Goal: Information Seeking & Learning: Learn about a topic

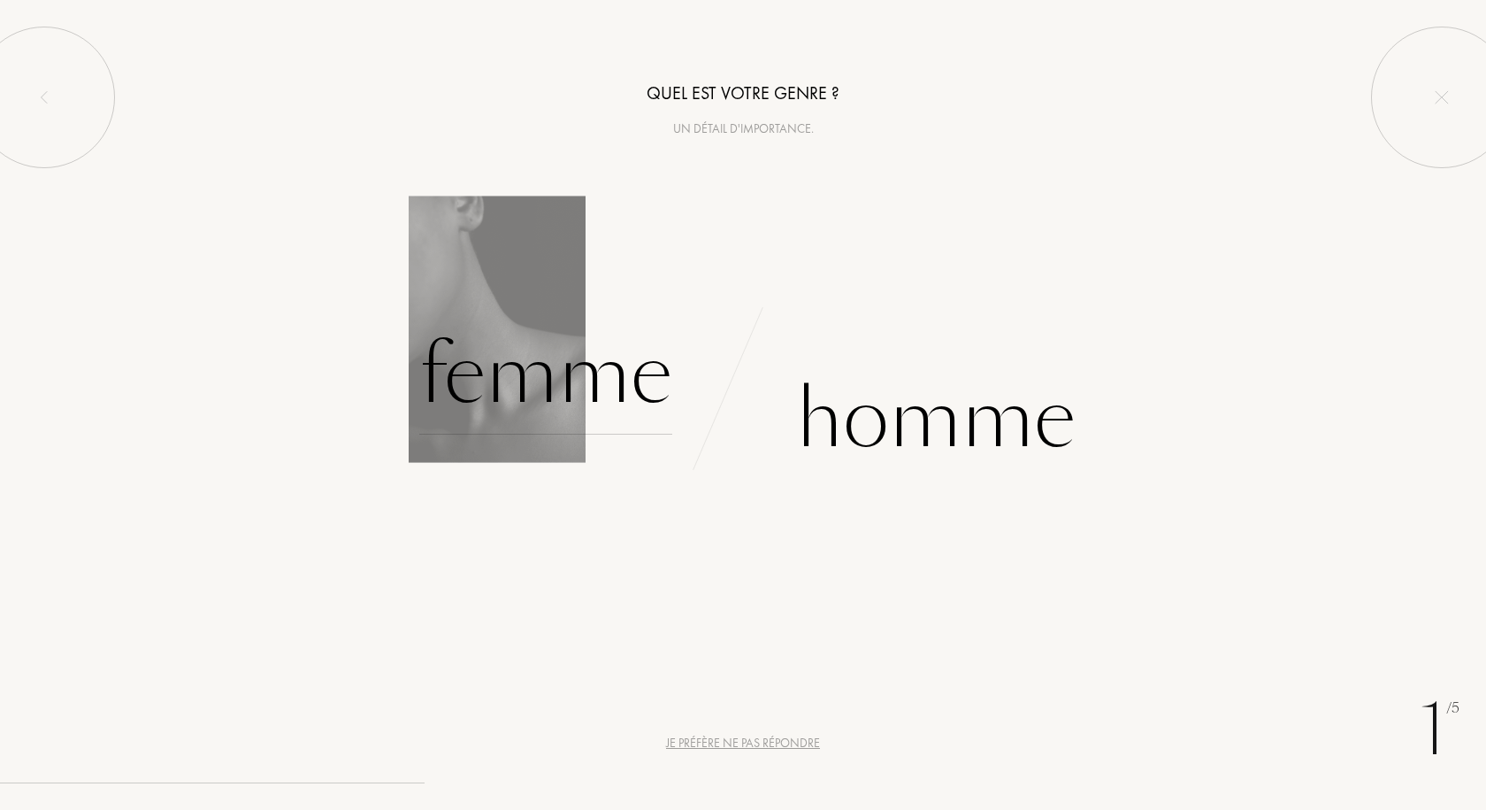
click at [605, 377] on div "Femme" at bounding box center [545, 374] width 253 height 119
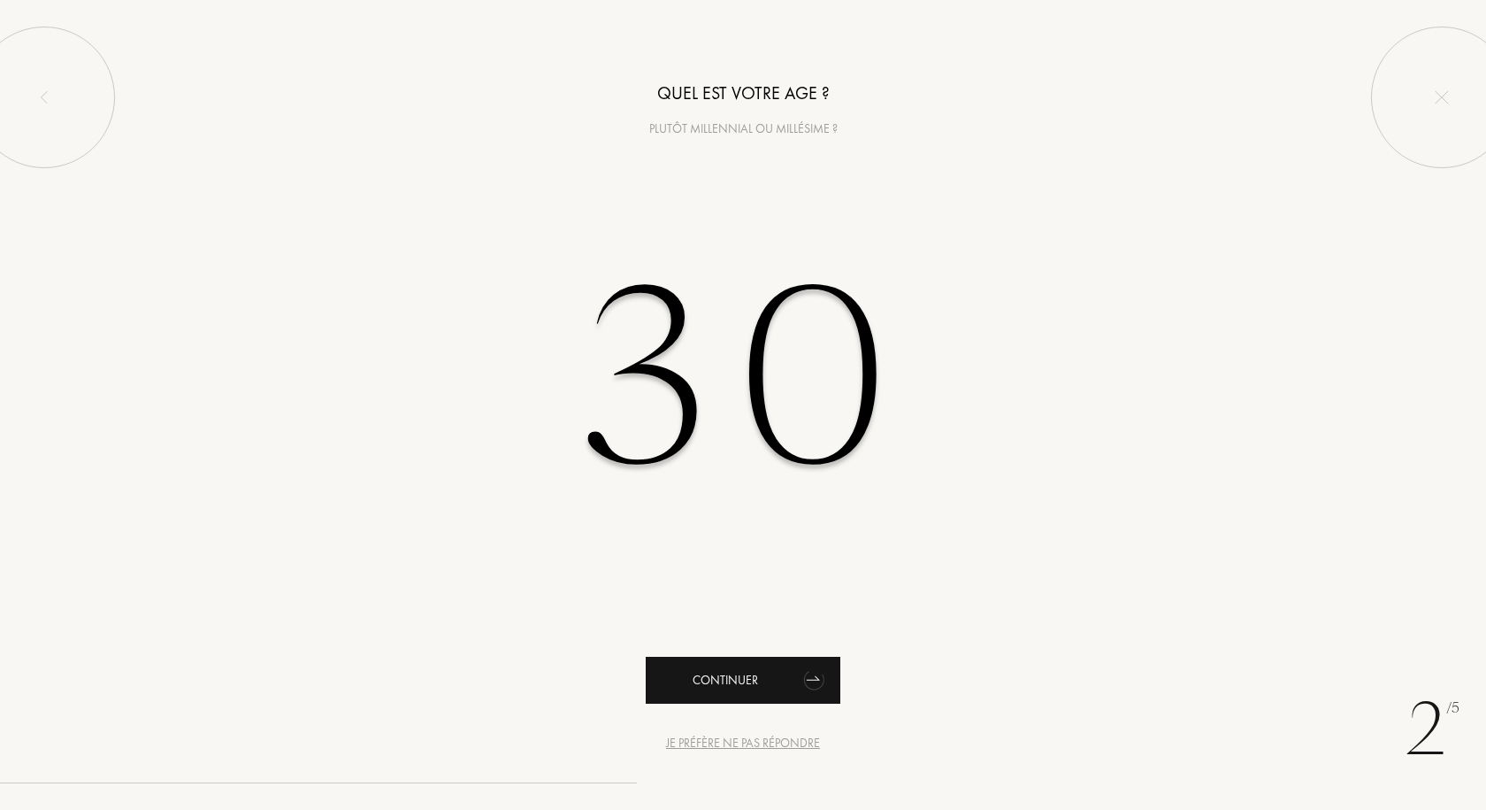
type input "30"
click at [748, 675] on div "Continuer" at bounding box center [743, 680] width 195 height 47
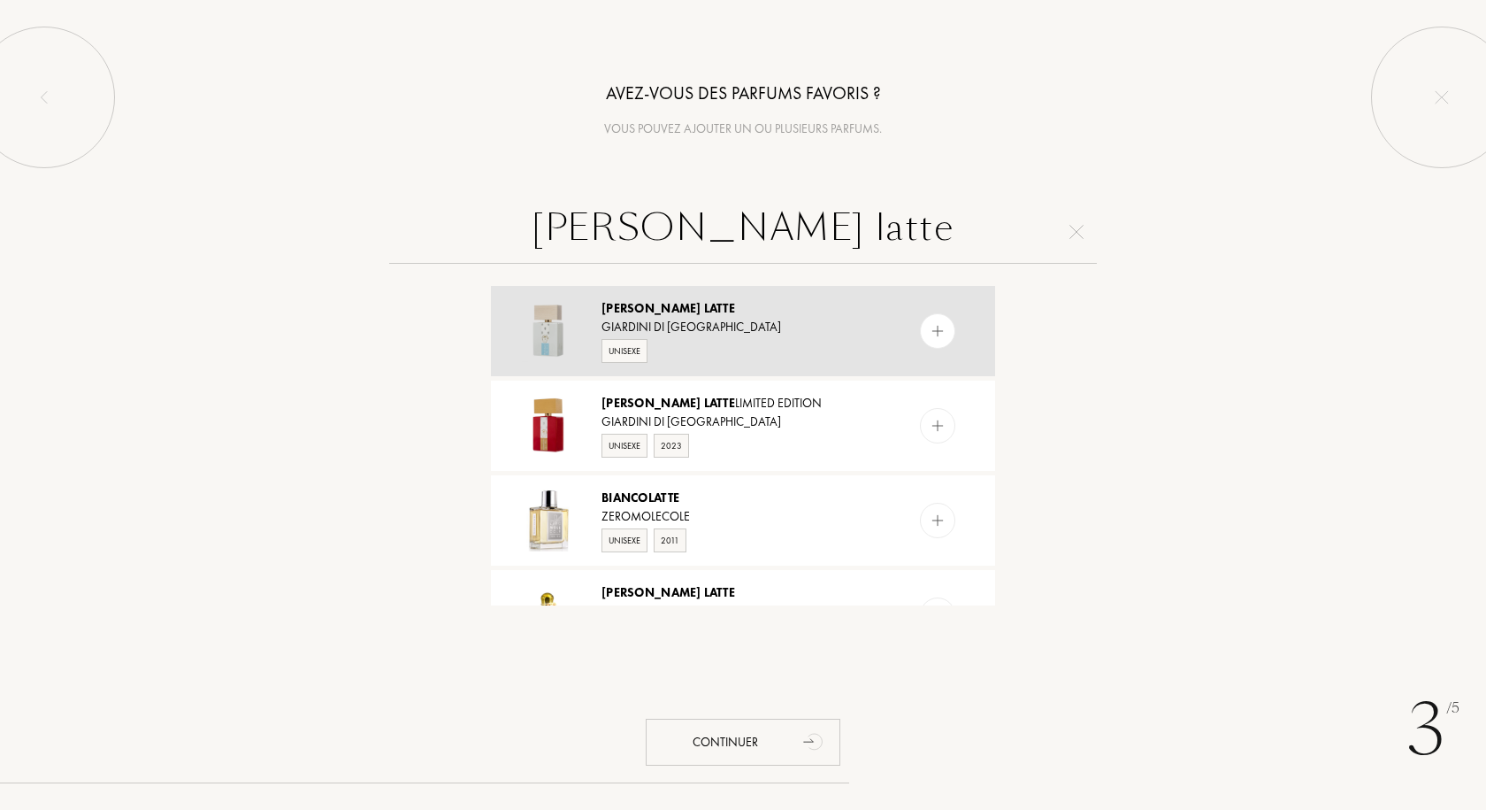
type input "bianco latte"
click at [936, 328] on img at bounding box center [938, 331] width 17 height 17
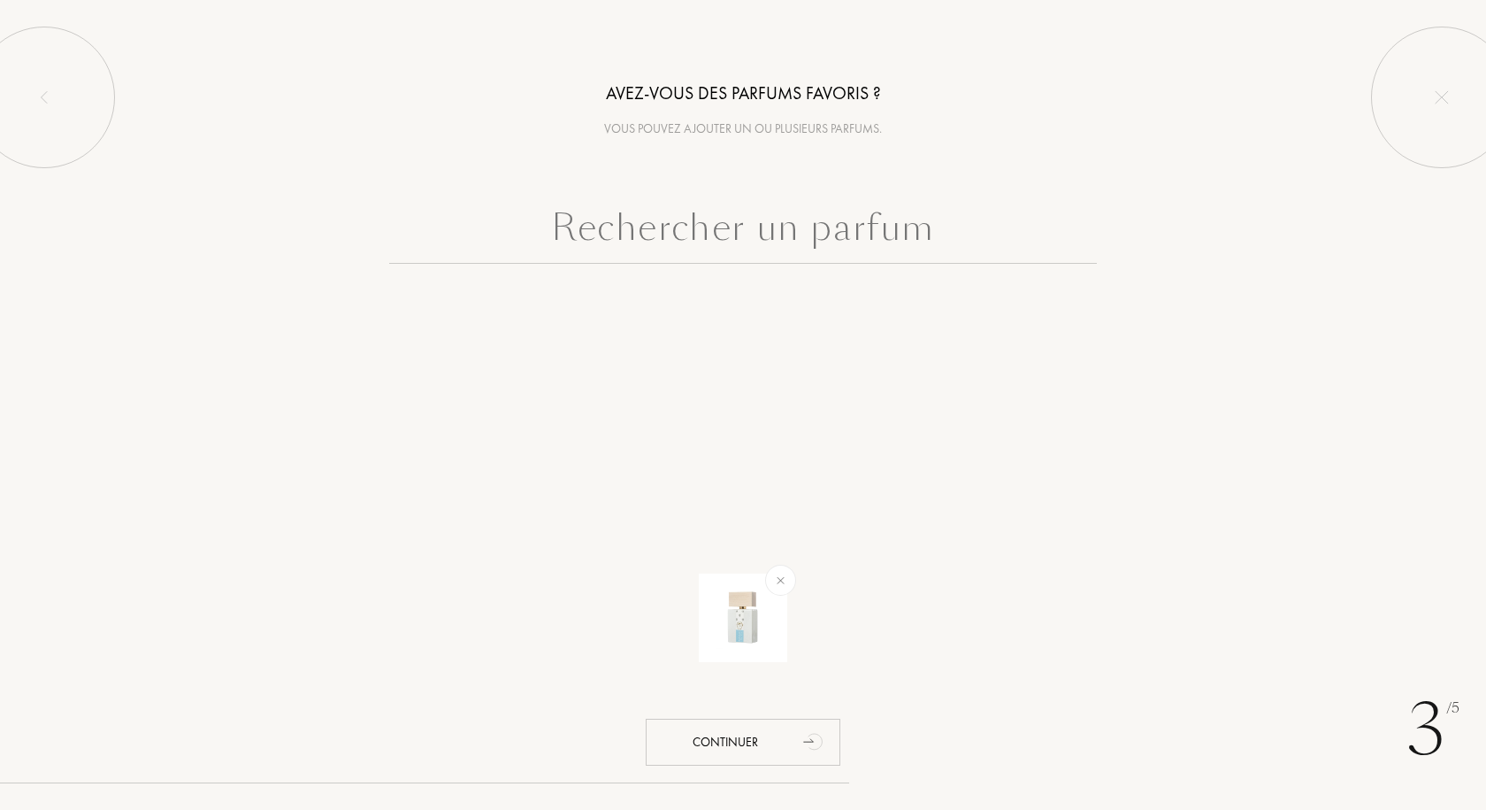
click at [780, 227] on input "text" at bounding box center [743, 232] width 708 height 64
type input "k"
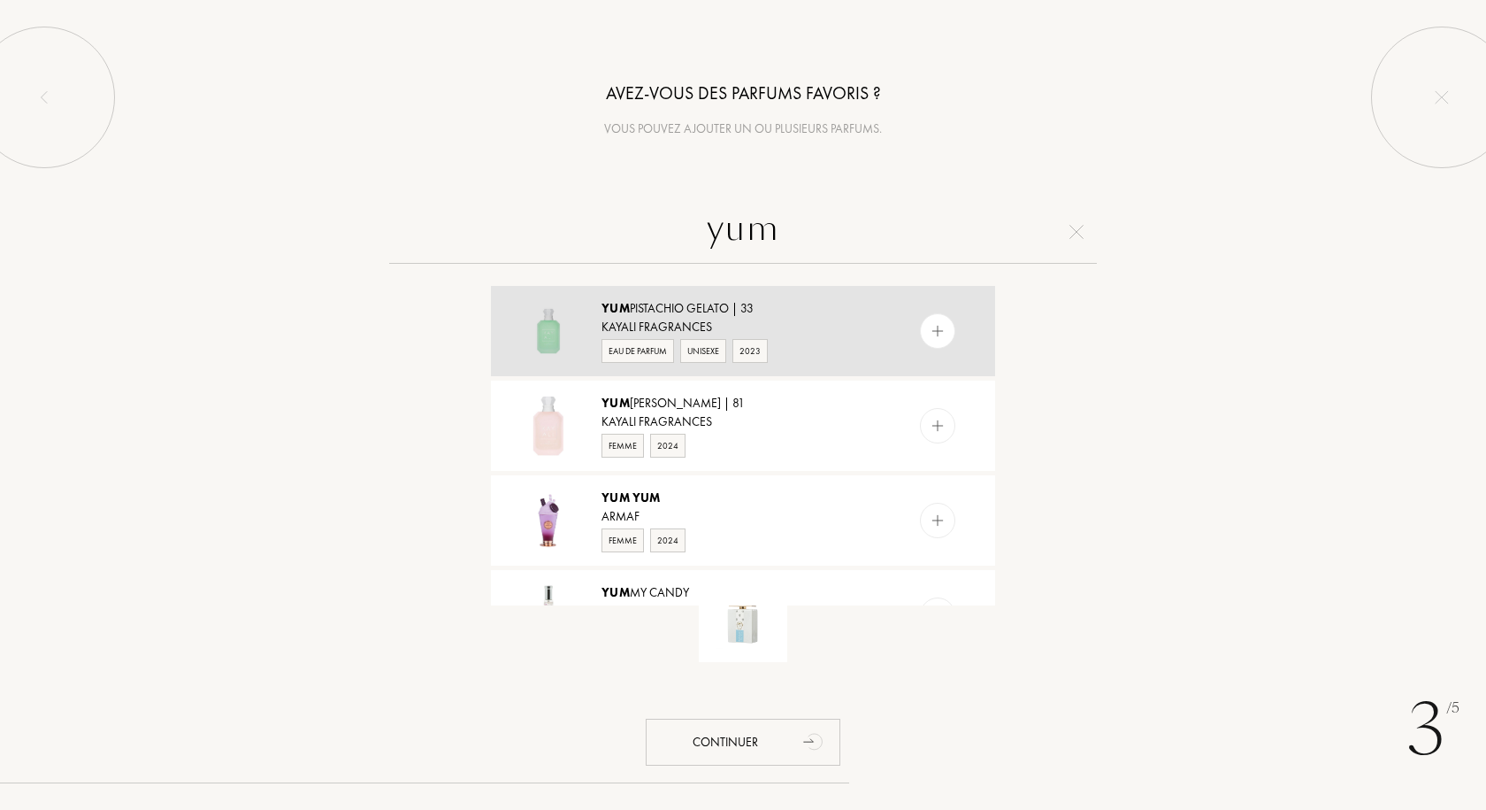
type input "yum"
click at [933, 337] on img at bounding box center [938, 331] width 17 height 17
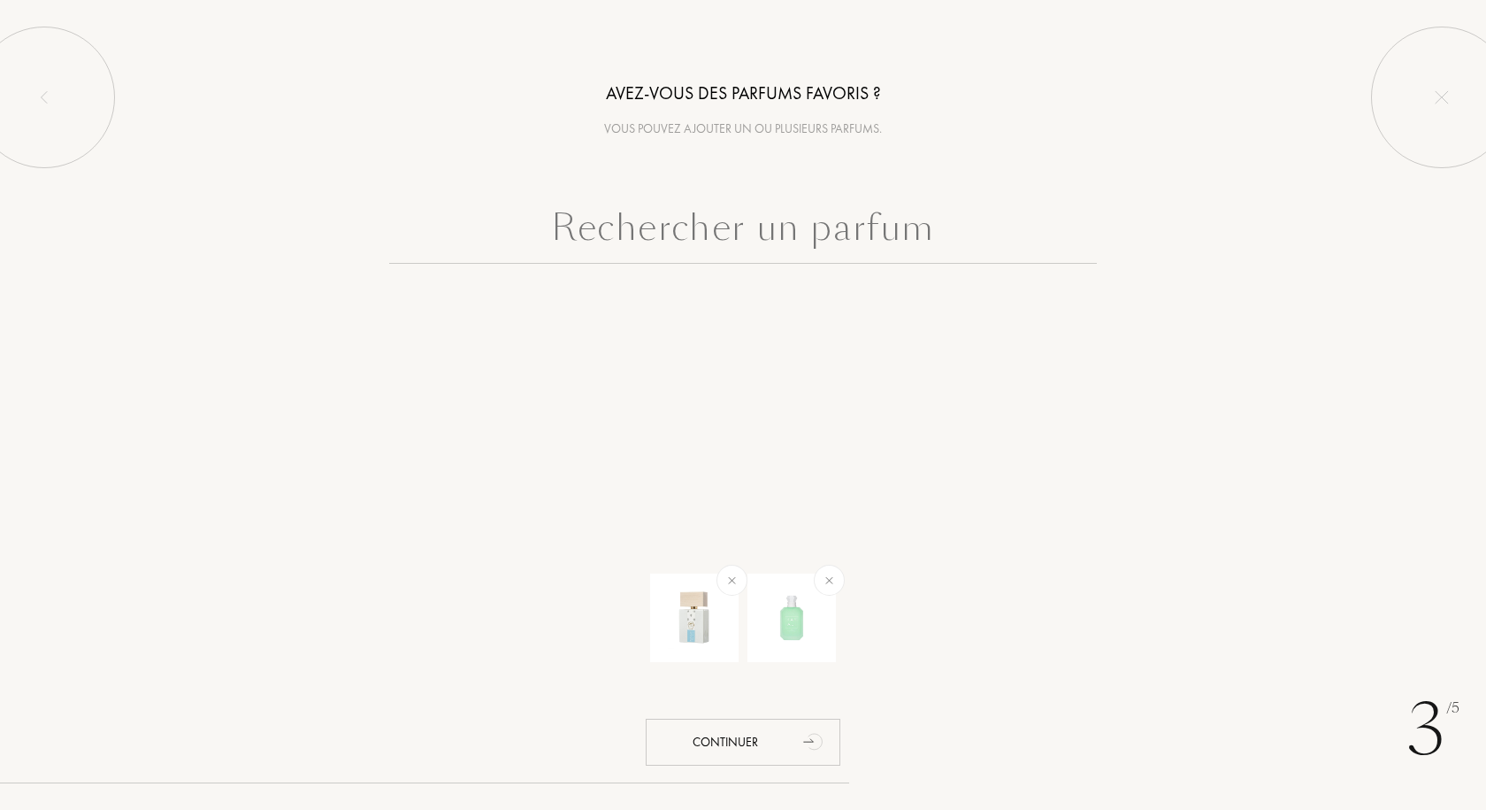
click at [898, 239] on input "text" at bounding box center [743, 232] width 708 height 64
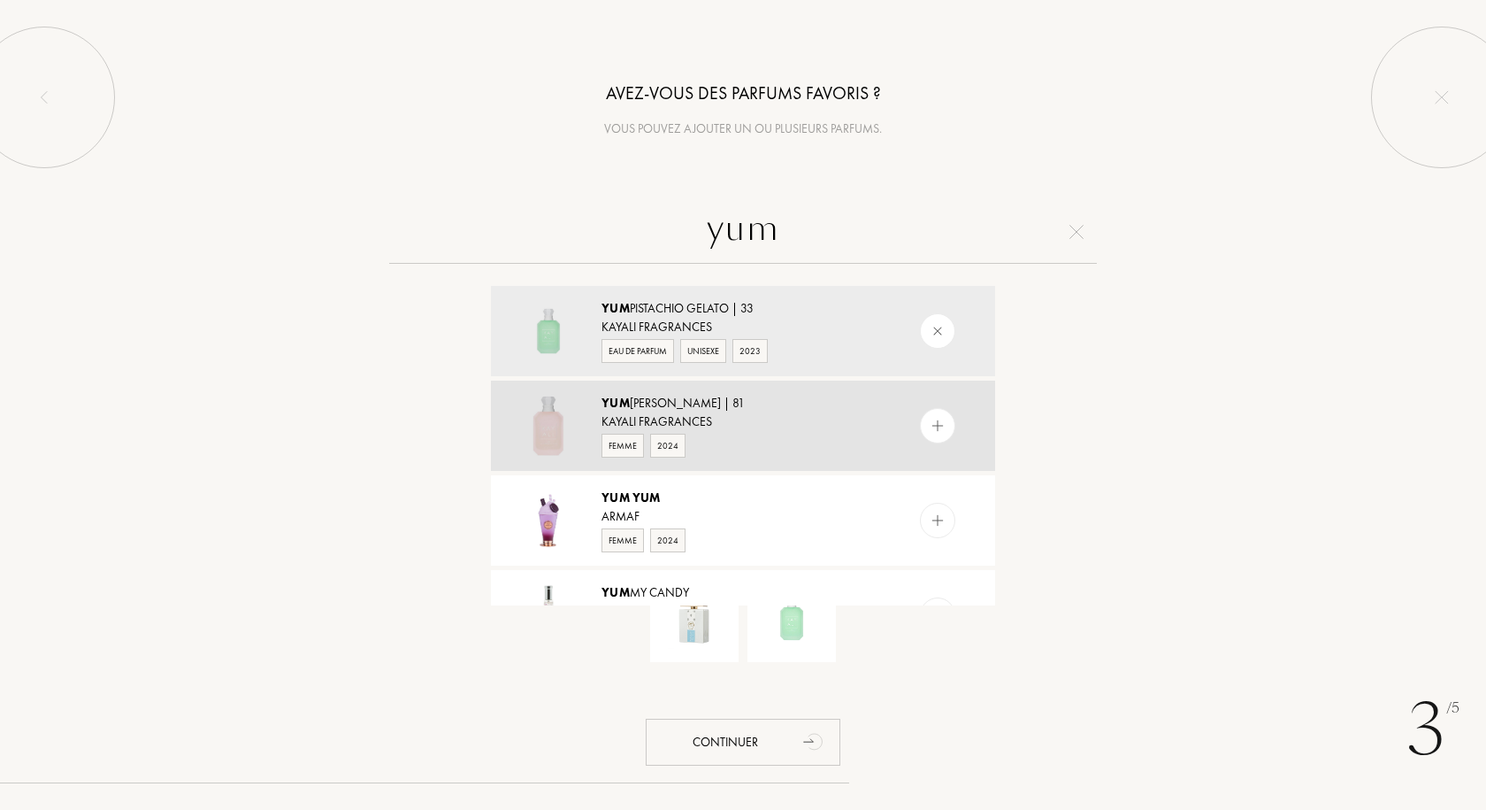
type input "yum"
click at [935, 426] on img at bounding box center [938, 426] width 17 height 17
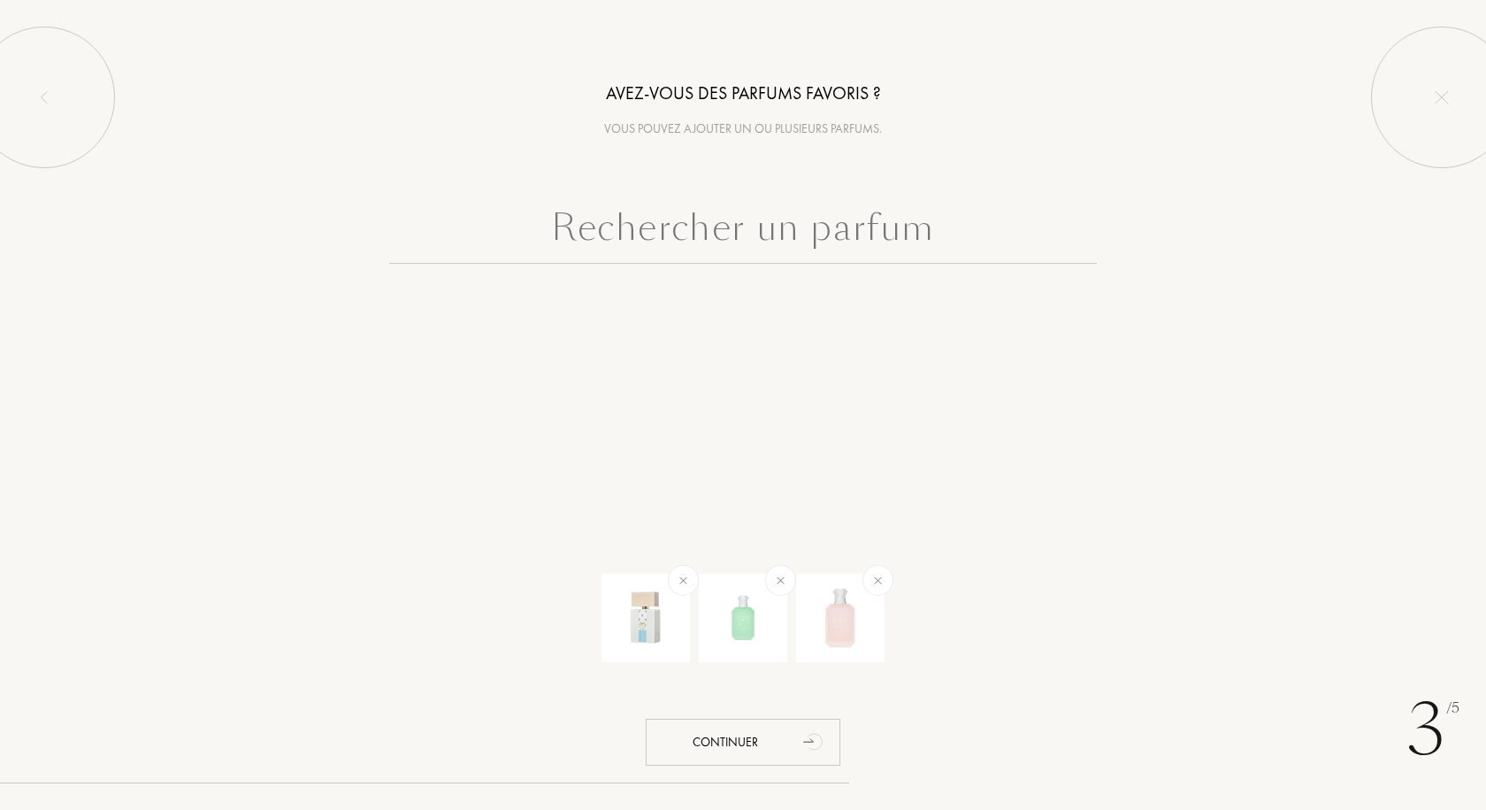
click at [744, 231] on input "text" at bounding box center [743, 232] width 708 height 64
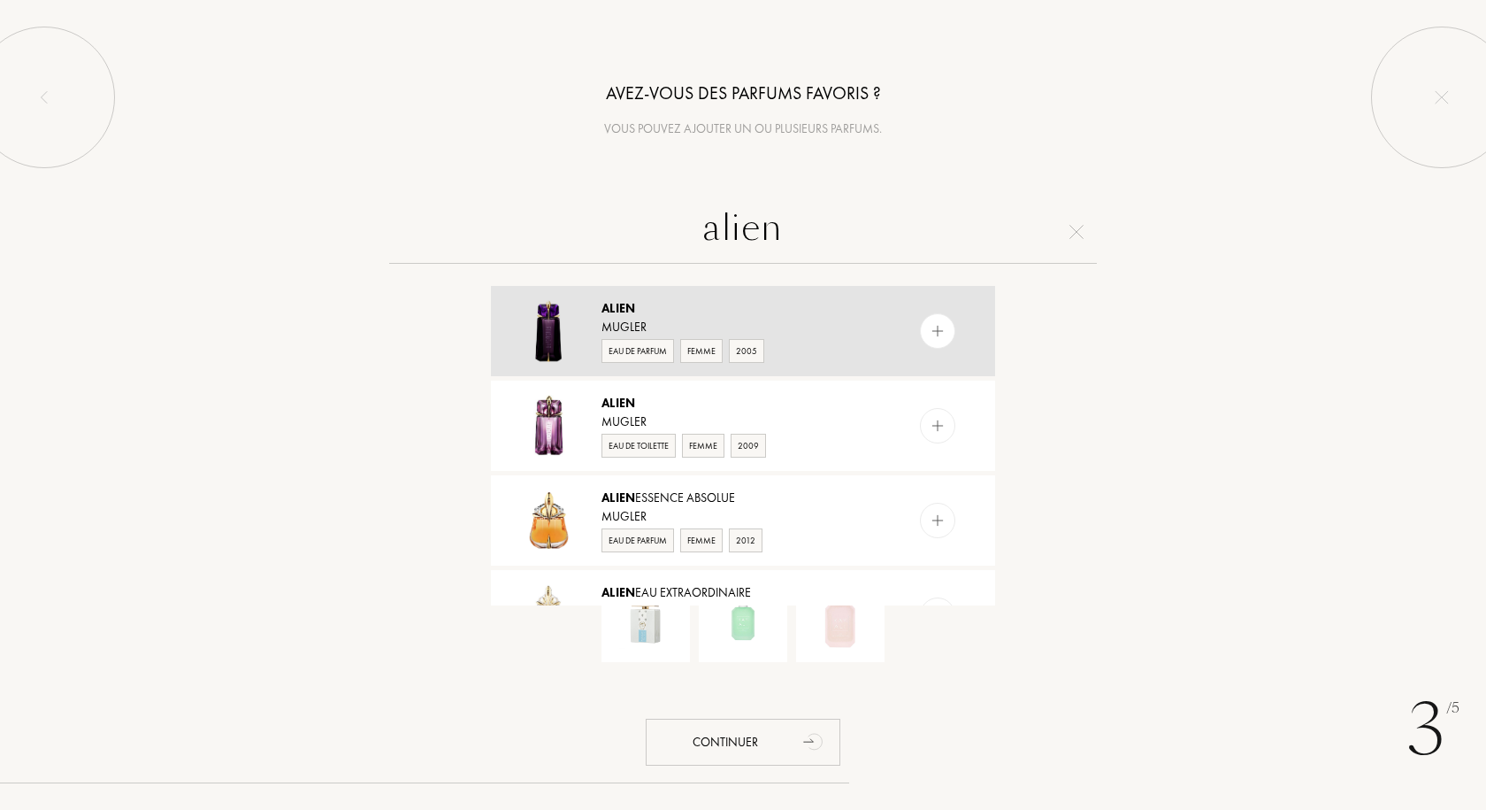
type input "alien"
click at [933, 326] on img at bounding box center [938, 331] width 17 height 17
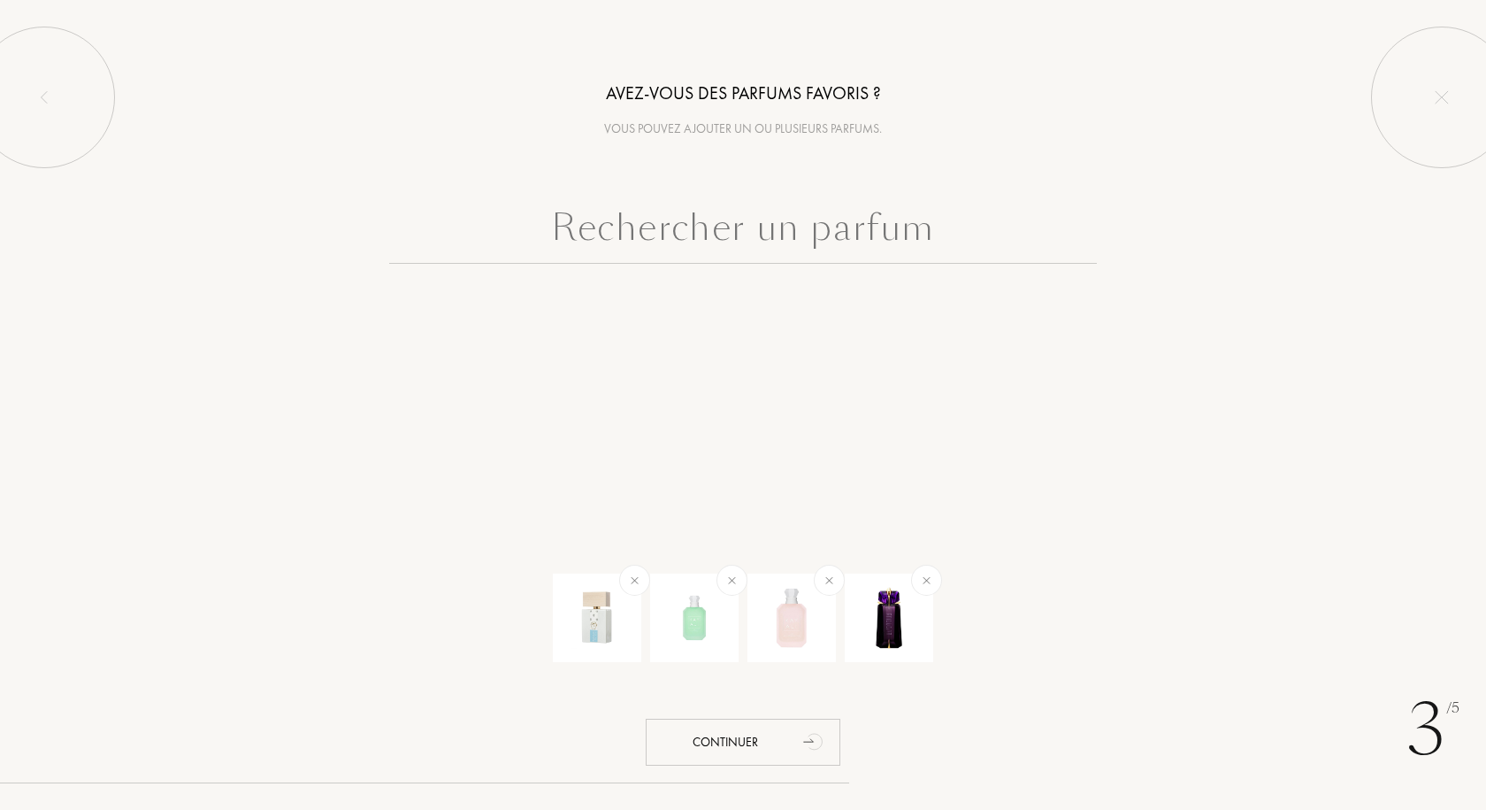
click at [774, 233] on input "text" at bounding box center [743, 232] width 708 height 64
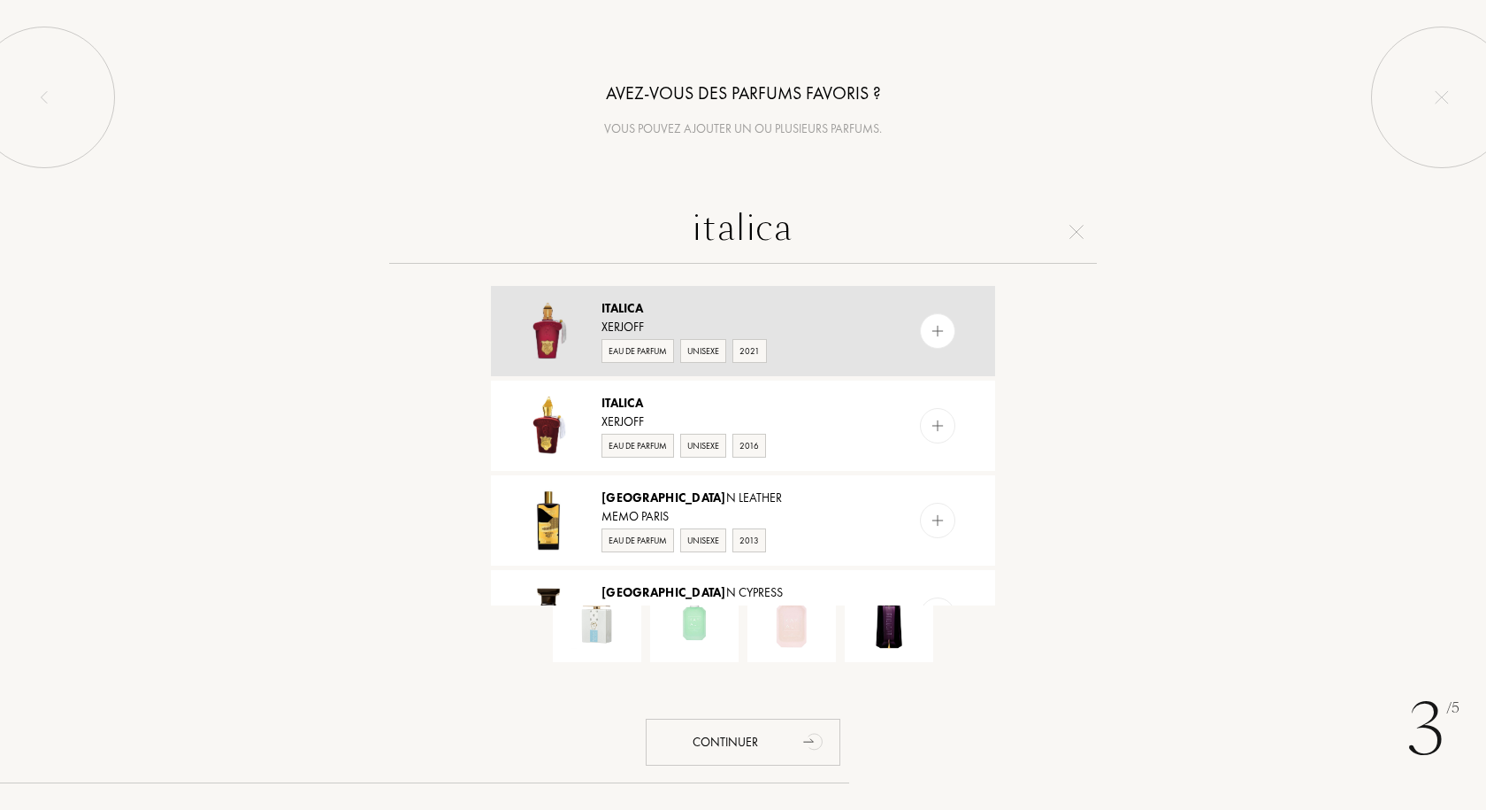
type input "italica"
click at [936, 329] on img at bounding box center [938, 331] width 17 height 17
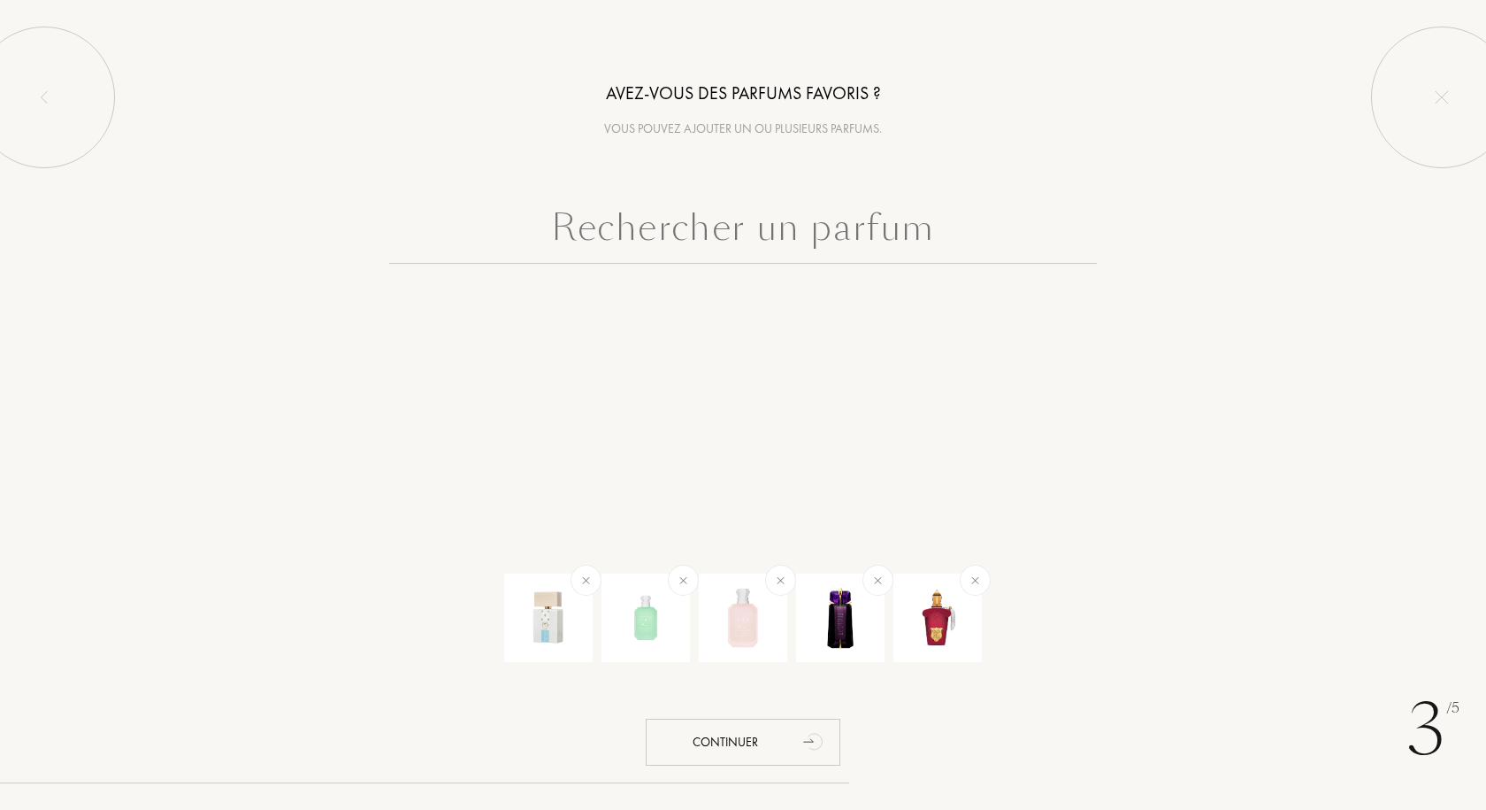
click at [785, 234] on input "text" at bounding box center [743, 232] width 708 height 64
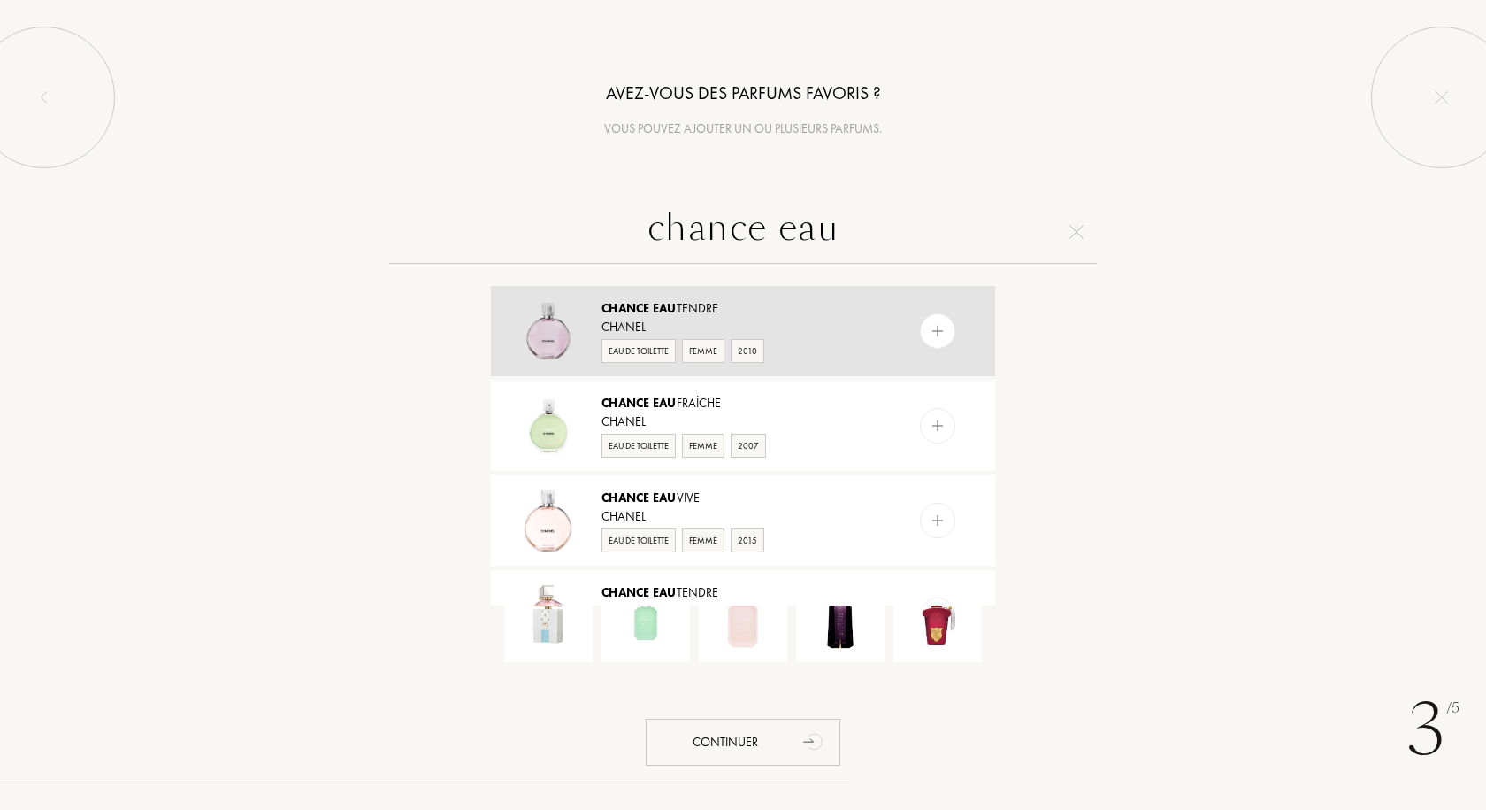
type input "chance eau"
click at [933, 334] on img at bounding box center [938, 331] width 17 height 17
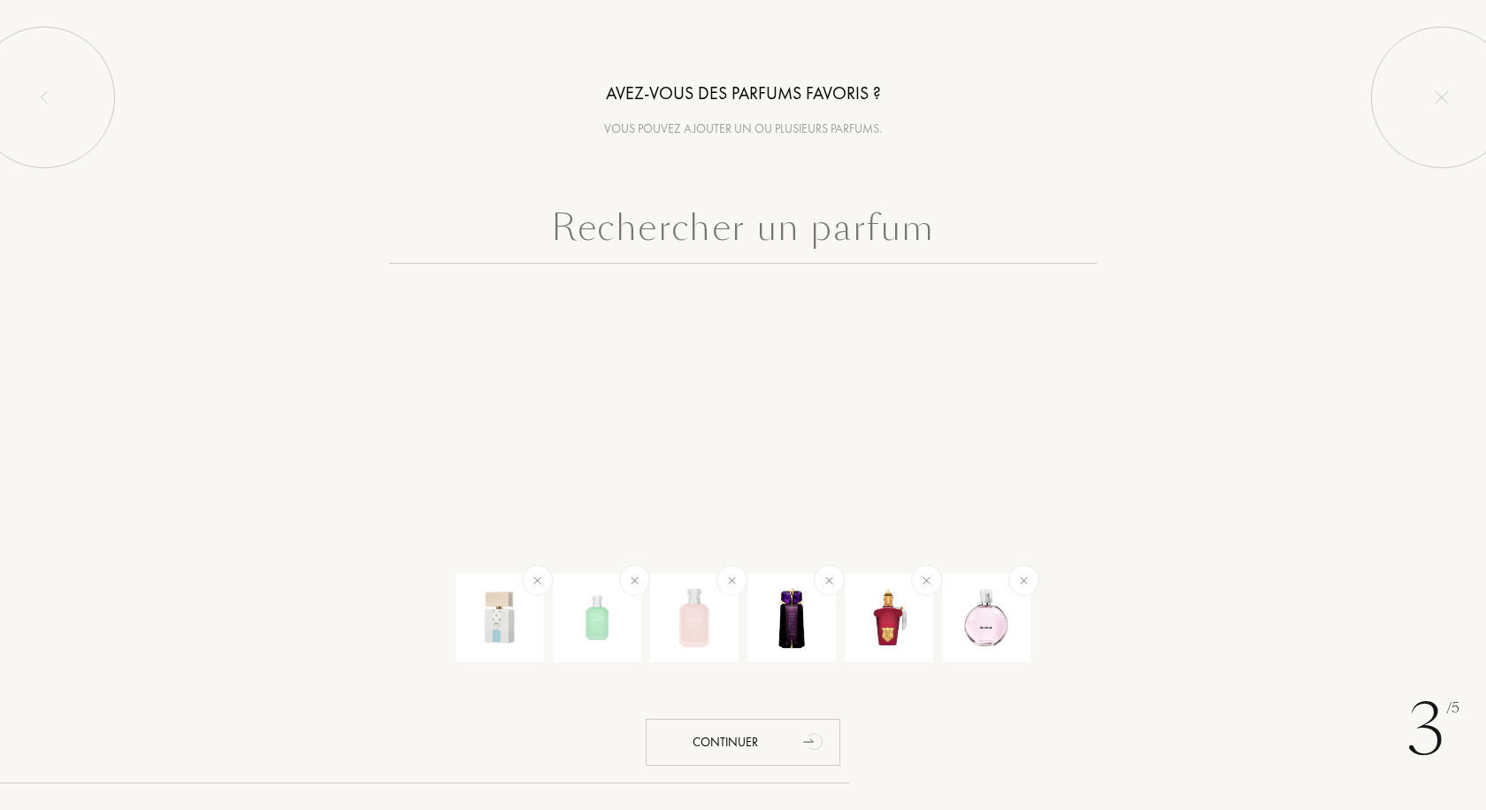
click at [812, 238] on input "text" at bounding box center [743, 232] width 708 height 64
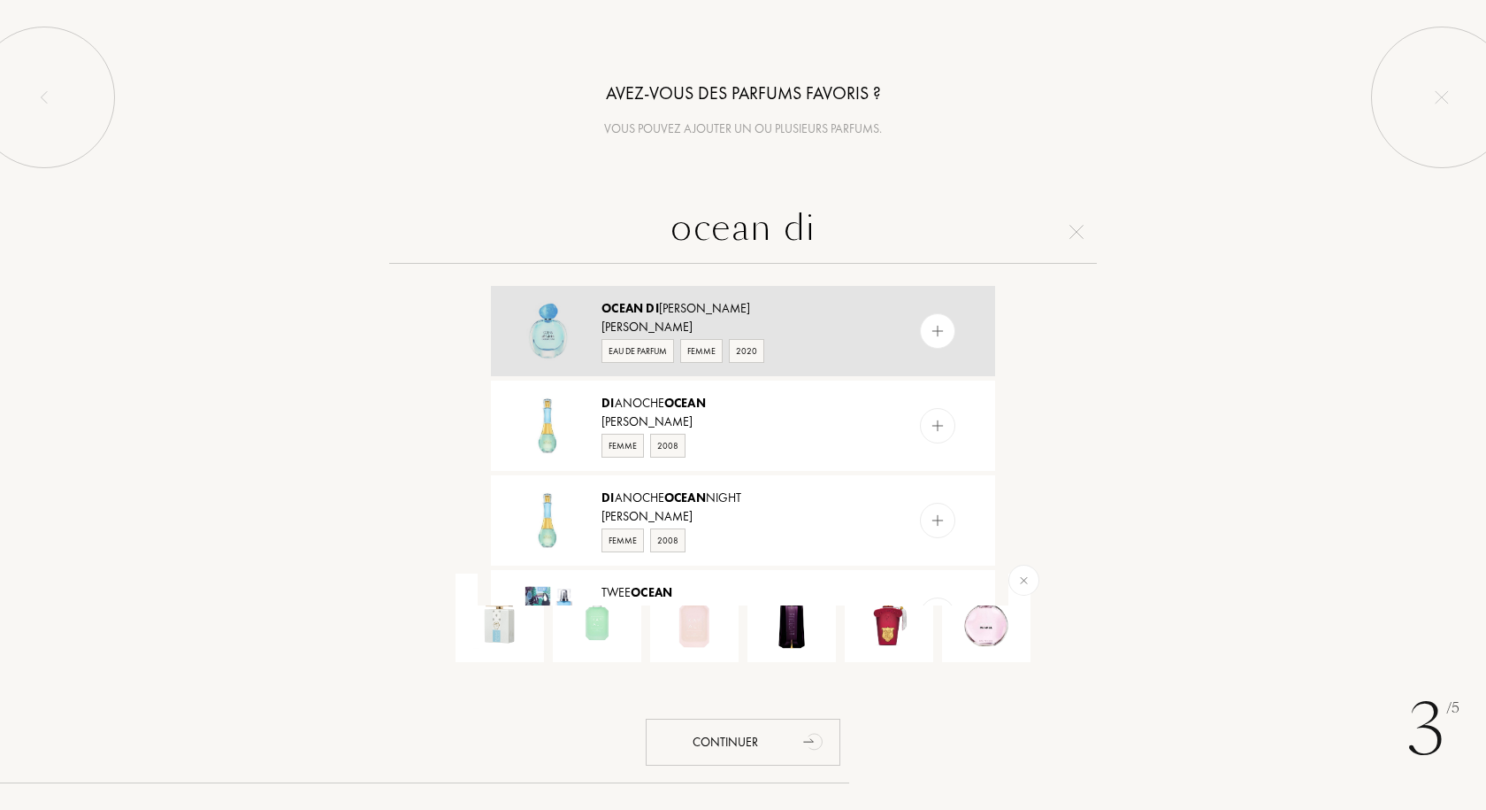
type input "ocean di"
click at [942, 334] on img at bounding box center [938, 331] width 17 height 17
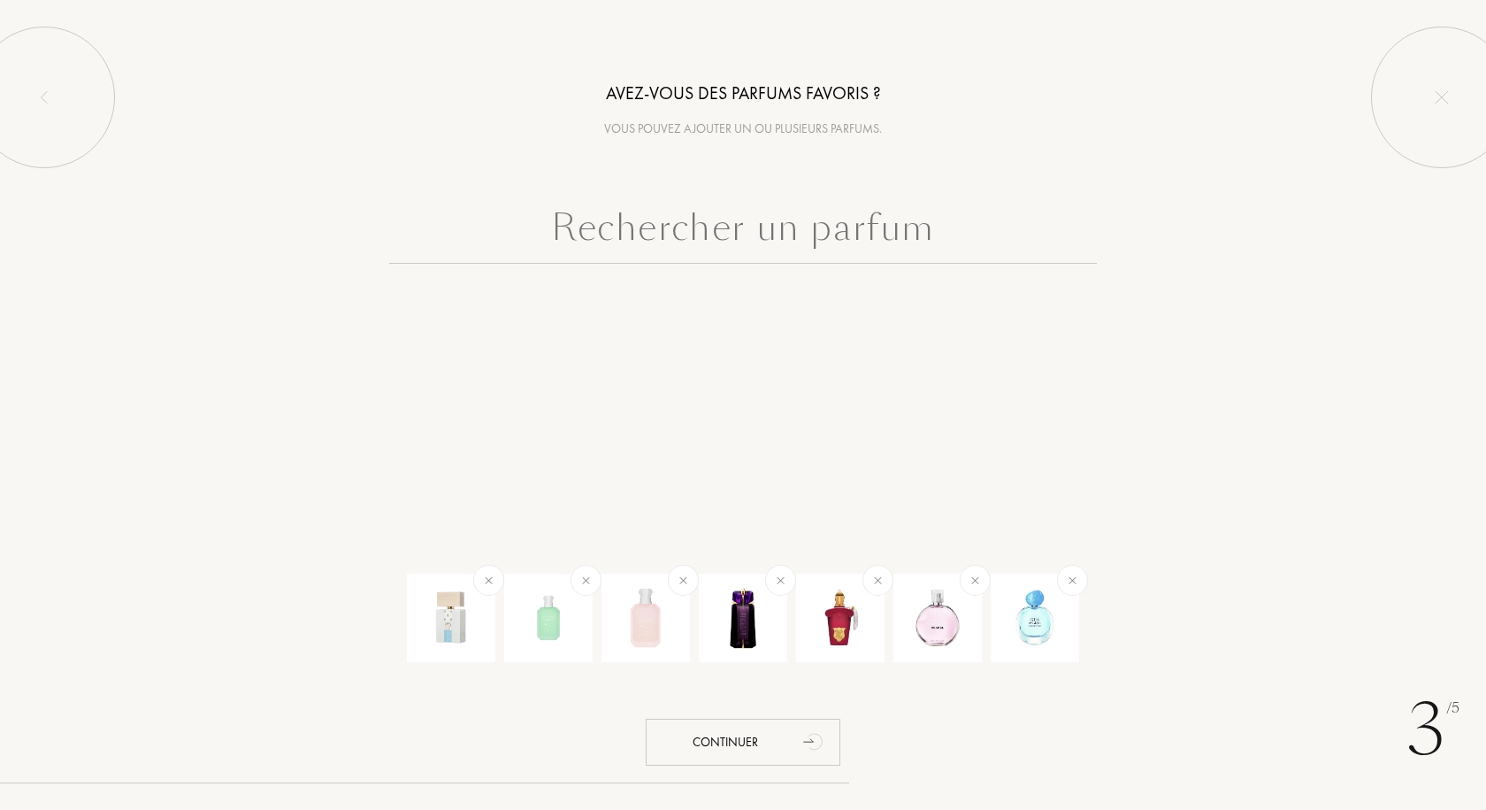
click at [758, 234] on input "text" at bounding box center [743, 232] width 708 height 64
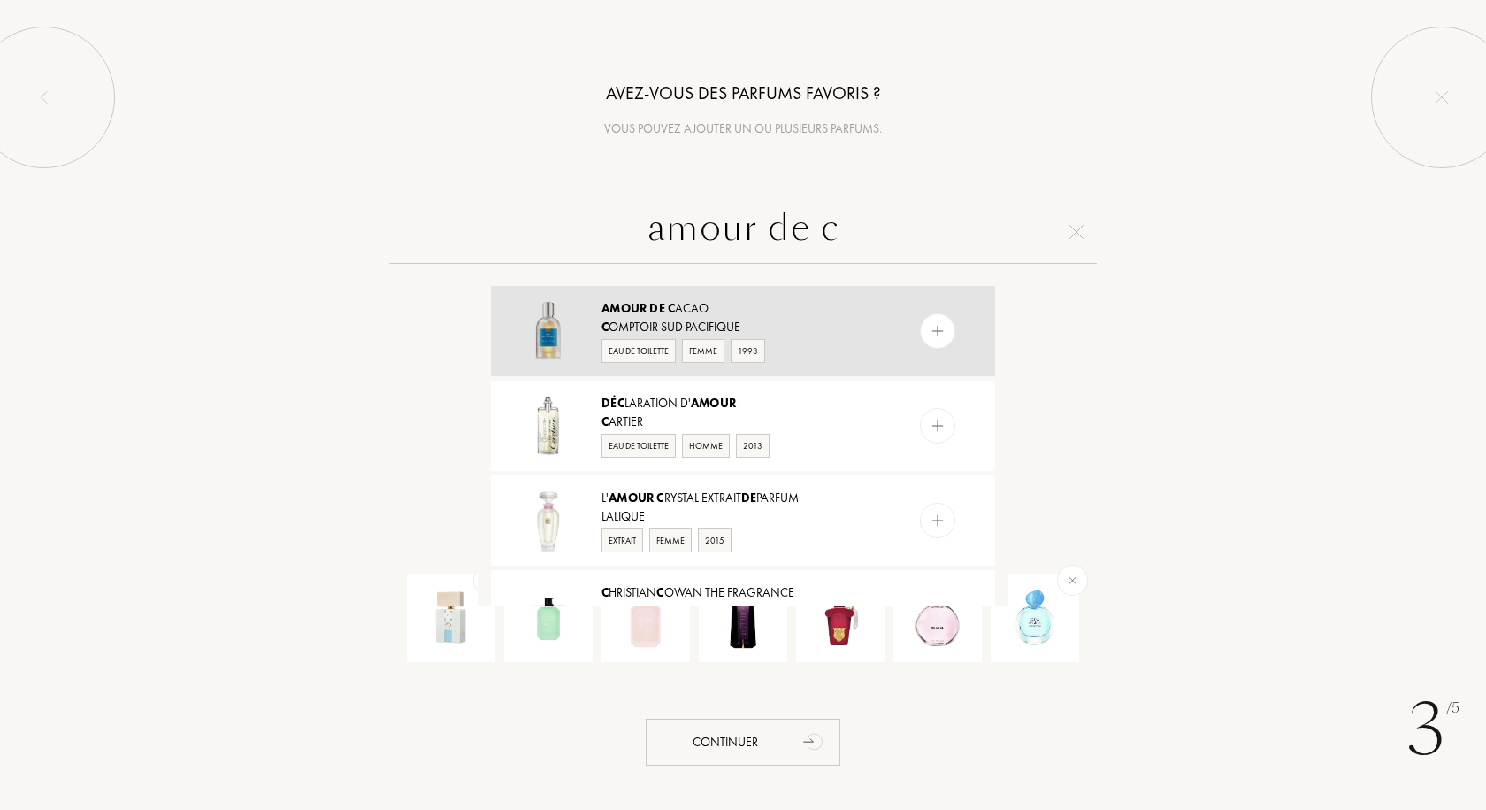
type input "amour de c"
click at [934, 329] on img at bounding box center [938, 331] width 17 height 17
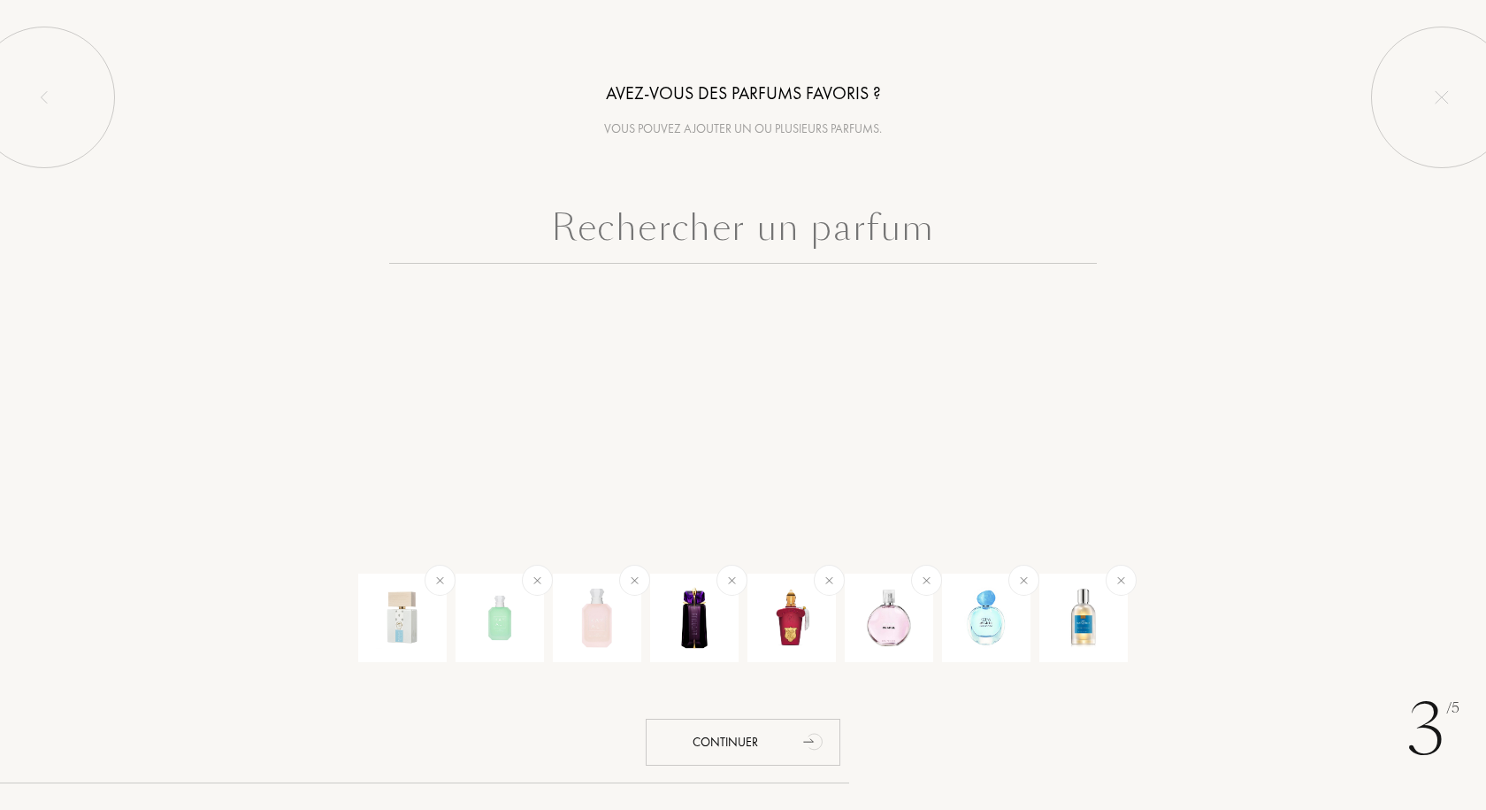
click at [738, 224] on input "text" at bounding box center [743, 232] width 708 height 64
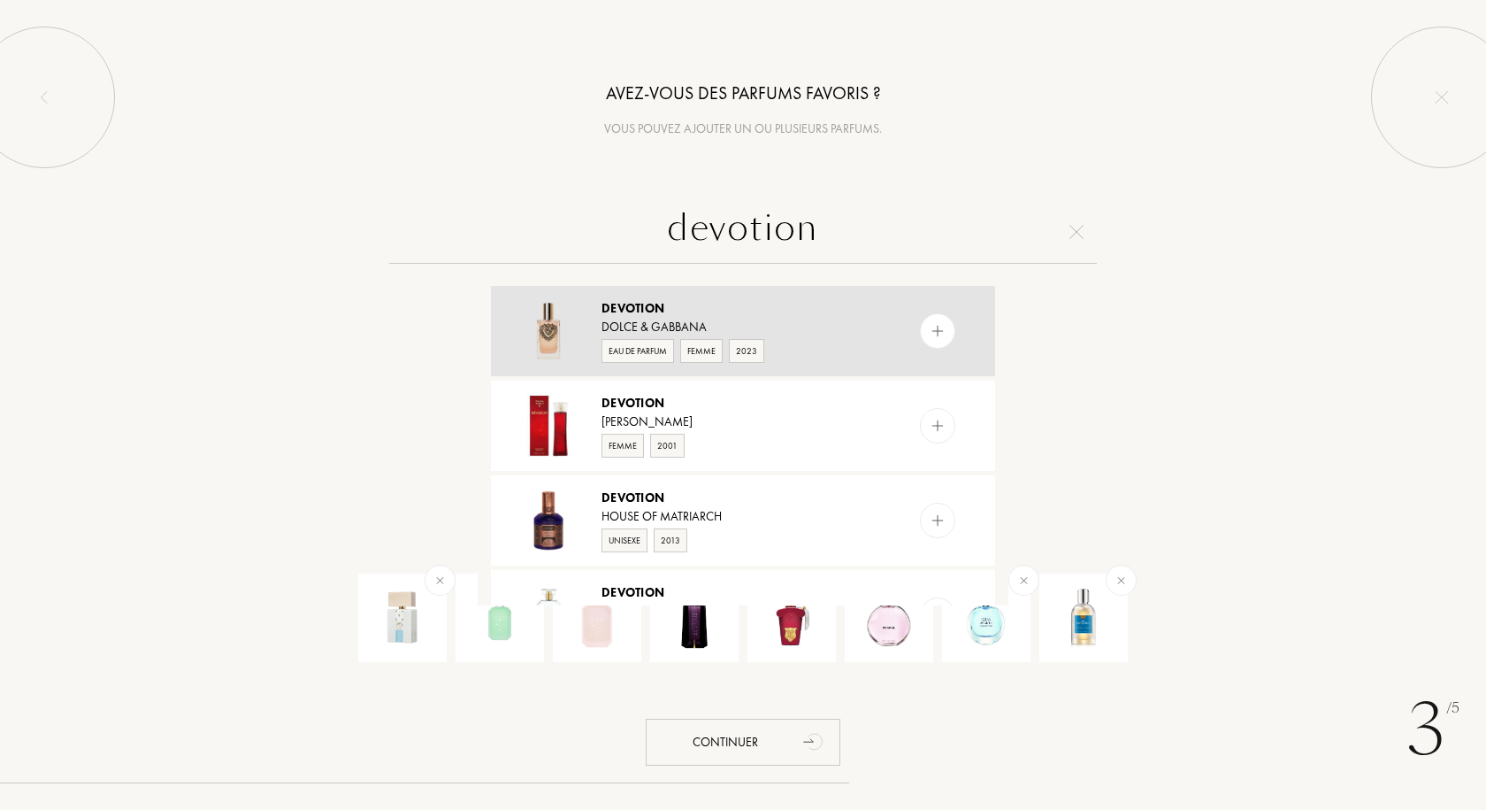
type input "devotion"
click at [936, 328] on img at bounding box center [938, 331] width 17 height 17
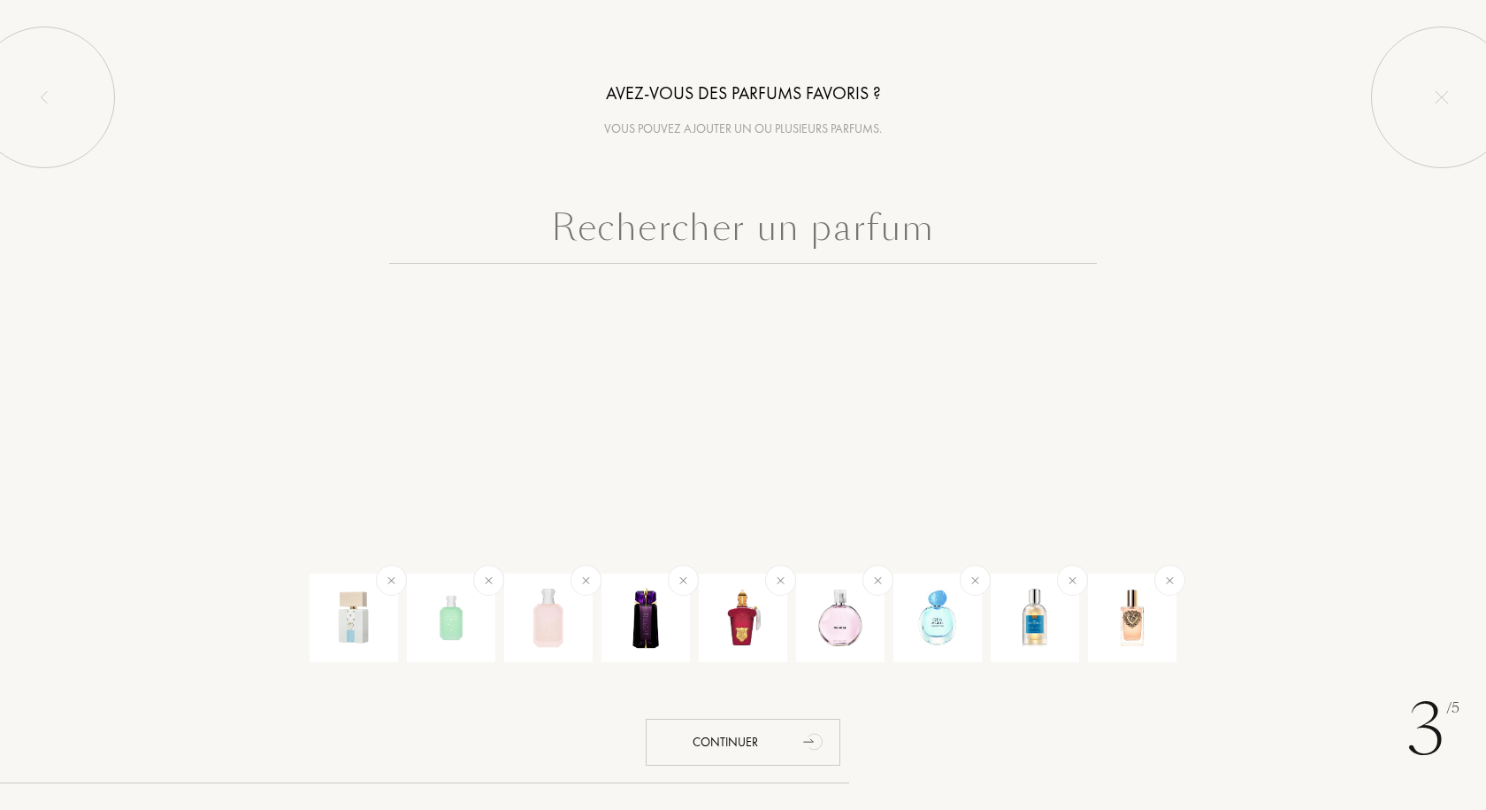
click at [661, 244] on input "text" at bounding box center [743, 232] width 708 height 64
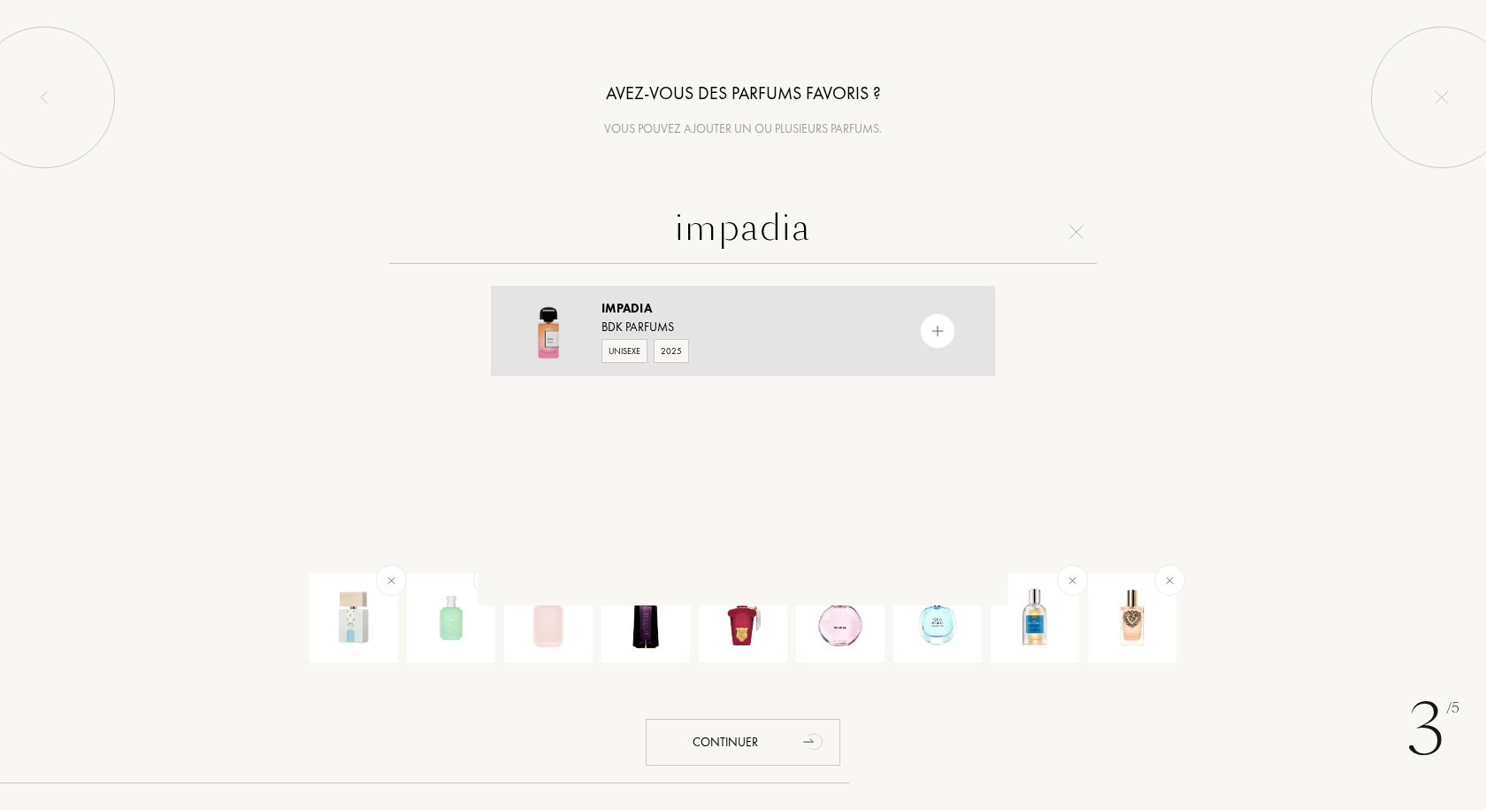
type input "impadia"
click at [939, 328] on img at bounding box center [938, 331] width 17 height 17
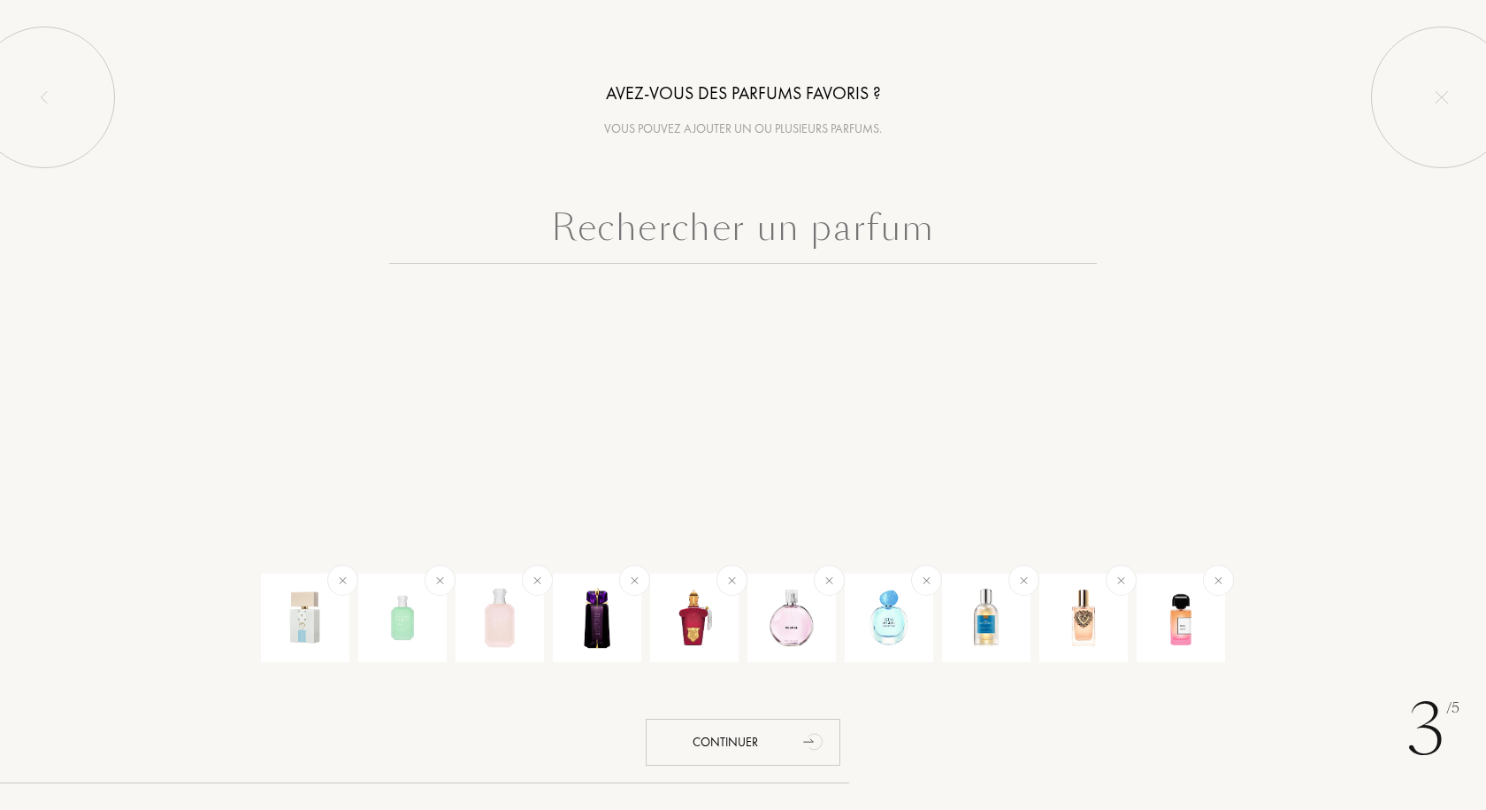
click at [667, 221] on input "text" at bounding box center [743, 232] width 708 height 64
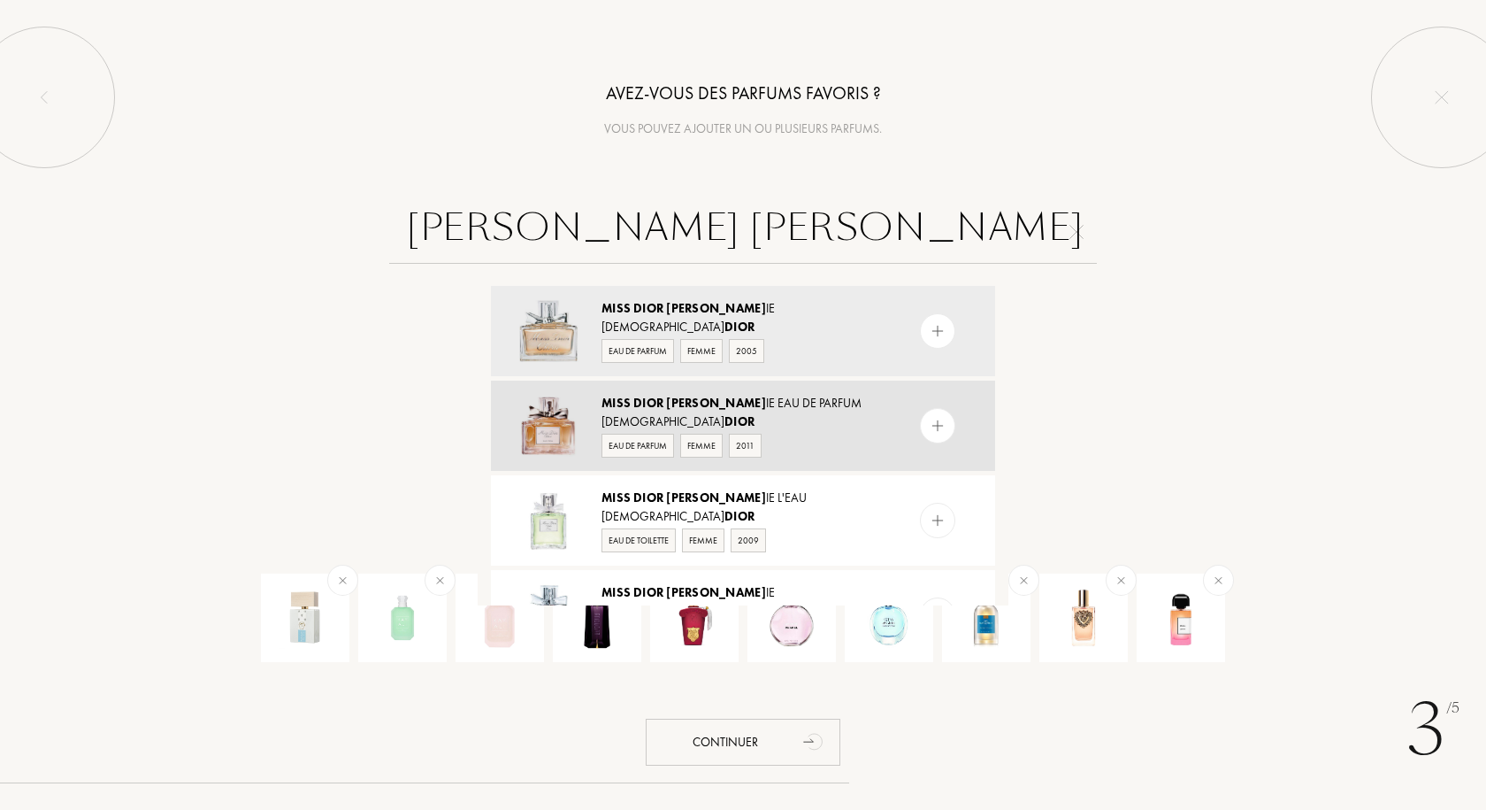
type input "miss dior chér"
click at [939, 426] on img at bounding box center [938, 426] width 17 height 17
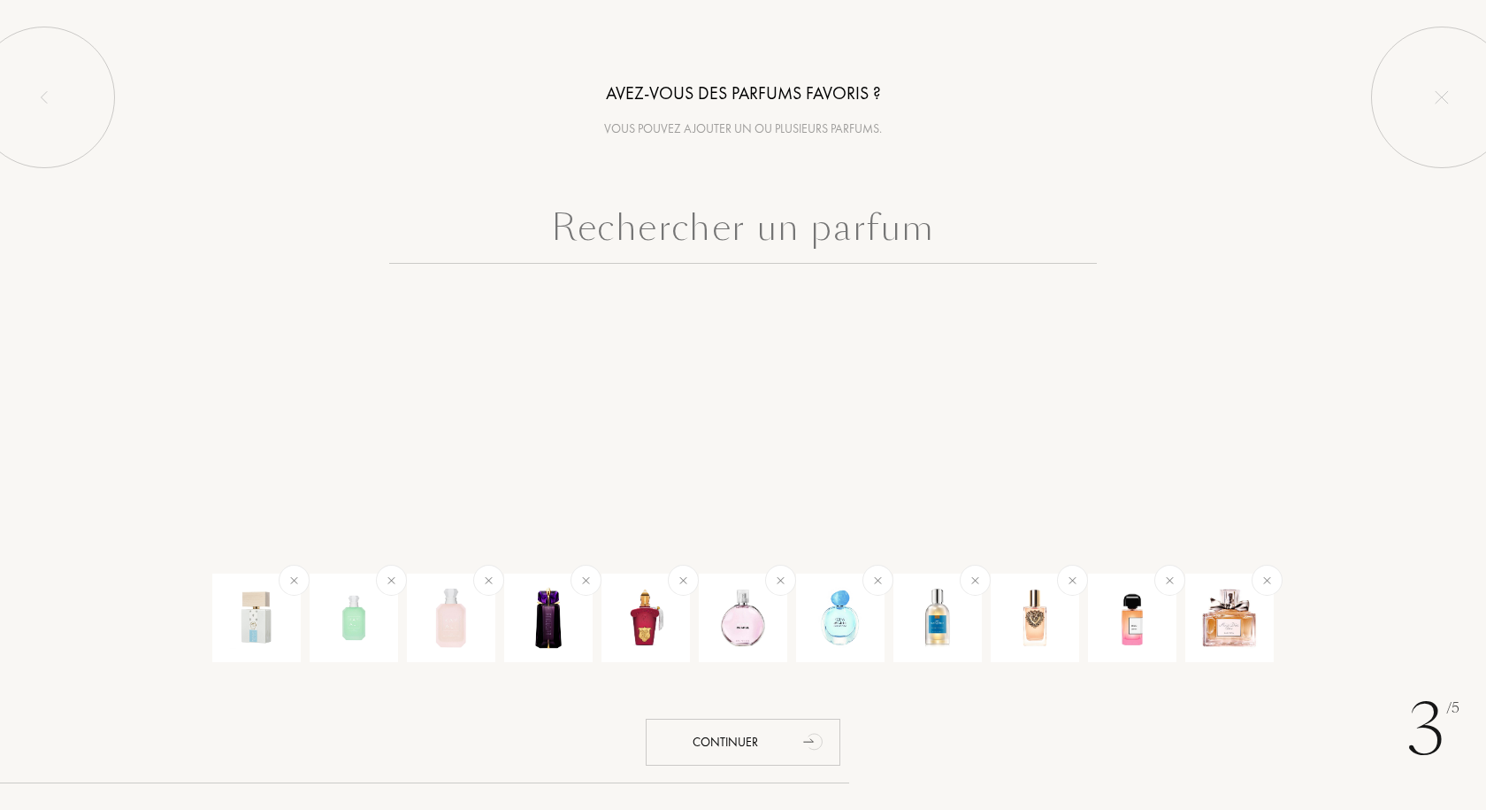
click at [668, 227] on input "text" at bounding box center [743, 232] width 708 height 64
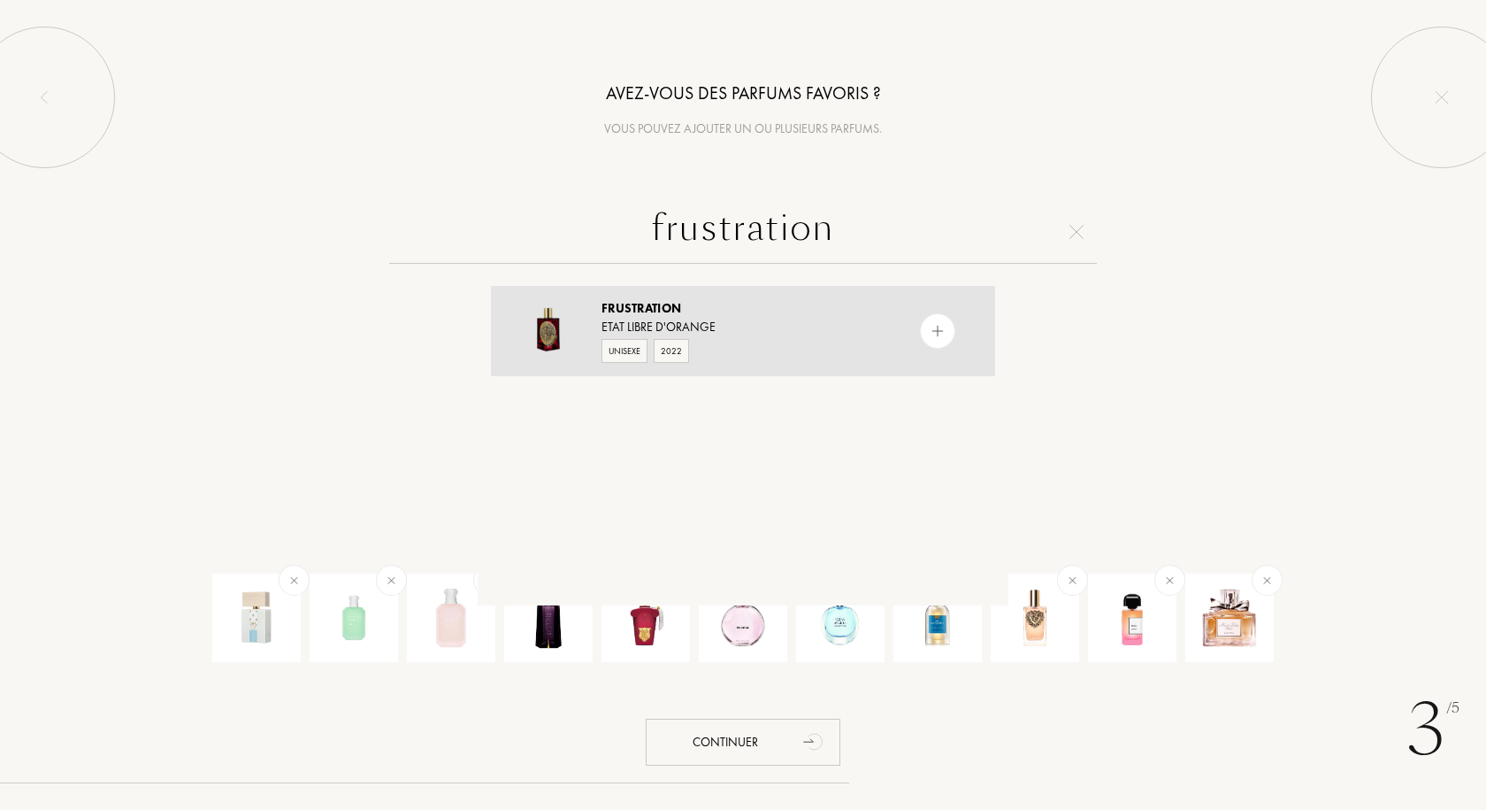
type input "frustration"
click at [933, 333] on img at bounding box center [938, 331] width 17 height 17
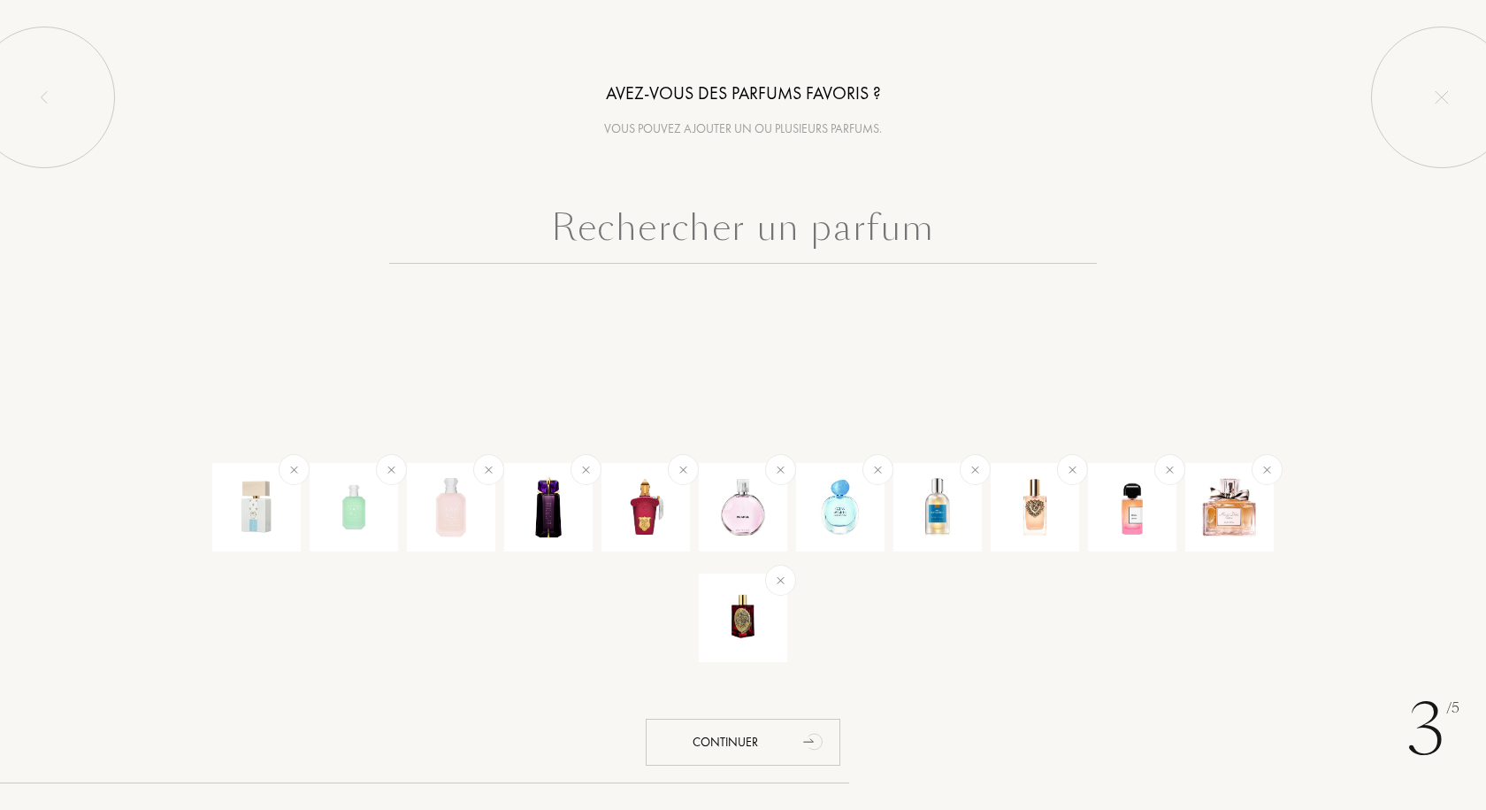
click at [706, 227] on input "text" at bounding box center [743, 232] width 708 height 64
paste input "Wild Bluebell"
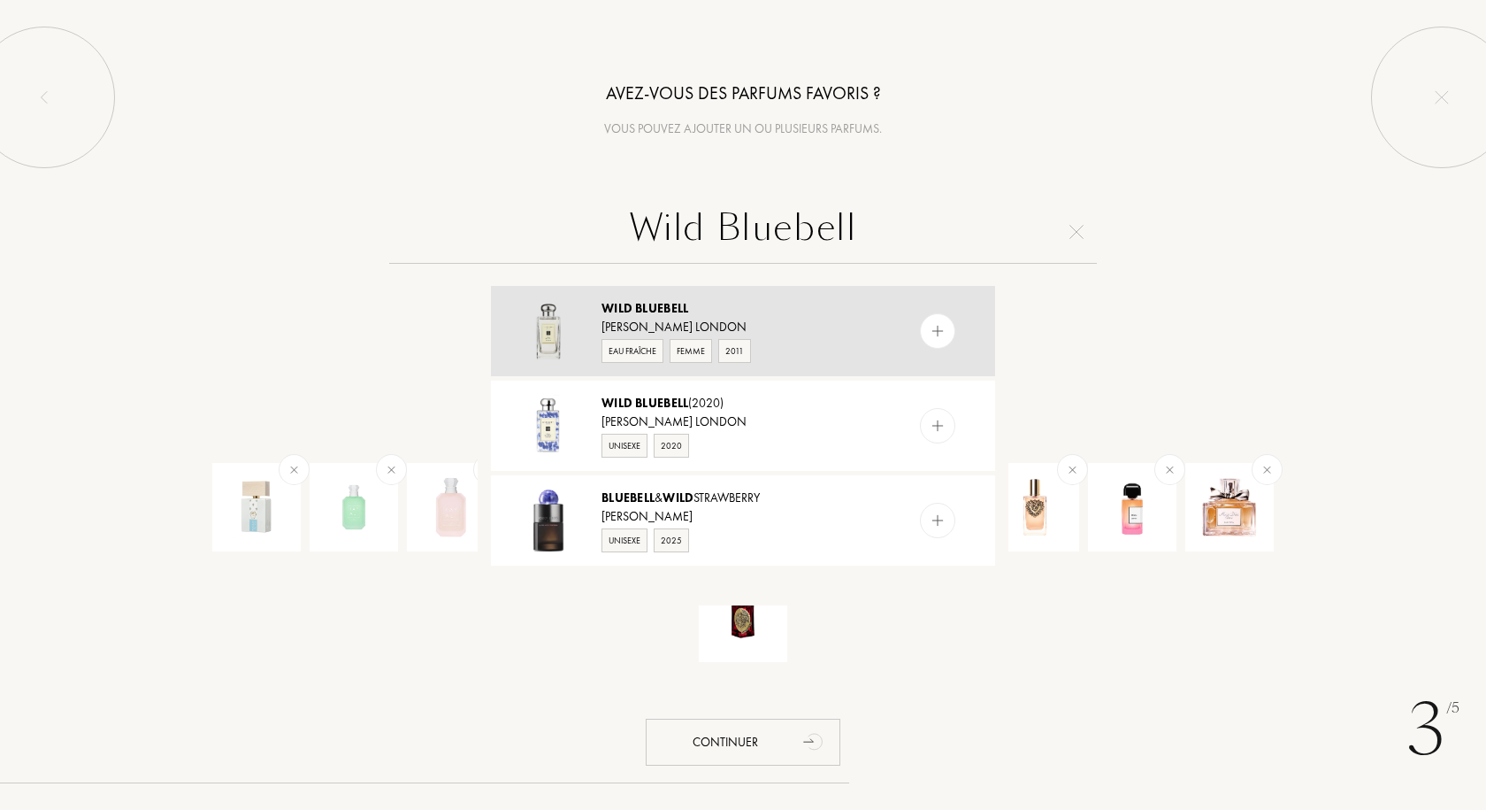
type input "Wild Bluebell"
click at [780, 306] on div "Wild Bluebell" at bounding box center [742, 308] width 281 height 19
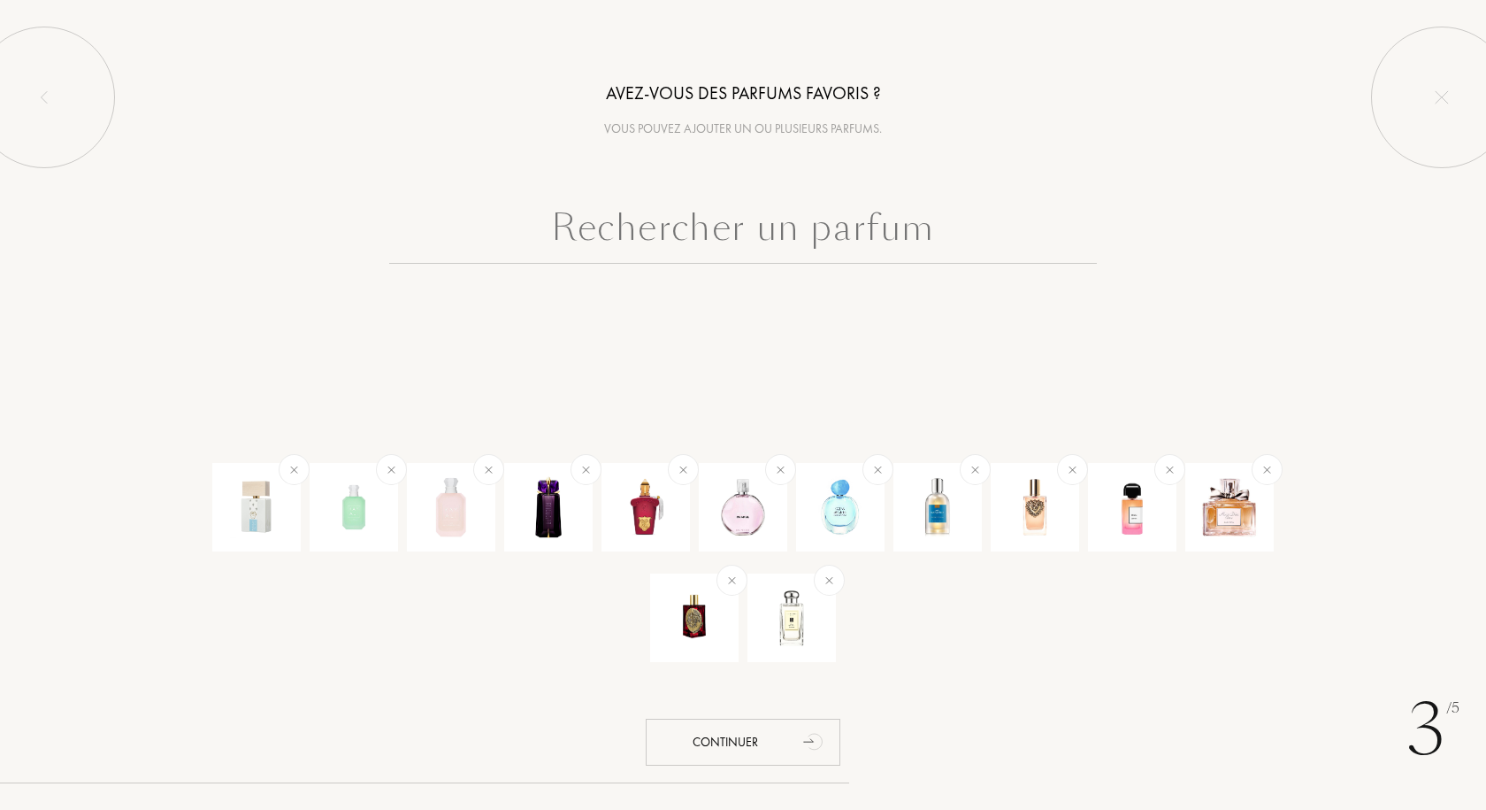
click at [721, 234] on input "text" at bounding box center [743, 232] width 708 height 64
paste input "Remember Me"
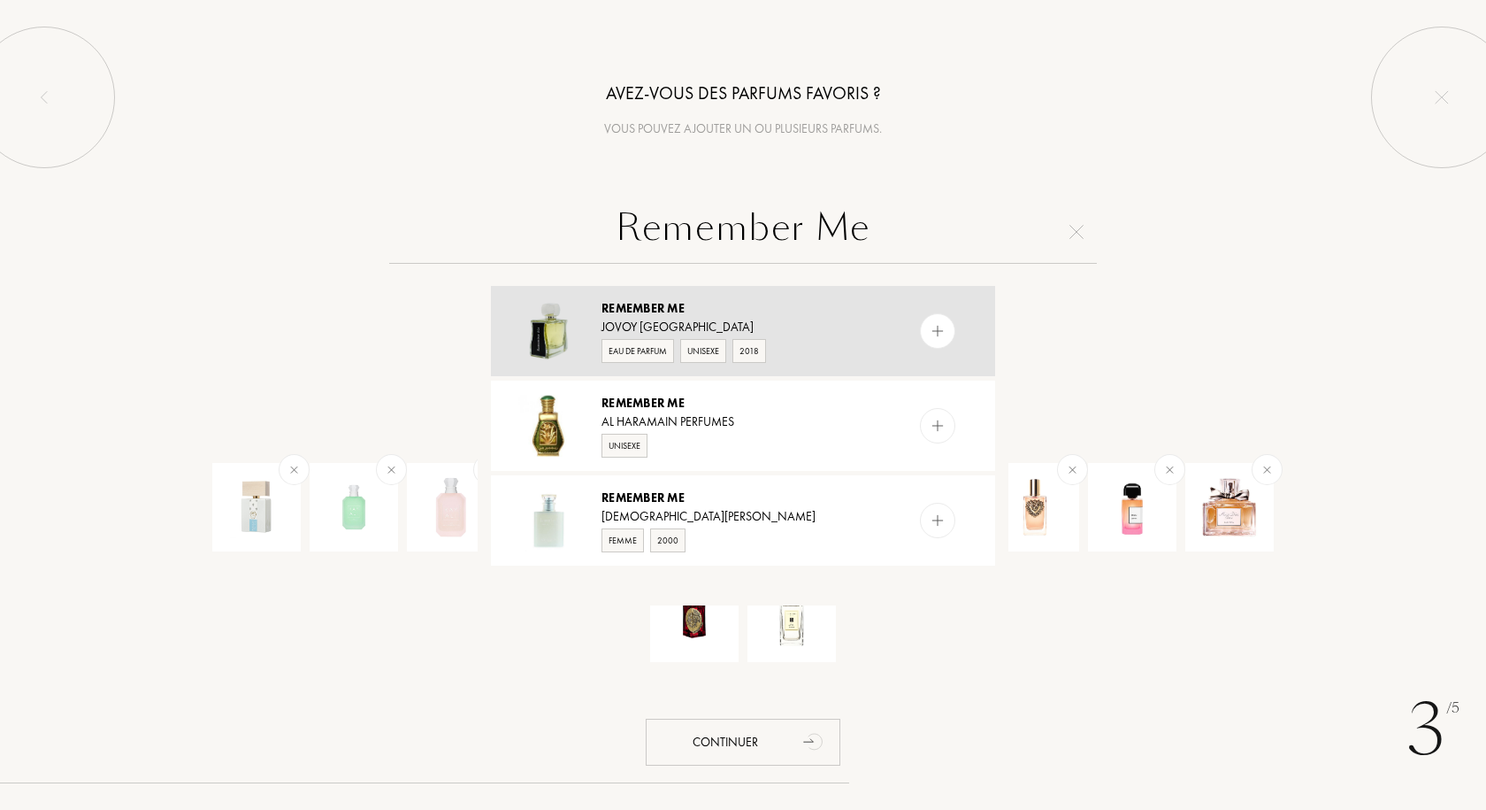
type input "Remember Me"
click at [758, 305] on div "Remember Me" at bounding box center [742, 308] width 281 height 19
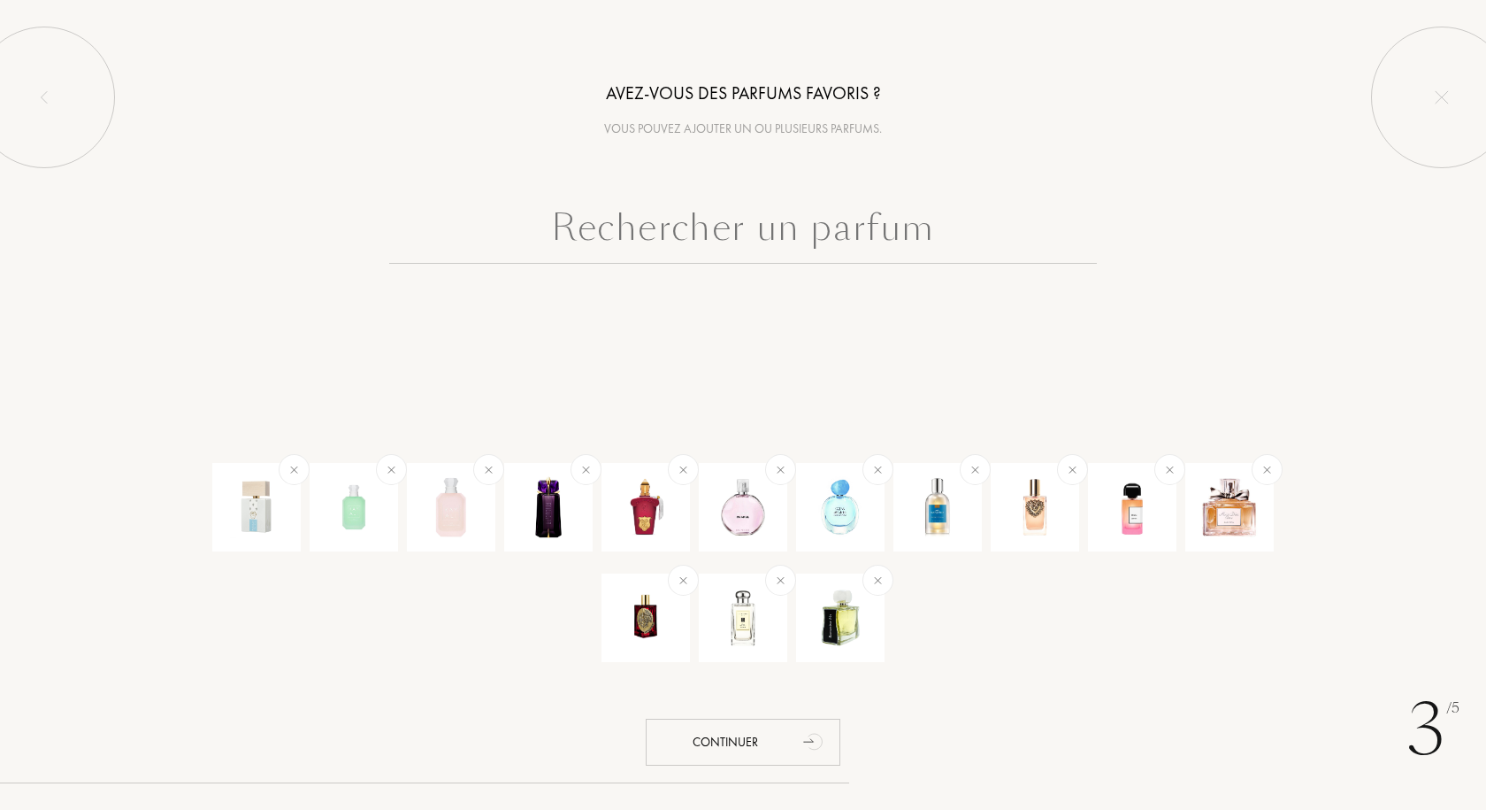
click at [709, 219] on input "text" at bounding box center [743, 232] width 708 height 64
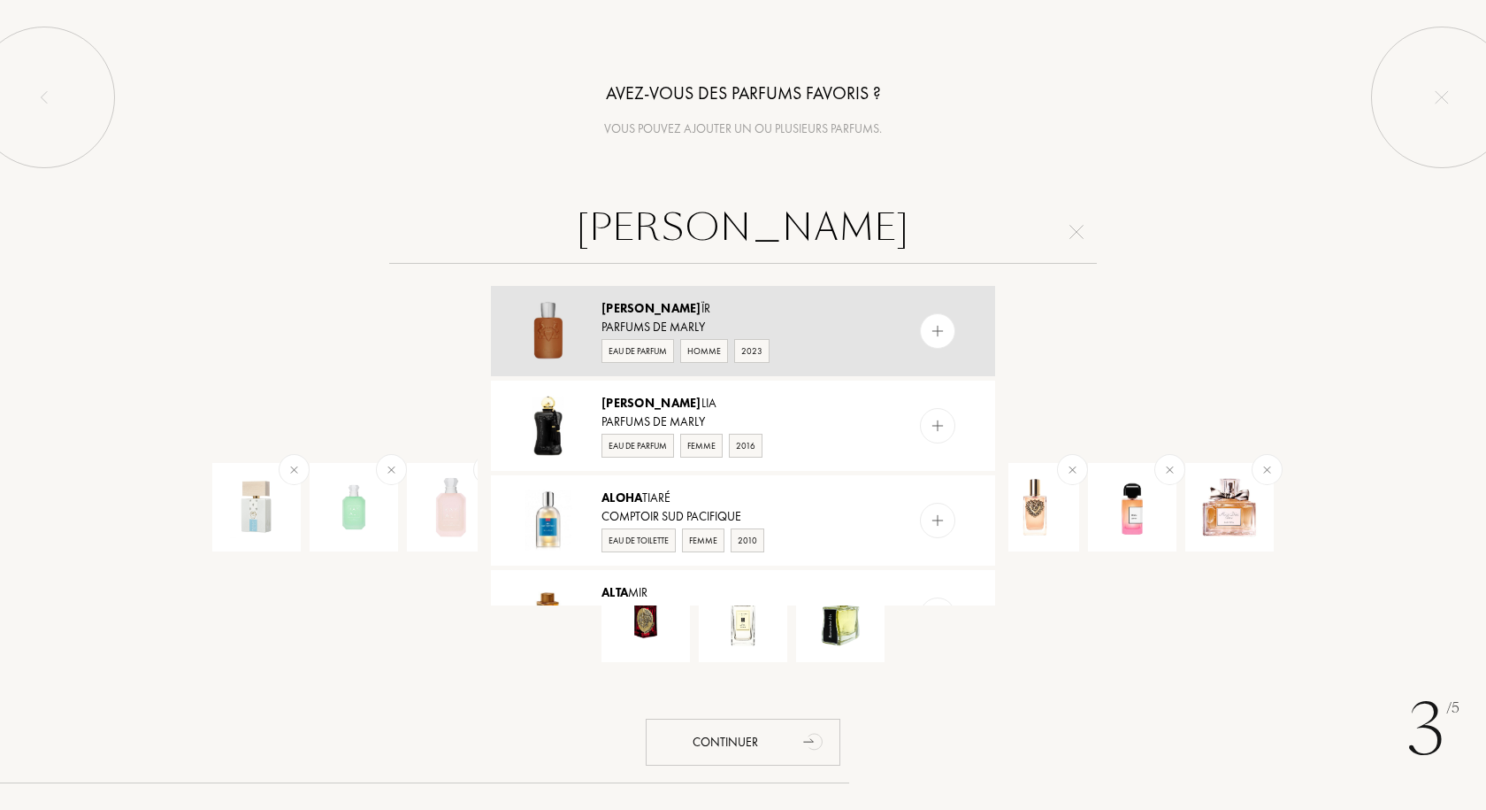
type input "altha"
click at [941, 327] on img at bounding box center [938, 331] width 17 height 17
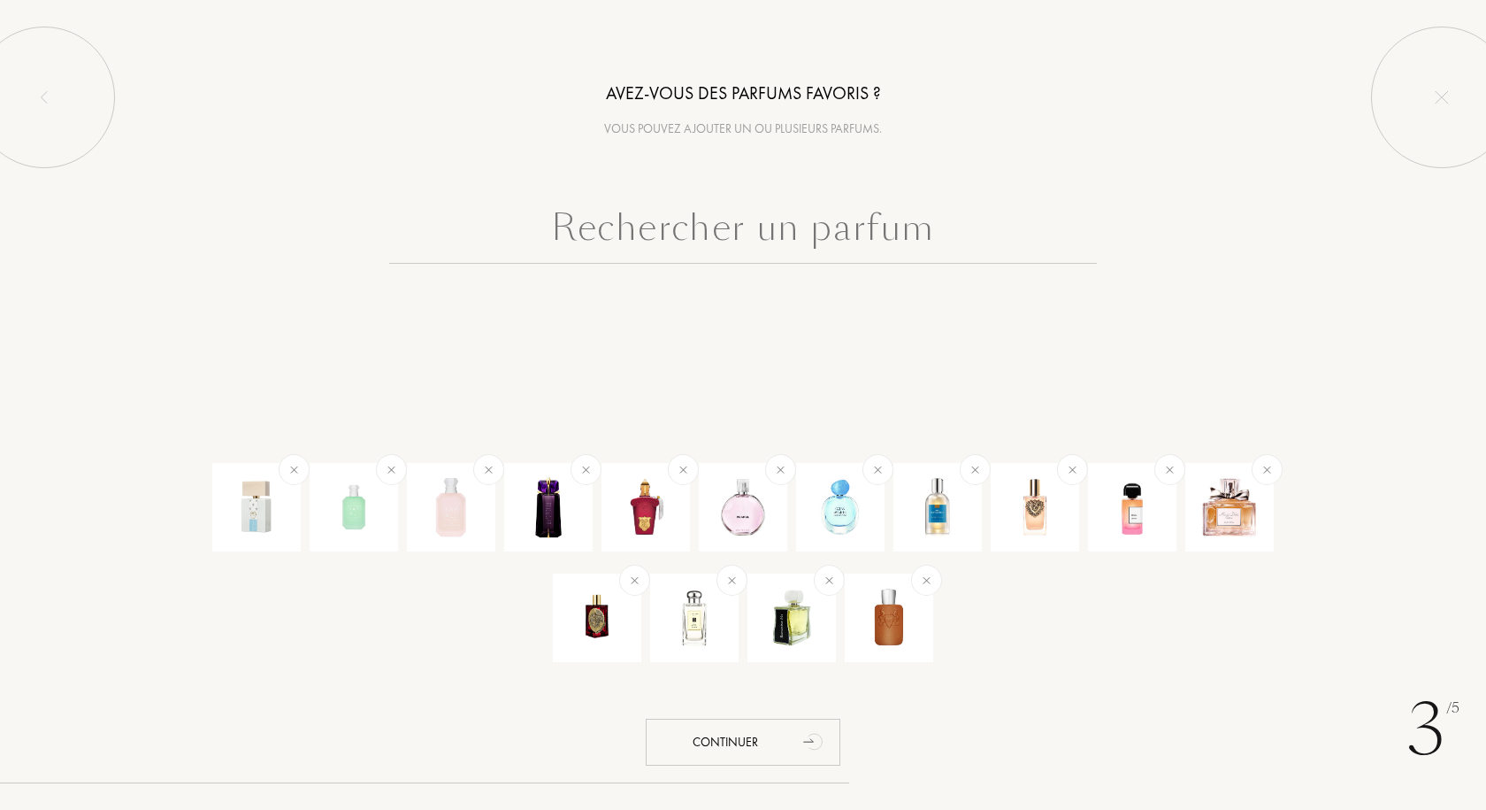
click at [757, 227] on input "text" at bounding box center [743, 232] width 708 height 64
paste input "Hot Sand"
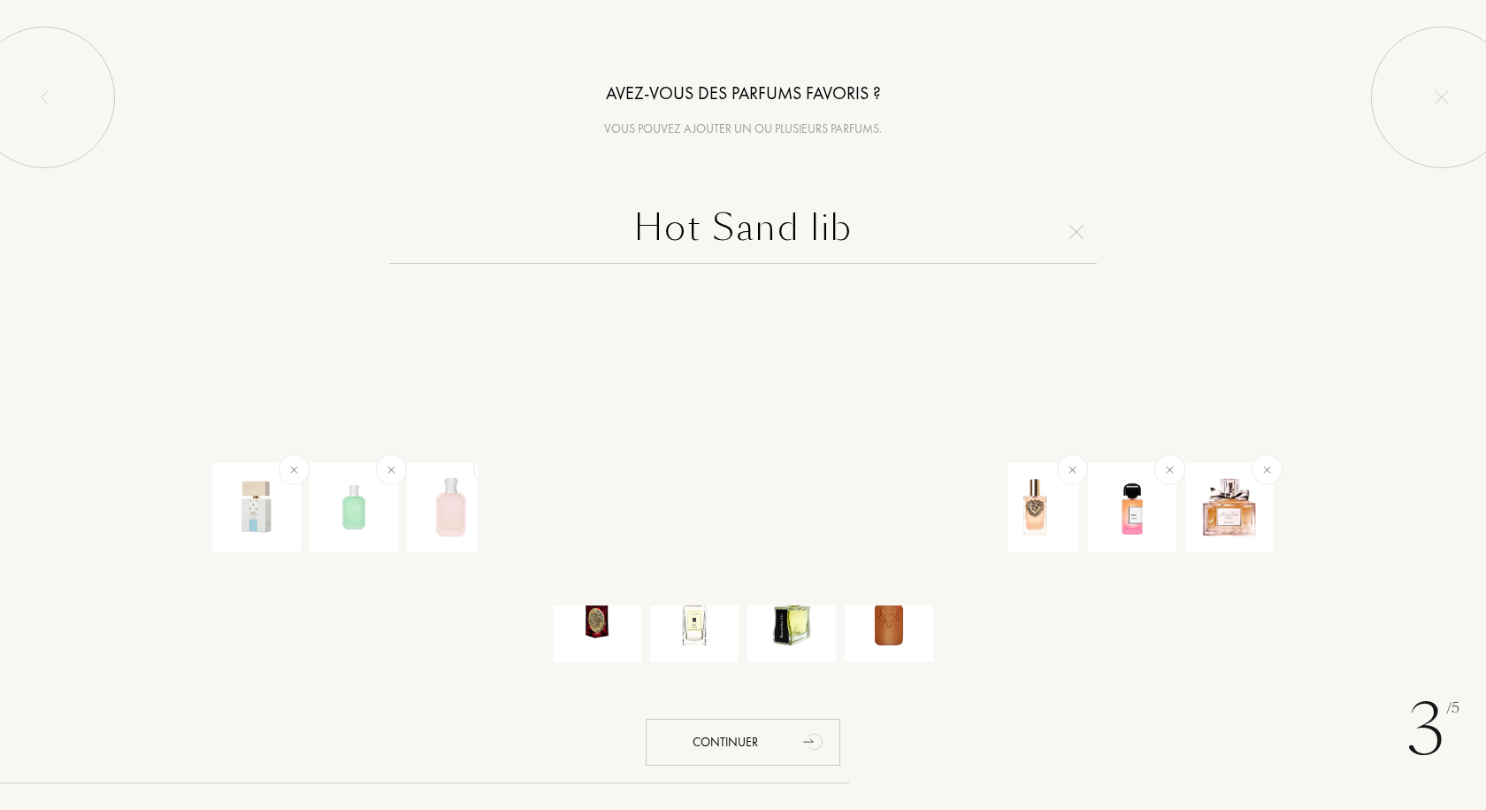
drag, startPoint x: 741, startPoint y: 237, endPoint x: 677, endPoint y: 237, distance: 63.7
click at [677, 237] on input "Hot Sand lib" at bounding box center [743, 232] width 708 height 64
type input "H"
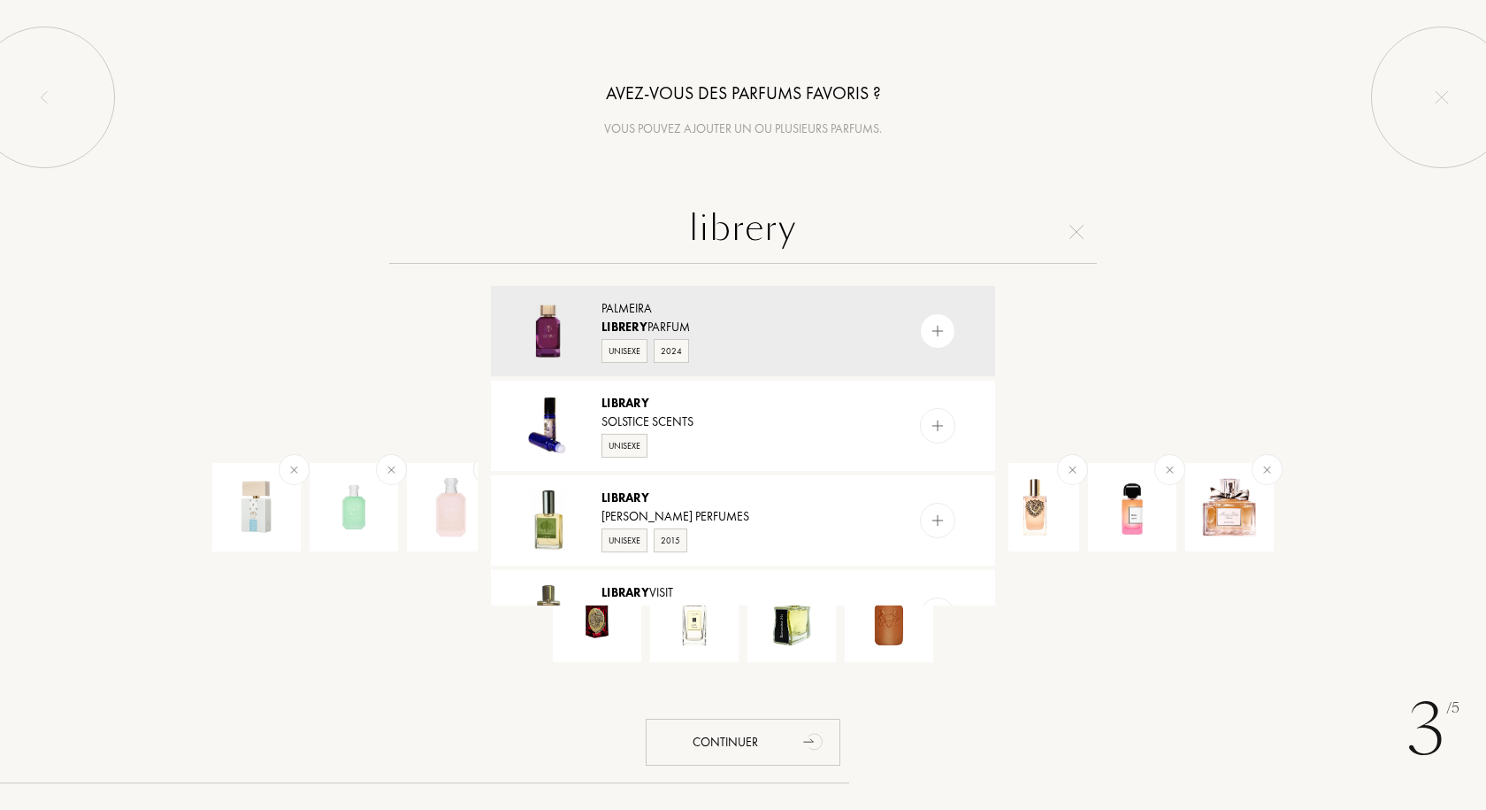
type input "librery"
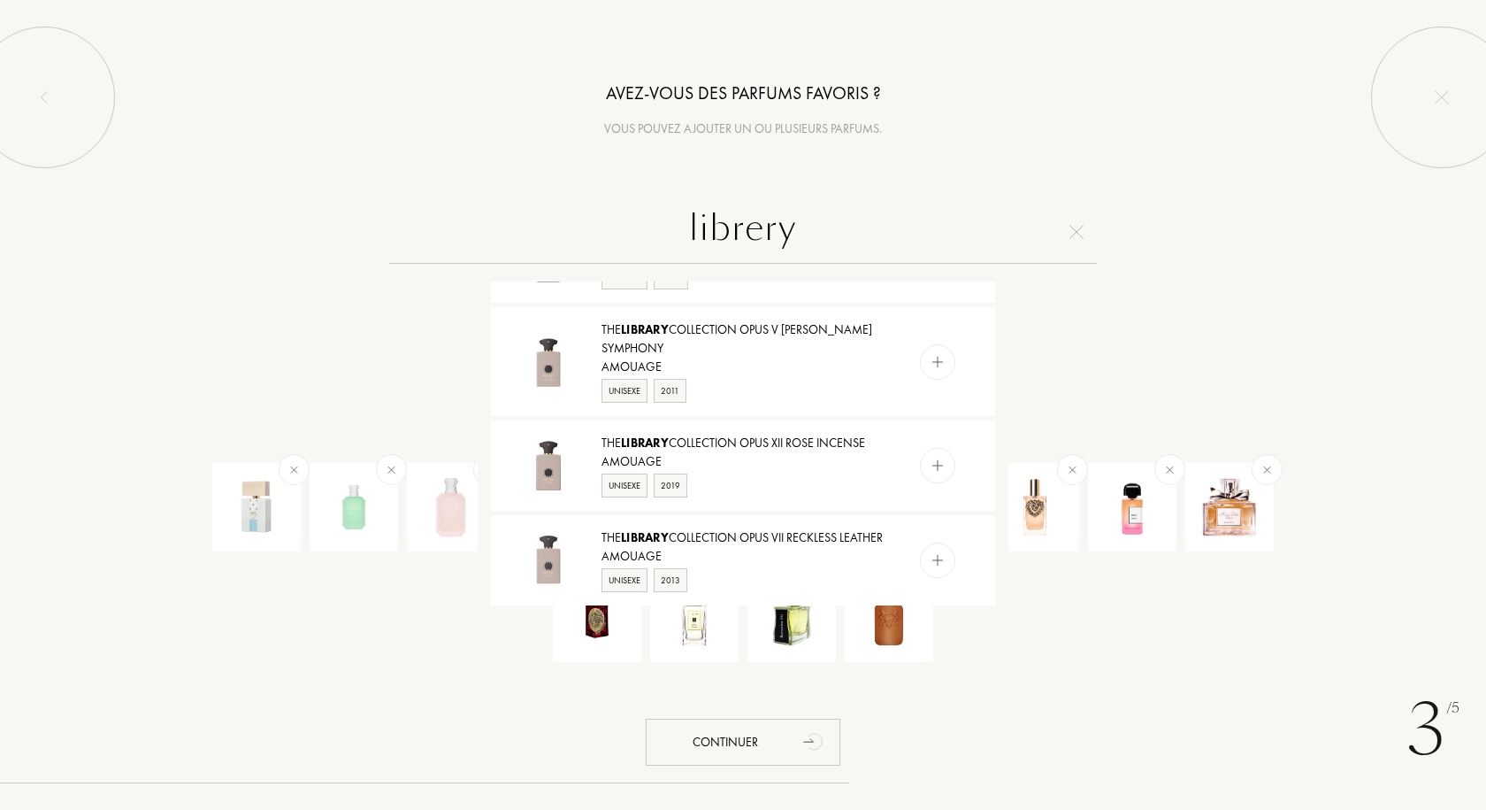
scroll to position [1625, 0]
drag, startPoint x: 834, startPoint y: 231, endPoint x: 626, endPoint y: 249, distance: 209.6
click at [626, 249] on input "librery" at bounding box center [743, 232] width 708 height 64
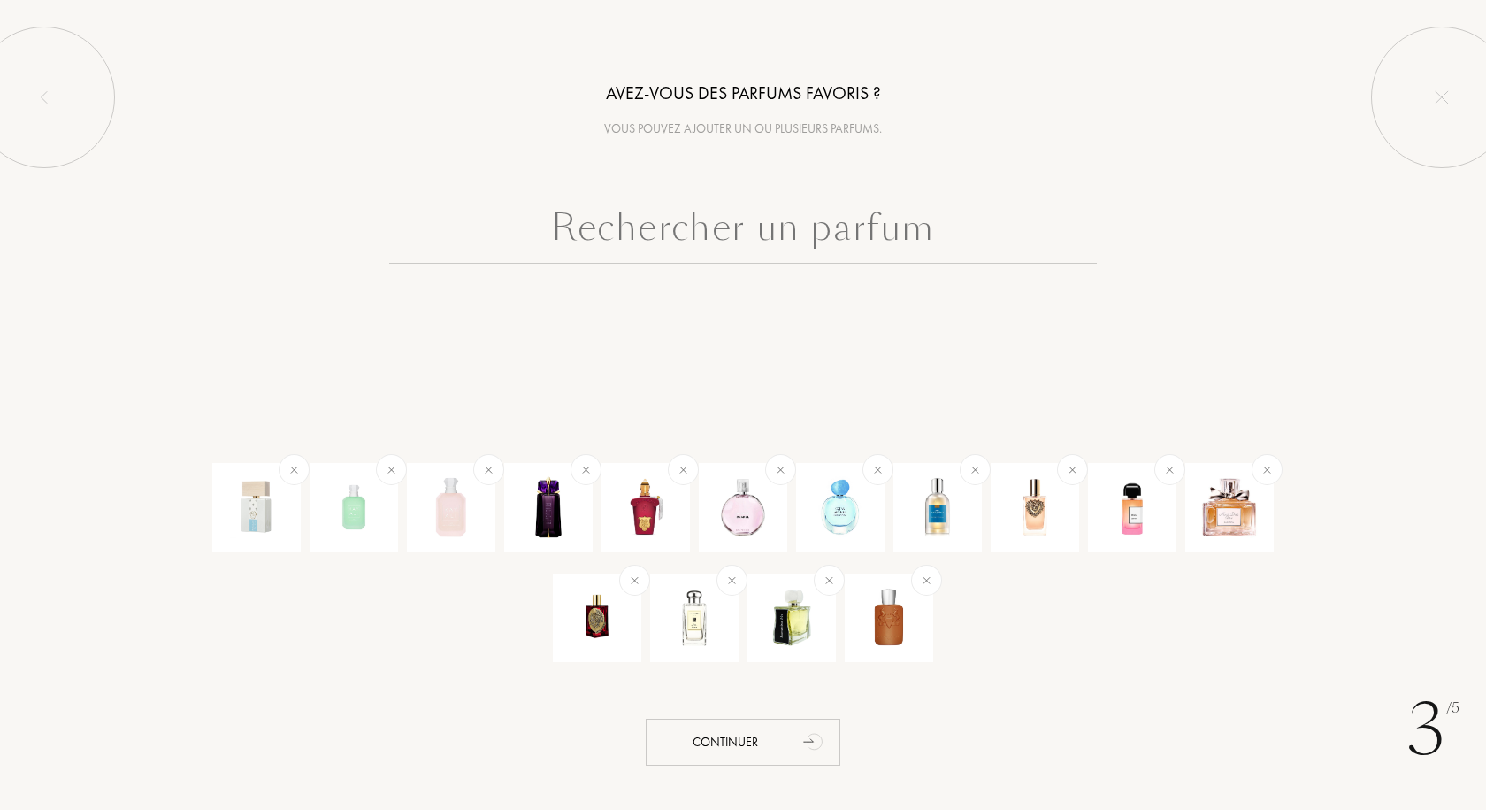
scroll to position [0, 0]
paste input "Disumano"
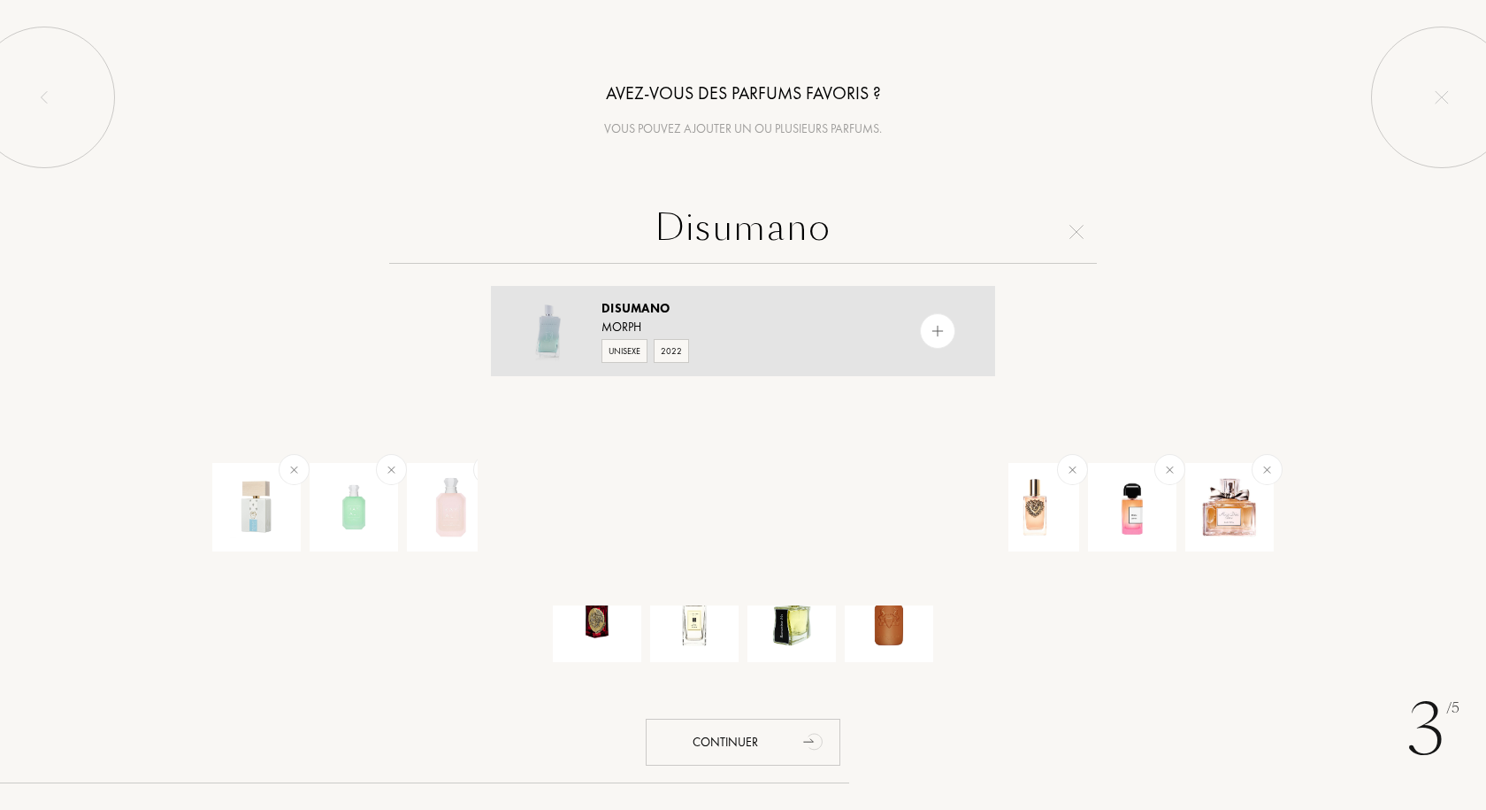
type input "Disumano"
click at [709, 310] on div "Disumano" at bounding box center [742, 308] width 281 height 19
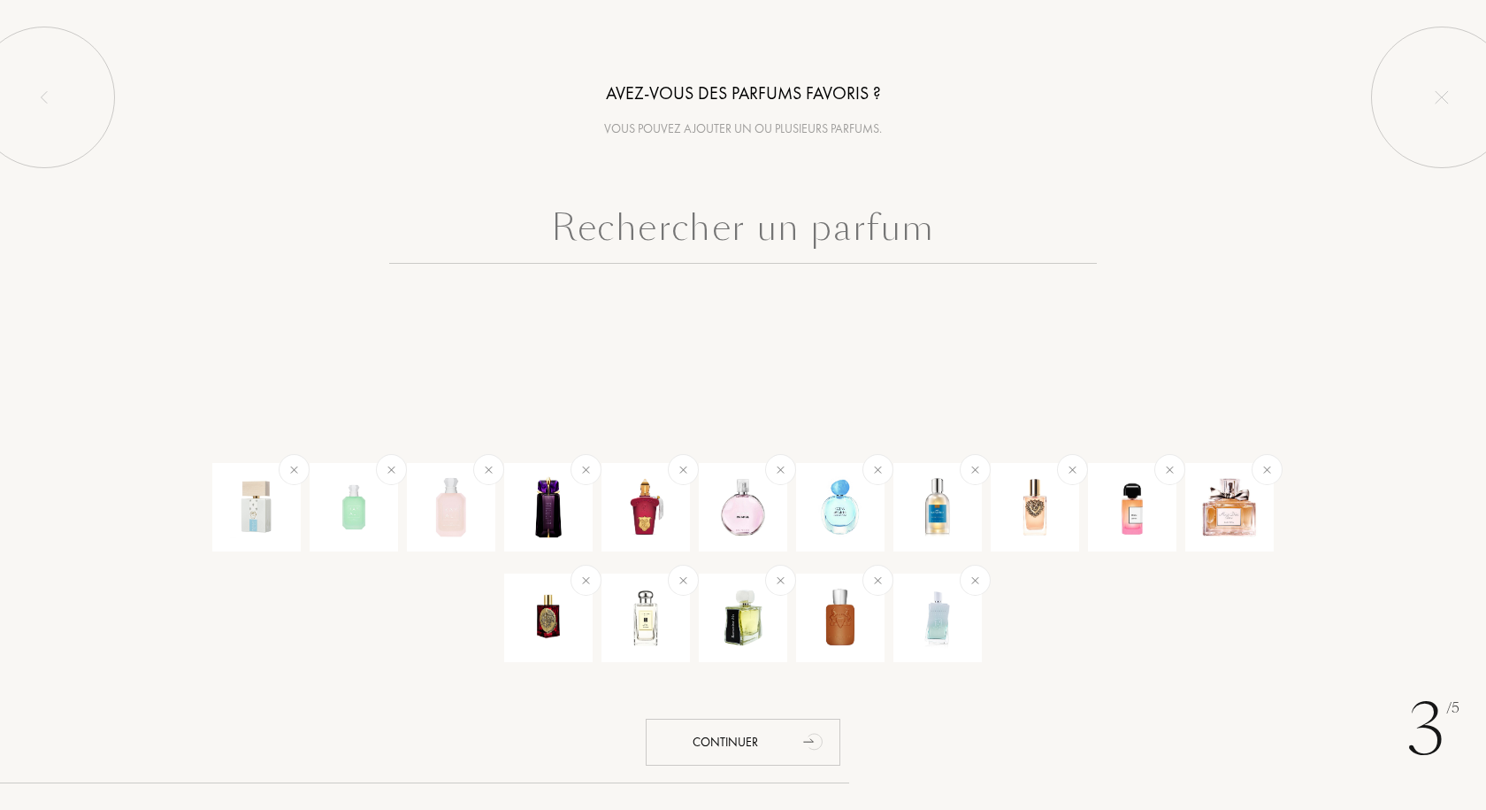
click at [677, 233] on input "text" at bounding box center [743, 232] width 708 height 64
paste input "Caramelo Vanilla"
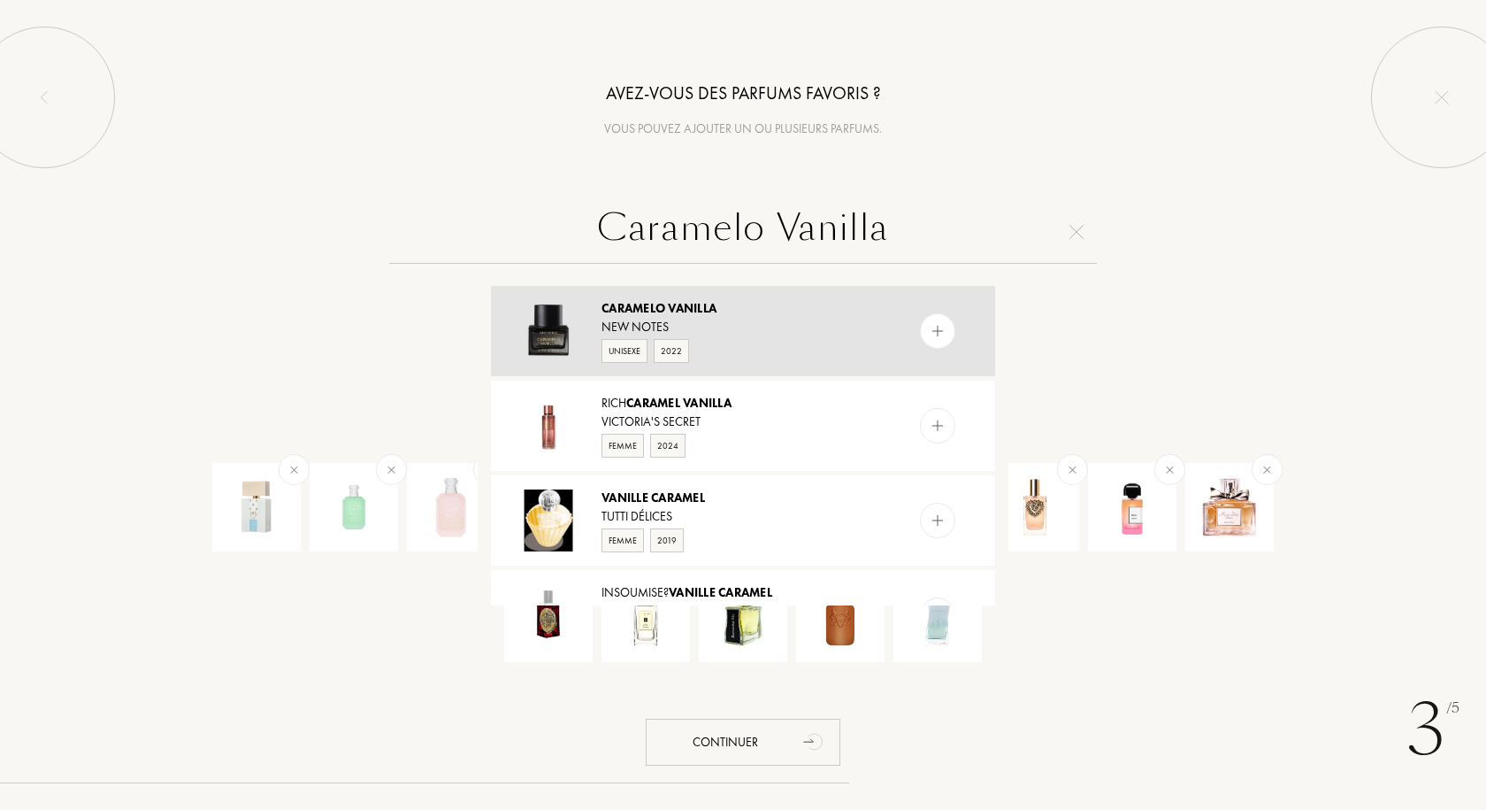
type input "Caramelo Vanilla"
click at [788, 310] on div "Caramelo Vanilla" at bounding box center [742, 308] width 281 height 19
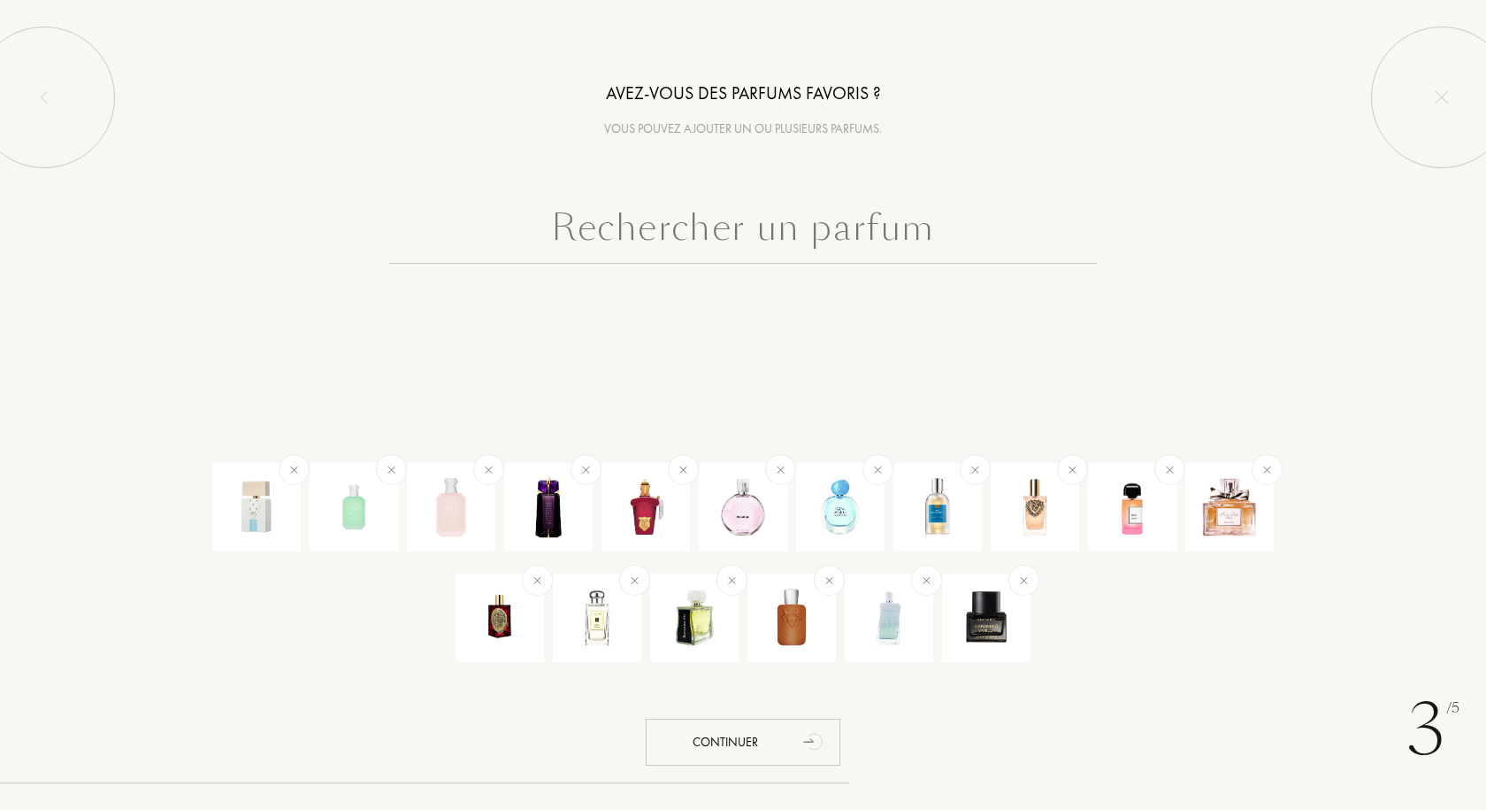
click at [711, 226] on input "text" at bounding box center [743, 232] width 708 height 64
paste input "La Danza Delle Libellule"
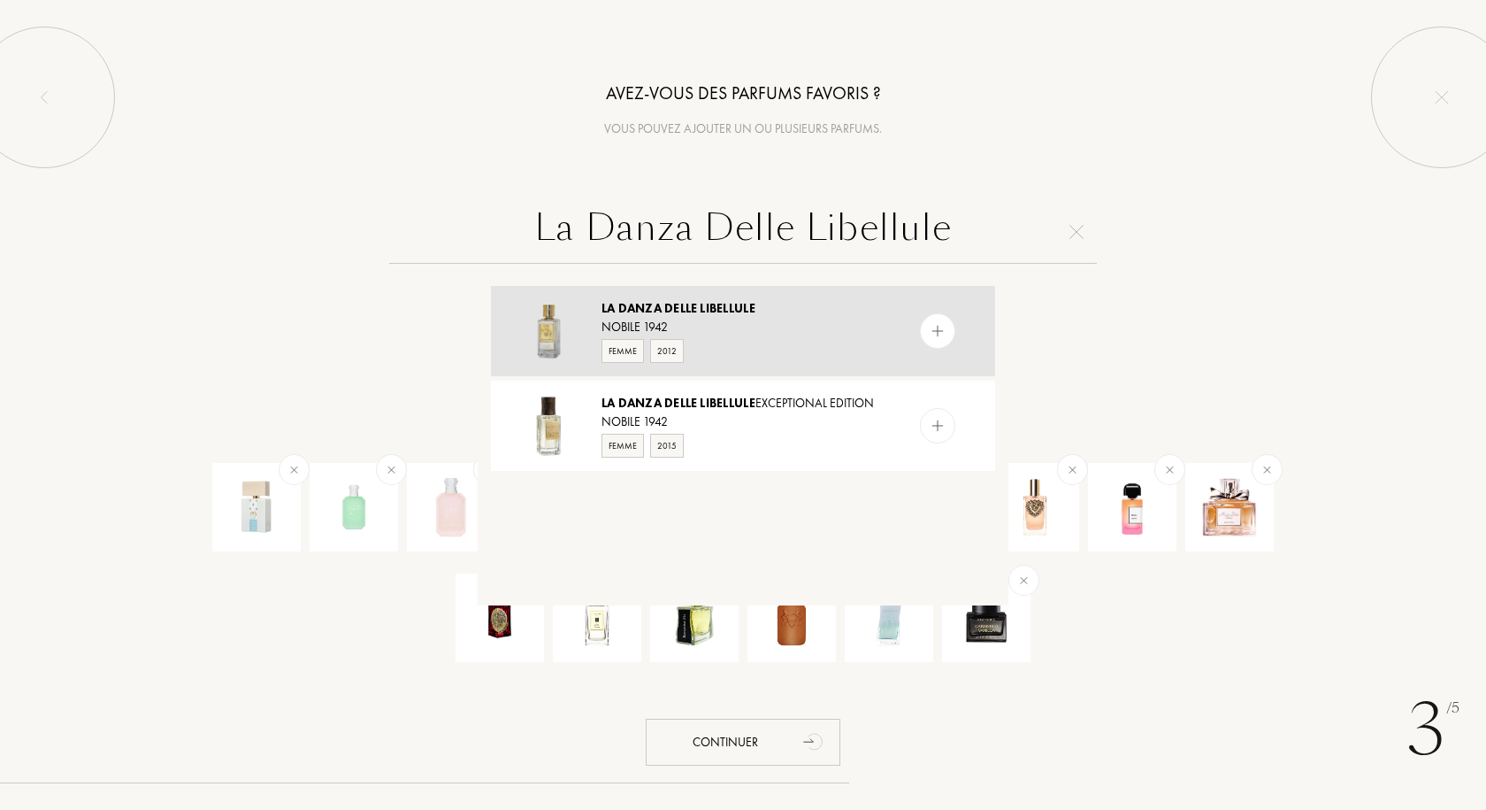
type input "La Danza Delle Libellule"
click at [742, 316] on div "La Danza delle Libellule" at bounding box center [742, 308] width 281 height 19
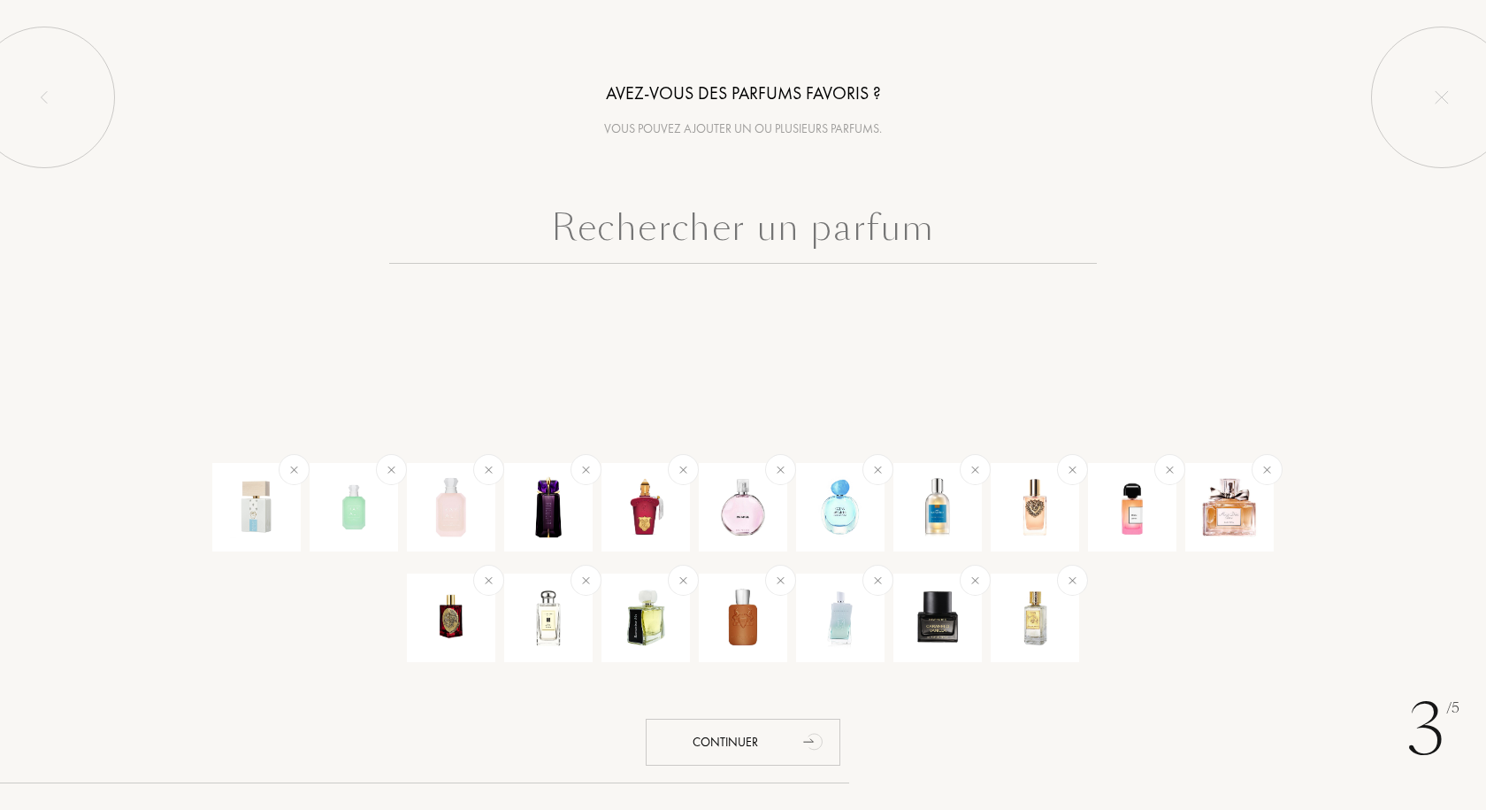
click at [727, 232] on input "text" at bounding box center [743, 232] width 708 height 64
paste input "Vra Vra Vroum"
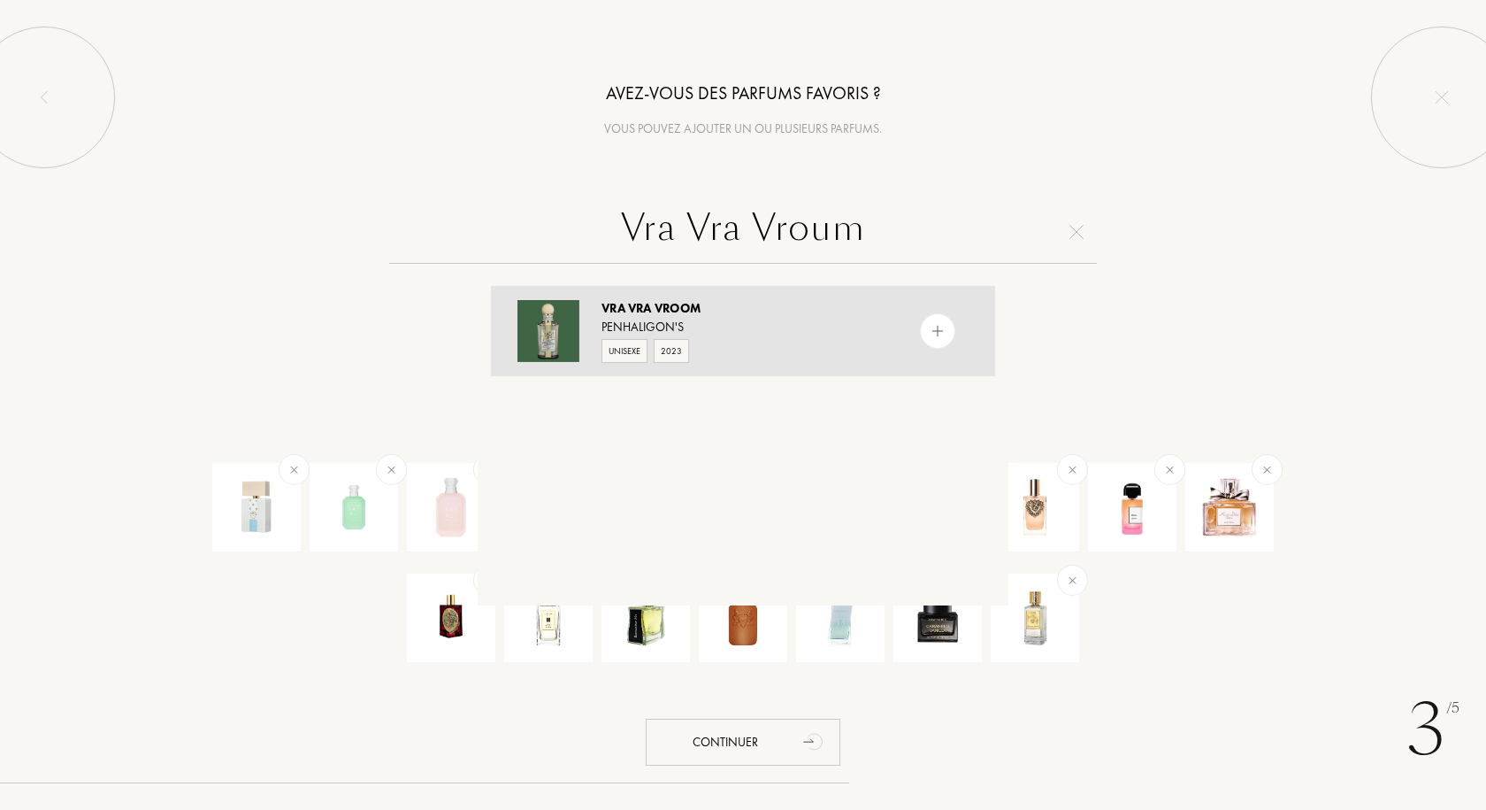
type input "Vra Vra Vroum"
click at [731, 310] on div "Vra Vra Vroom" at bounding box center [742, 308] width 281 height 19
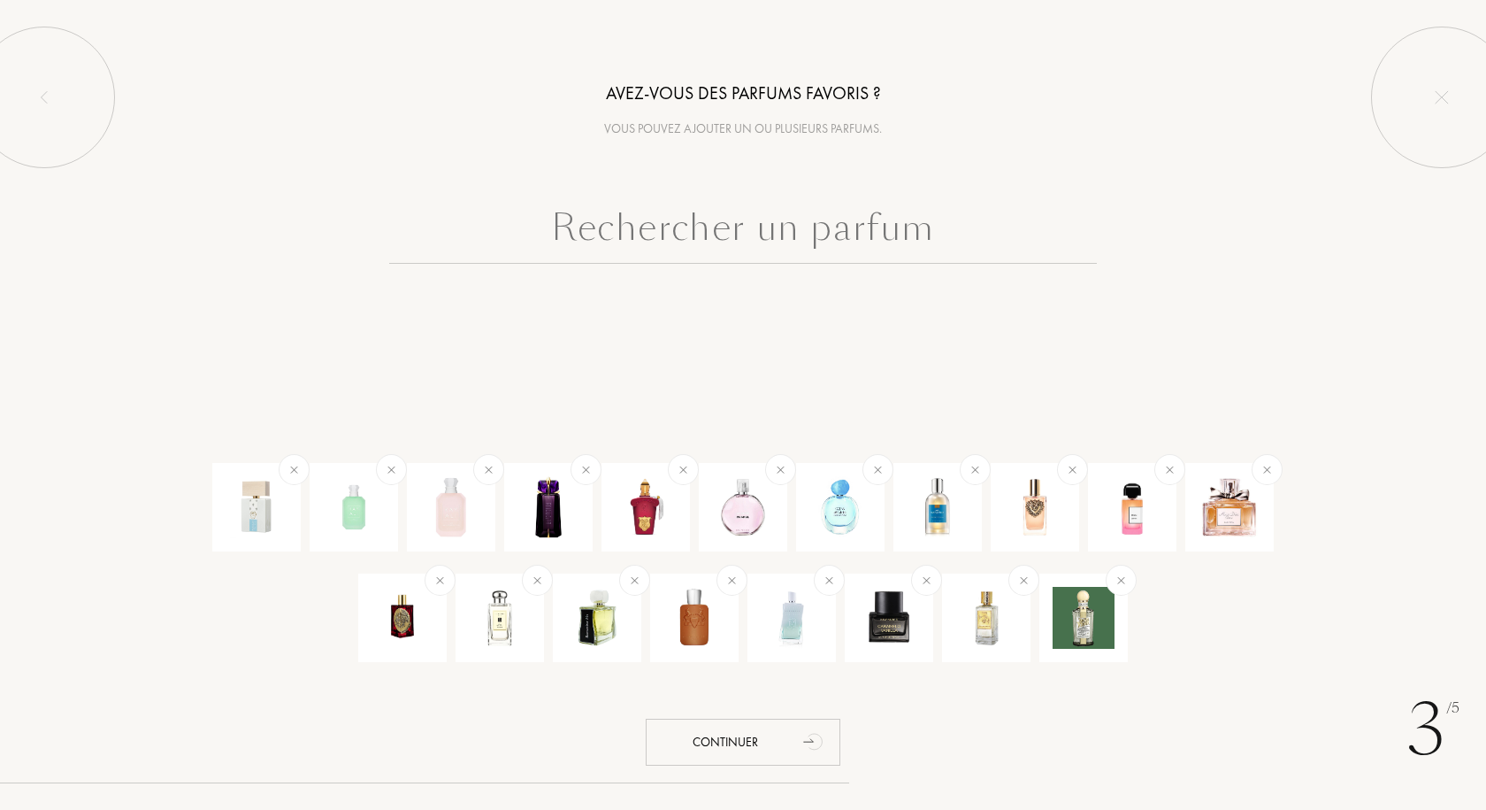
click at [726, 227] on input "text" at bounding box center [743, 232] width 708 height 64
paste input "Girl"
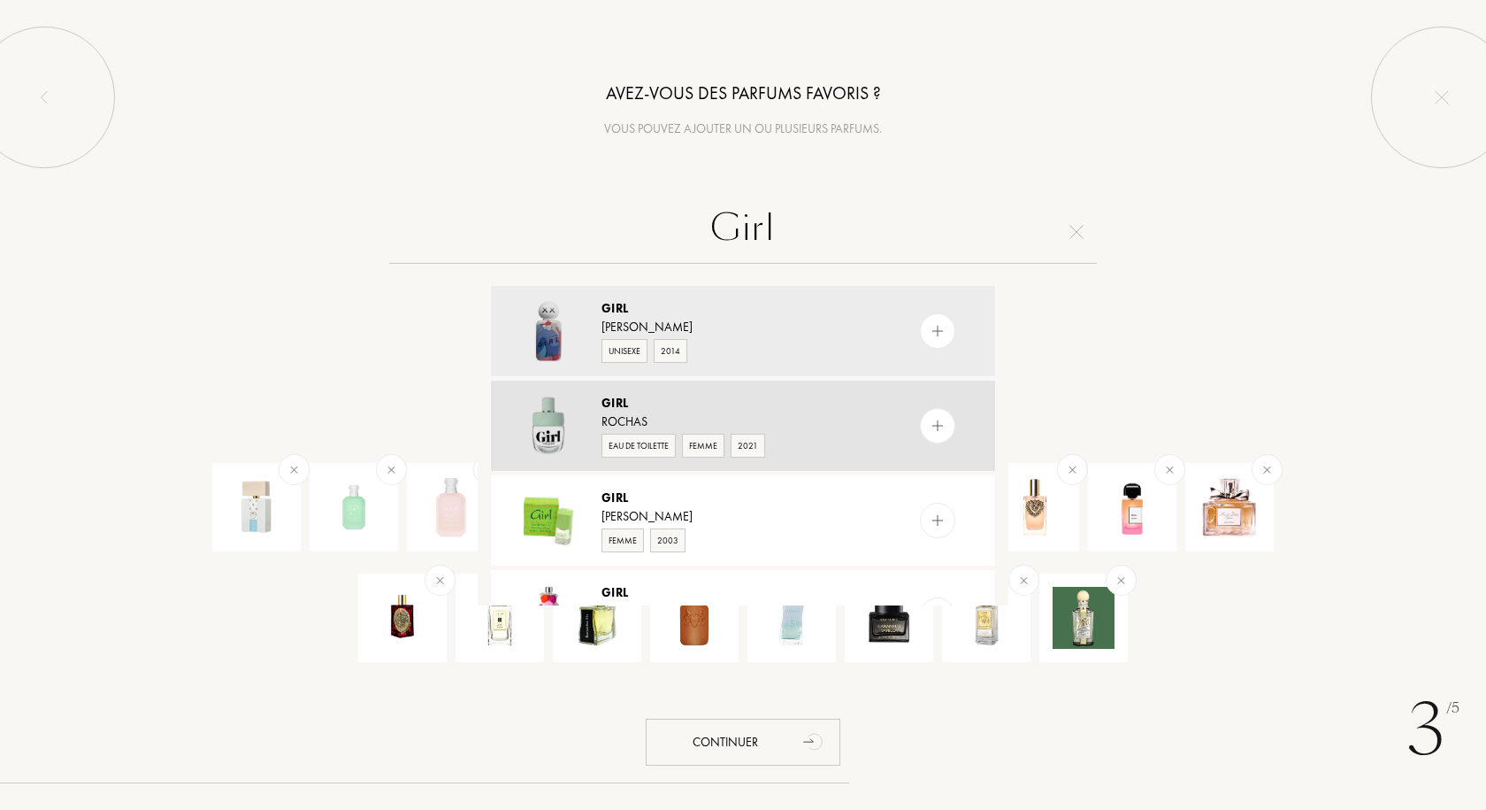
type input "Girl"
click at [772, 411] on div "Girl" at bounding box center [742, 403] width 281 height 19
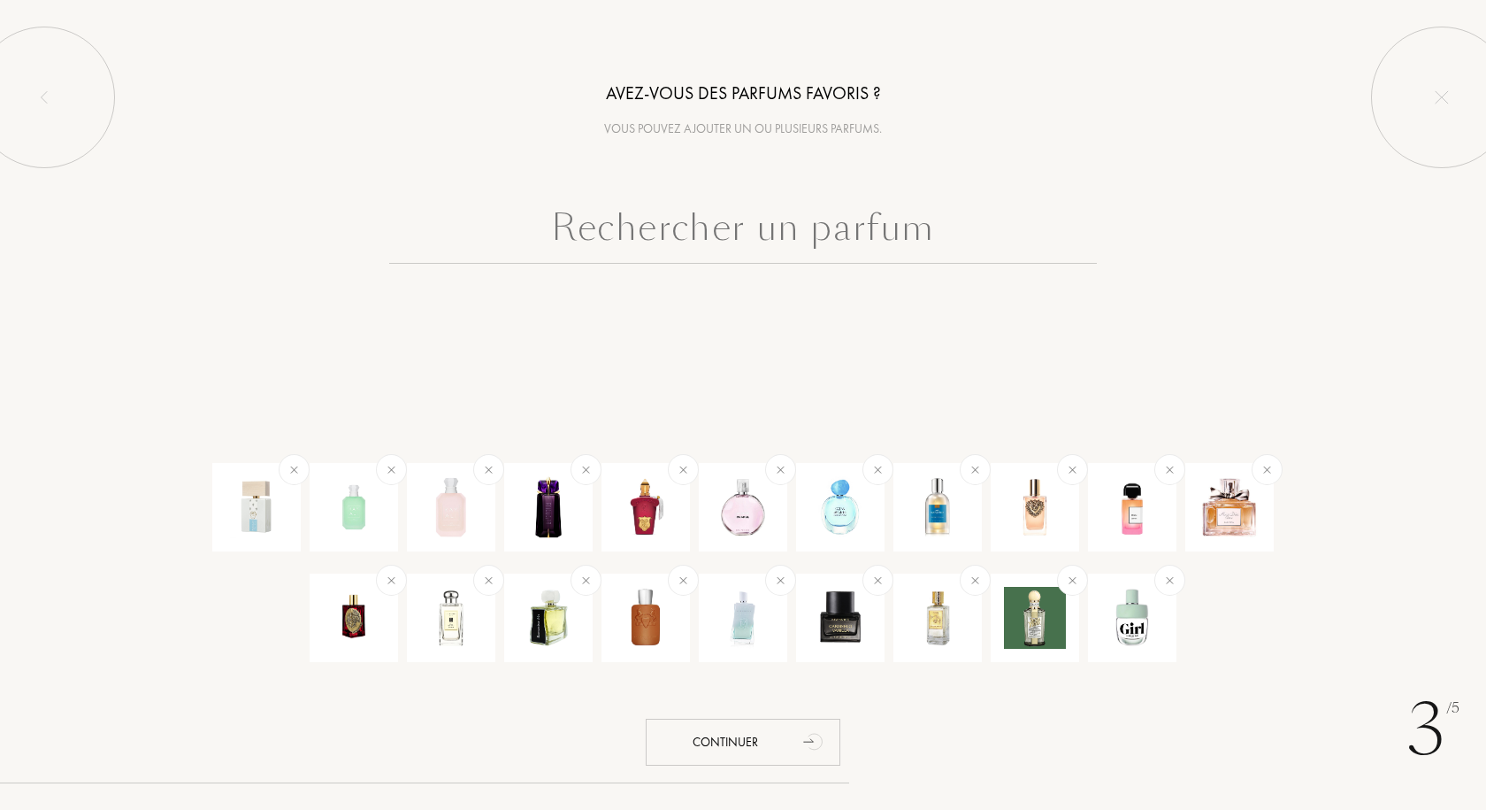
click at [722, 218] on input "text" at bounding box center [743, 232] width 708 height 64
paste input "Jany"
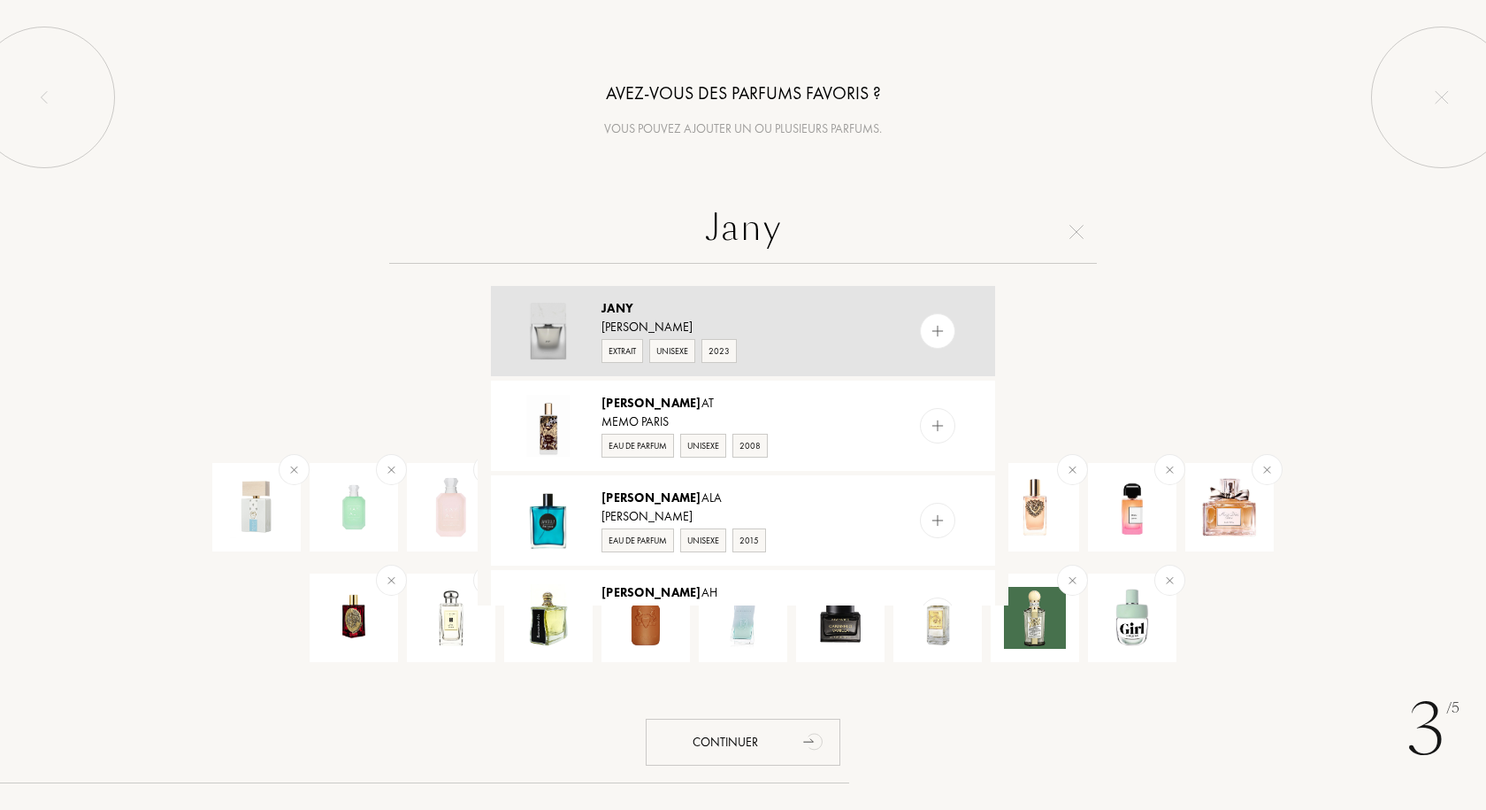
type input "Jany"
click at [768, 308] on div "Jany" at bounding box center [742, 308] width 281 height 19
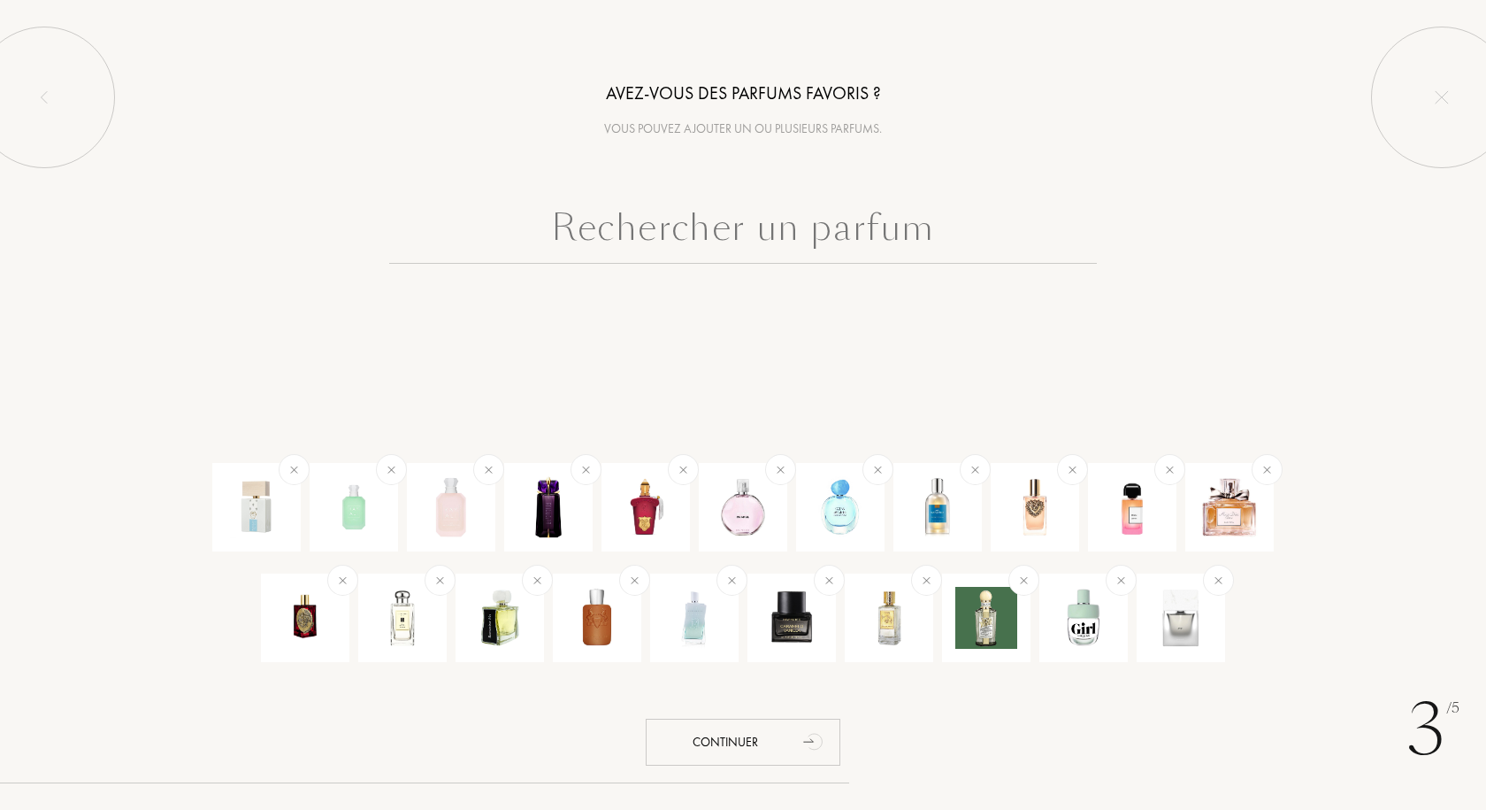
click at [717, 219] on input "text" at bounding box center [743, 232] width 708 height 64
paste input "Doux Ennui"
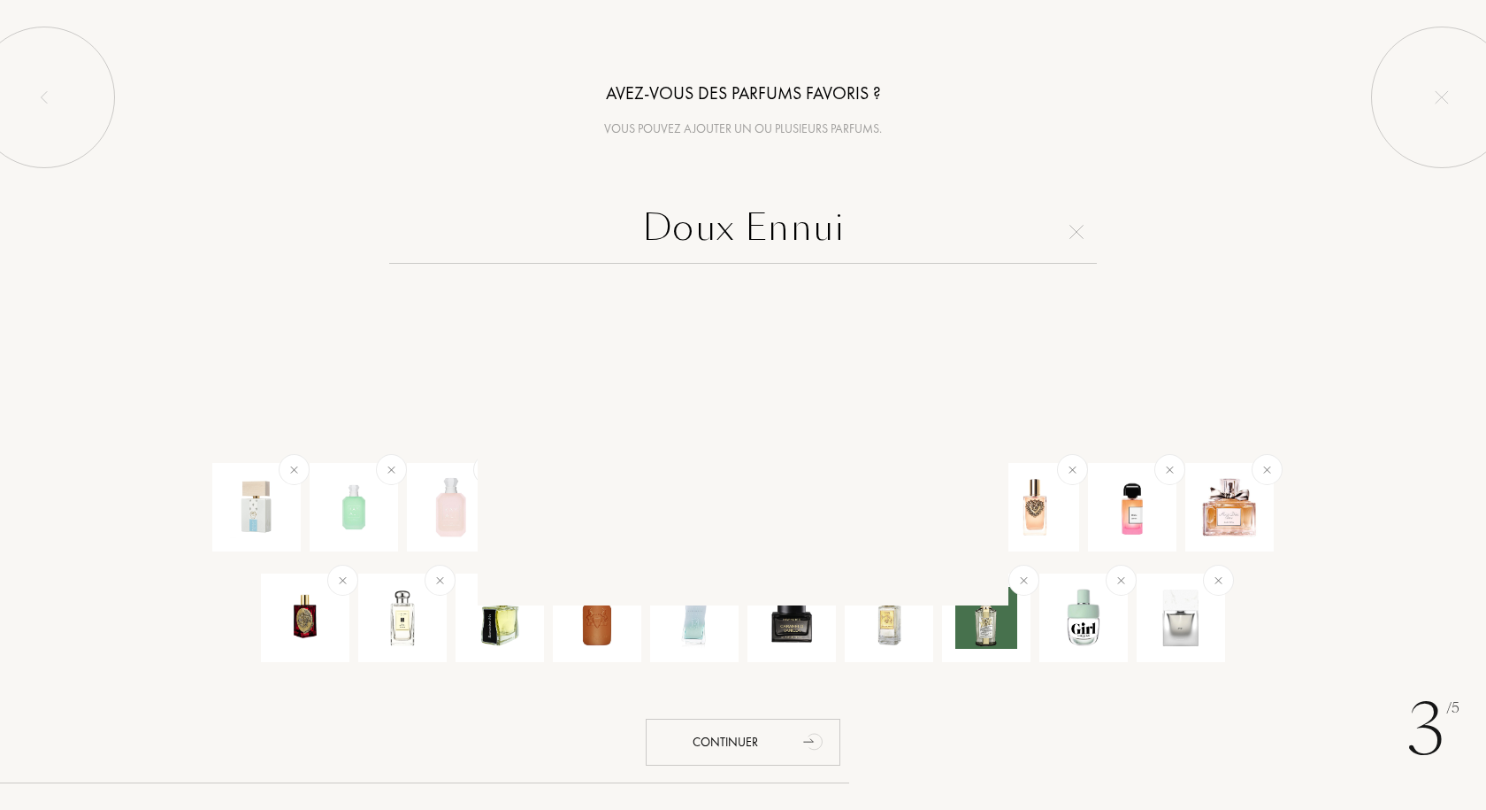
drag, startPoint x: 878, startPoint y: 231, endPoint x: 642, endPoint y: 221, distance: 235.6
click at [643, 221] on input "Doux Ennui" at bounding box center [743, 232] width 708 height 64
click at [634, 218] on input "Doux Ennui" at bounding box center [743, 232] width 708 height 64
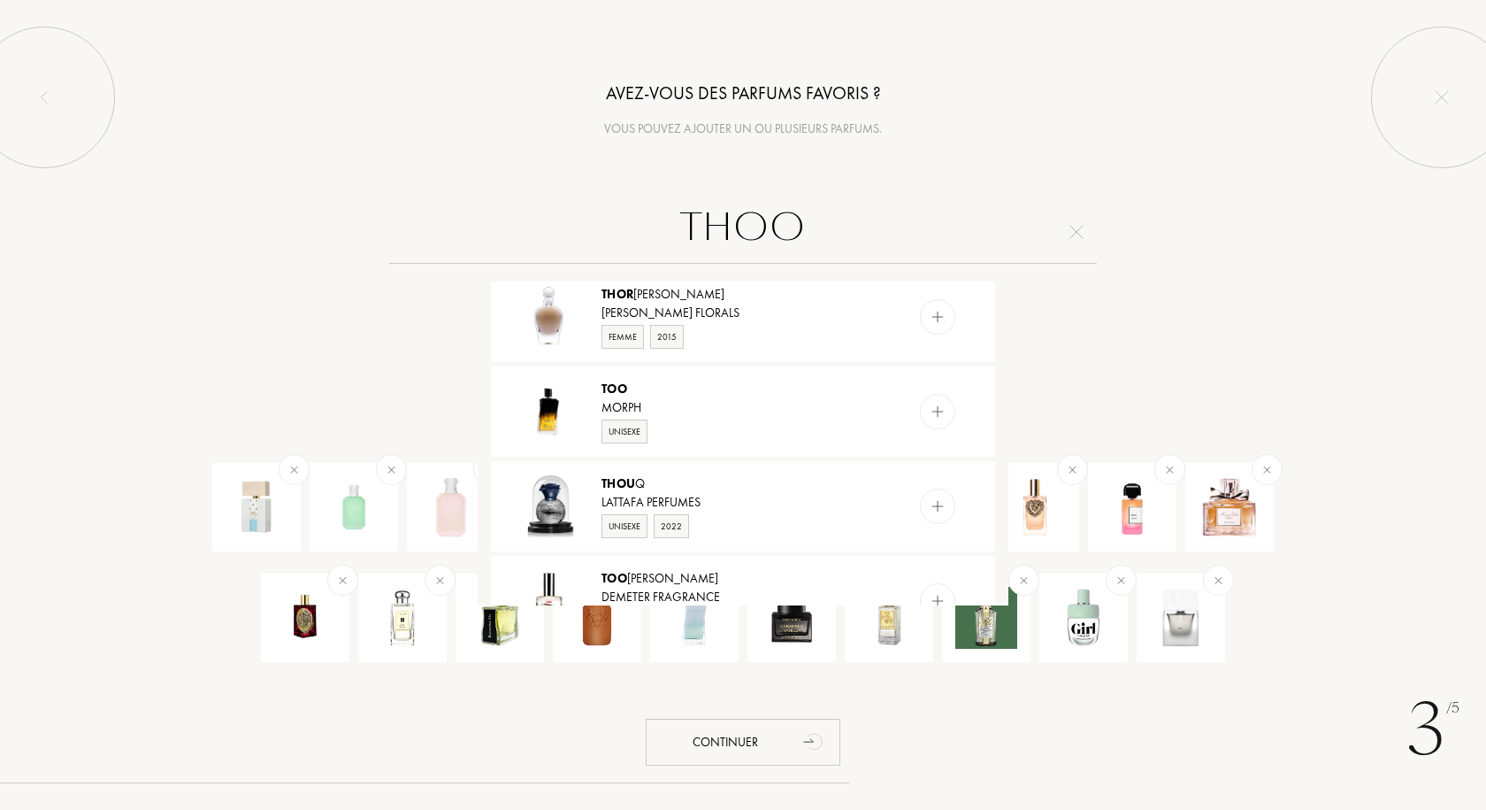
scroll to position [1570, 0]
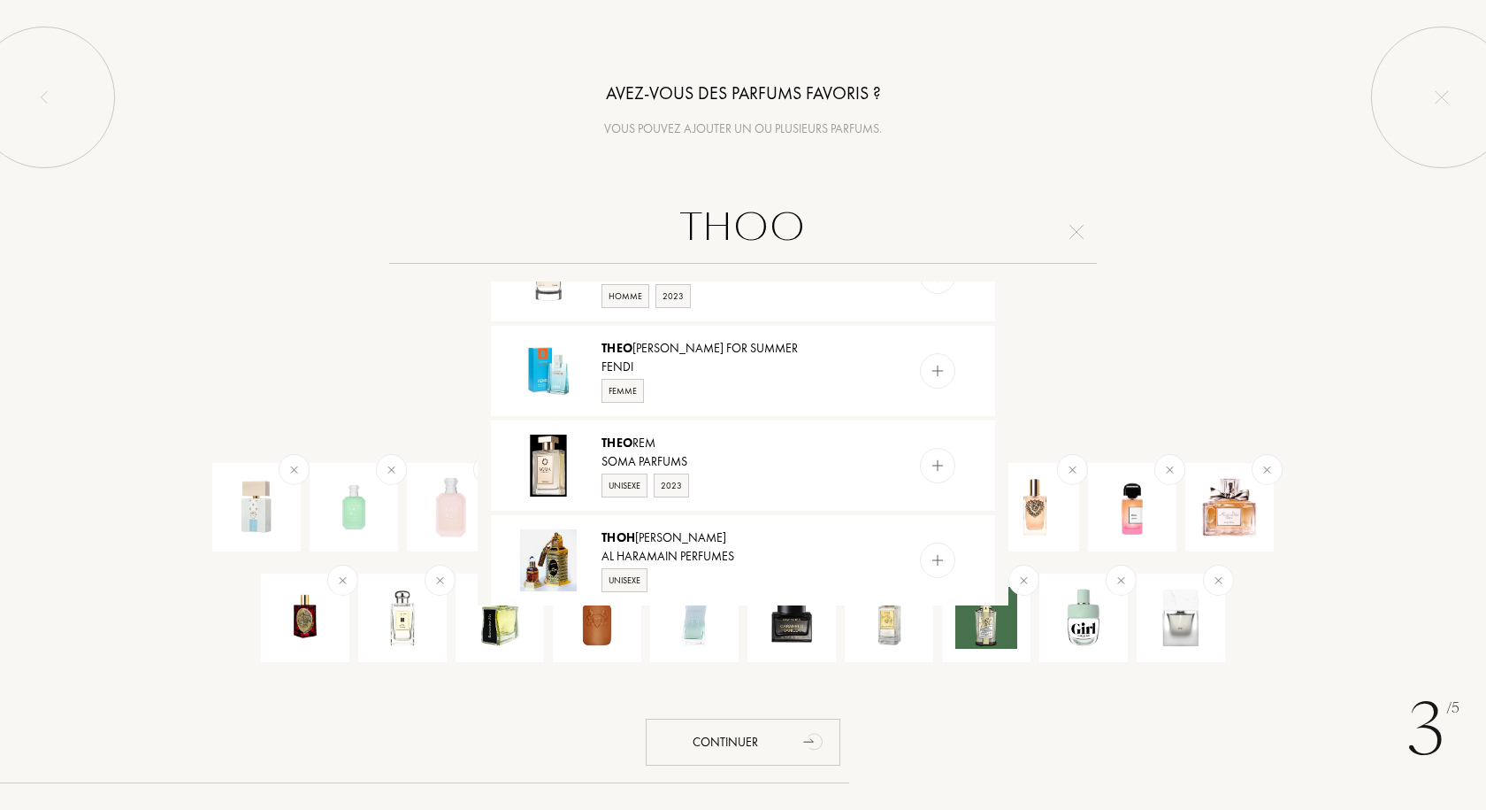
type input "THOO"
drag, startPoint x: 848, startPoint y: 215, endPoint x: 627, endPoint y: 219, distance: 220.4
click at [627, 219] on input "THOO" at bounding box center [743, 232] width 708 height 64
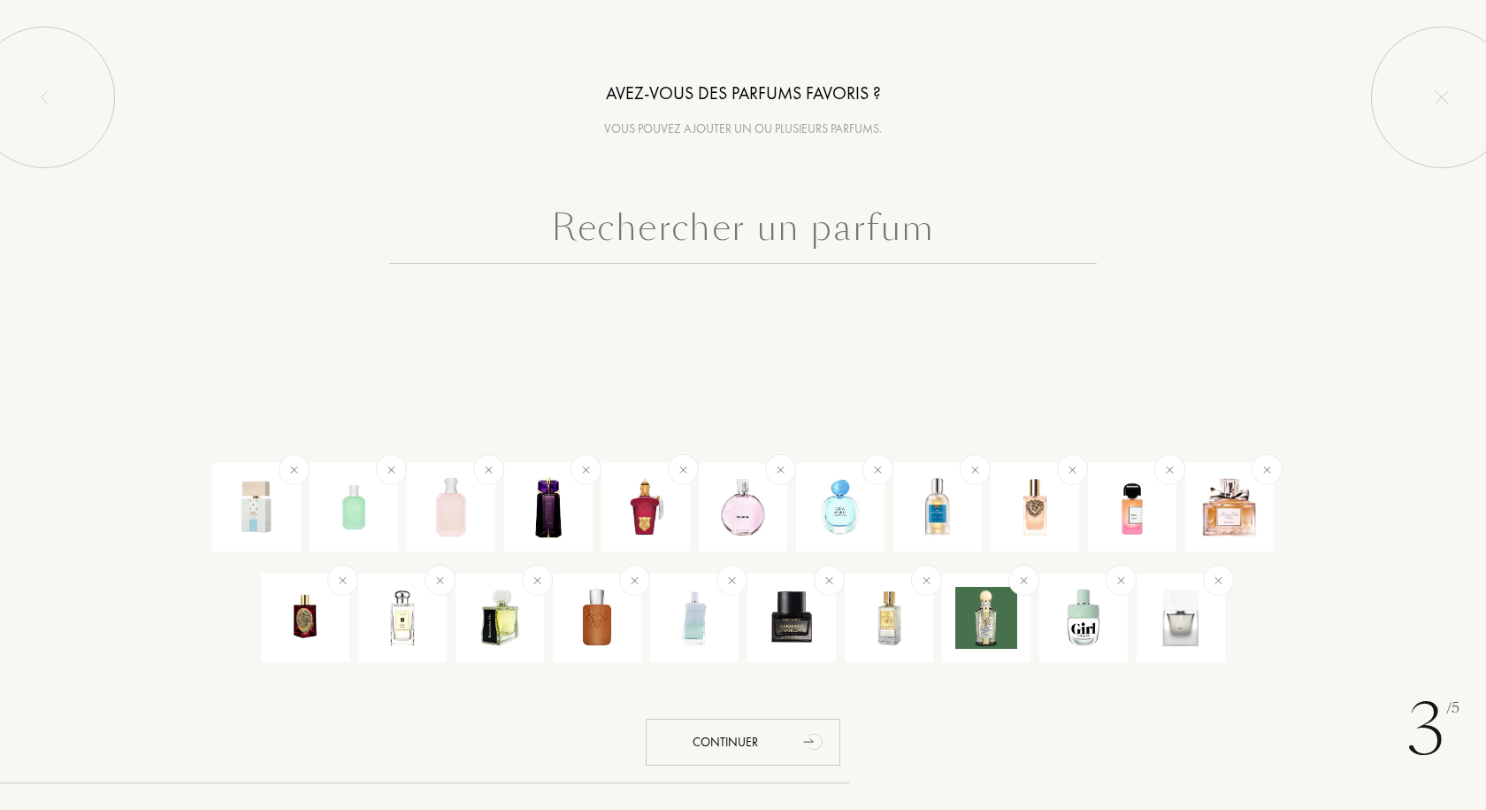
scroll to position [0, 0]
click at [773, 735] on div "Continuer" at bounding box center [743, 741] width 195 height 47
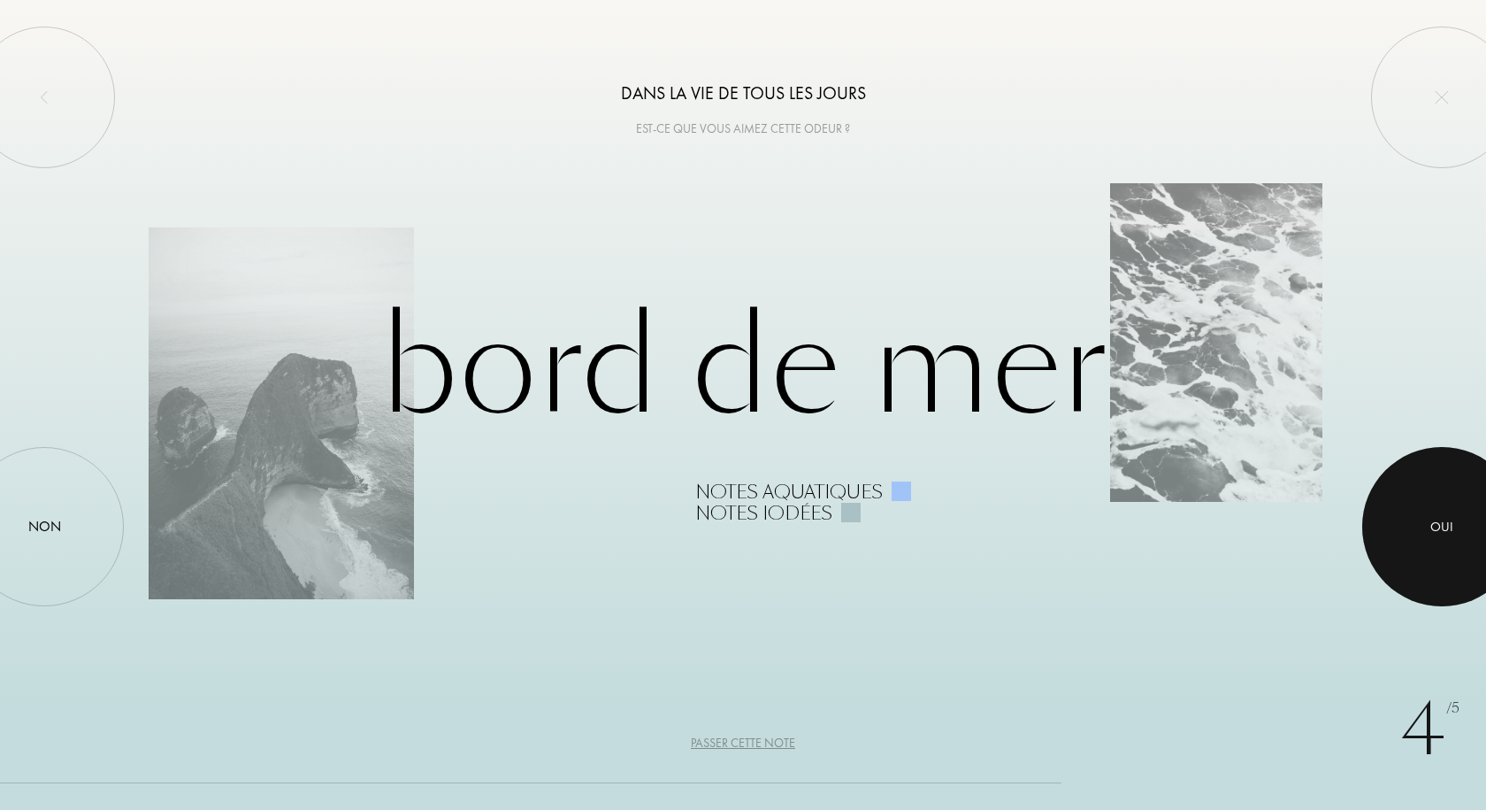
click at [1422, 518] on div at bounding box center [1442, 526] width 159 height 159
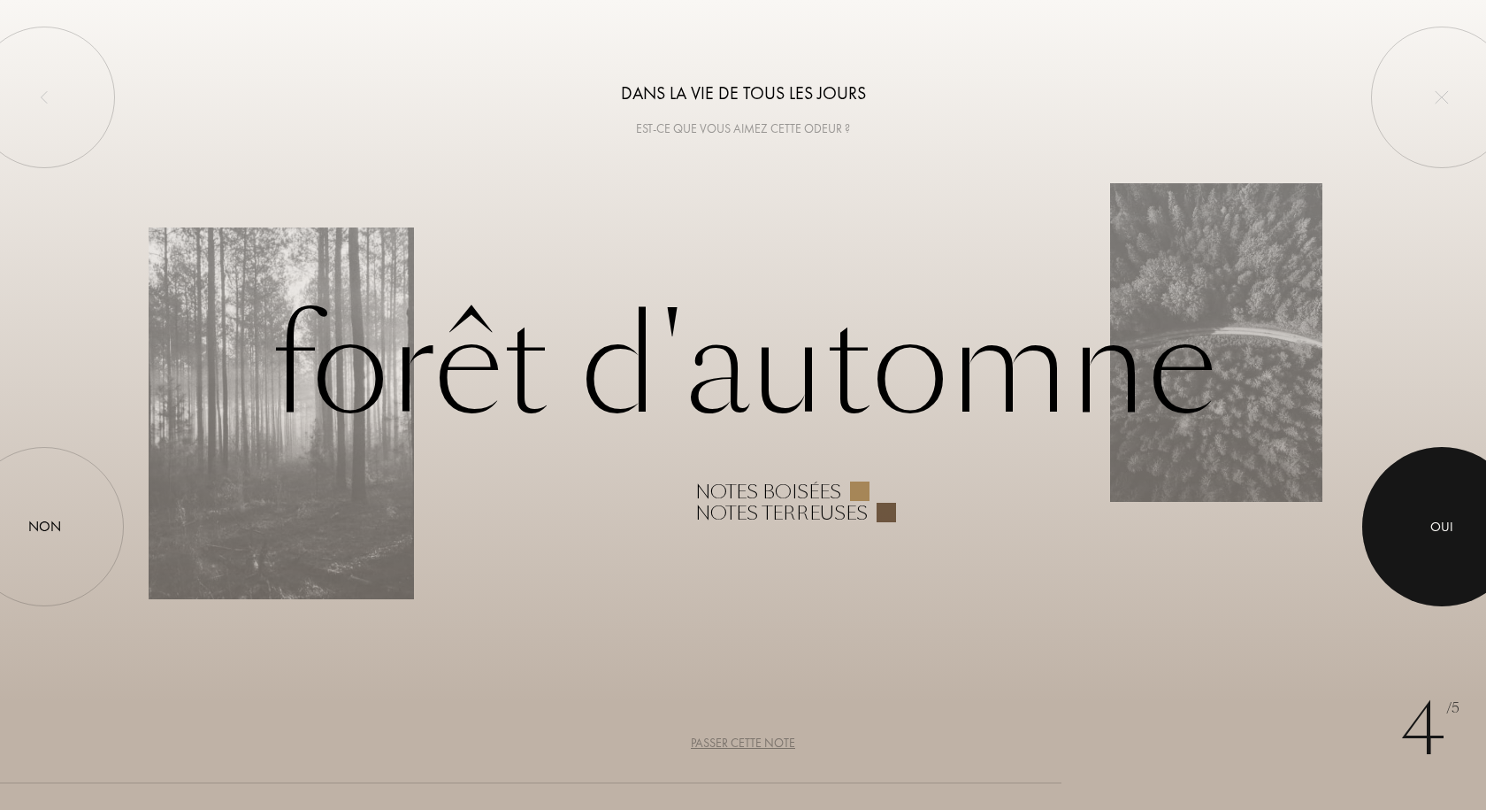
click at [1420, 518] on div at bounding box center [1442, 526] width 159 height 159
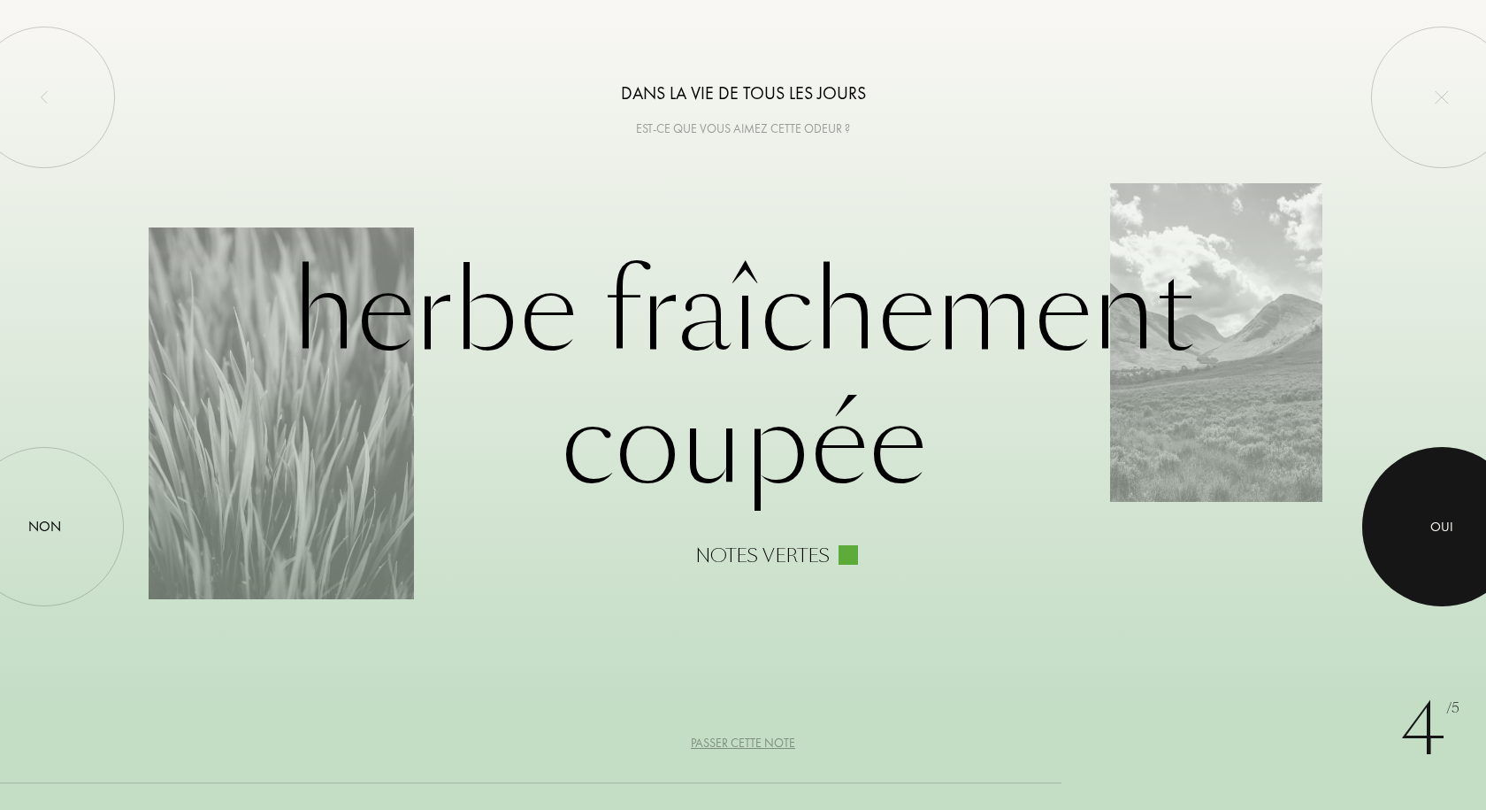
click at [1424, 518] on div at bounding box center [1442, 526] width 159 height 159
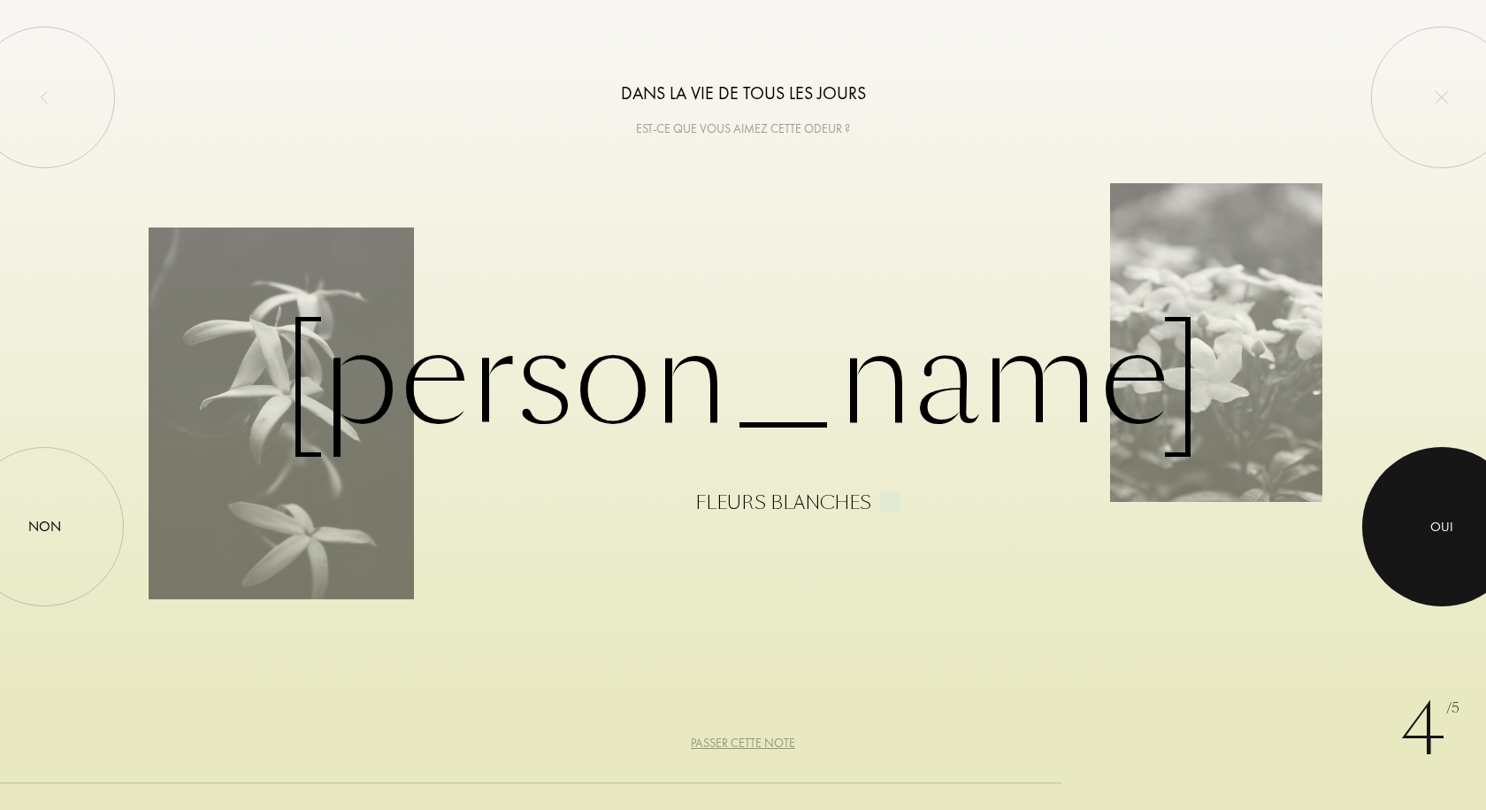
click at [1428, 518] on div at bounding box center [1442, 526] width 159 height 159
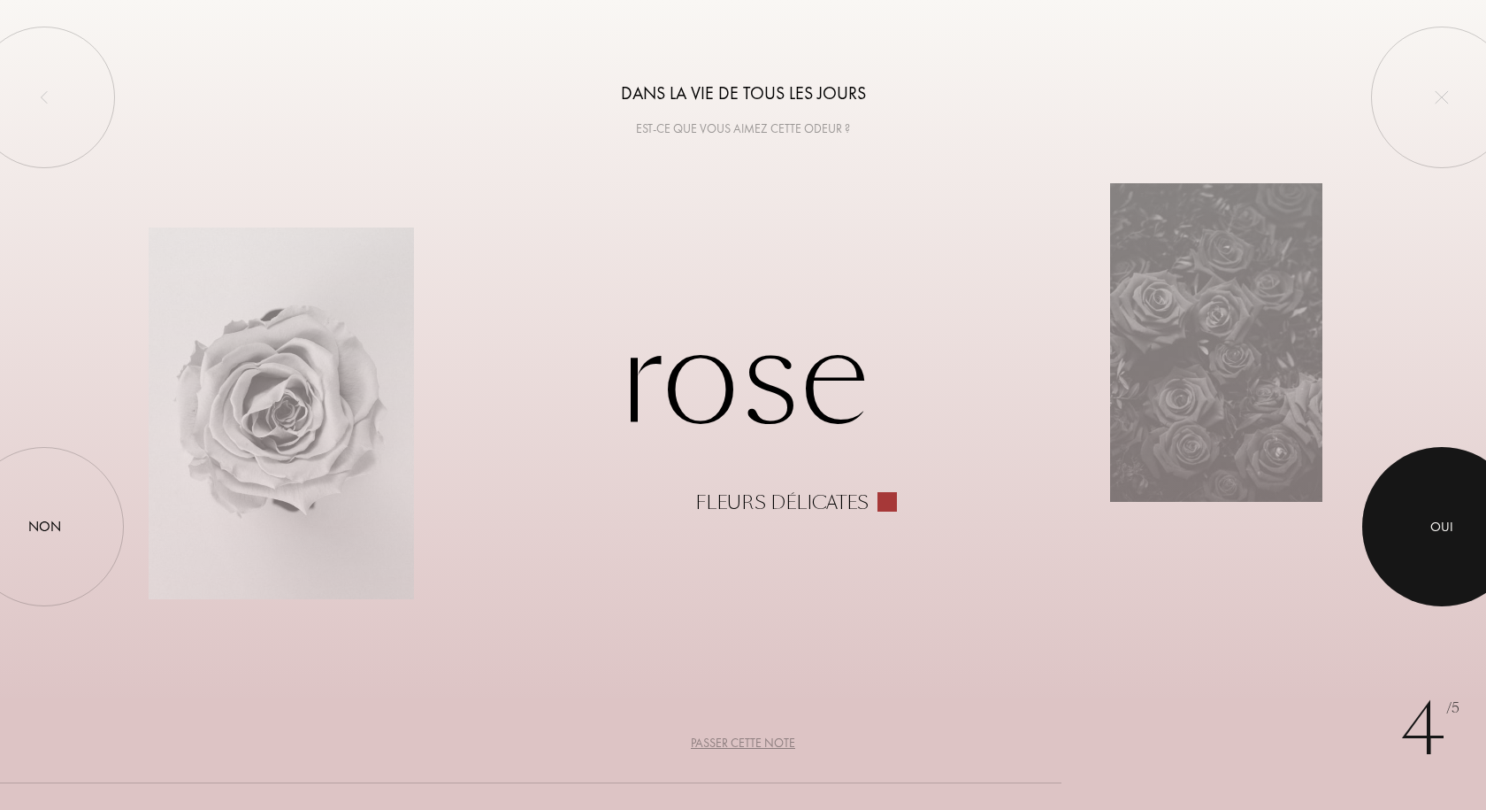
click at [1428, 518] on div at bounding box center [1442, 526] width 159 height 159
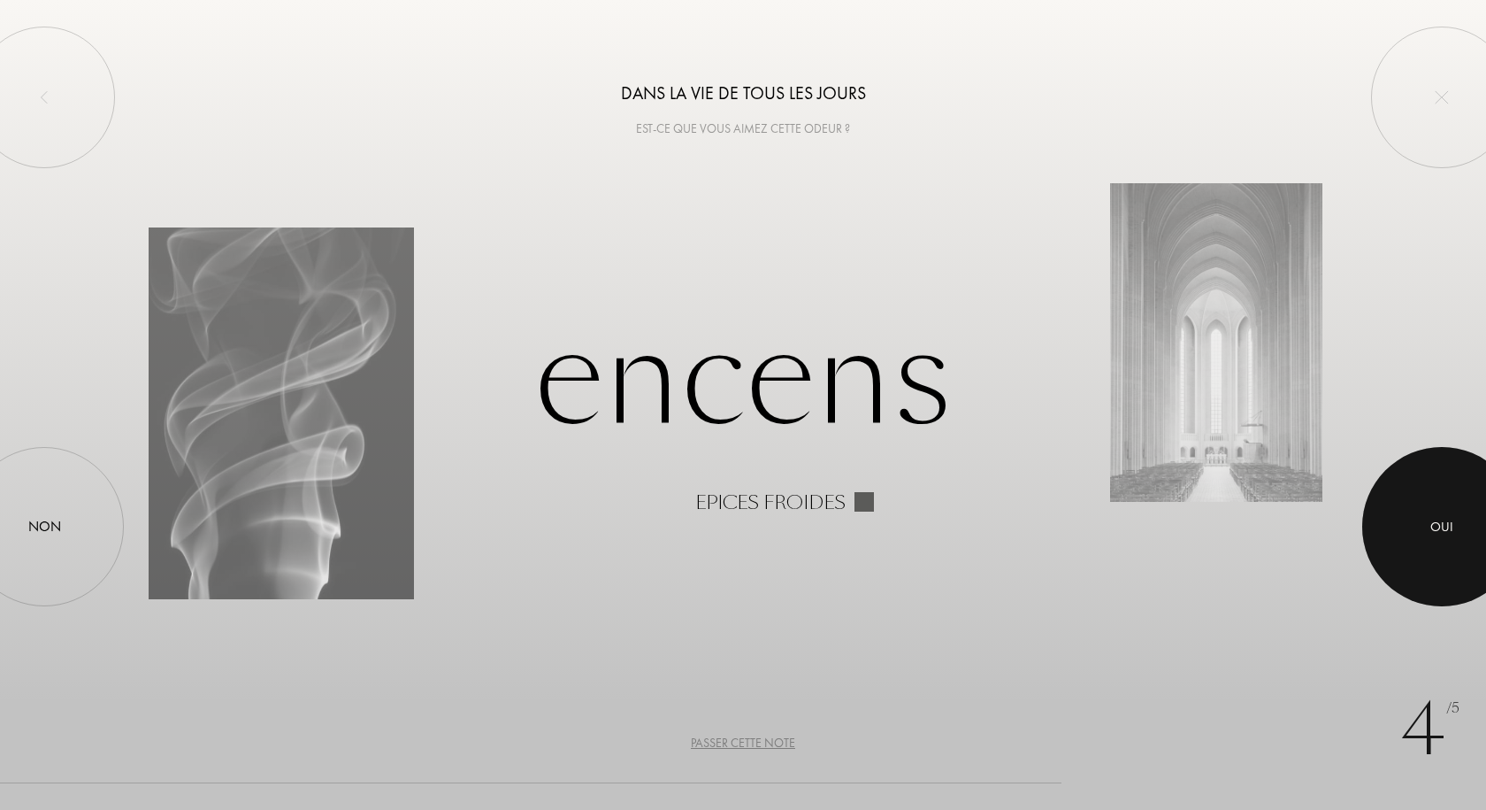
click at [1427, 518] on div at bounding box center [1442, 526] width 159 height 159
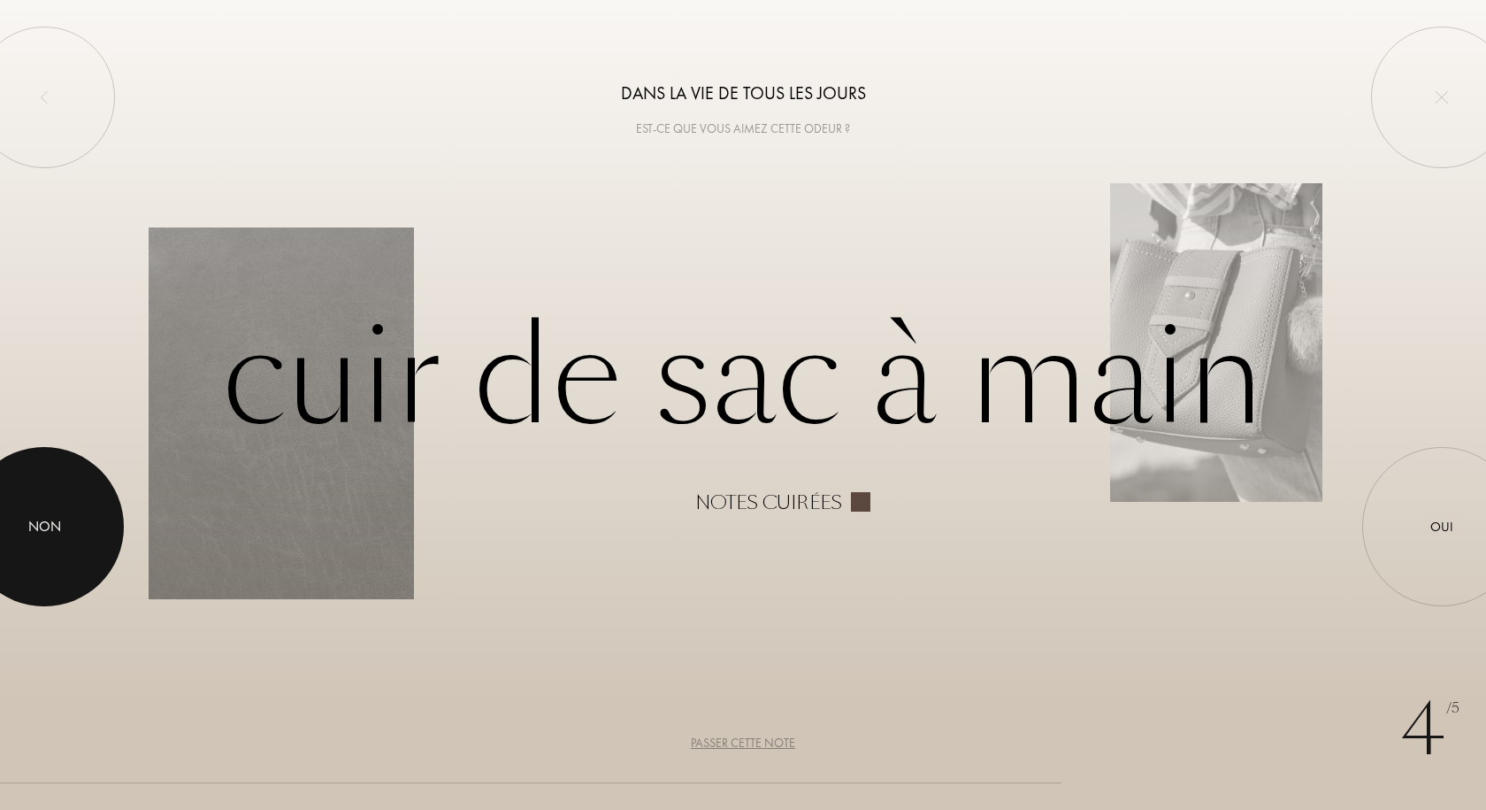
click at [64, 518] on div at bounding box center [44, 526] width 159 height 159
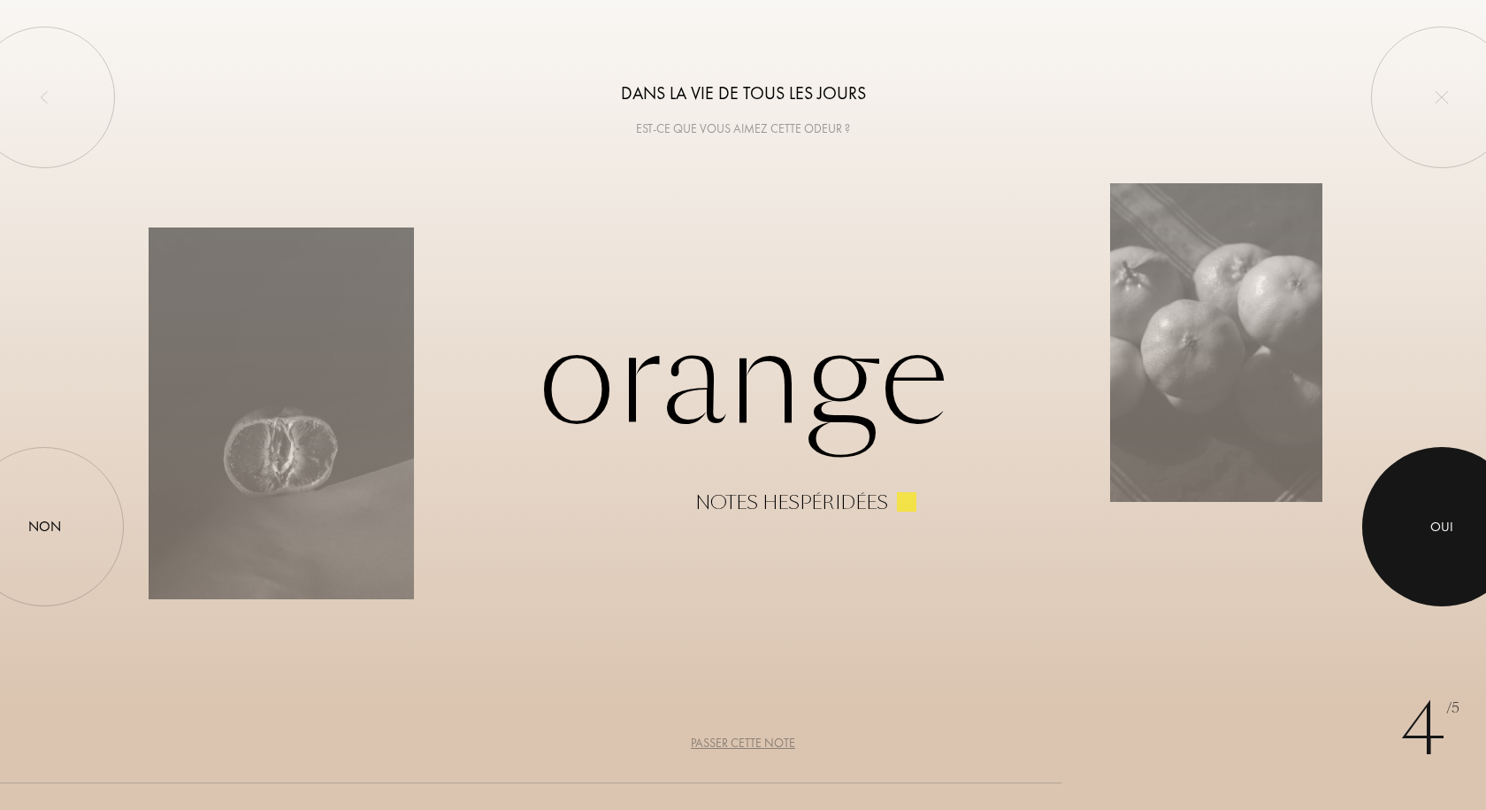
click at [1389, 496] on div at bounding box center [1442, 526] width 159 height 159
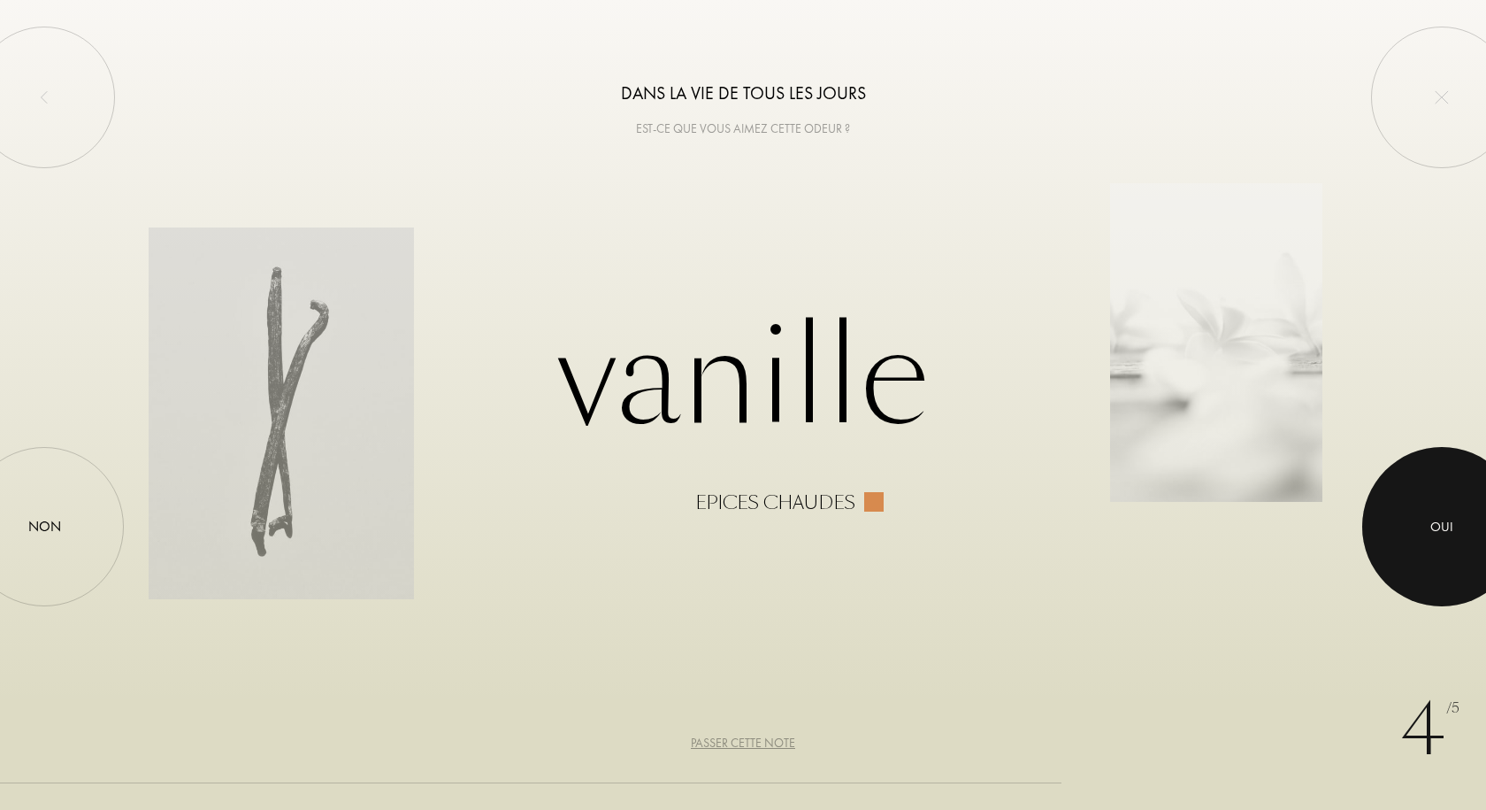
click at [1385, 511] on div at bounding box center [1442, 526] width 159 height 159
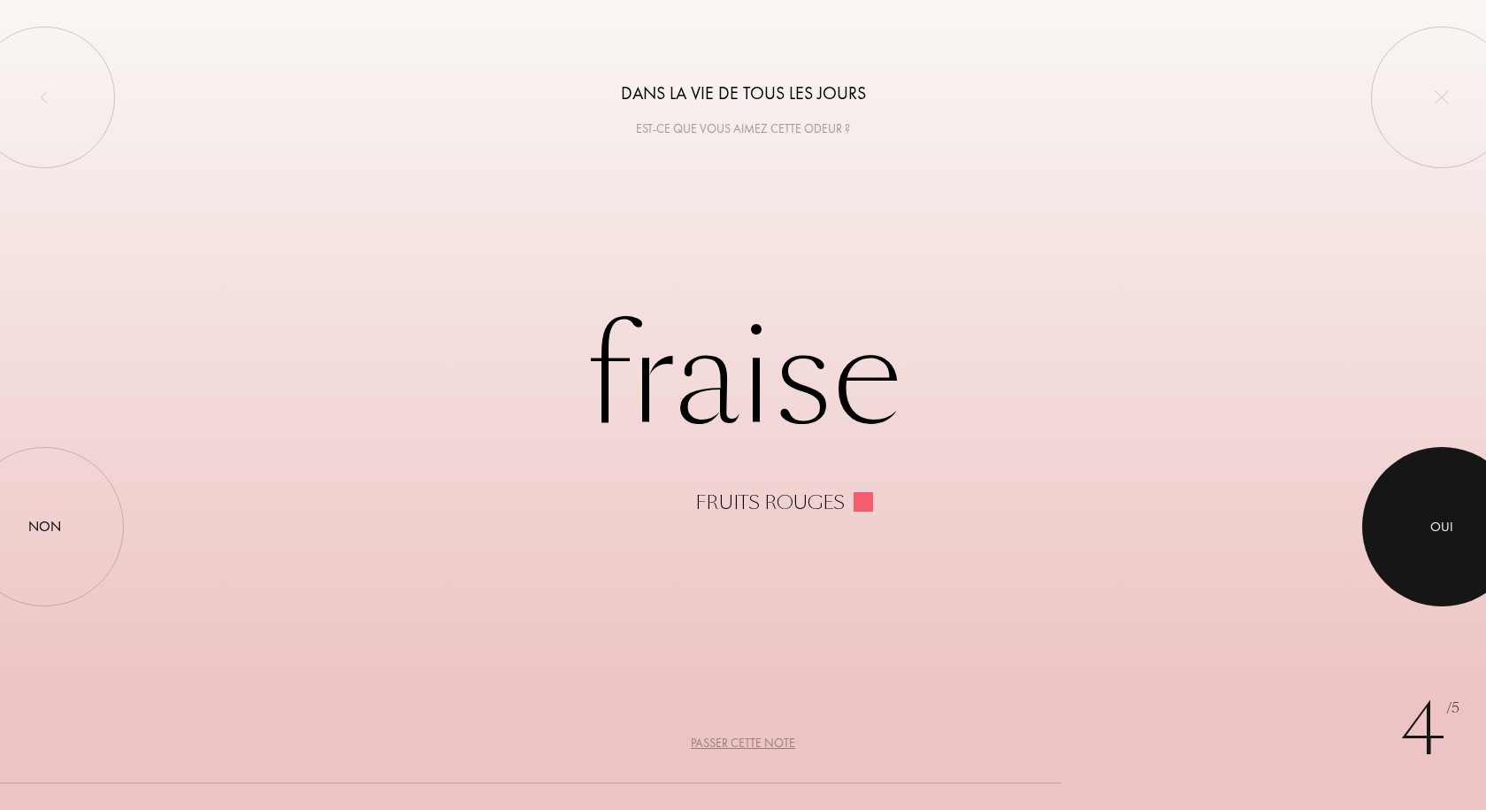
click at [1385, 511] on div at bounding box center [1442, 526] width 159 height 159
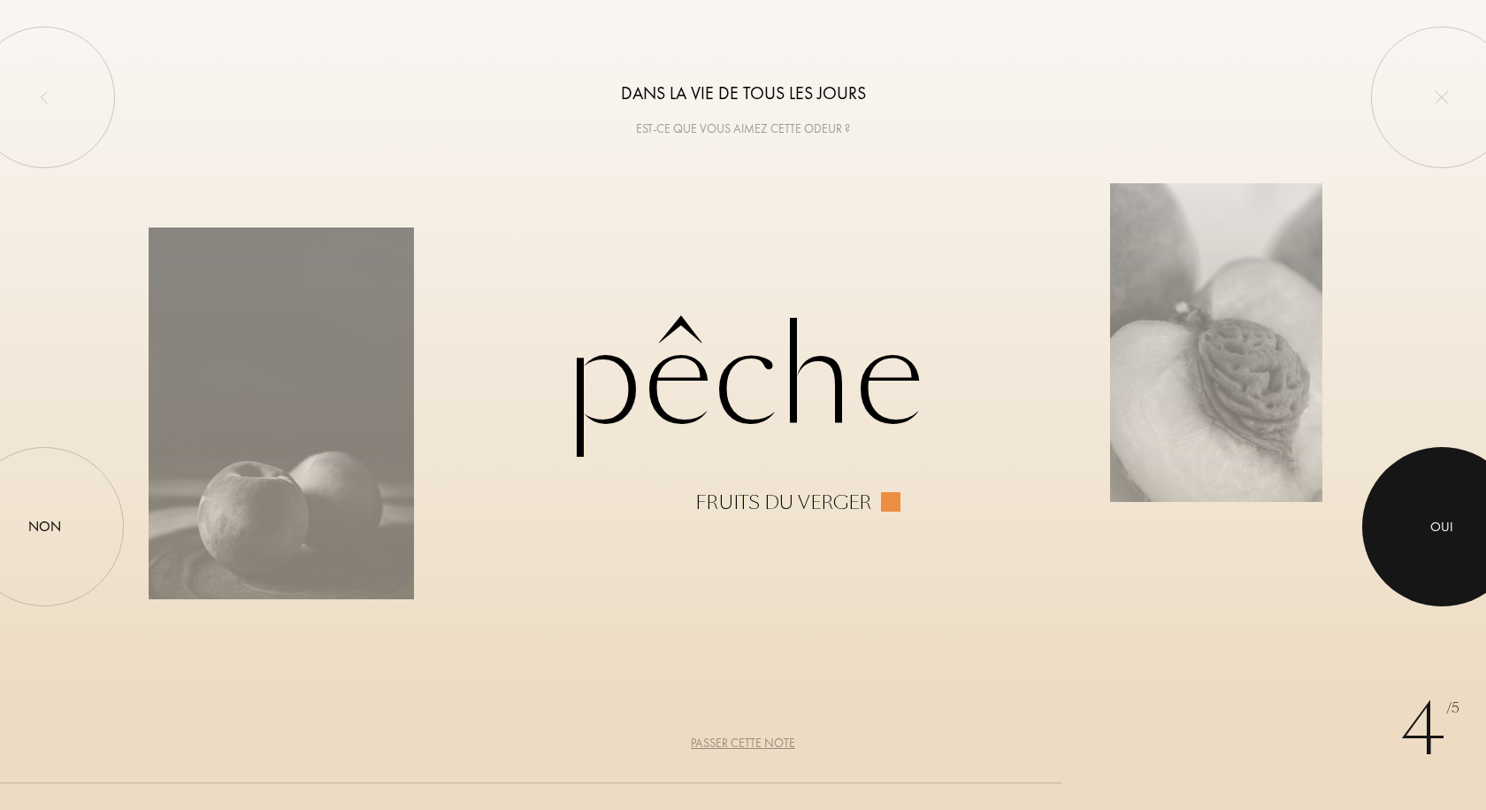
click at [1393, 514] on div at bounding box center [1442, 526] width 159 height 159
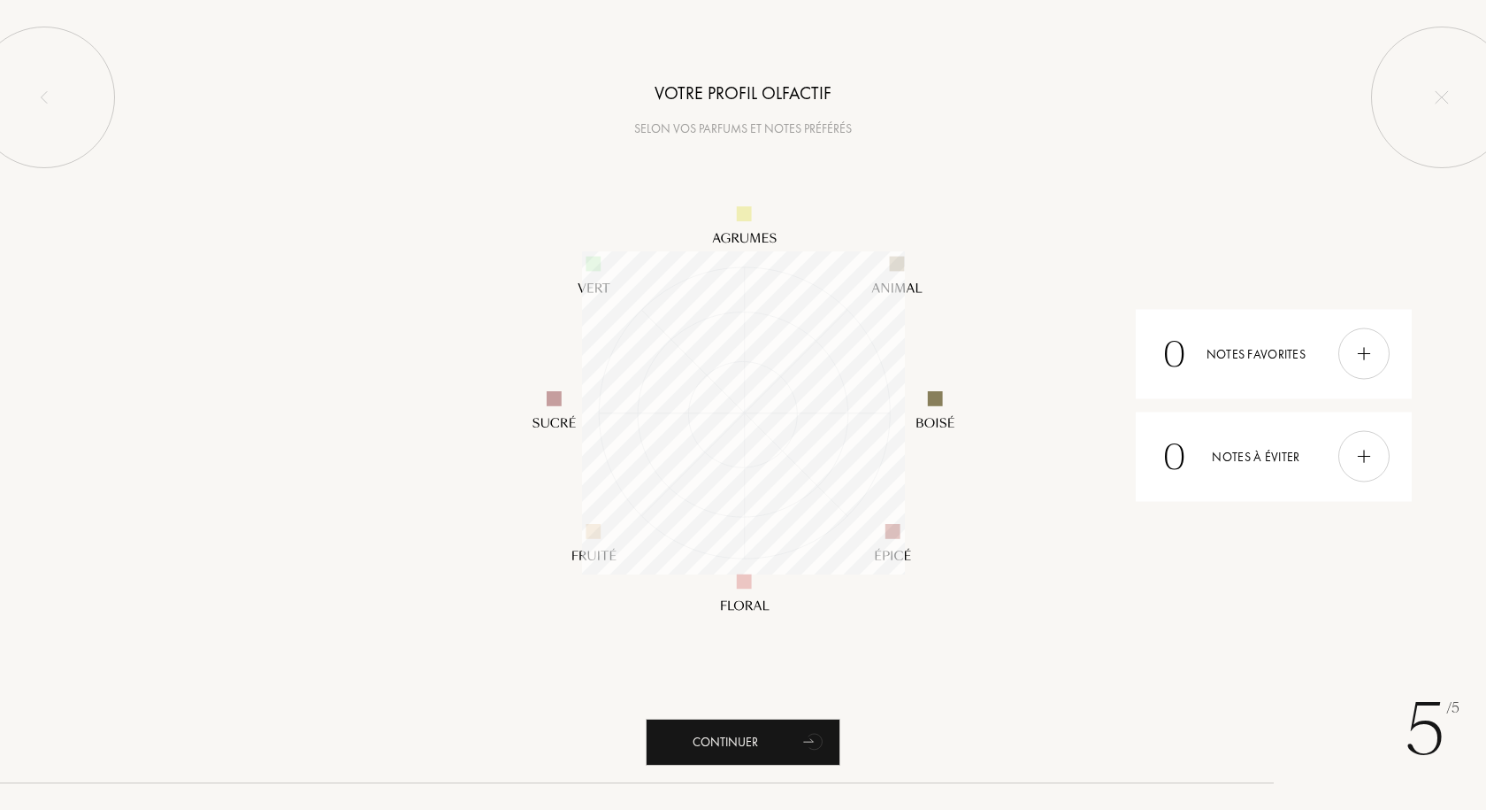
scroll to position [323, 323]
click at [1360, 355] on img at bounding box center [1364, 353] width 19 height 19
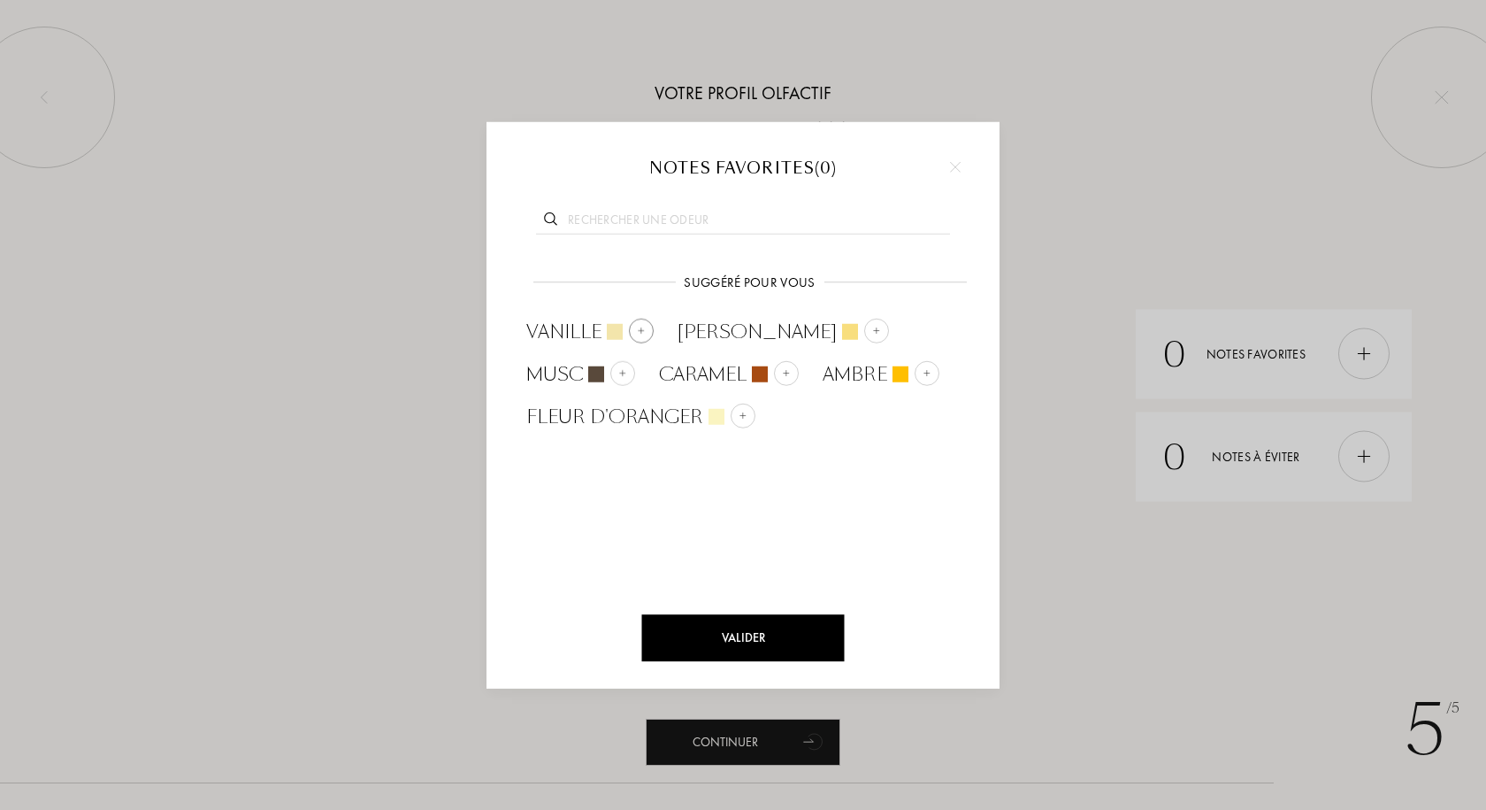
click at [644, 326] on img at bounding box center [641, 330] width 9 height 9
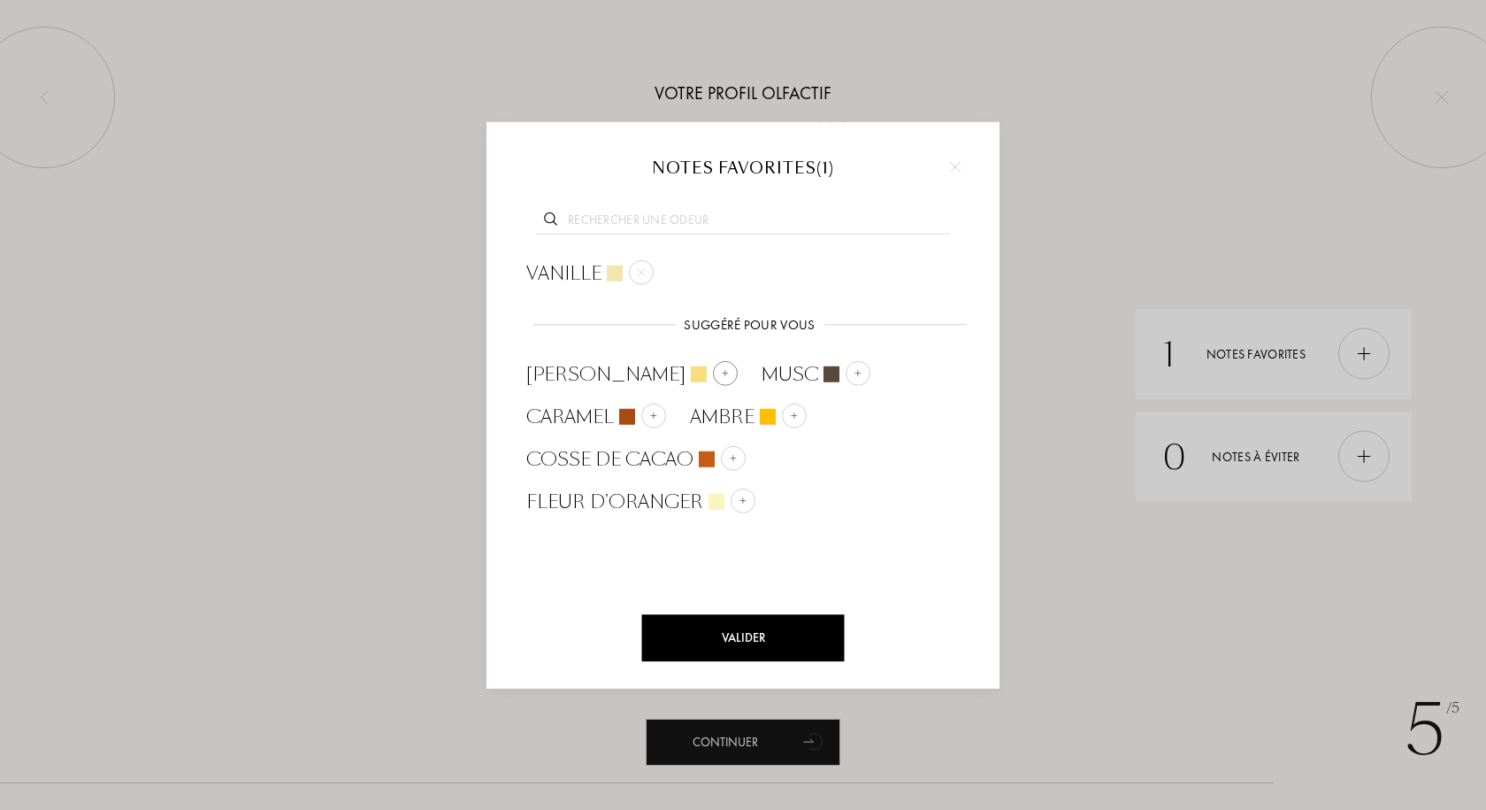
click at [721, 372] on img at bounding box center [725, 372] width 9 height 9
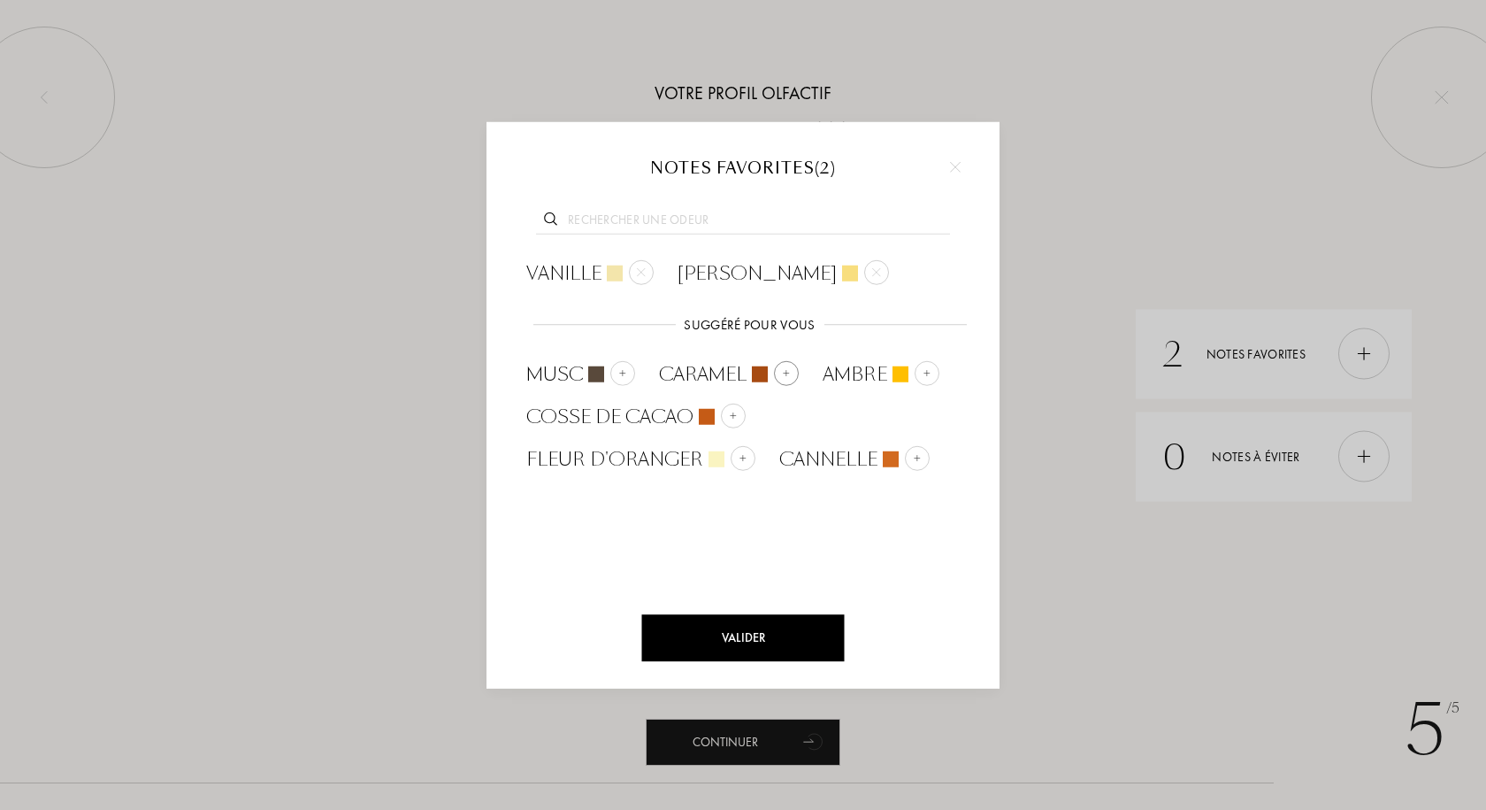
click at [788, 372] on img at bounding box center [786, 372] width 9 height 9
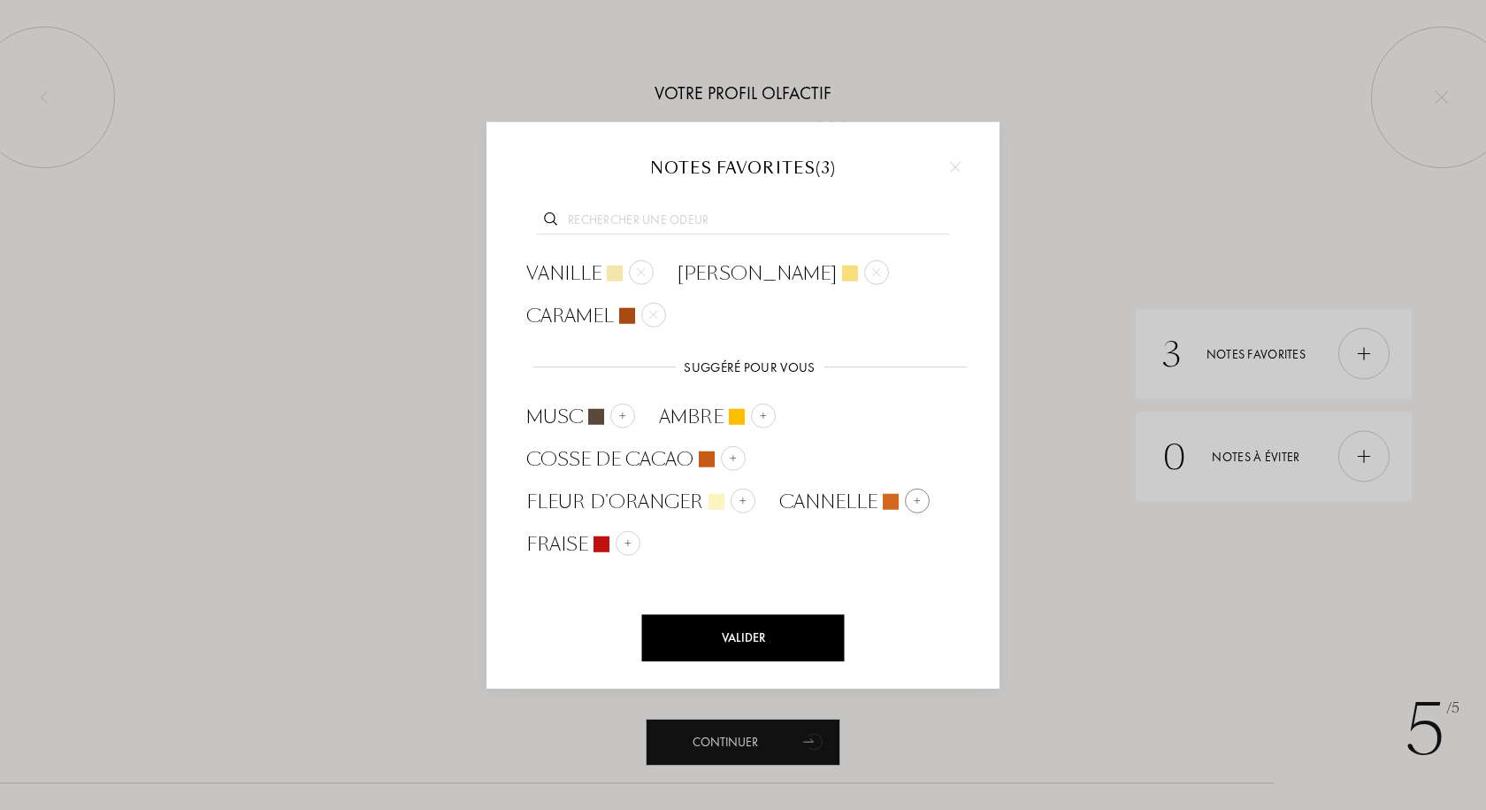
click at [913, 495] on img at bounding box center [917, 499] width 9 height 9
click at [880, 499] on img at bounding box center [881, 499] width 9 height 9
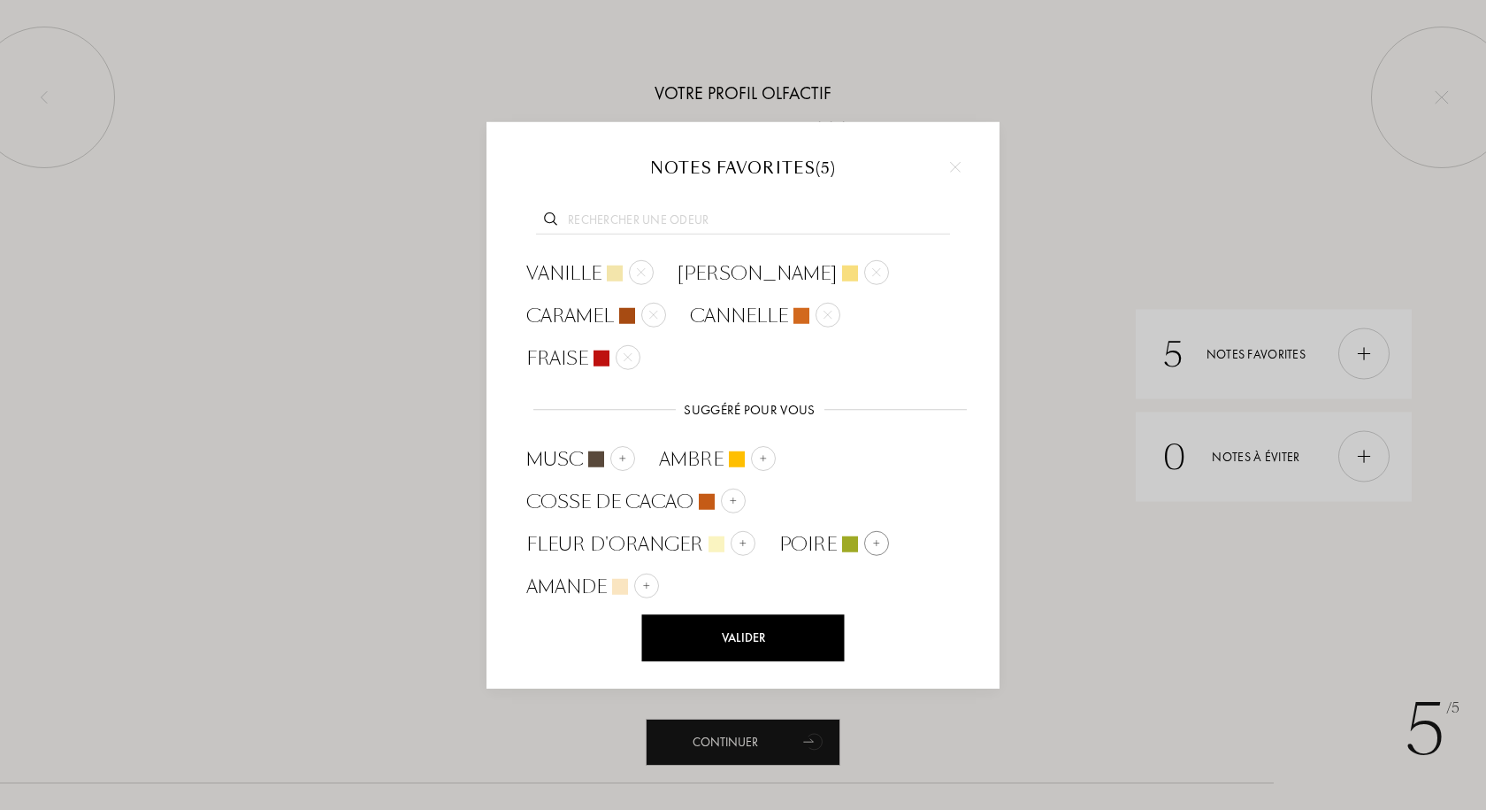
click at [872, 538] on img at bounding box center [876, 542] width 9 height 9
click at [898, 538] on img at bounding box center [899, 542] width 9 height 9
click at [835, 584] on img at bounding box center [839, 584] width 9 height 9
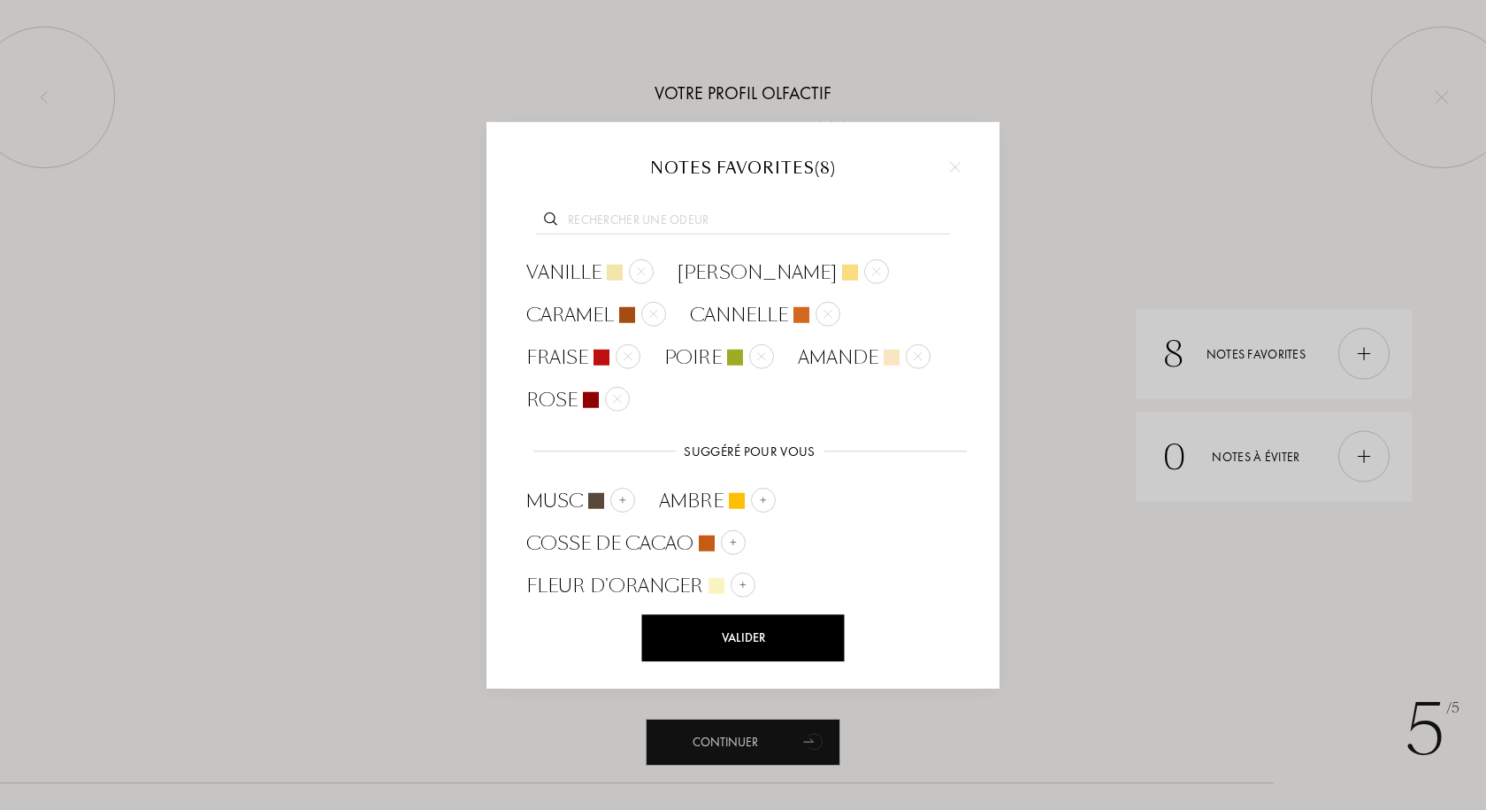
click at [688, 223] on input "text" at bounding box center [743, 223] width 414 height 24
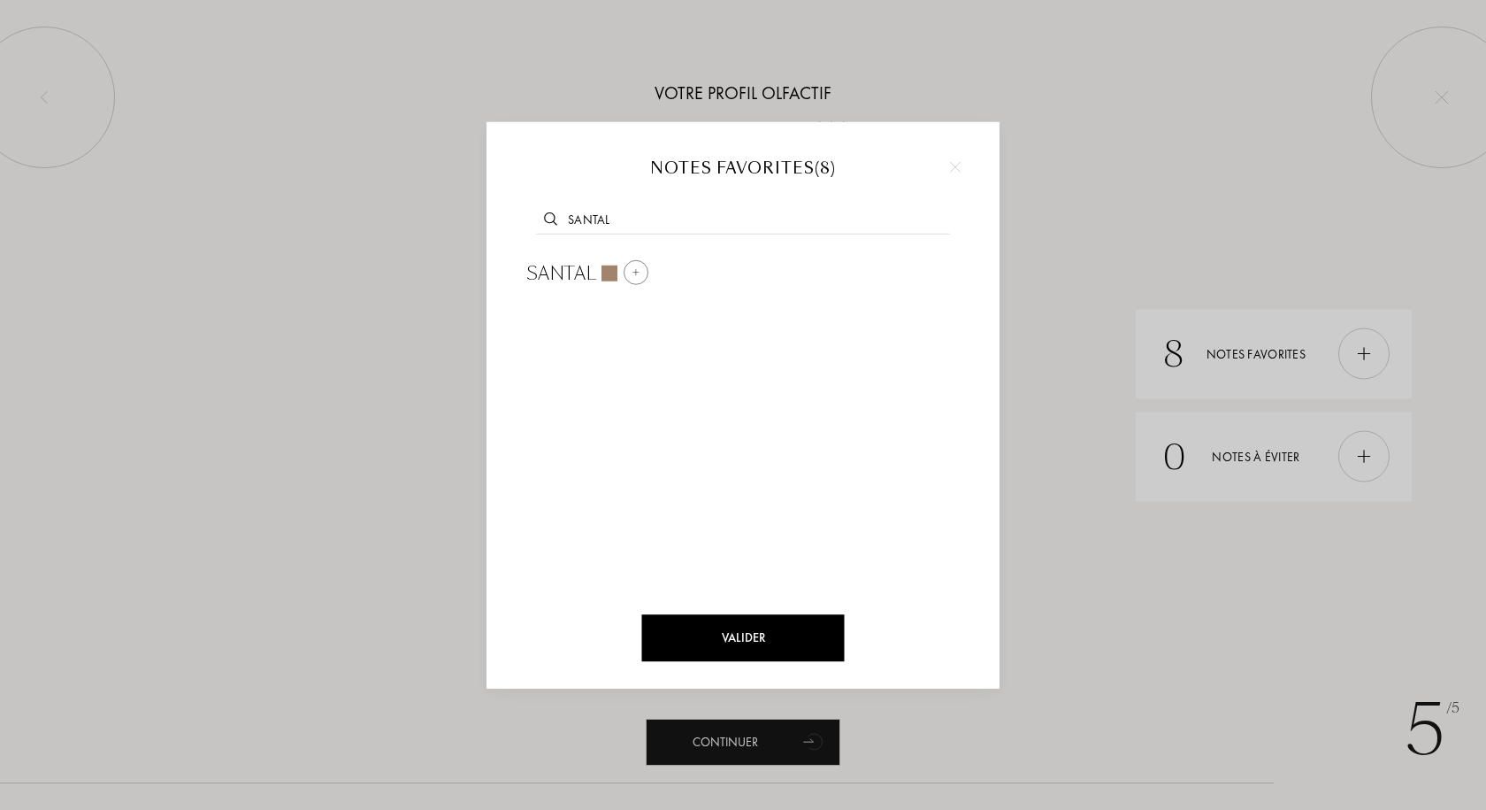
type input "santal"
click at [630, 274] on div at bounding box center [636, 272] width 25 height 25
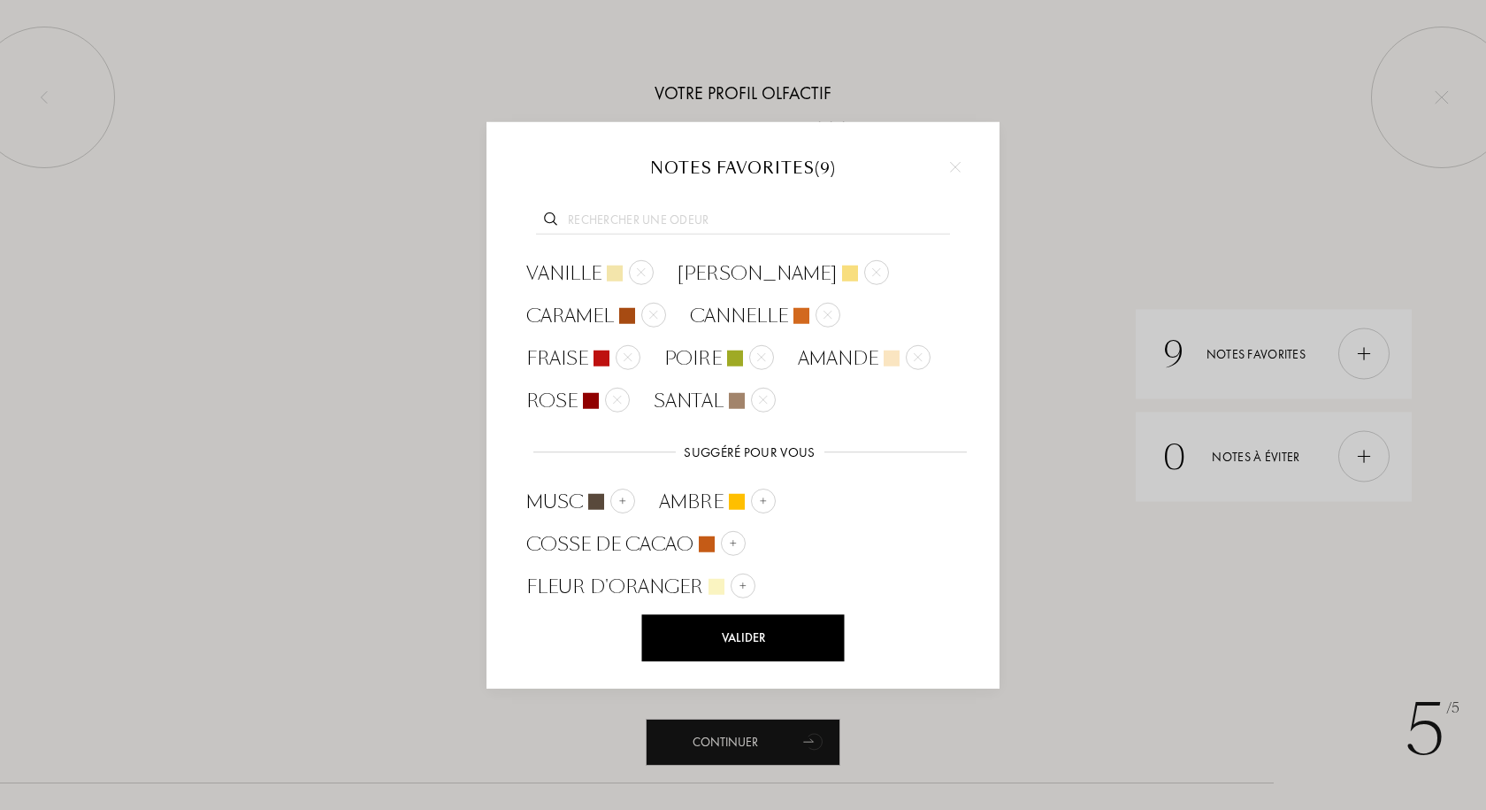
click at [679, 224] on input "text" at bounding box center [743, 223] width 414 height 24
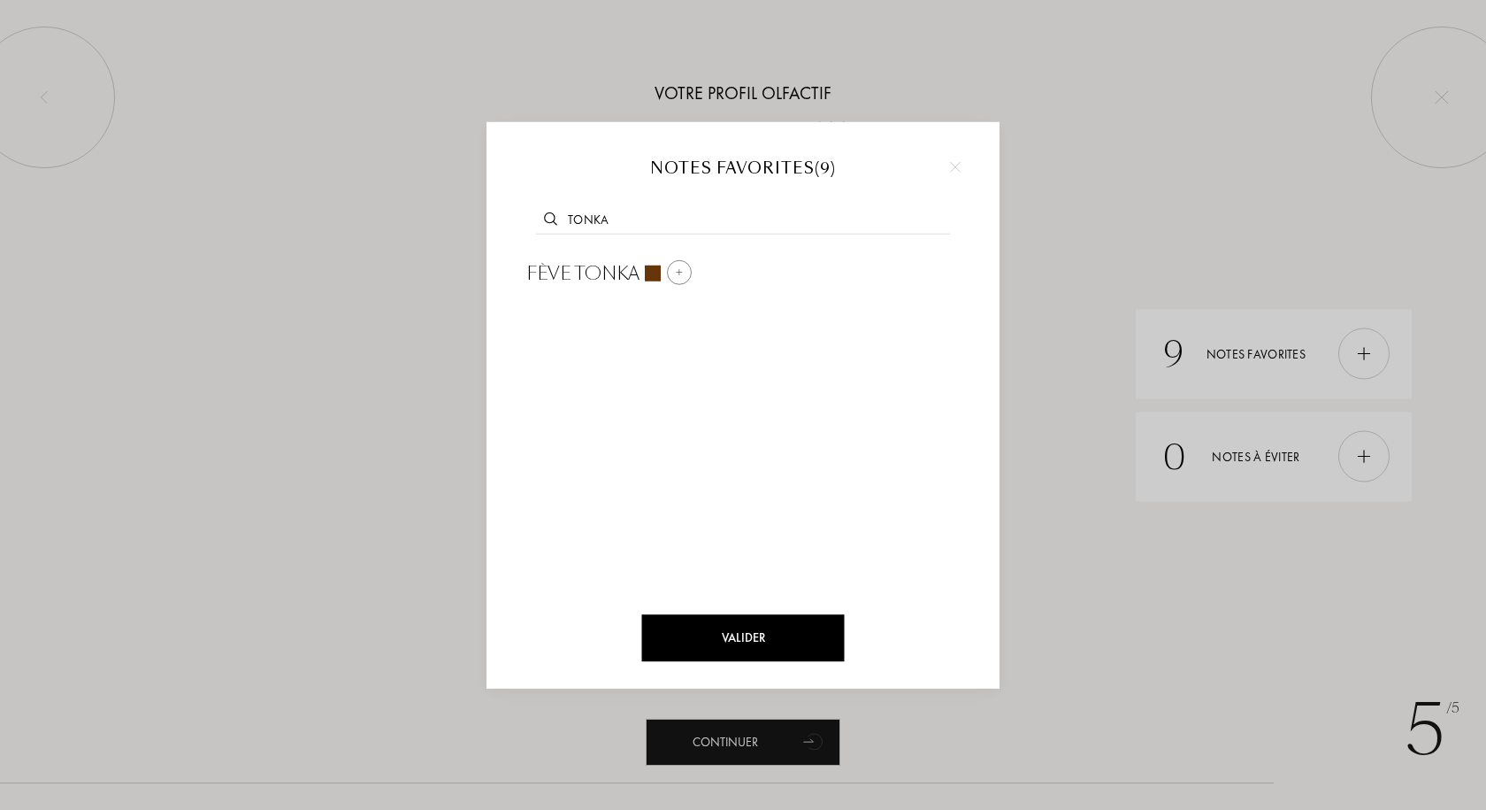
type input "tonka"
click at [684, 270] on div at bounding box center [679, 272] width 25 height 25
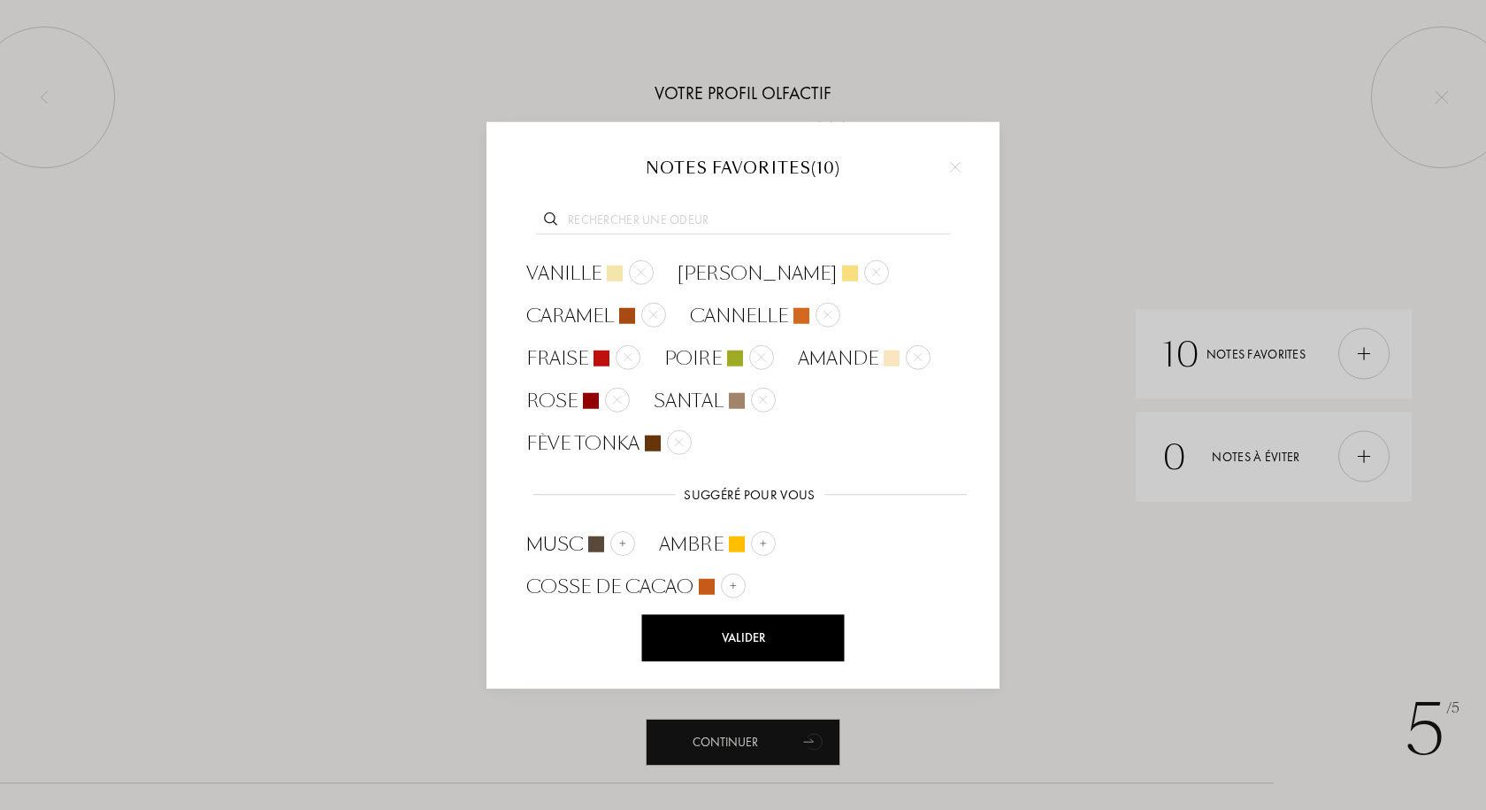
click at [681, 221] on input "text" at bounding box center [743, 223] width 414 height 24
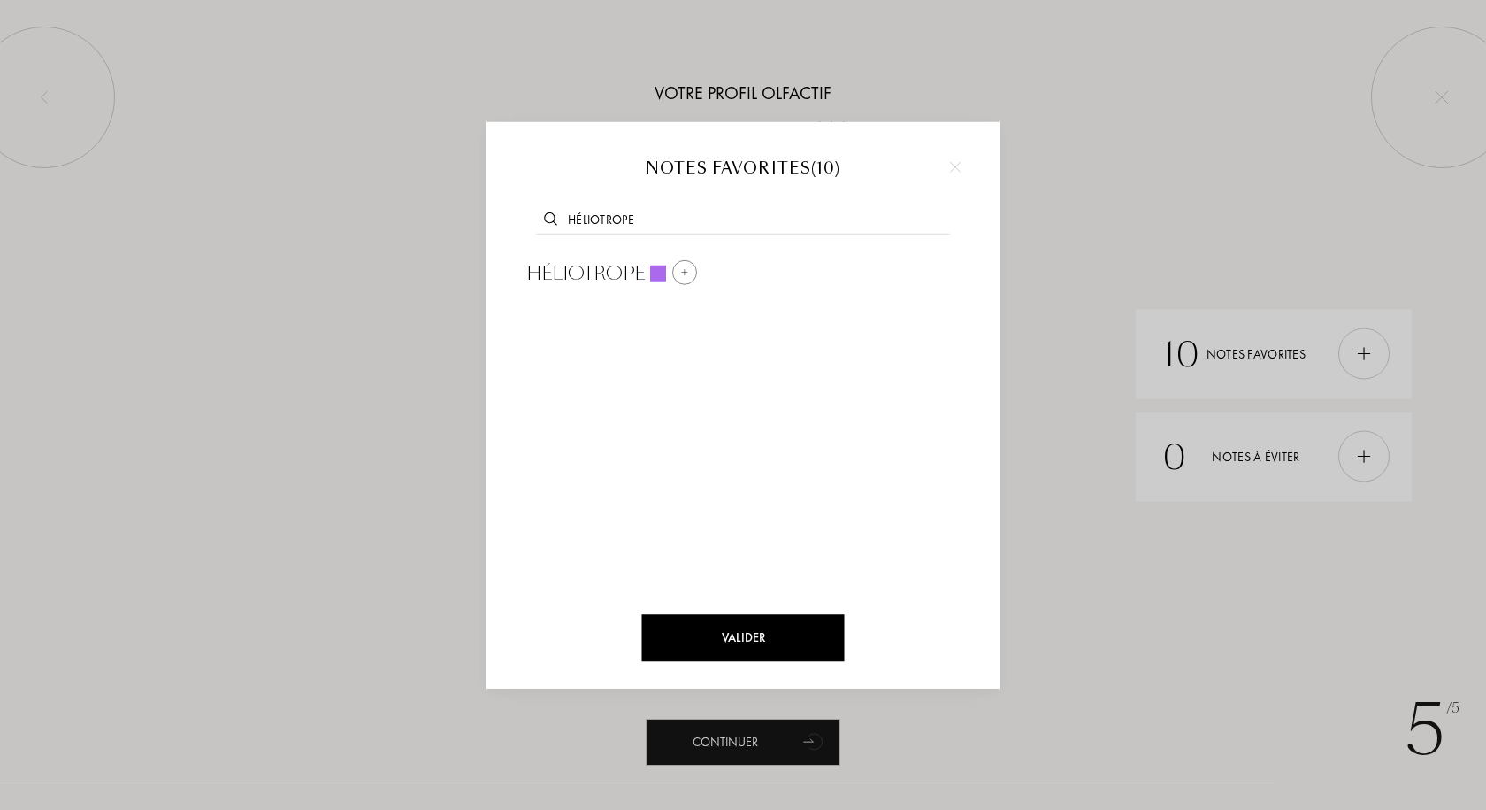
type input "héliotrope"
click at [681, 273] on img at bounding box center [684, 272] width 9 height 9
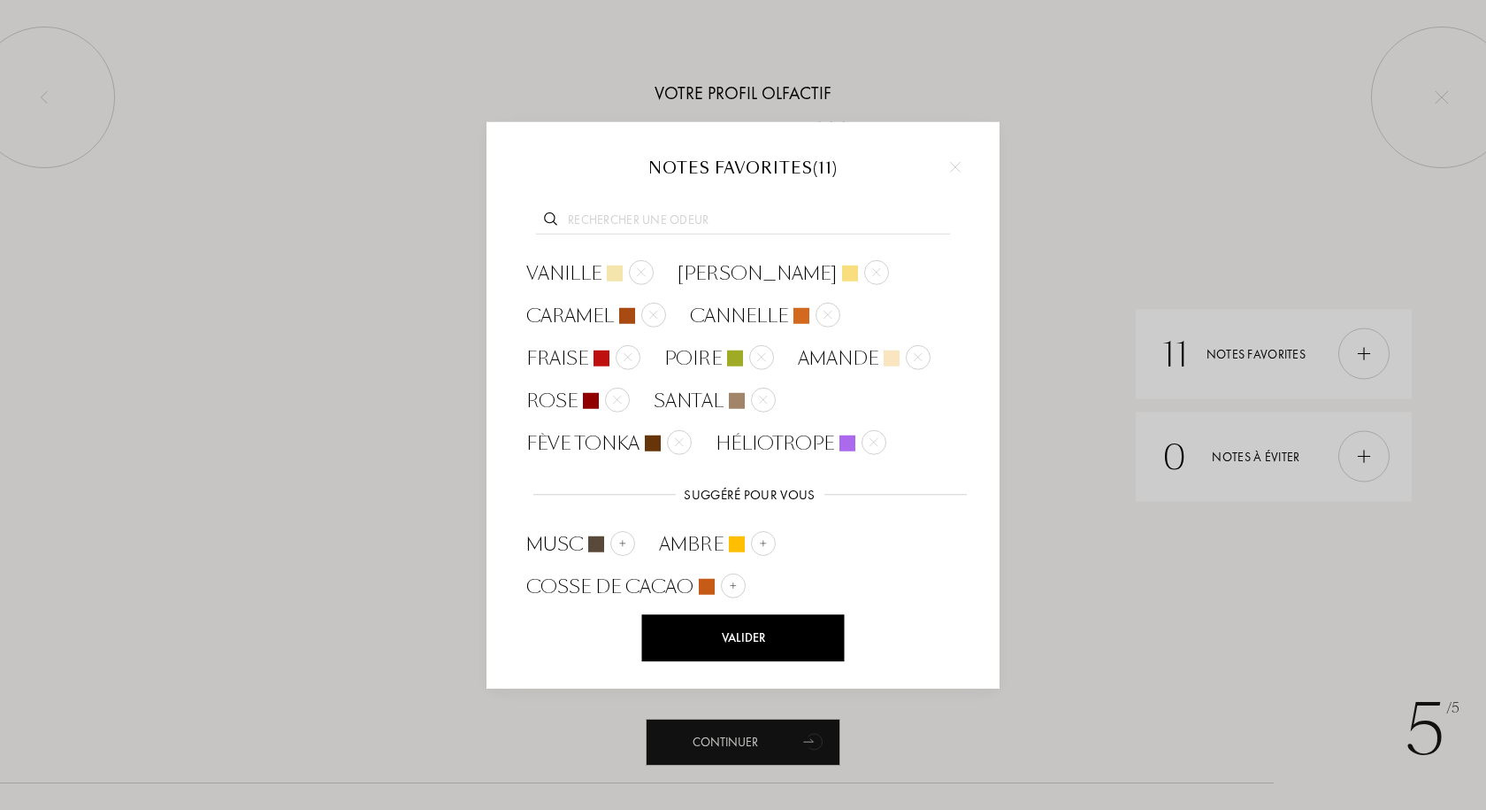
click at [634, 222] on input "text" at bounding box center [743, 223] width 414 height 24
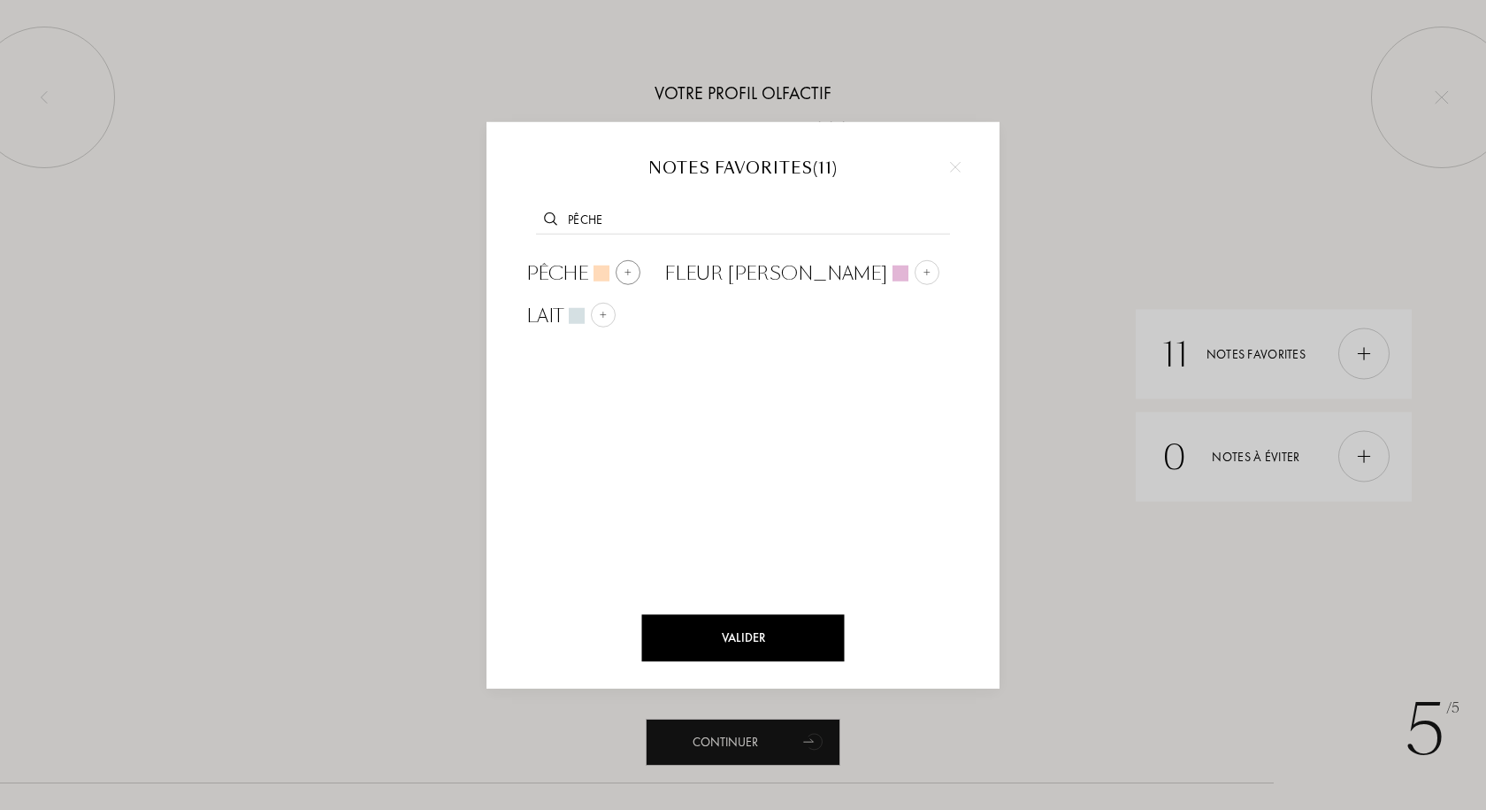
type input "pêche"
click at [626, 273] on img at bounding box center [628, 272] width 9 height 9
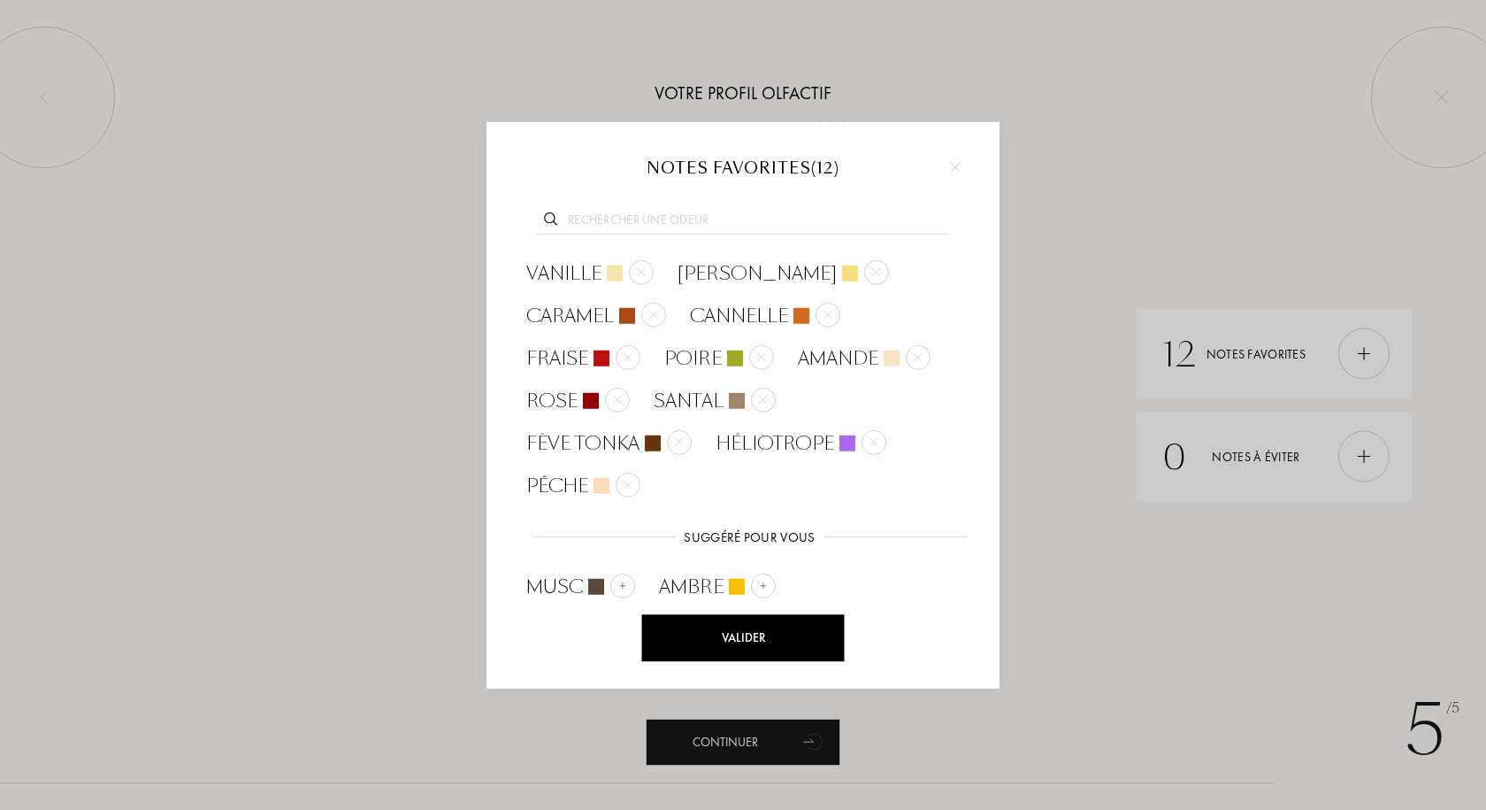
click at [656, 219] on input "text" at bounding box center [743, 223] width 414 height 24
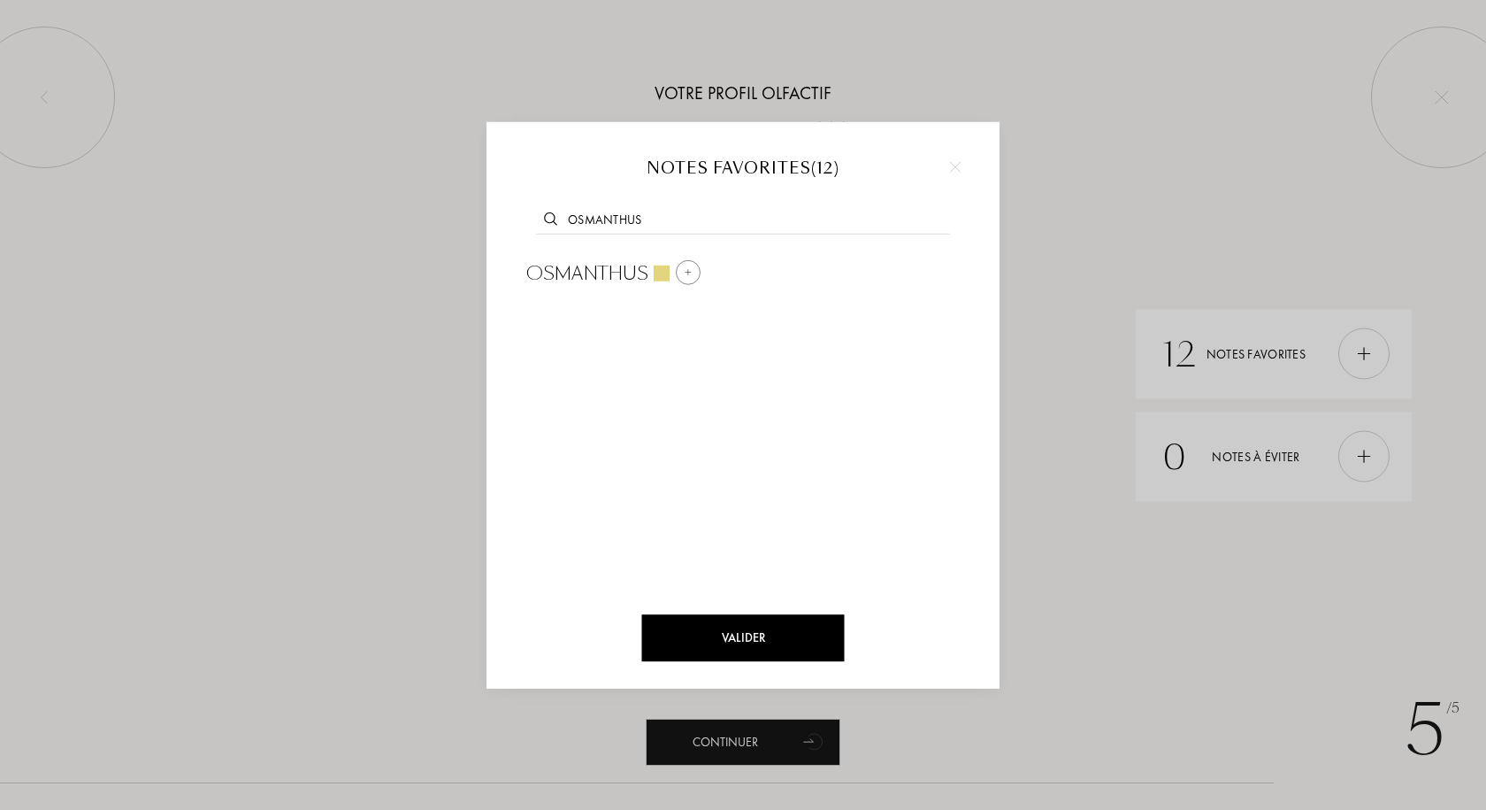
type input "osmanthus"
click at [682, 271] on div at bounding box center [688, 272] width 25 height 25
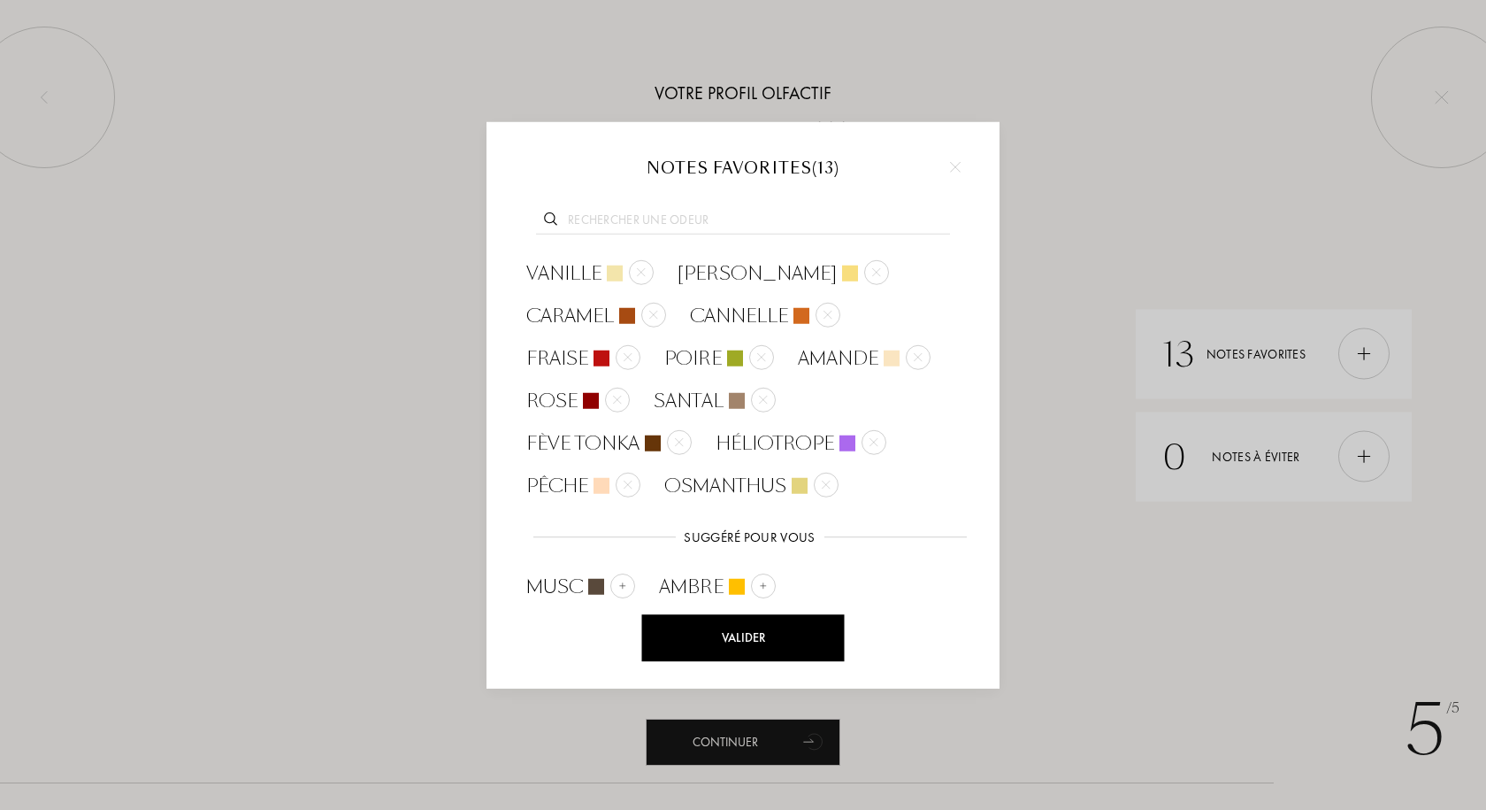
click at [675, 219] on input "text" at bounding box center [743, 223] width 414 height 24
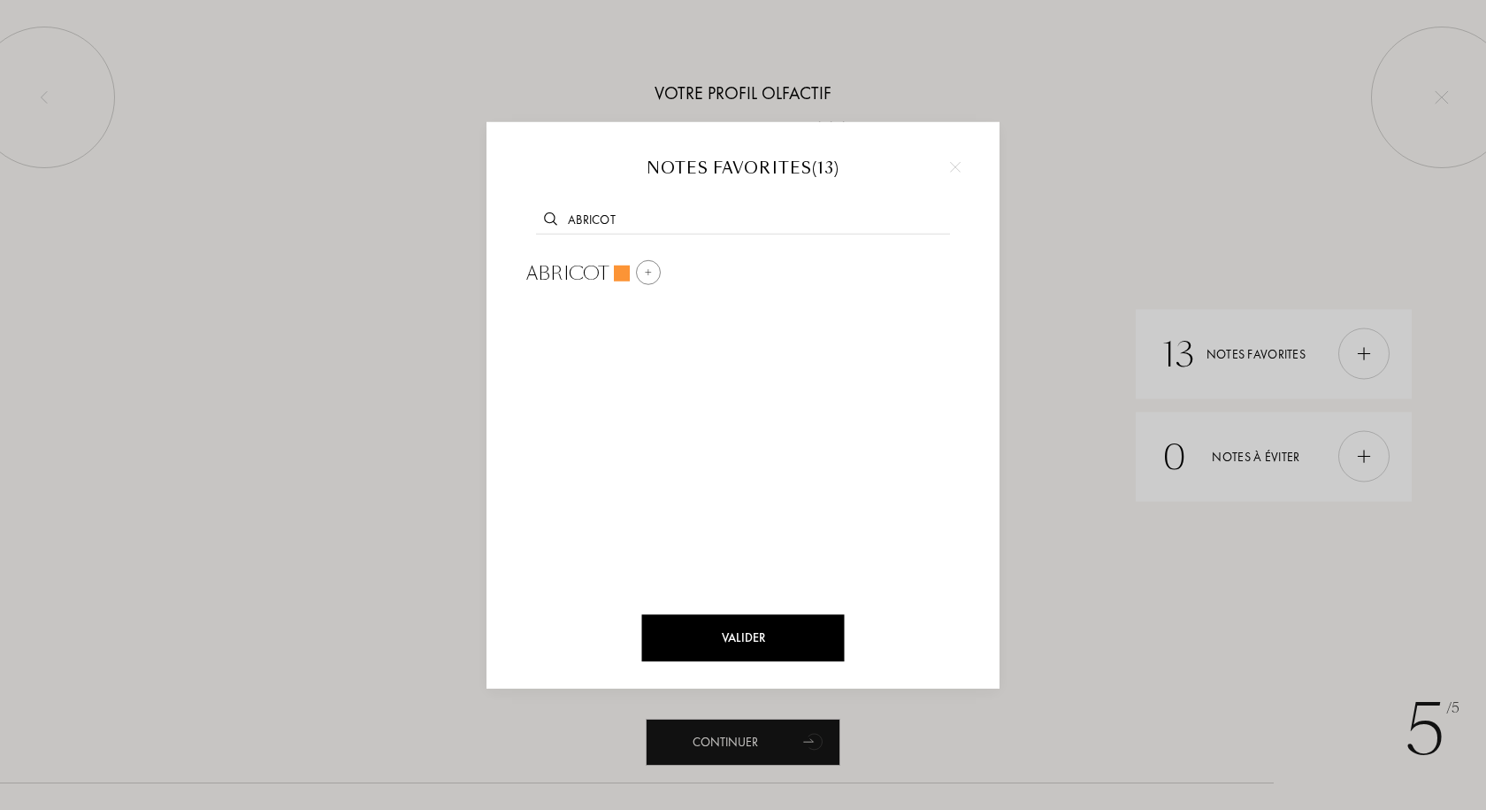
type input "abricot"
click at [654, 273] on div at bounding box center [648, 272] width 25 height 25
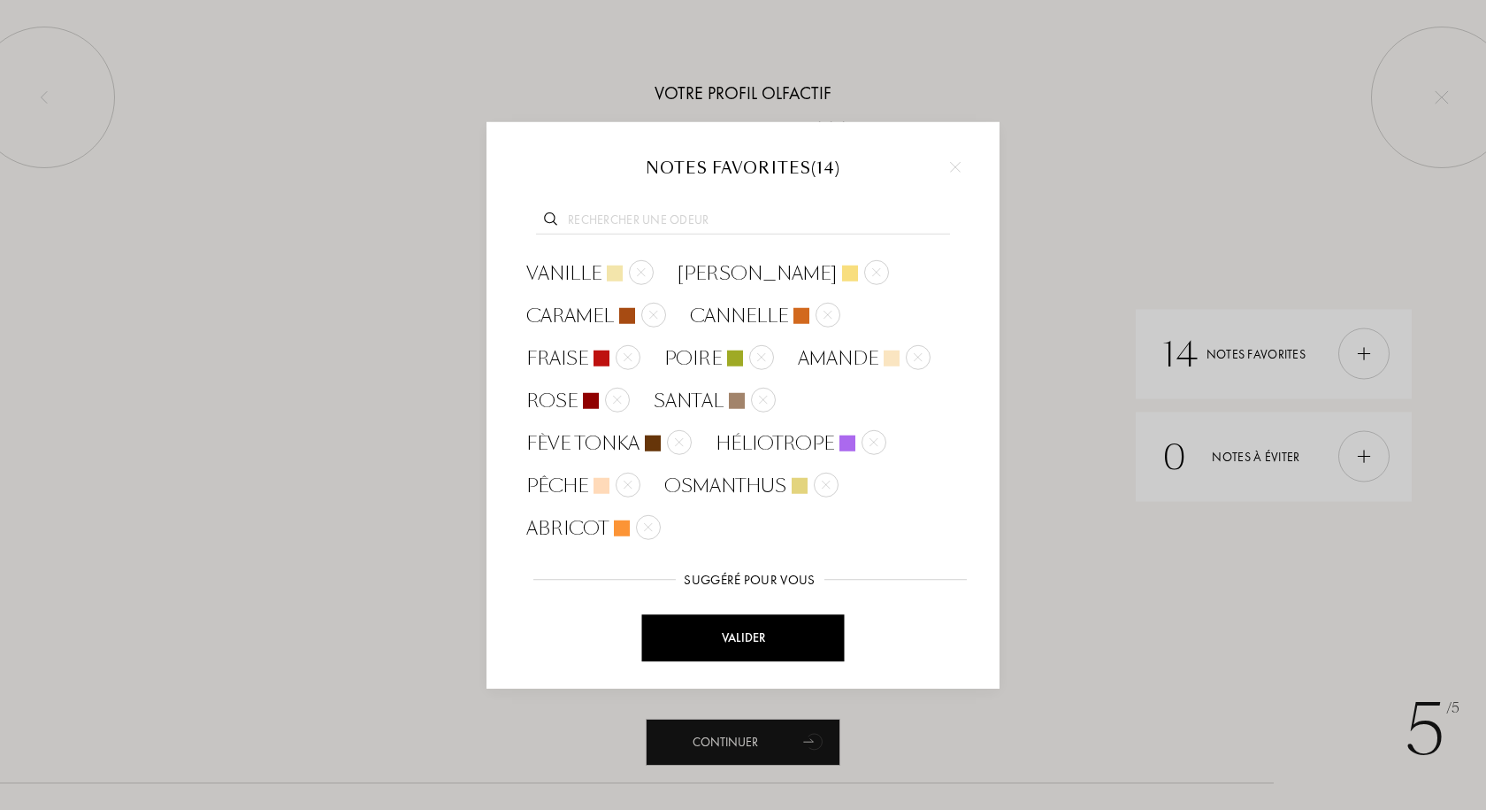
click at [729, 219] on input "text" at bounding box center [743, 223] width 414 height 24
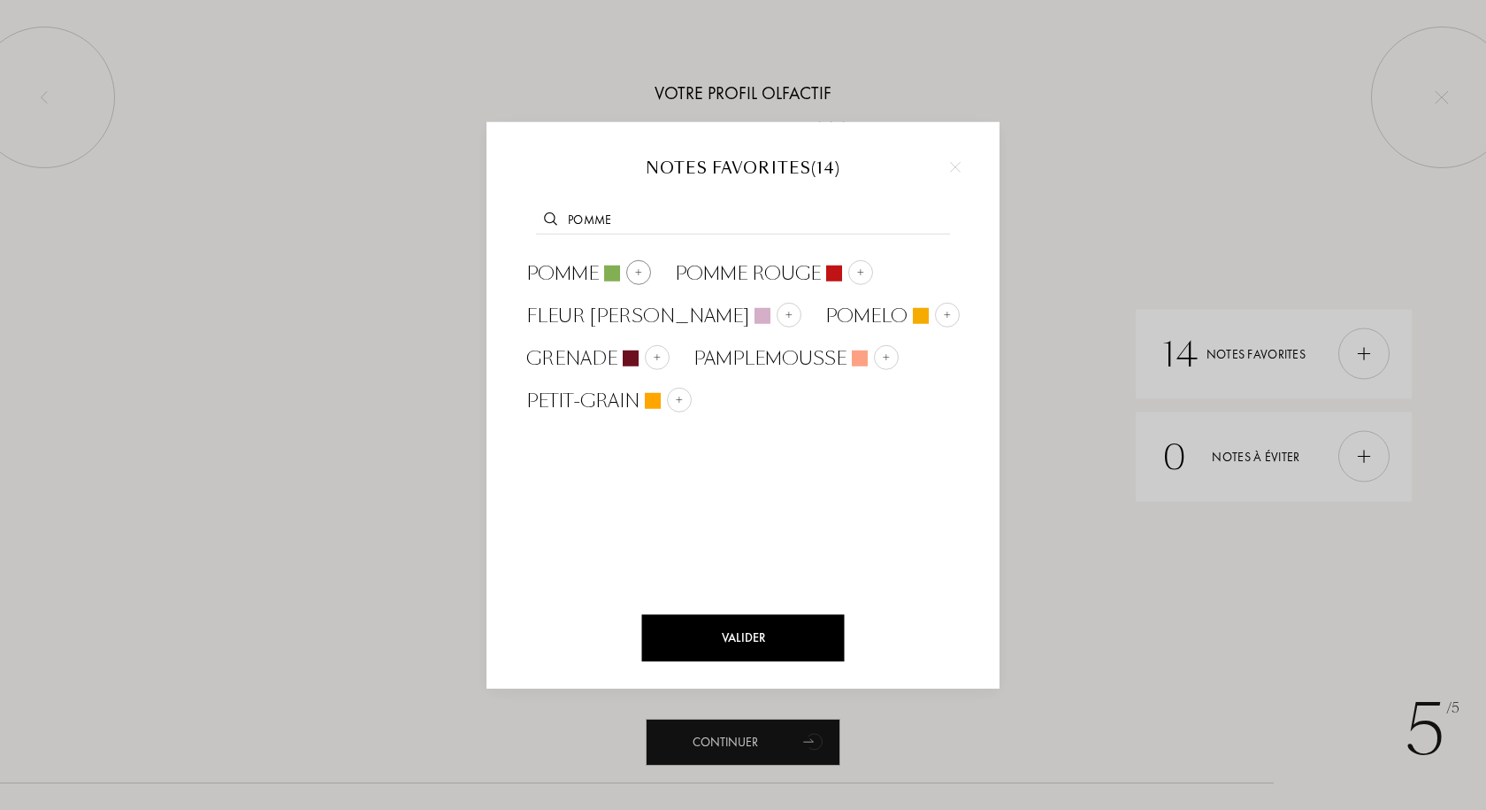
type input "pomme"
click at [639, 275] on img at bounding box center [638, 272] width 9 height 9
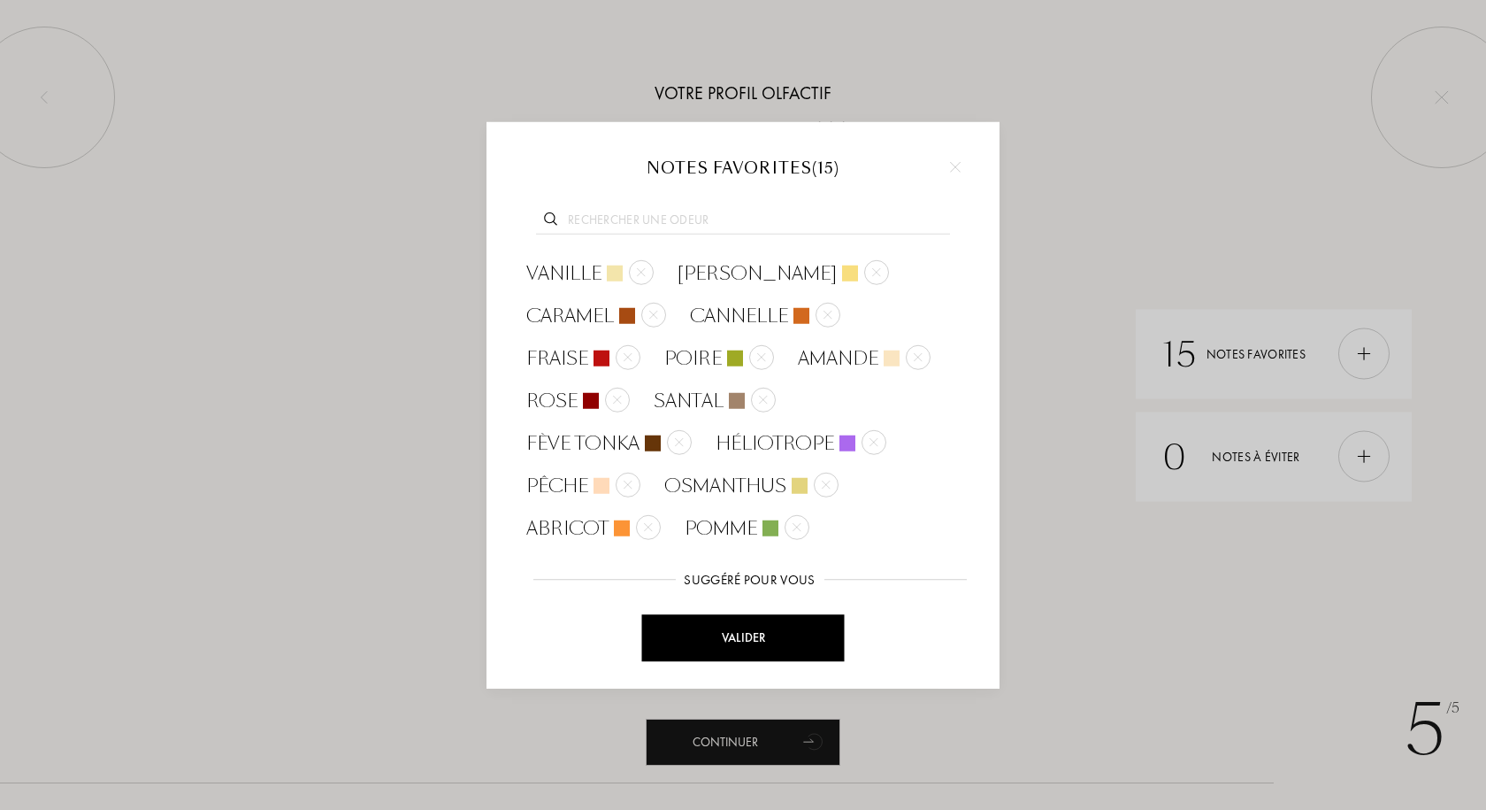
click at [704, 218] on input "text" at bounding box center [743, 223] width 414 height 24
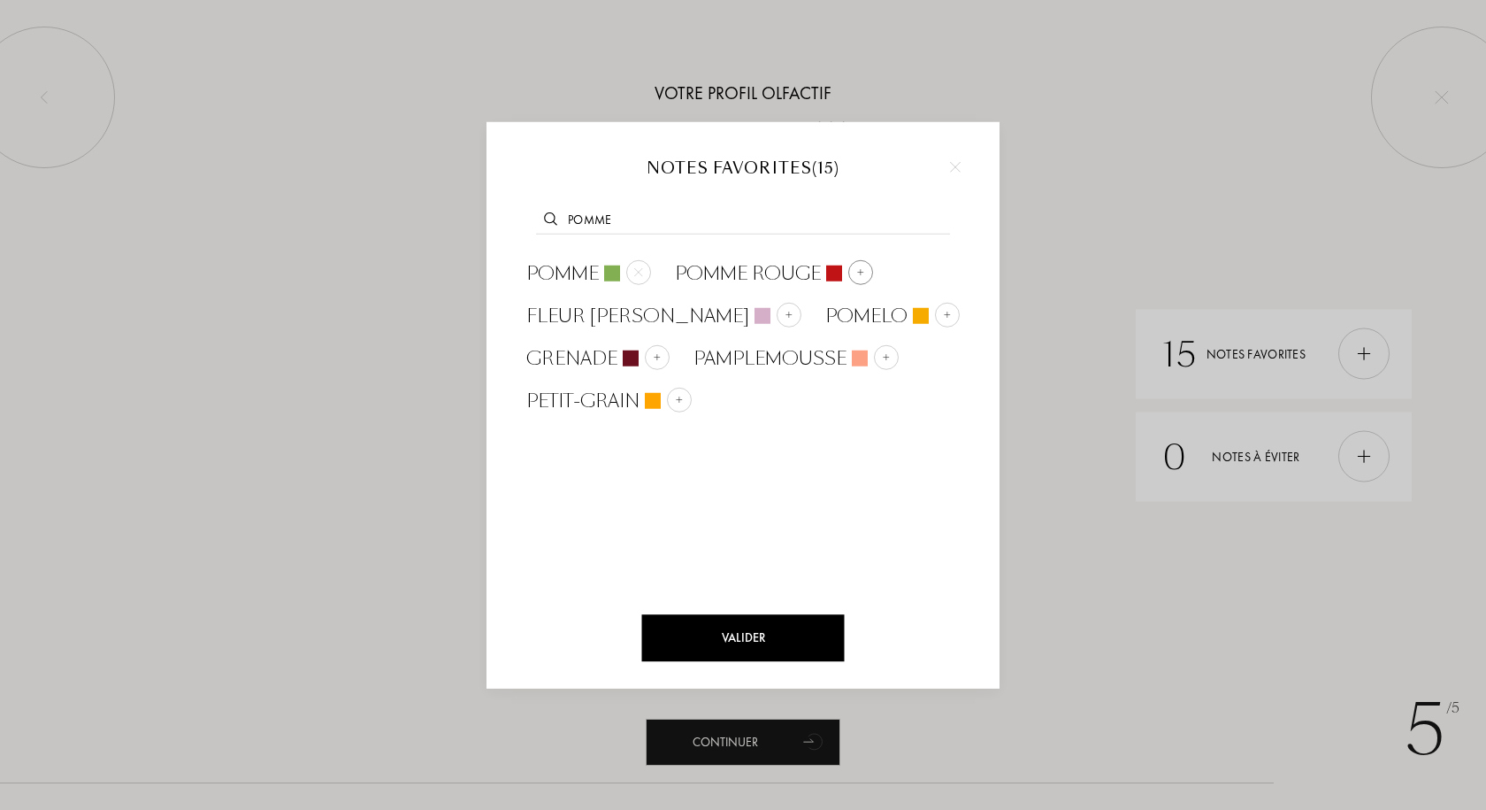
type input "pomme"
click at [857, 280] on div at bounding box center [861, 272] width 25 height 25
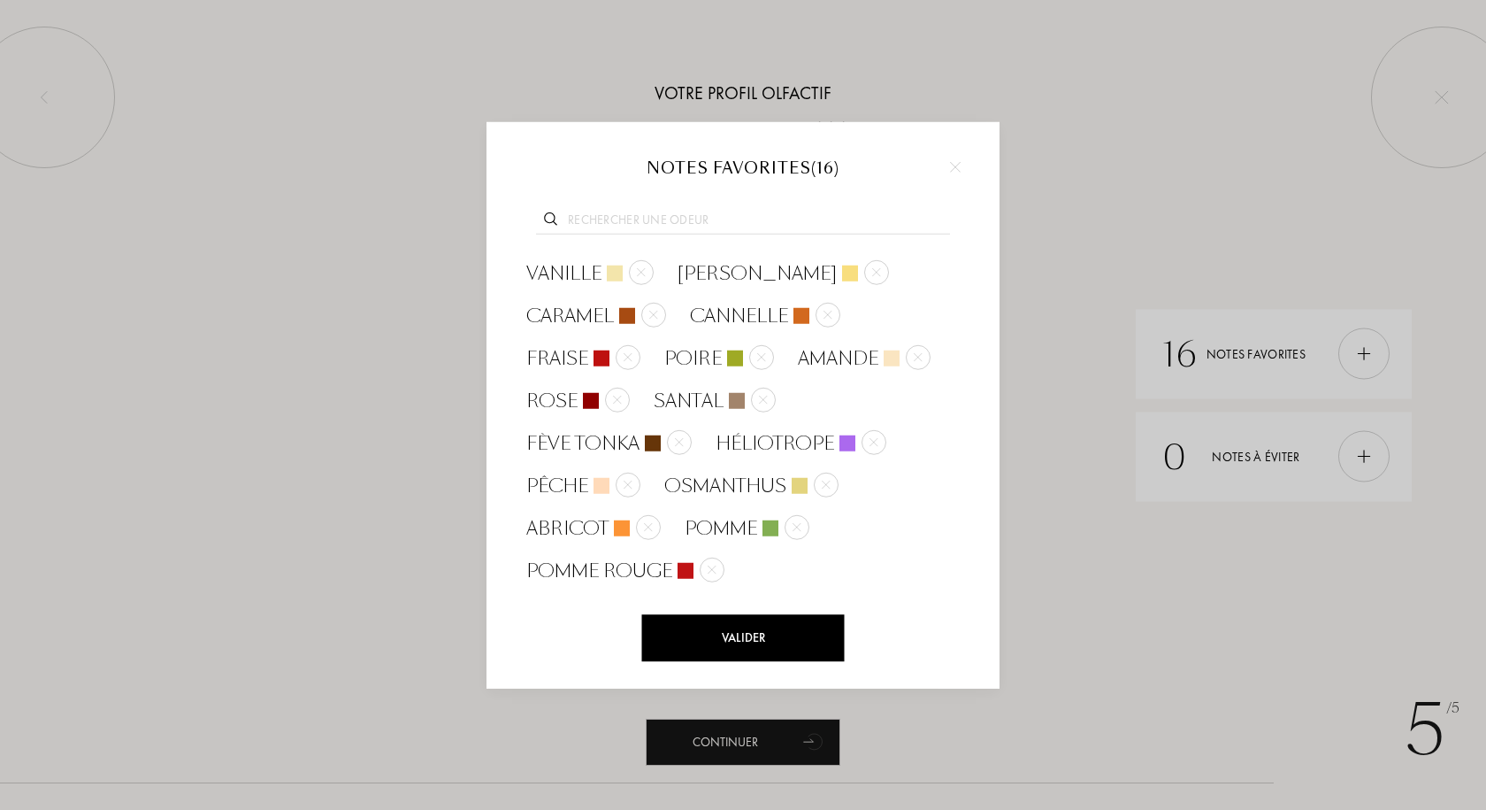
click at [717, 220] on input "text" at bounding box center [743, 223] width 414 height 24
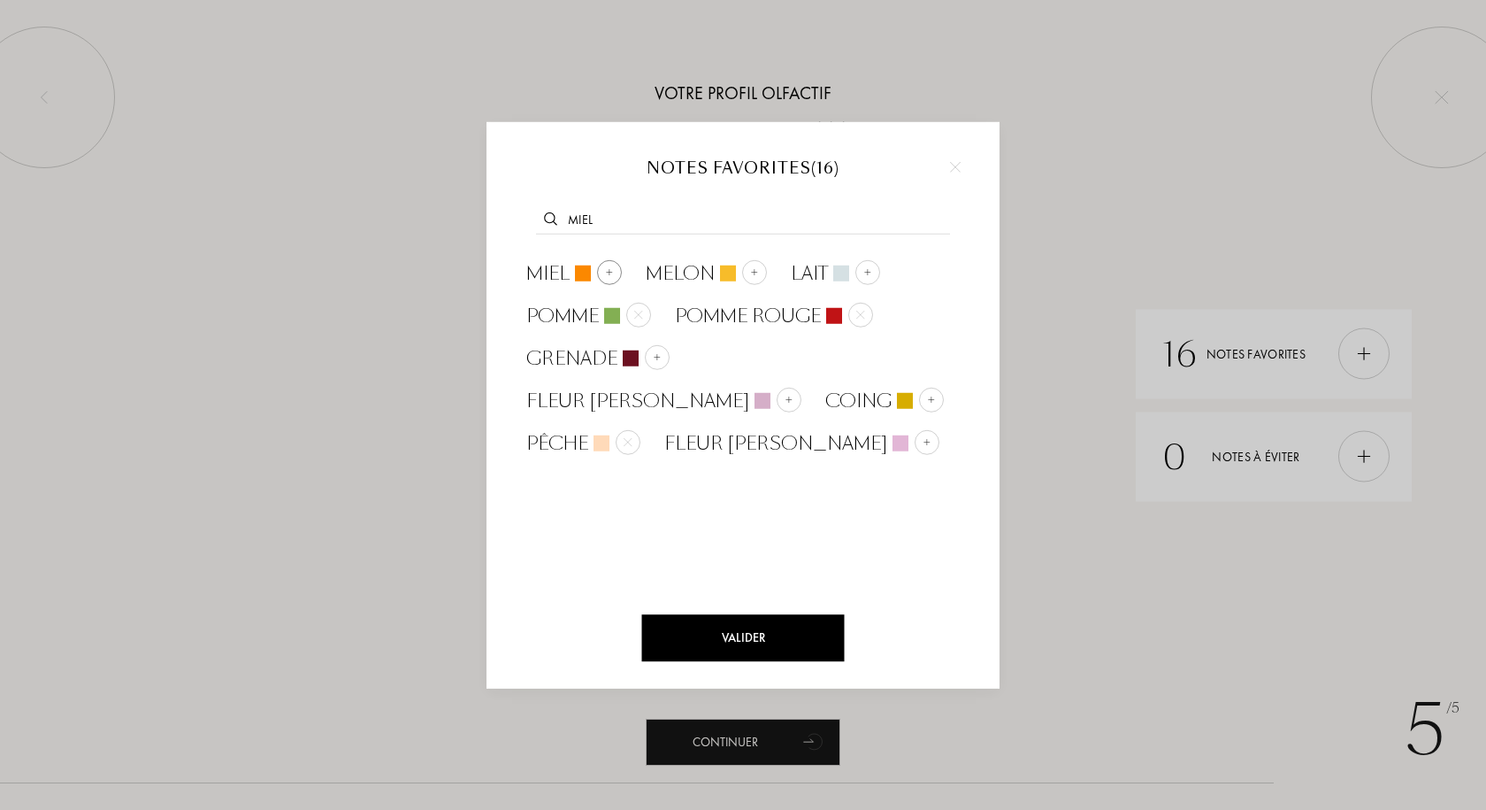
type input "miel"
click at [606, 269] on img at bounding box center [609, 272] width 9 height 9
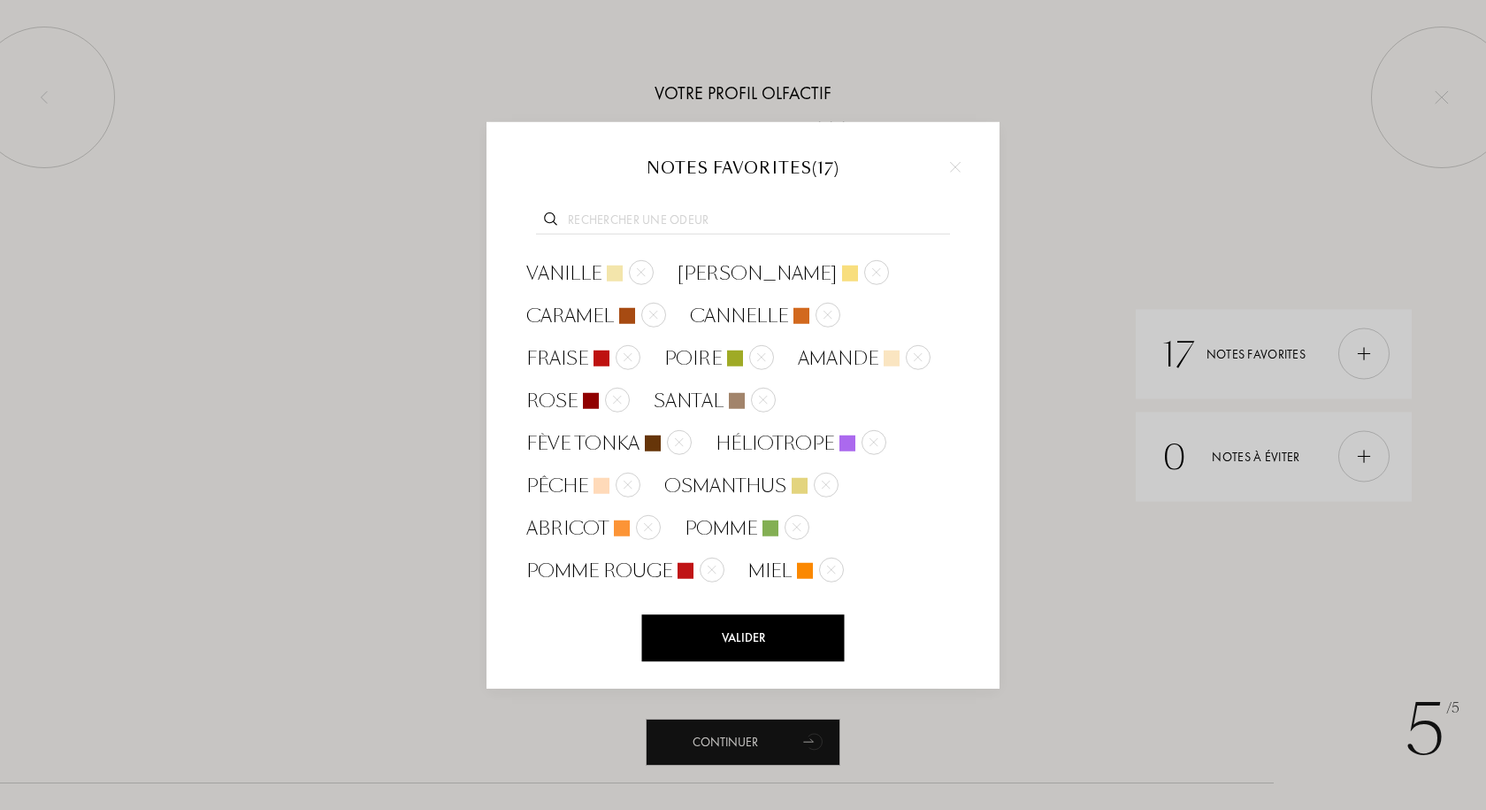
click at [680, 221] on input "text" at bounding box center [743, 223] width 414 height 24
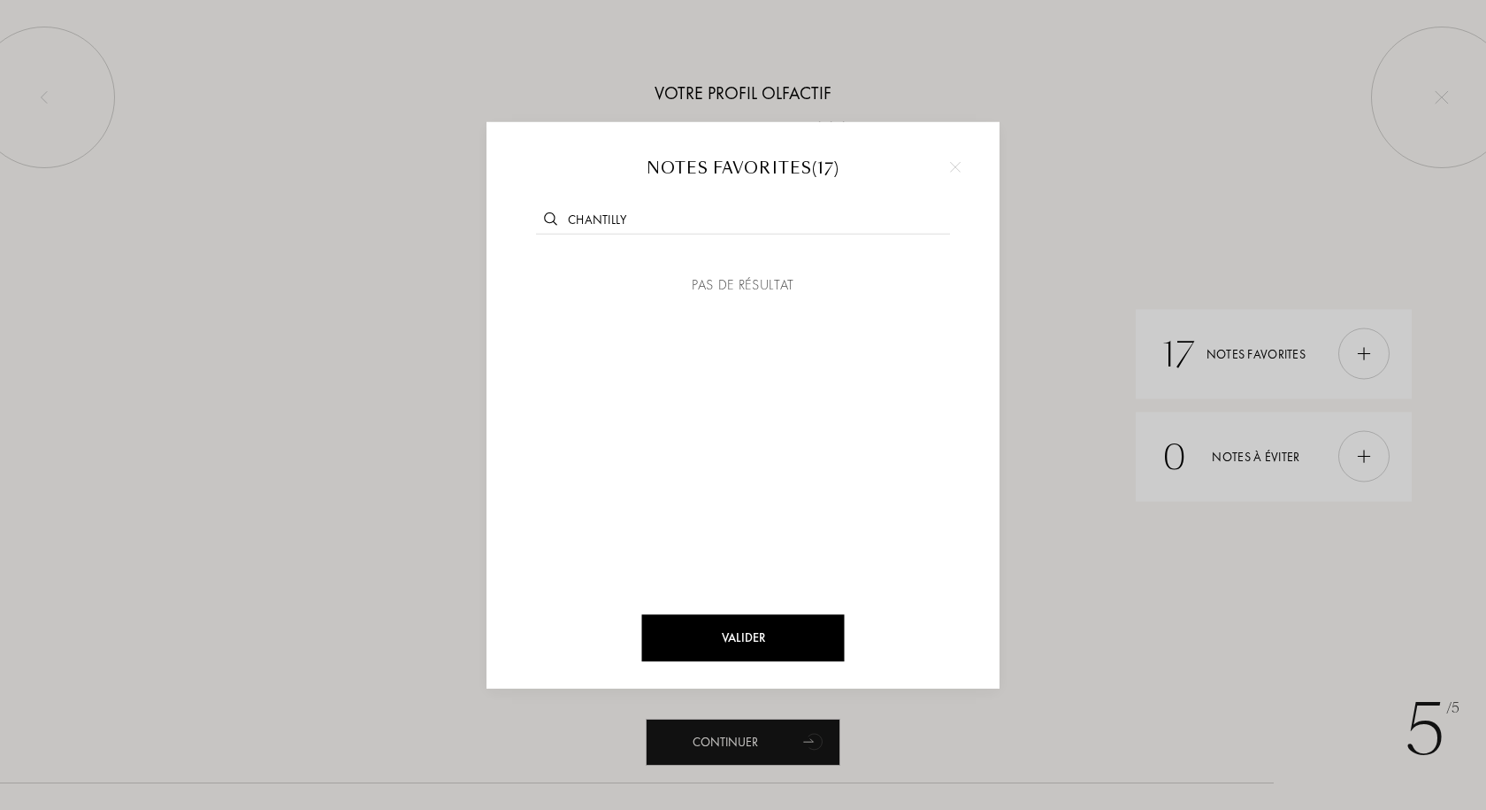
drag, startPoint x: 680, startPoint y: 221, endPoint x: 552, endPoint y: 226, distance: 127.5
click at [552, 226] on div "chantilly" at bounding box center [743, 218] width 460 height 68
type input "c"
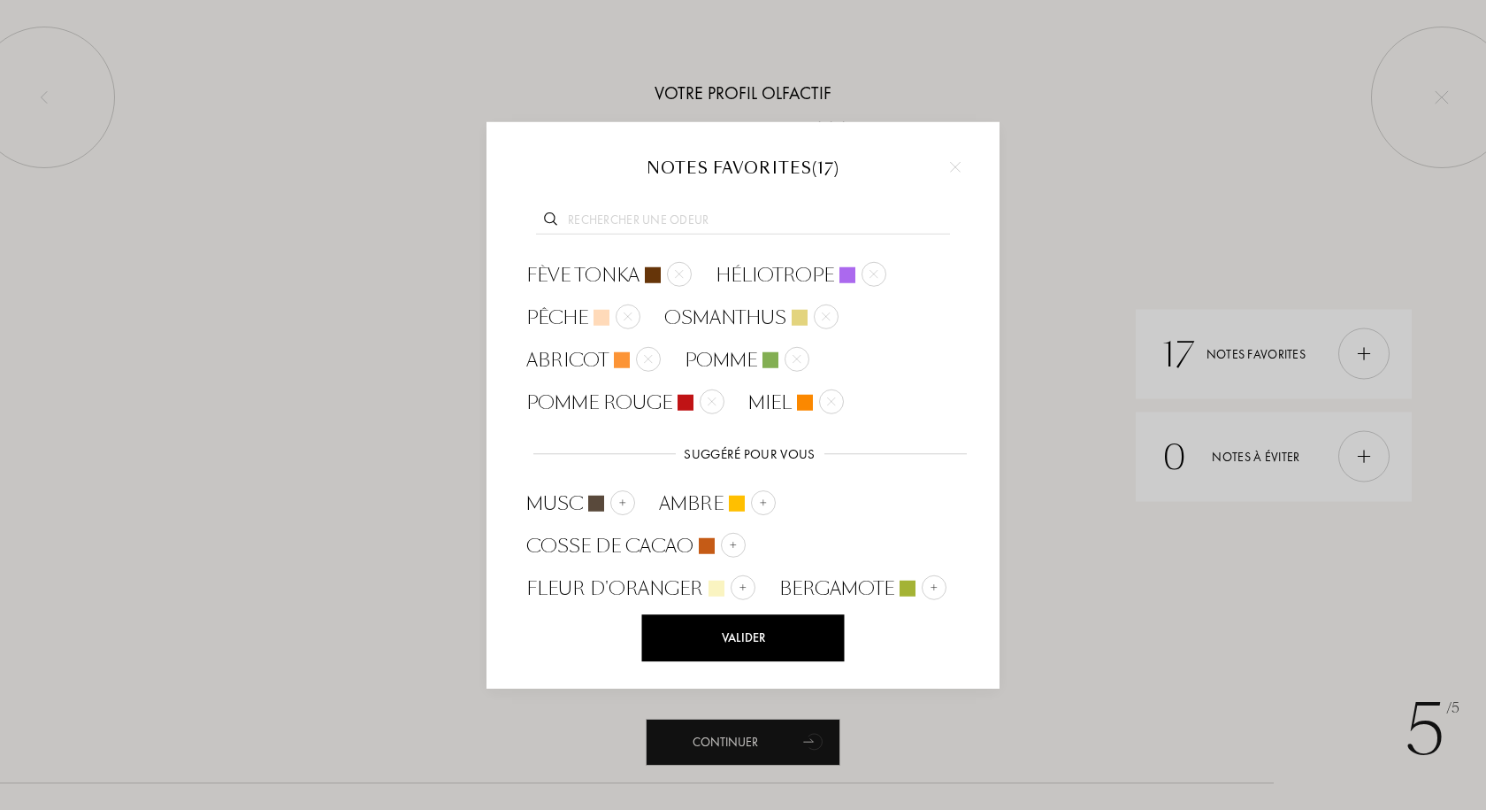
scroll to position [171, 0]
click at [618, 495] on img at bounding box center [622, 499] width 9 height 9
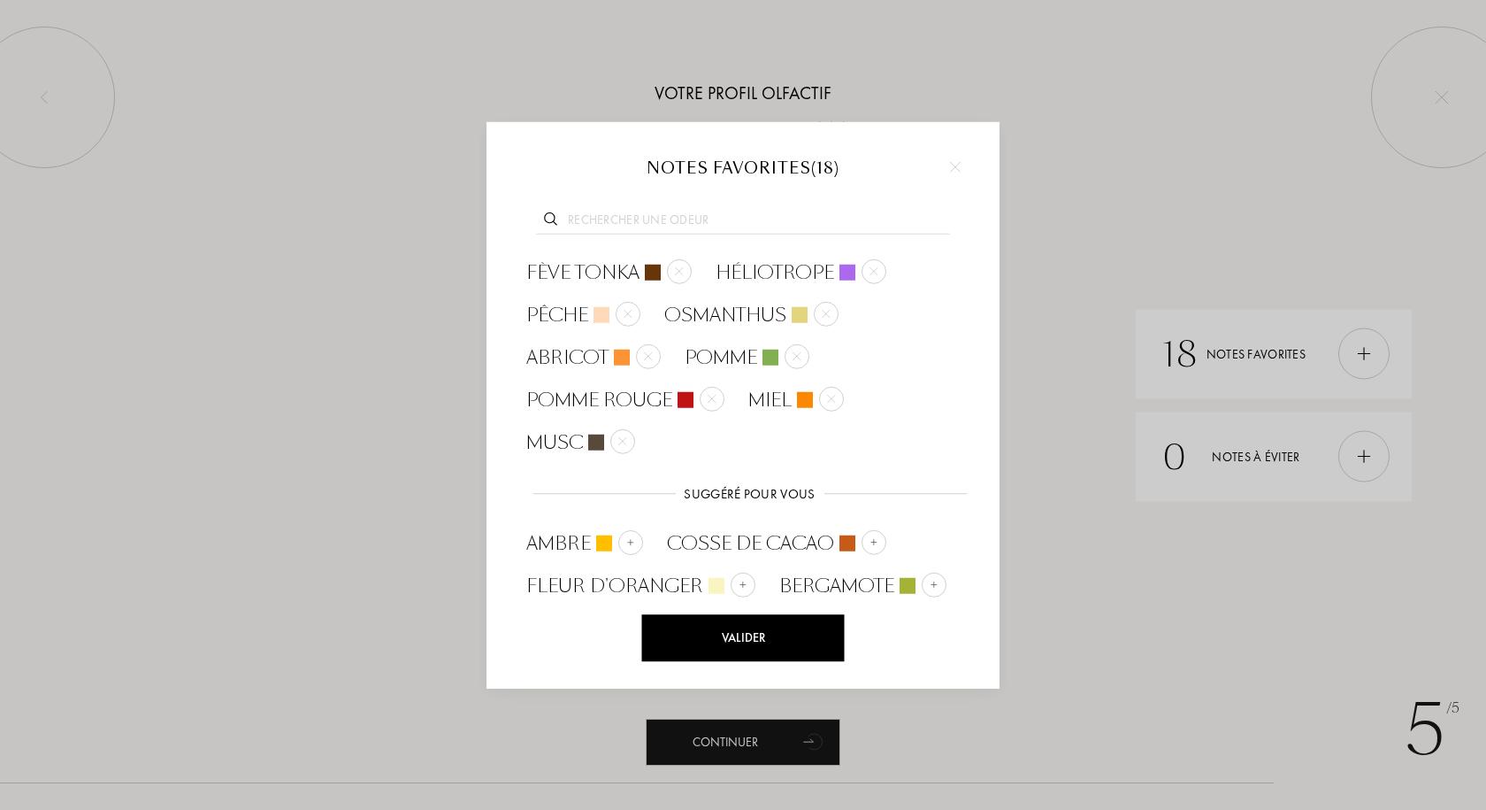
click at [715, 622] on img at bounding box center [714, 626] width 9 height 9
click at [733, 634] on div "Valider" at bounding box center [743, 637] width 203 height 47
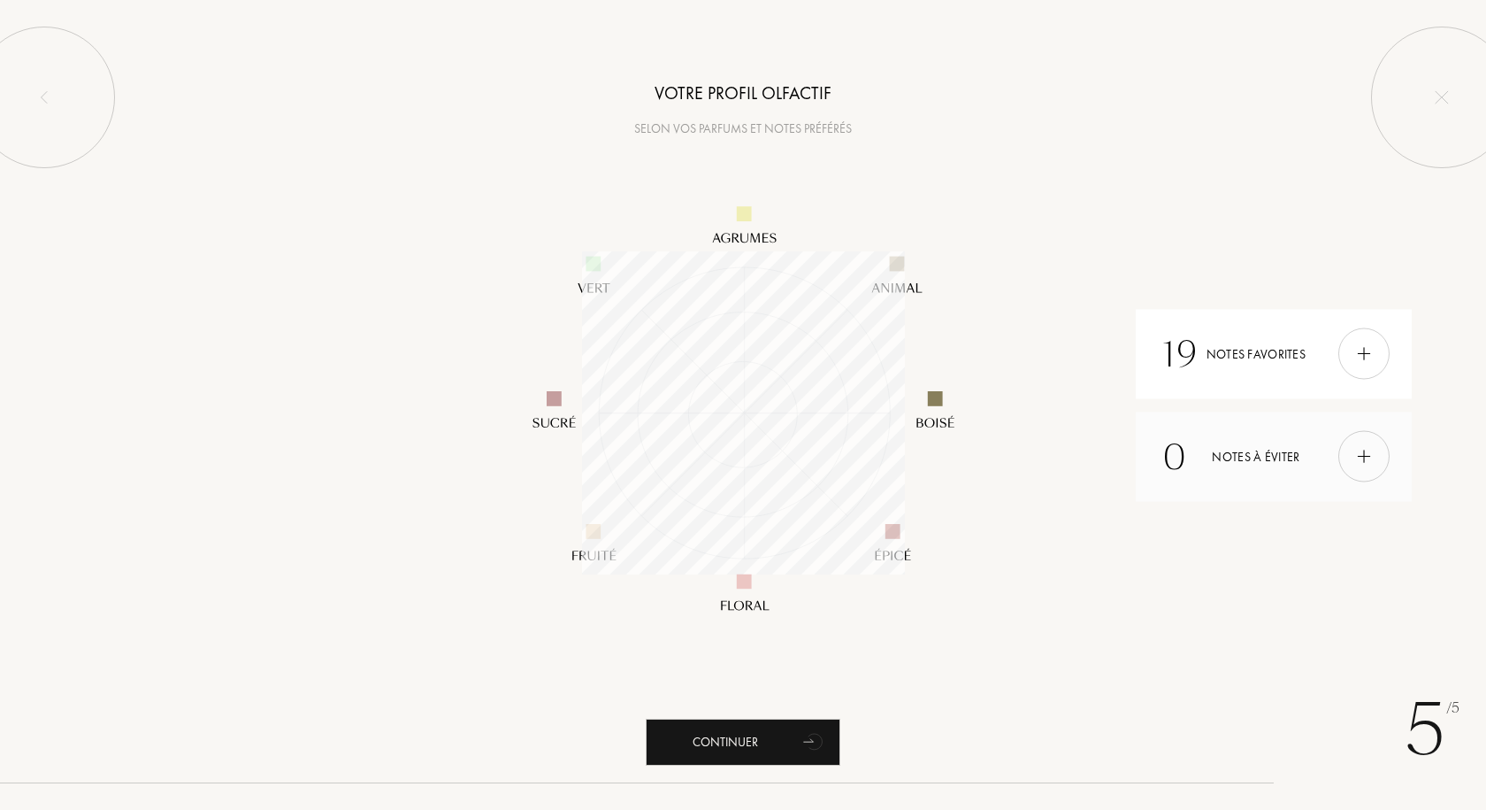
click at [1367, 453] on img at bounding box center [1364, 456] width 19 height 19
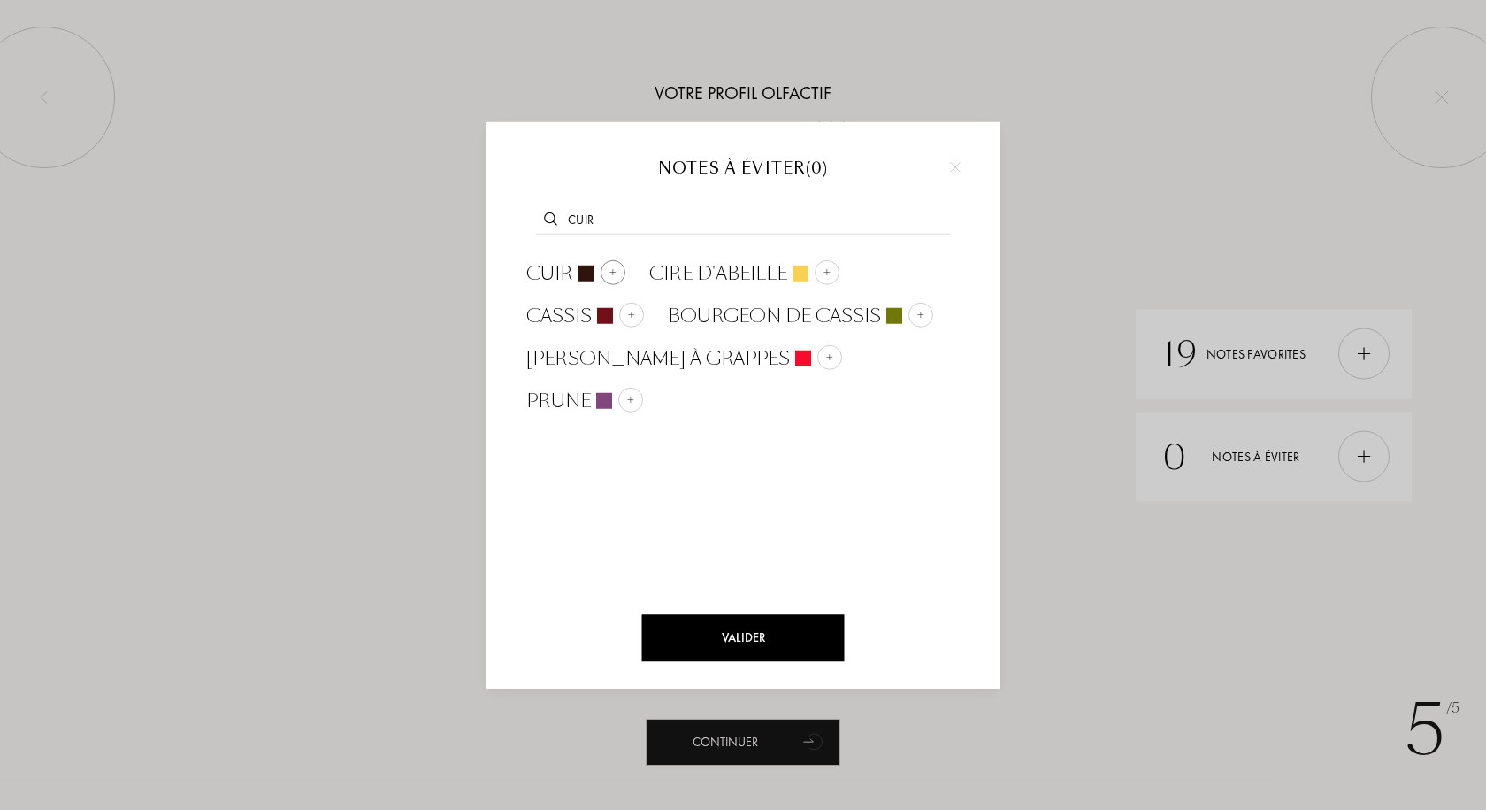
type input "cuir"
click at [617, 273] on img at bounding box center [613, 272] width 9 height 9
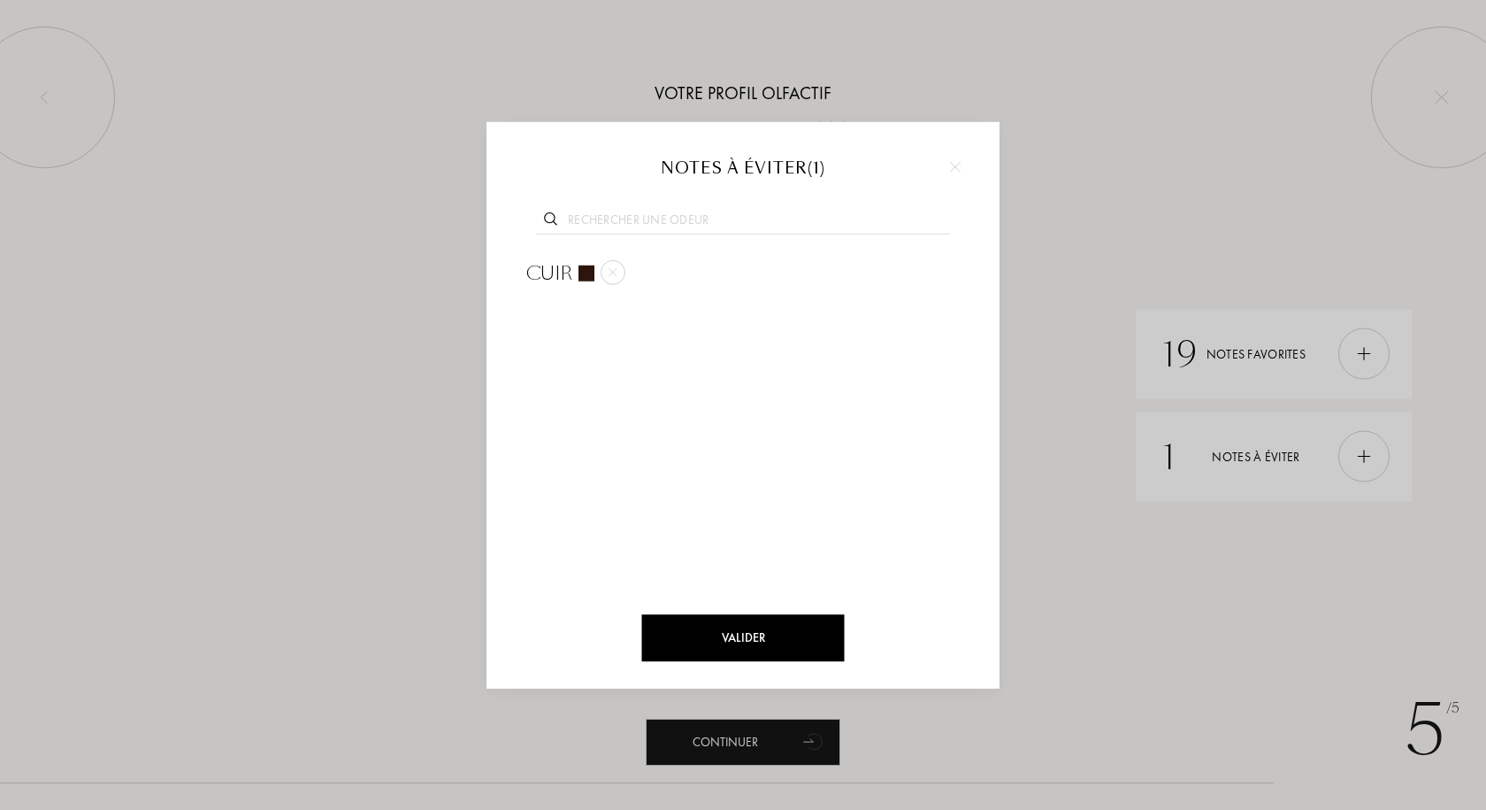
click at [640, 219] on input "text" at bounding box center [743, 223] width 414 height 24
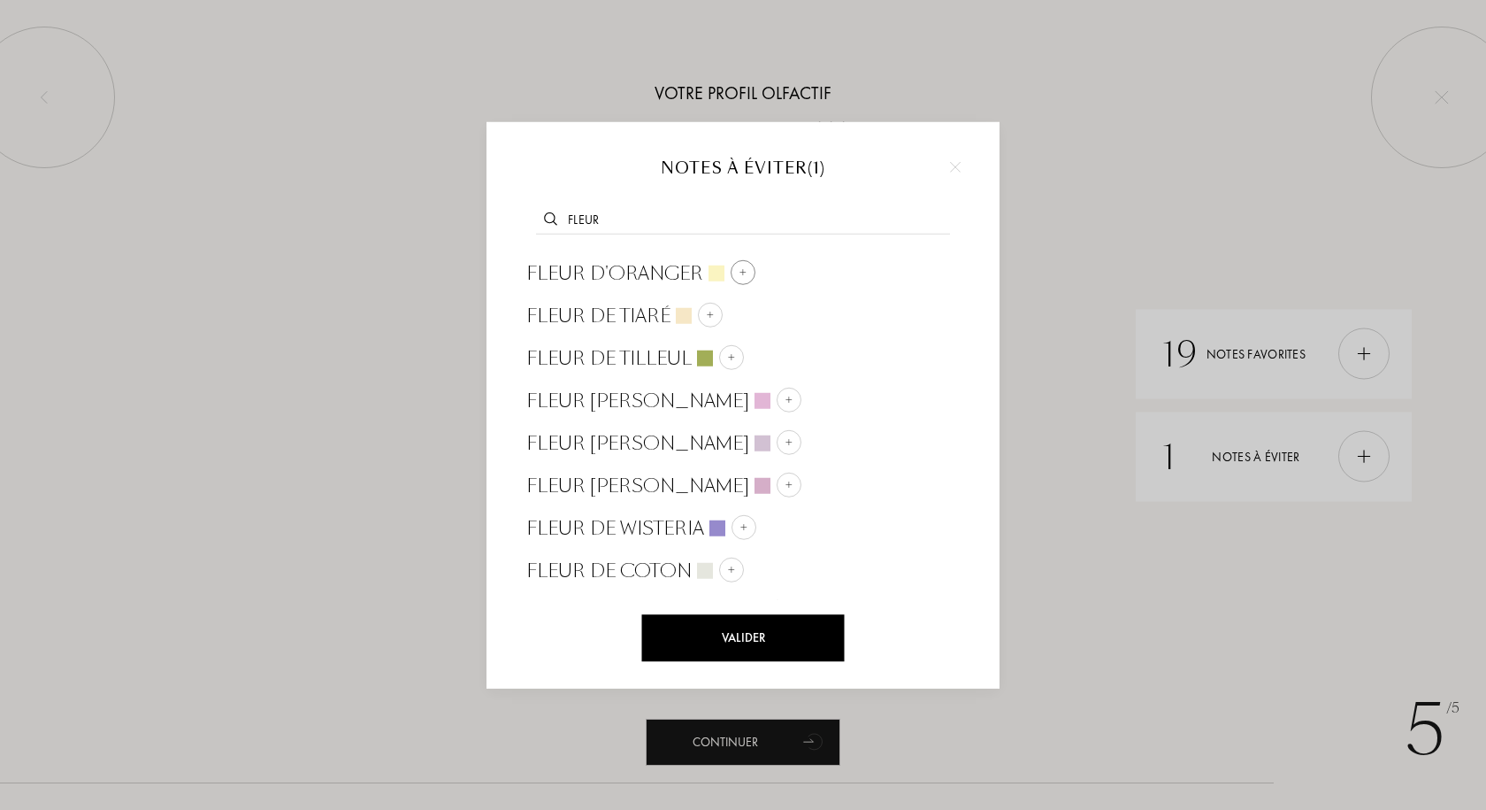
type input "fleur"
click at [741, 271] on img at bounding box center [743, 272] width 9 height 9
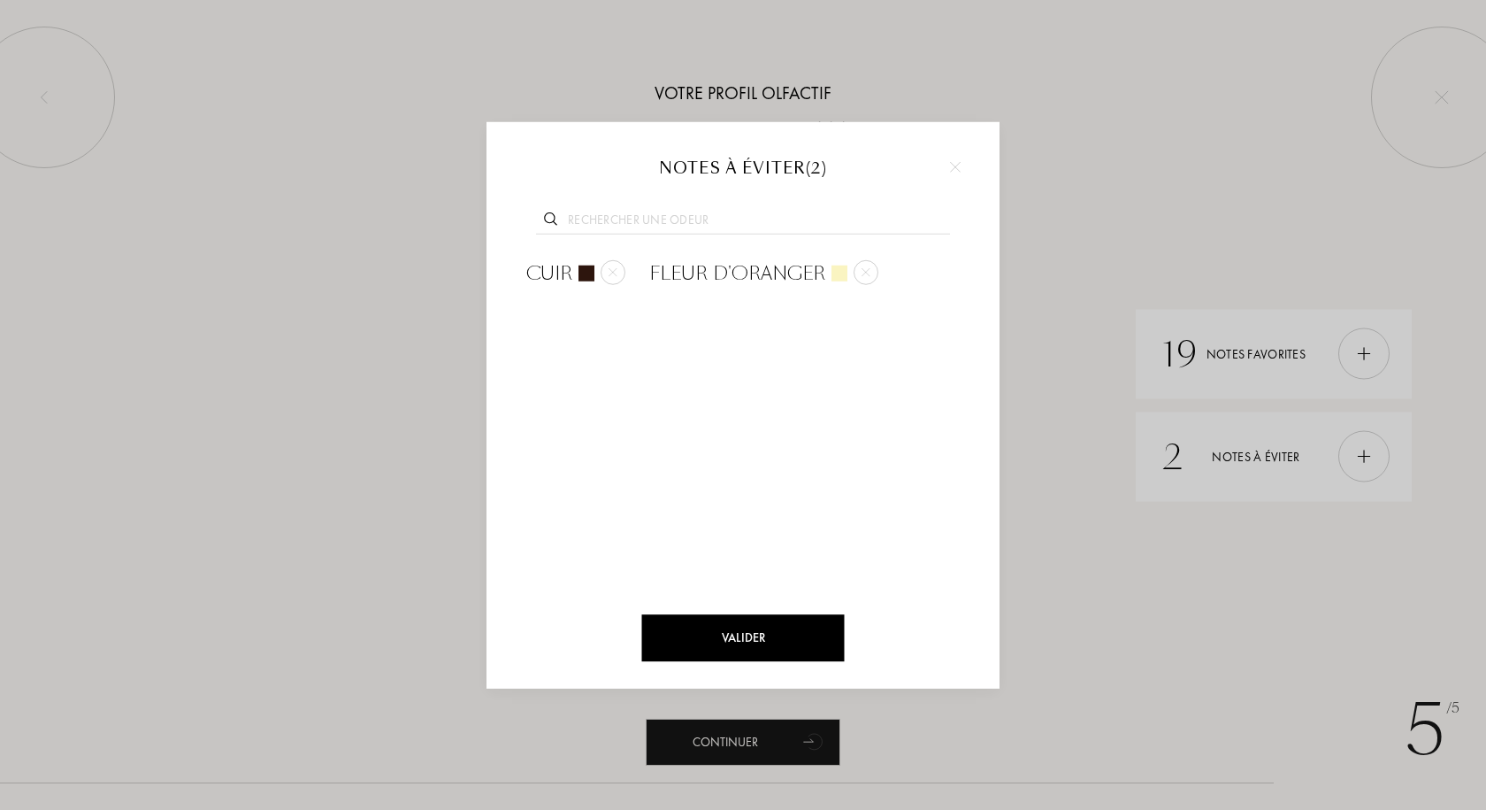
click at [749, 634] on div "Valider" at bounding box center [743, 637] width 203 height 47
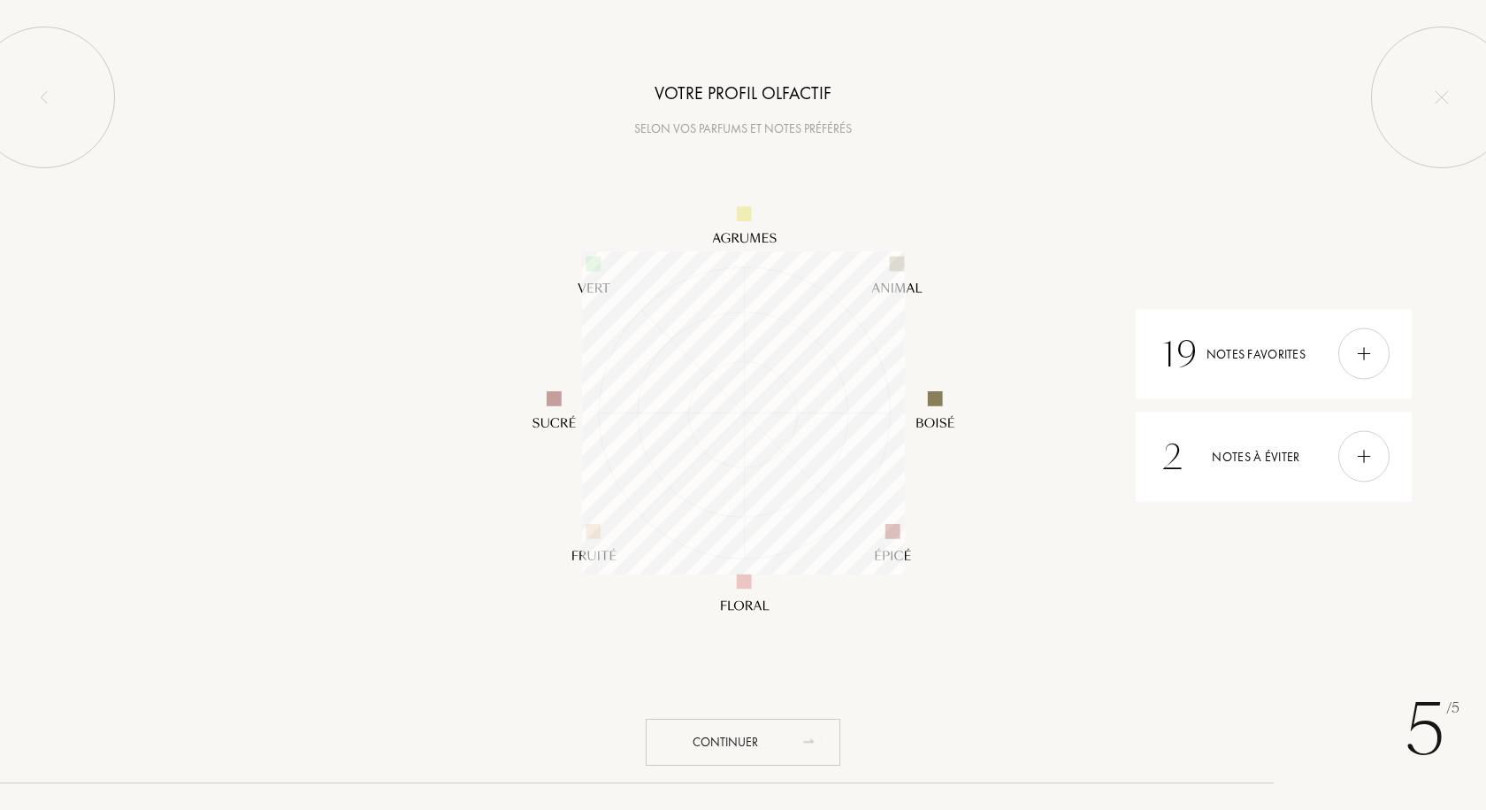
click at [740, 741] on div "Continuer" at bounding box center [743, 741] width 195 height 47
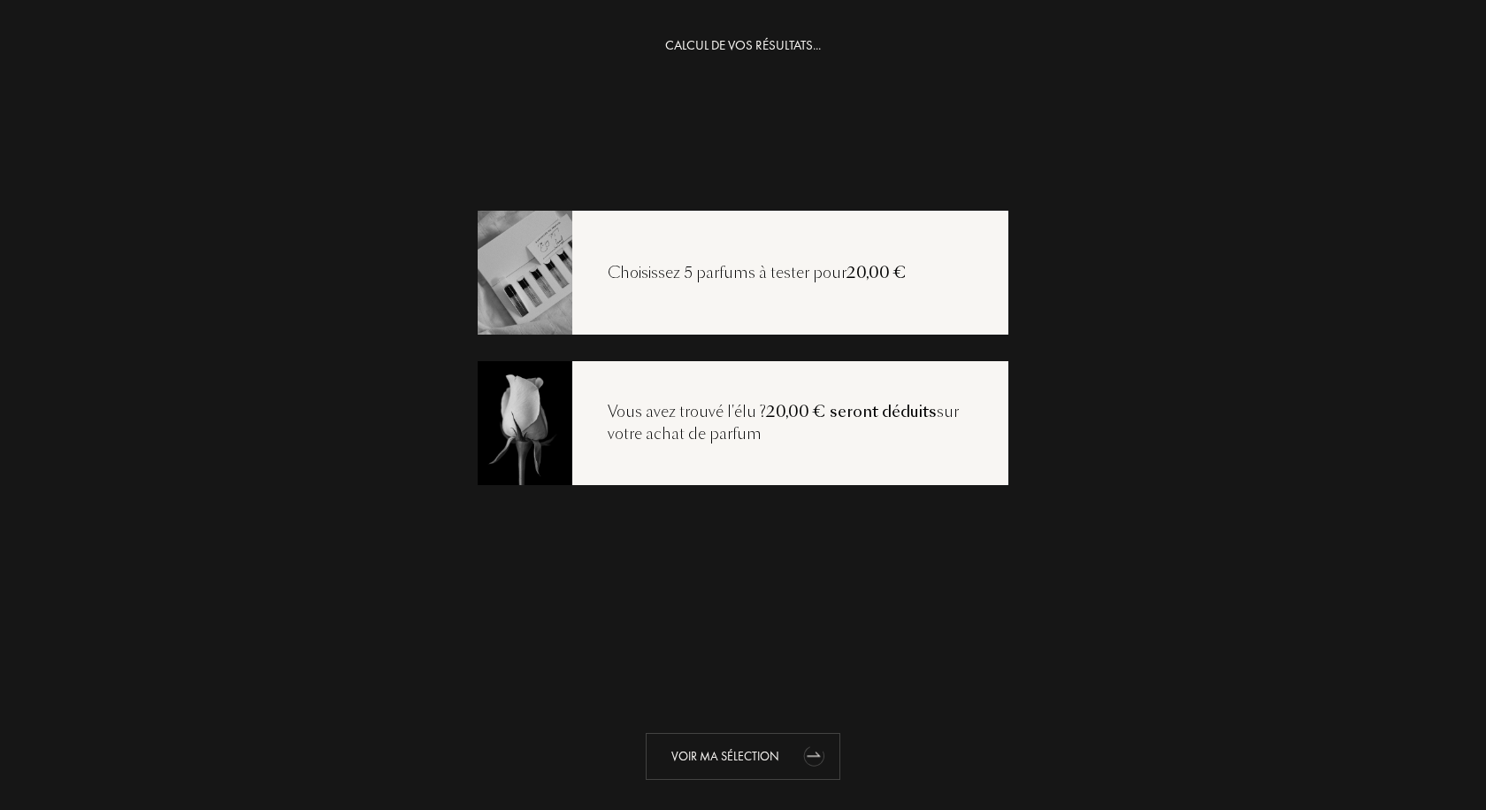
click at [741, 757] on div "Voir ma sélection" at bounding box center [743, 756] width 195 height 47
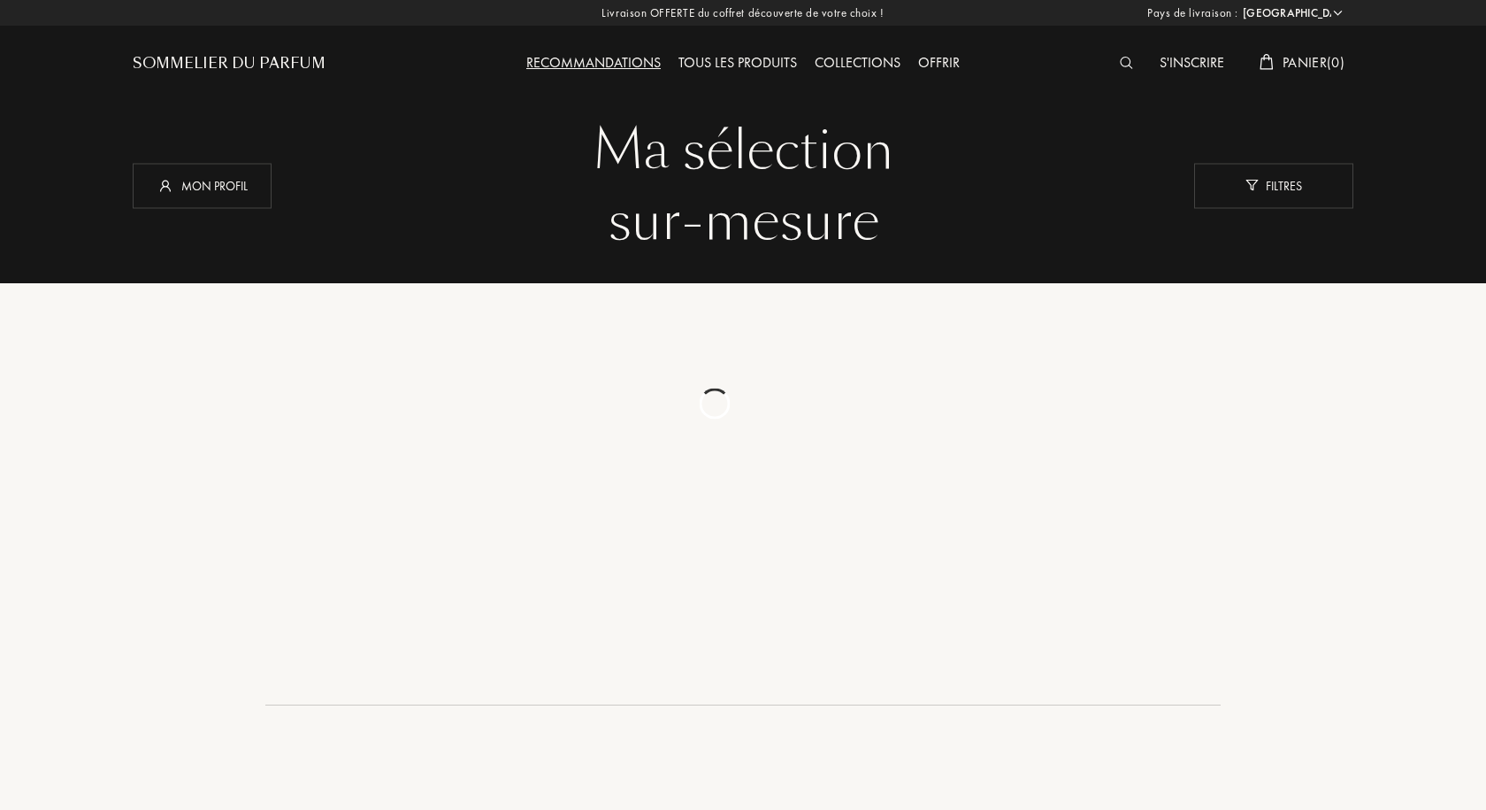
select select "FR"
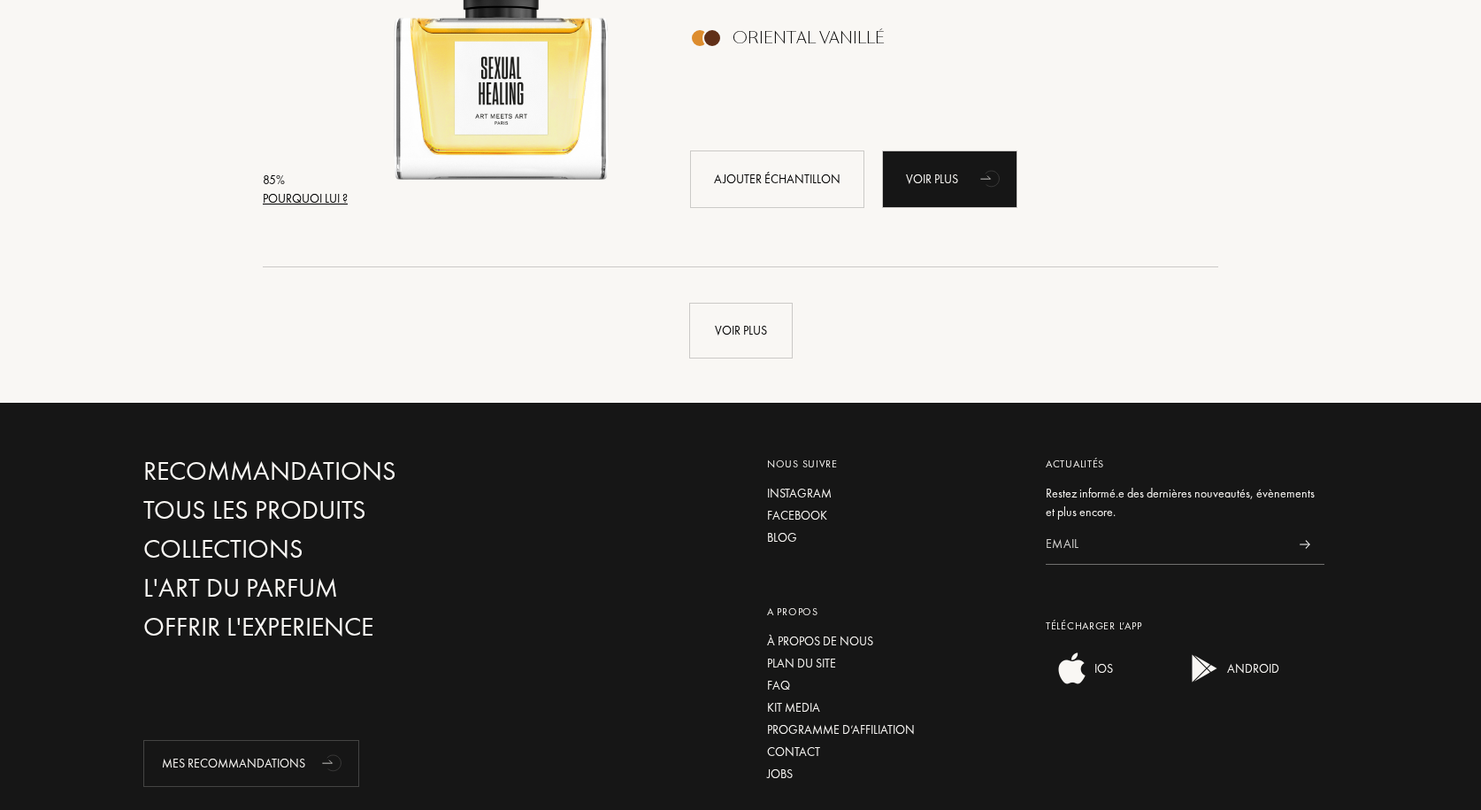
scroll to position [4247, 0]
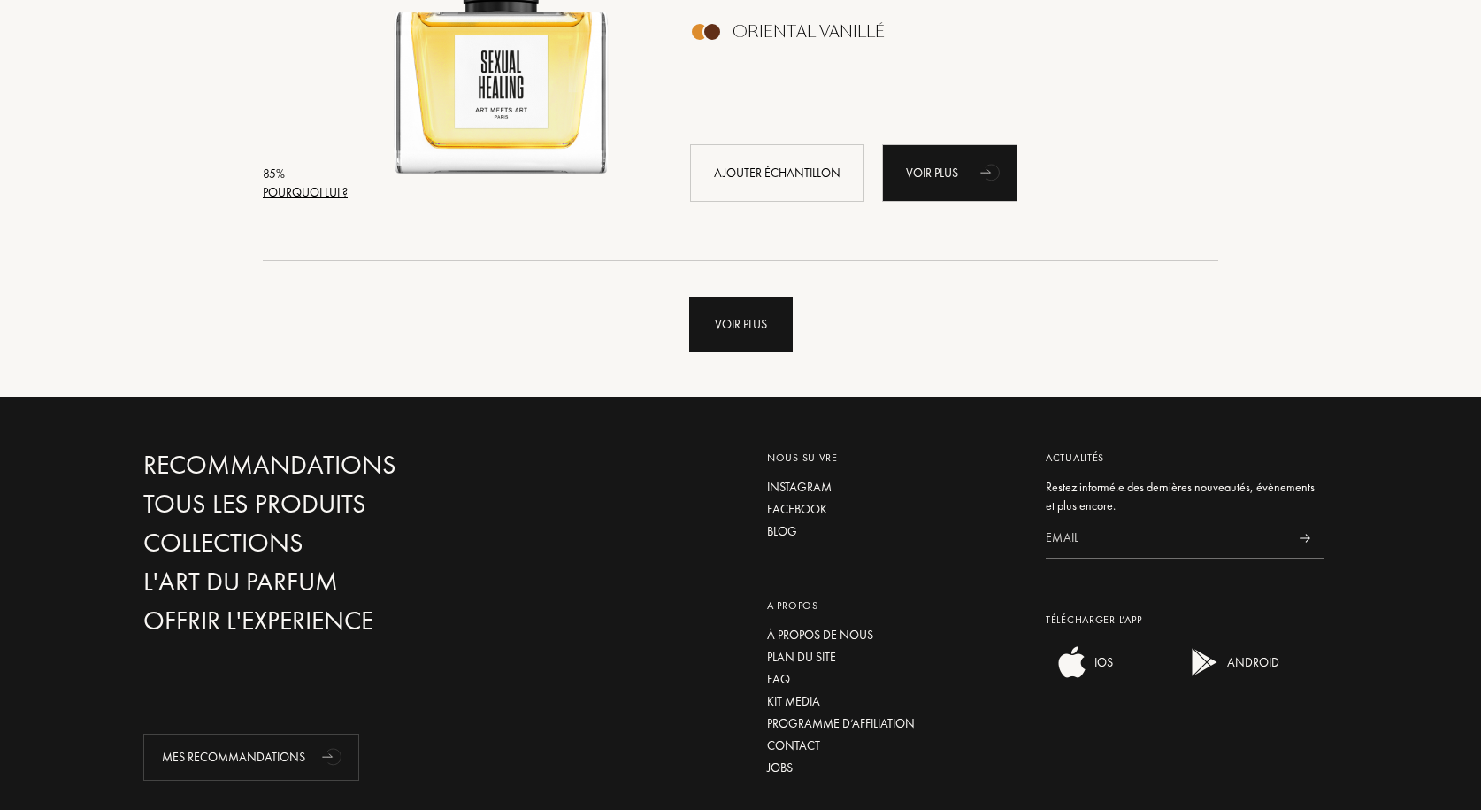
click at [755, 334] on div "Voir plus" at bounding box center [741, 324] width 104 height 56
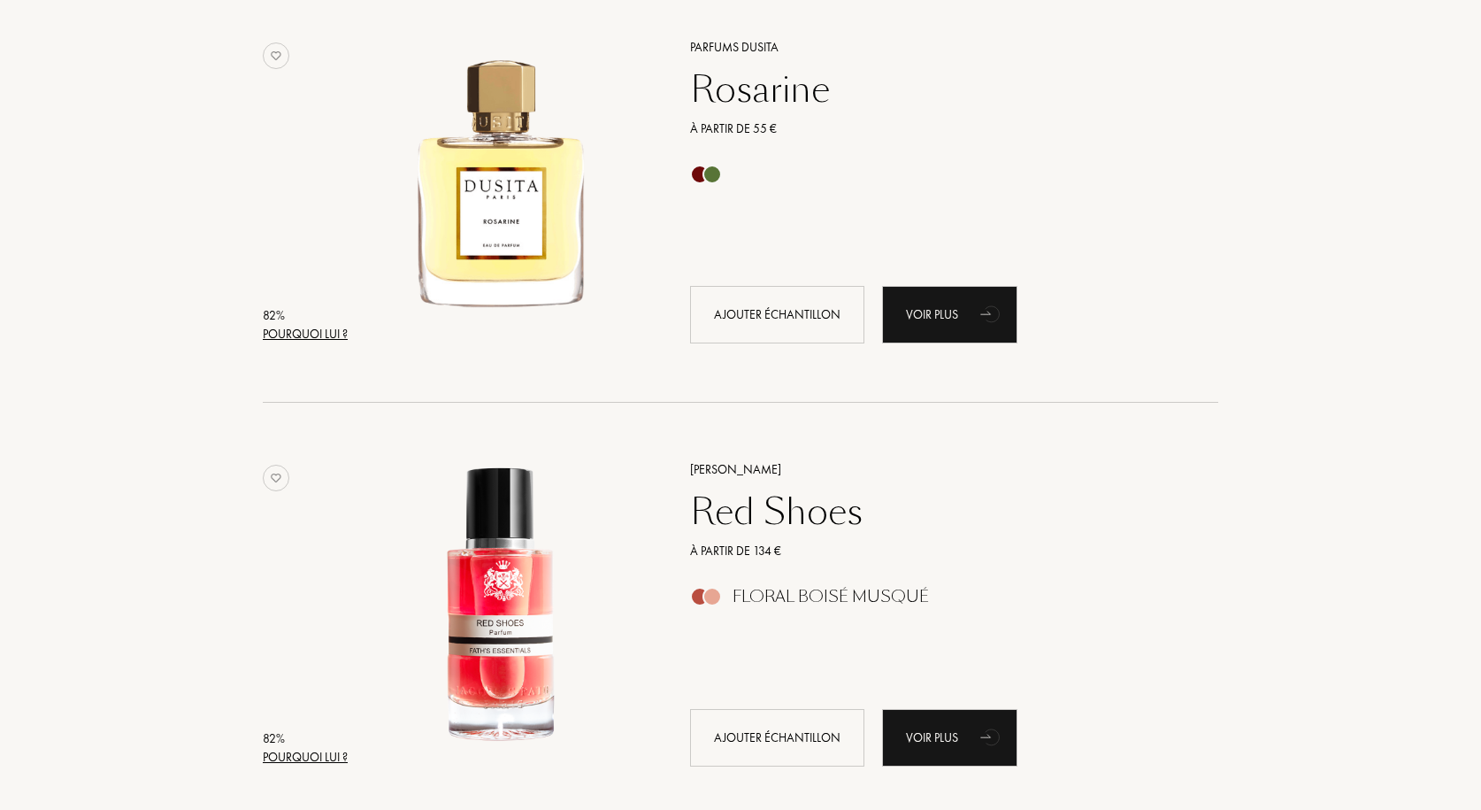
scroll to position [5397, 0]
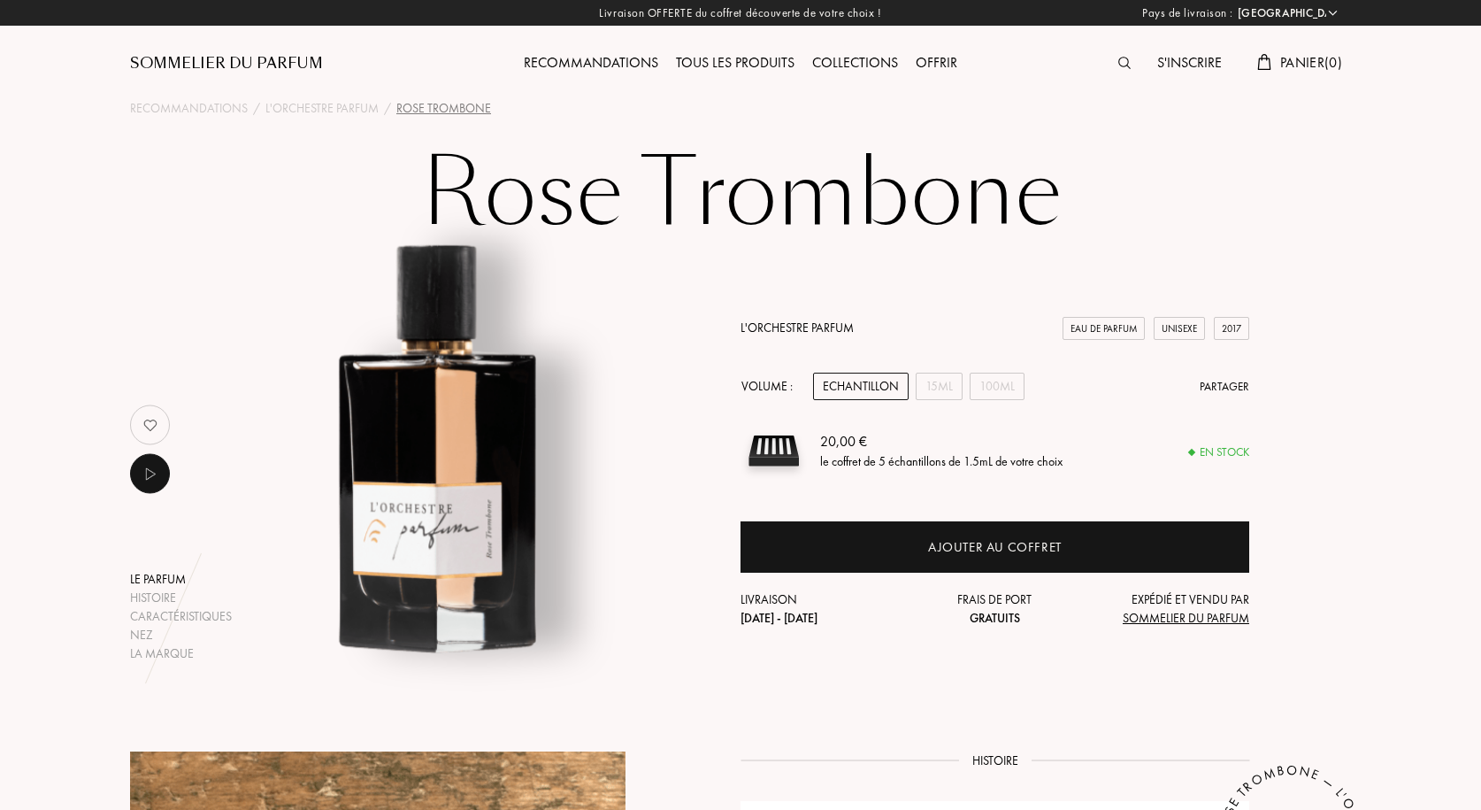
select select "FR"
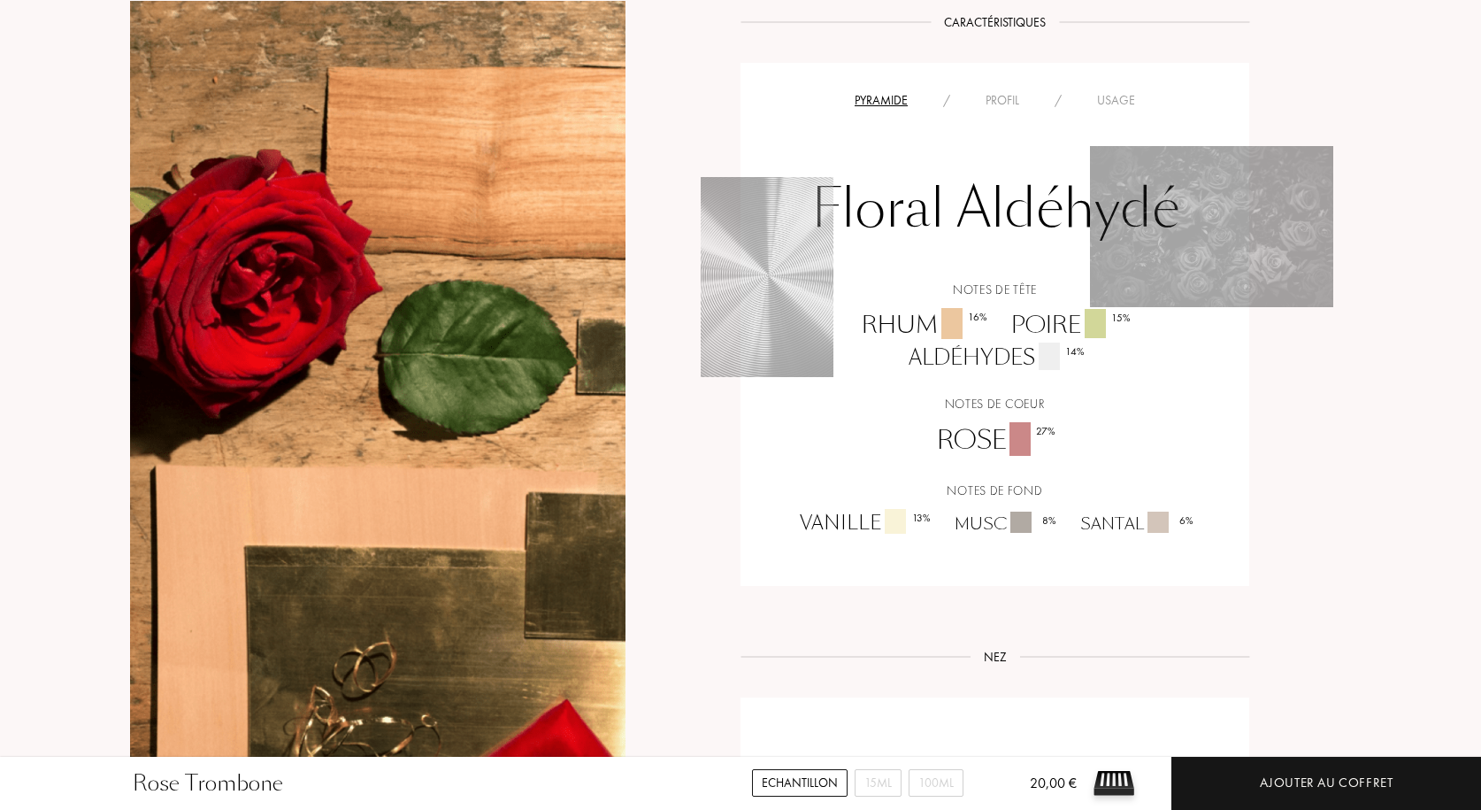
scroll to position [1327, 0]
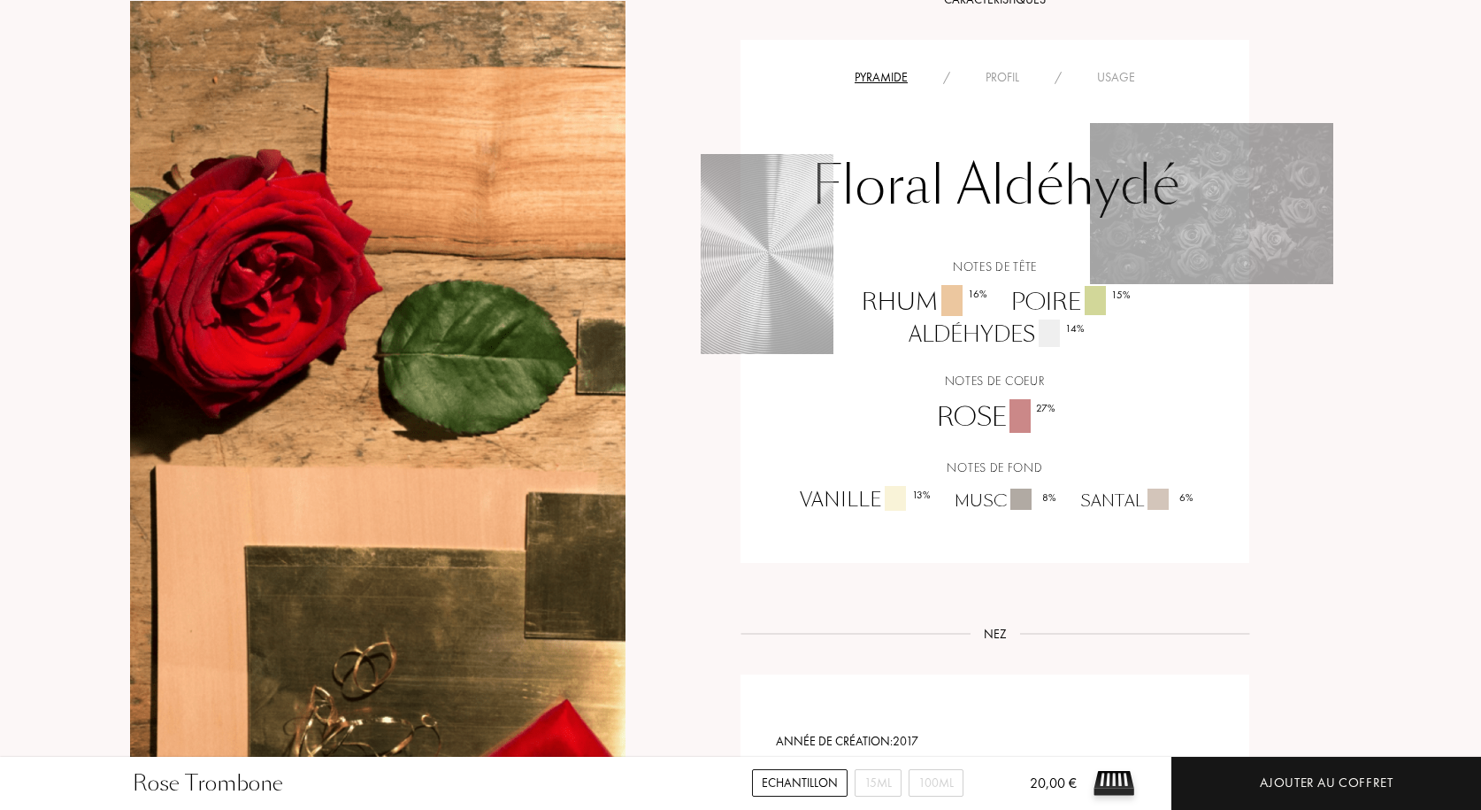
click at [1006, 76] on div "Profil" at bounding box center [1002, 77] width 69 height 19
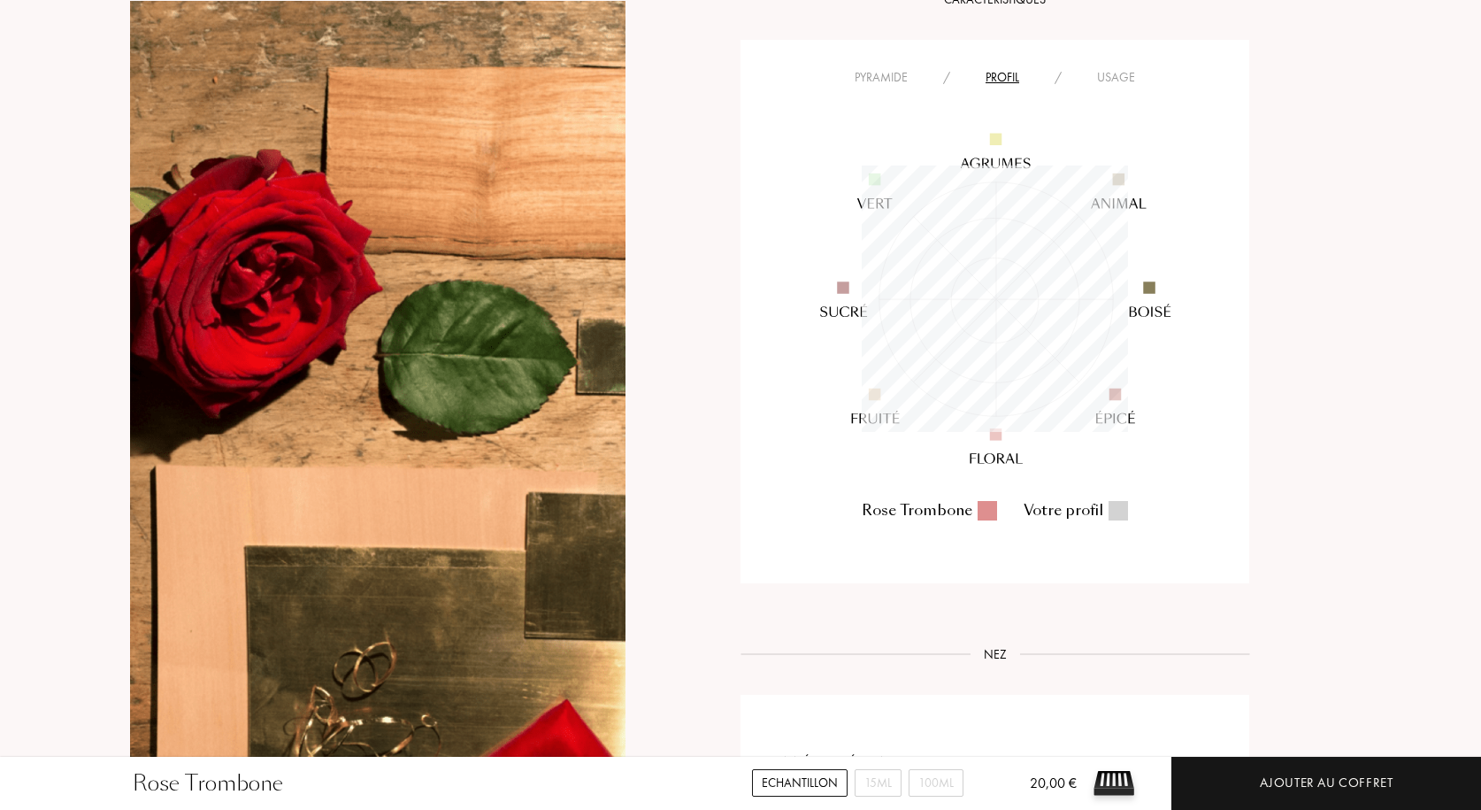
scroll to position [266, 266]
click at [1115, 72] on div "Usage" at bounding box center [1115, 77] width 73 height 19
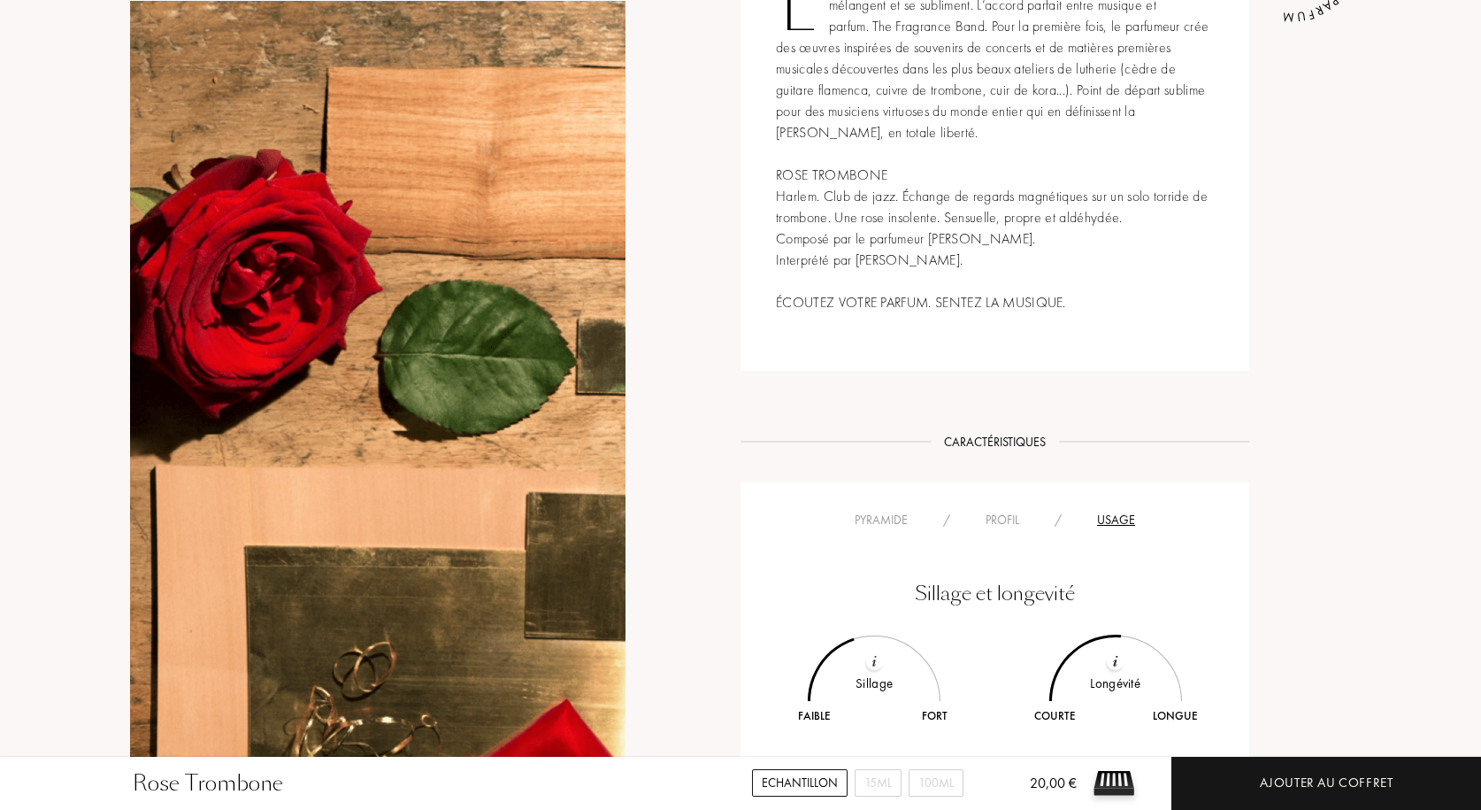
scroll to position [265, 0]
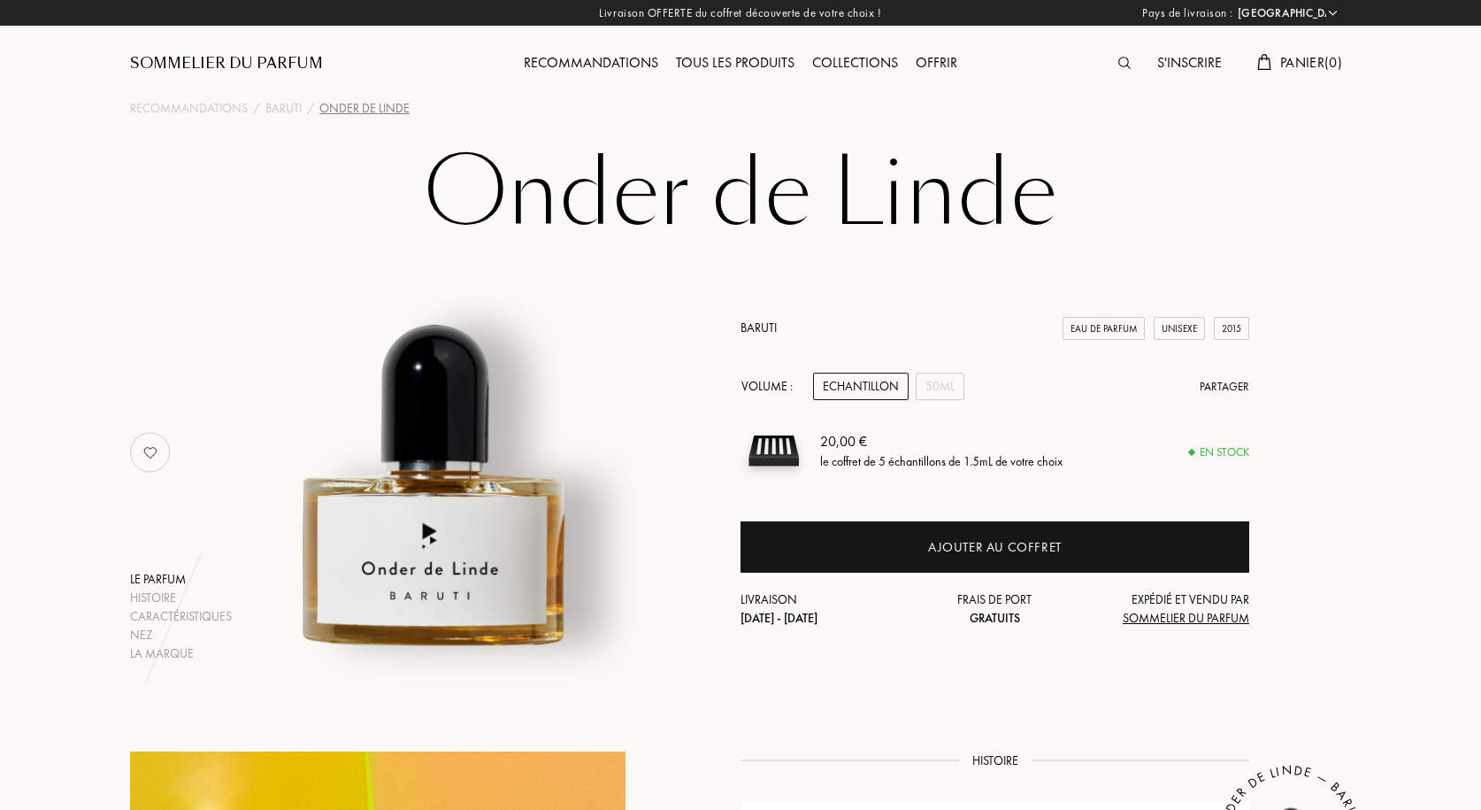
select select "FR"
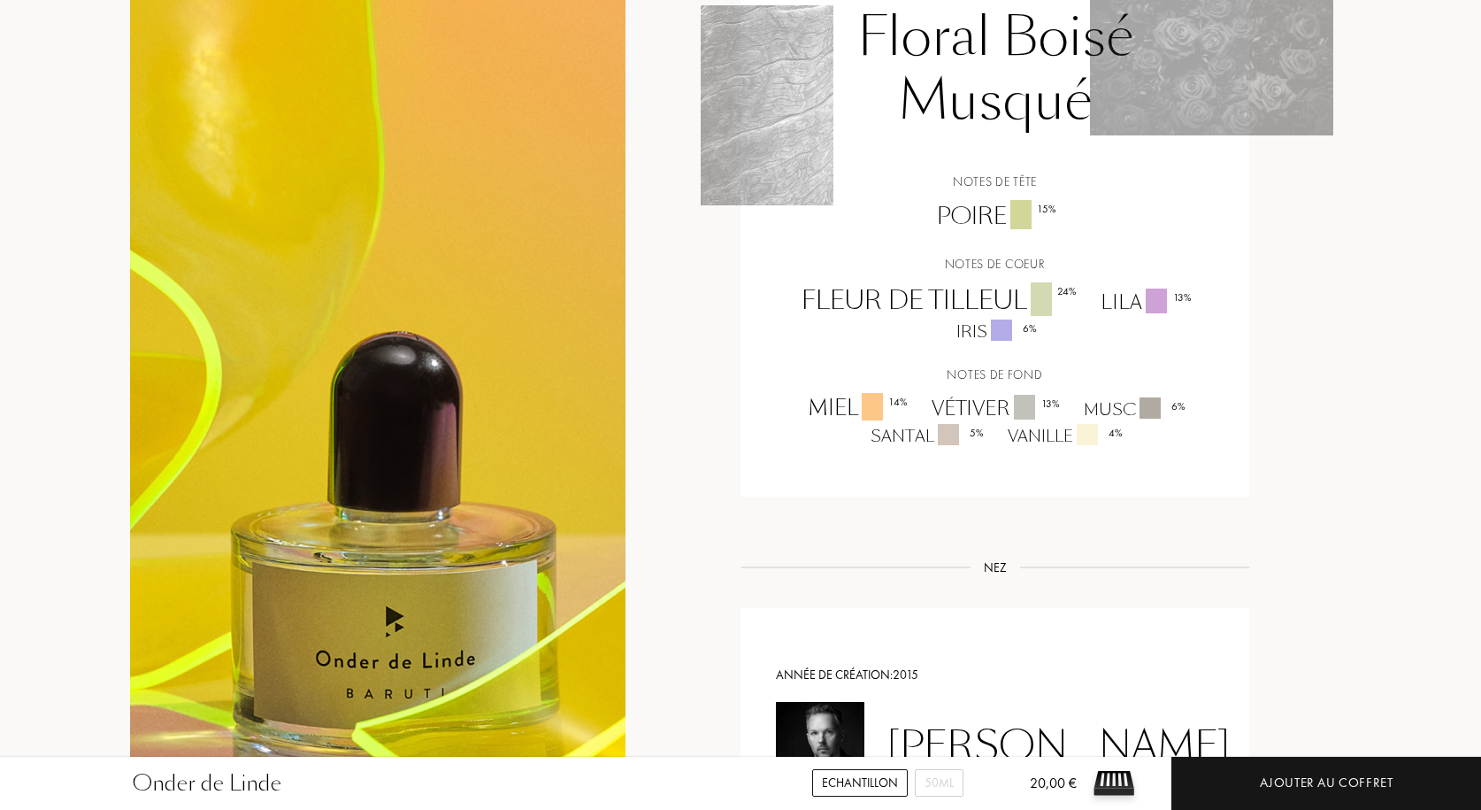
scroll to position [1239, 0]
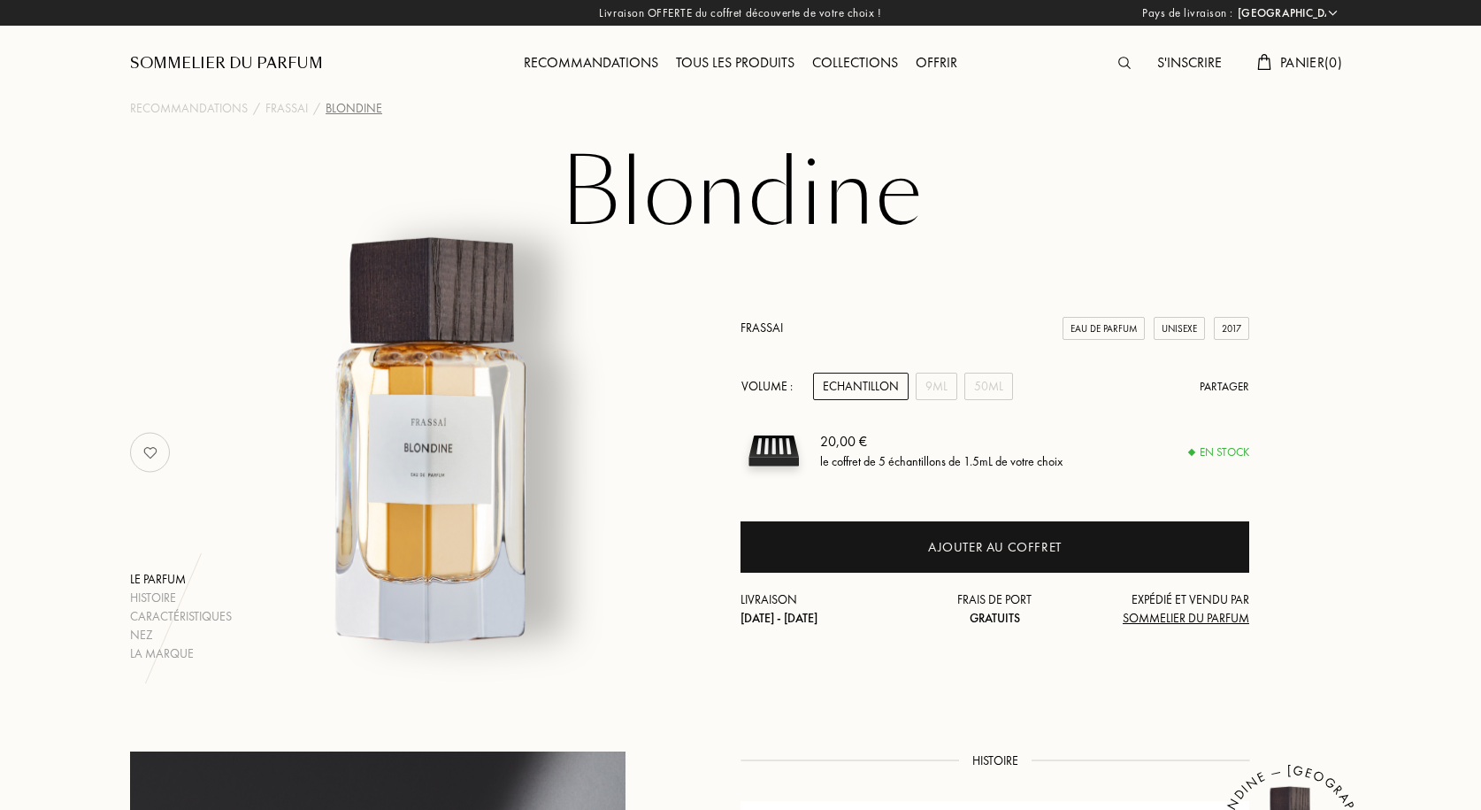
select select "FR"
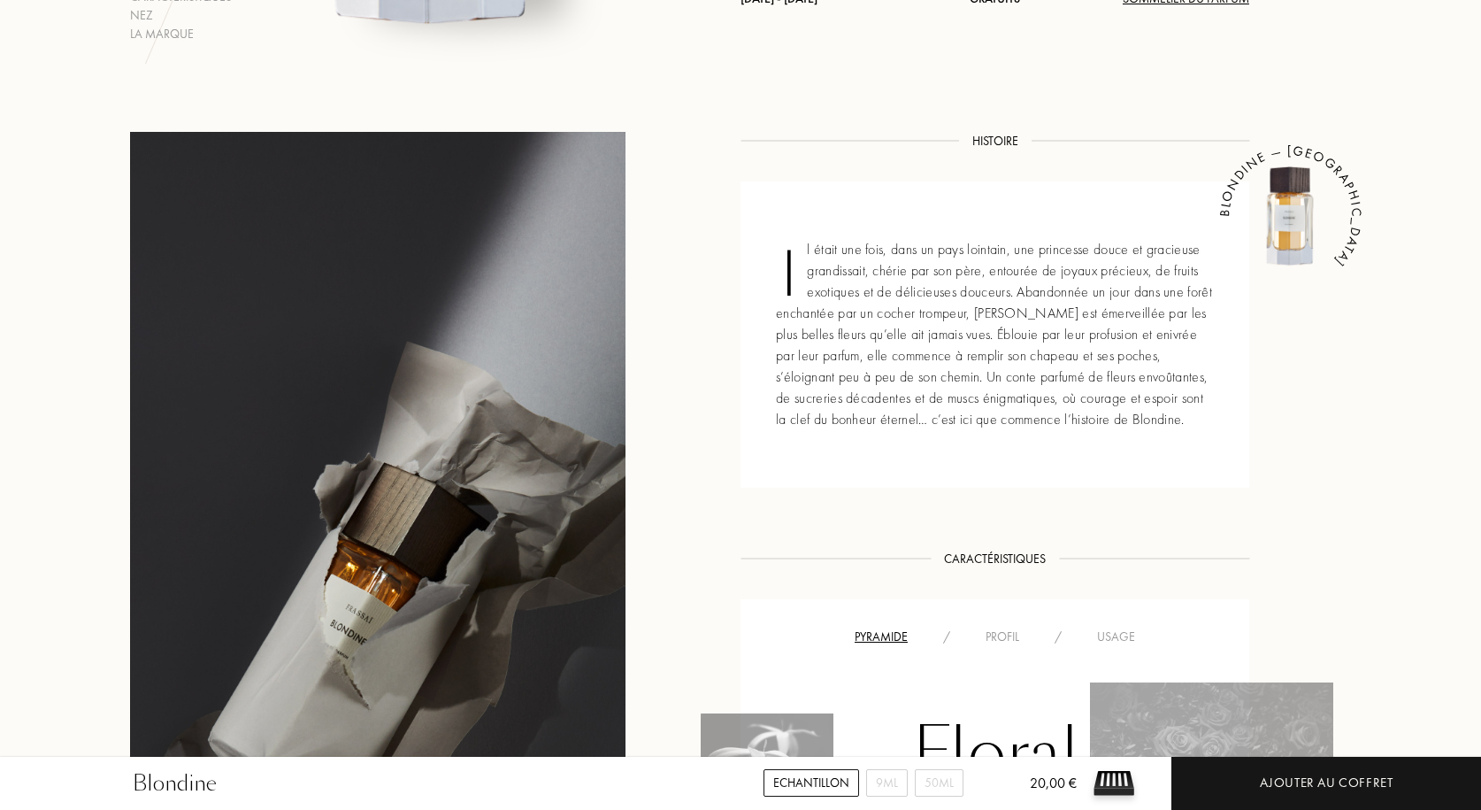
scroll to position [1239, 0]
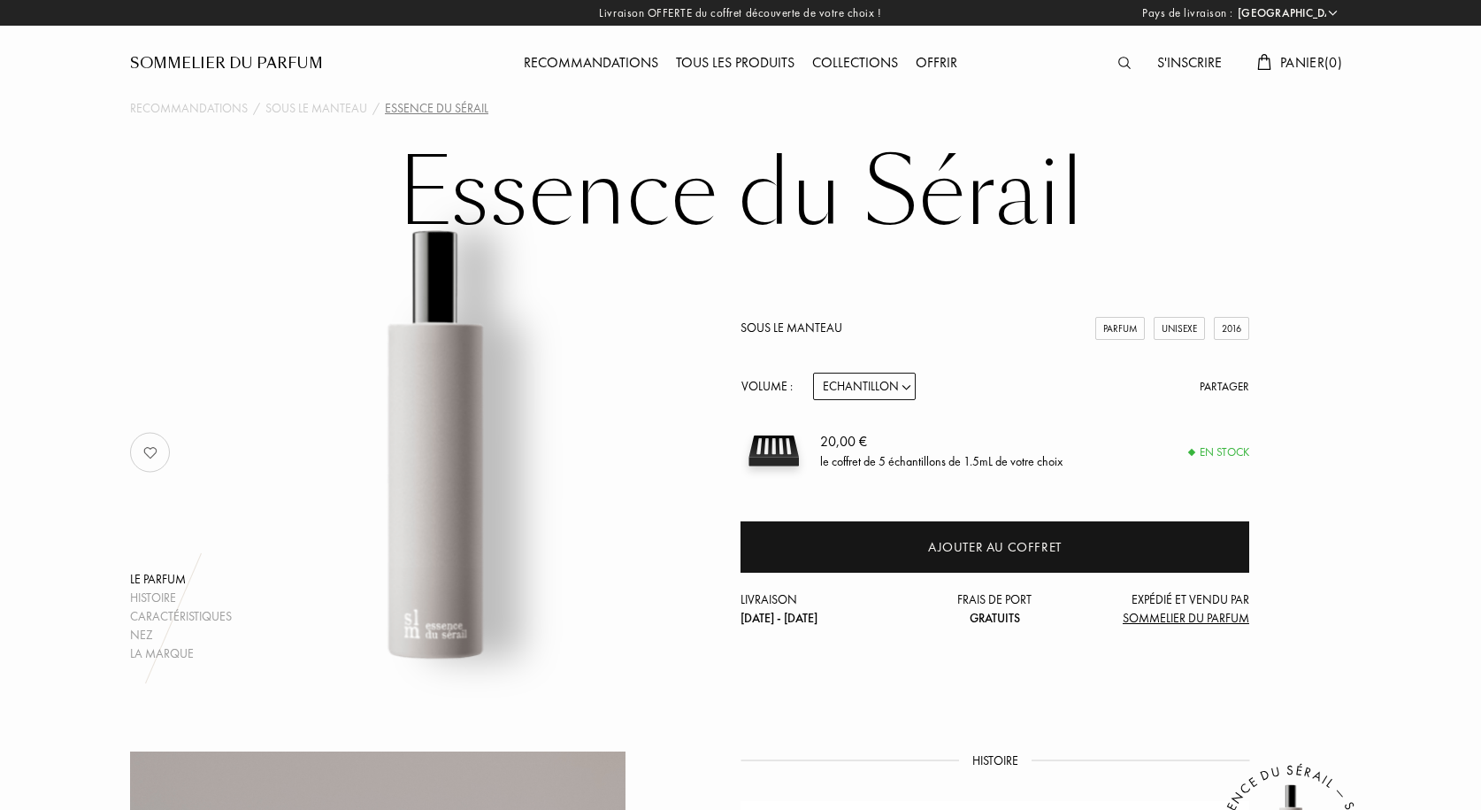
select select "FR"
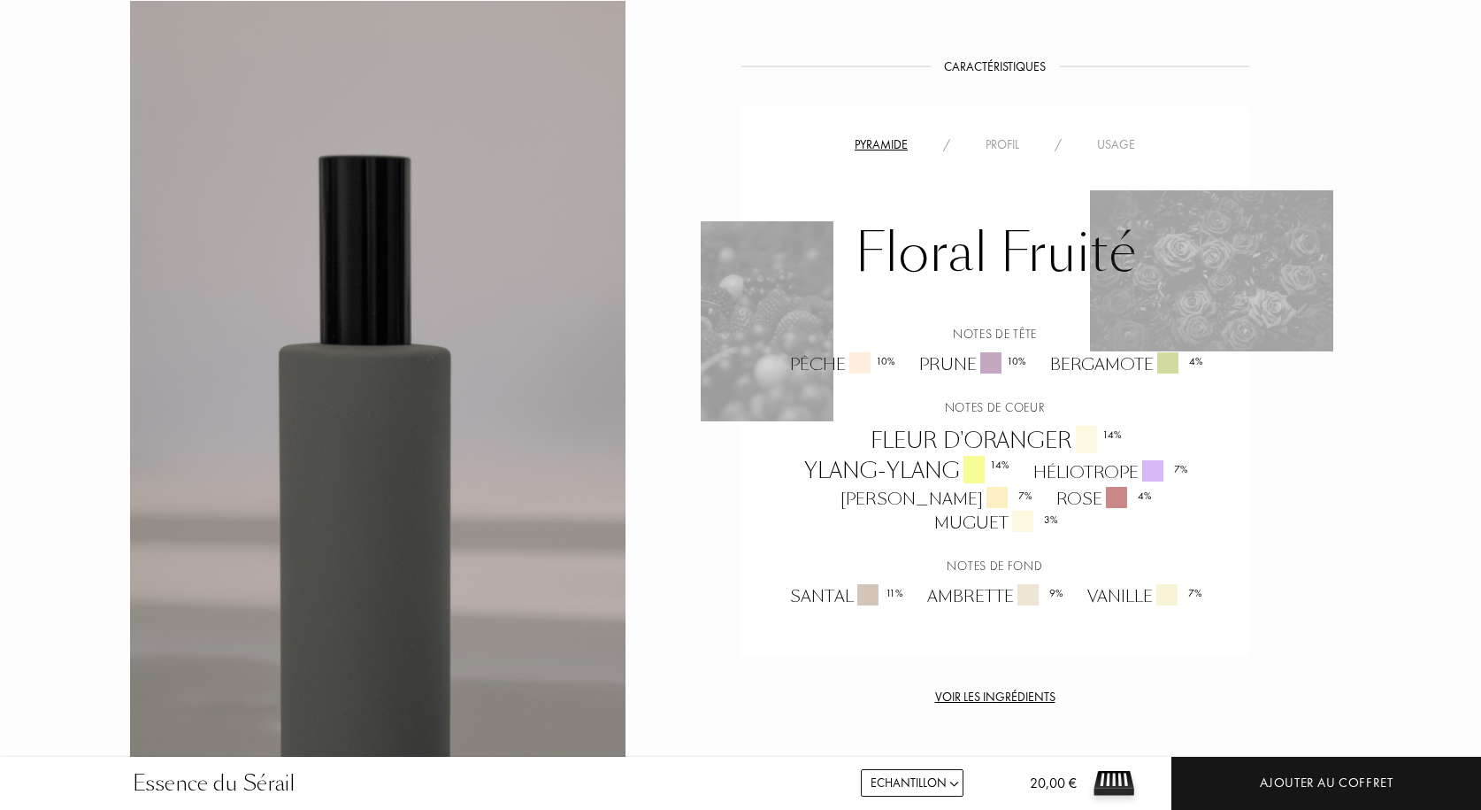
scroll to position [796, 0]
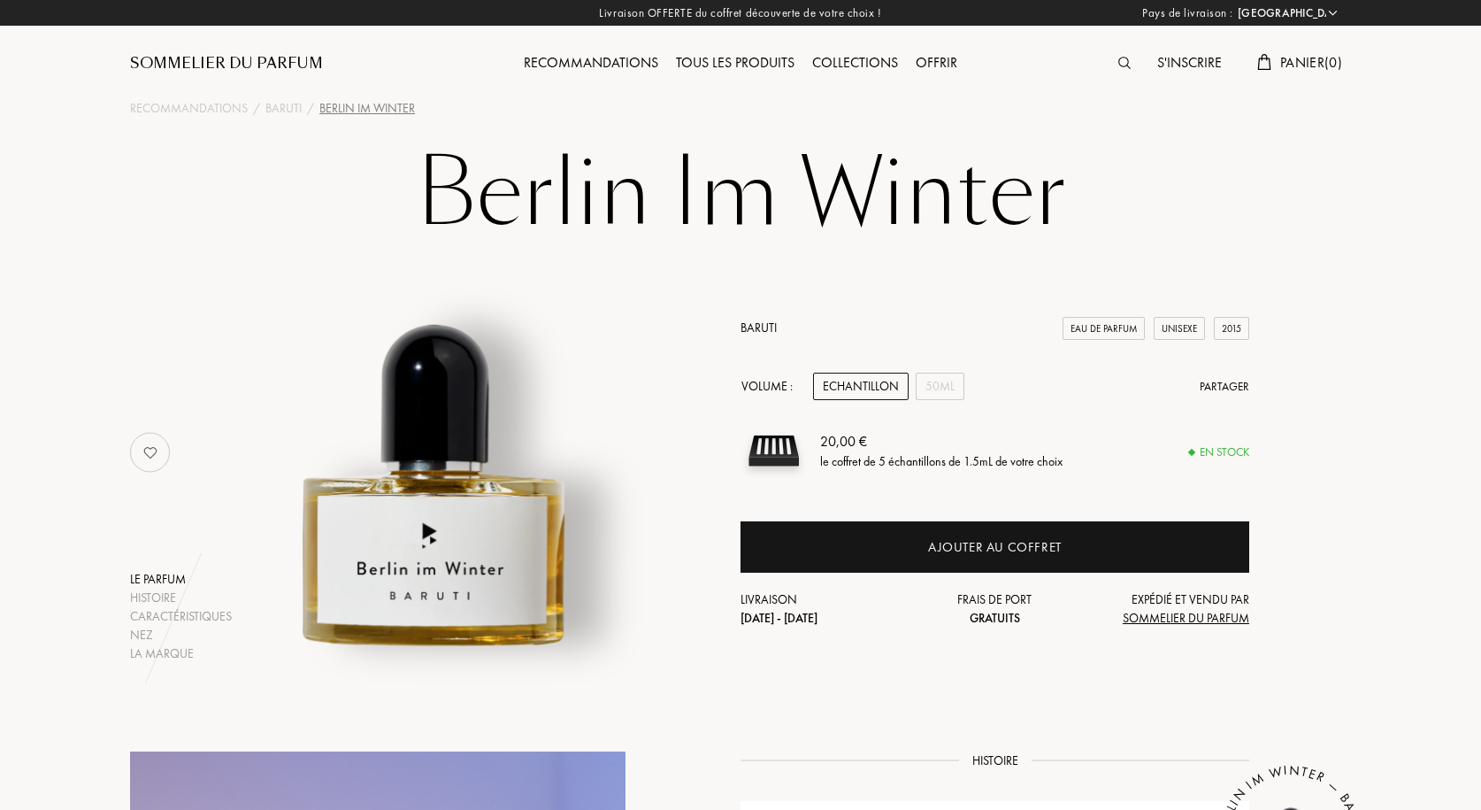
select select "FR"
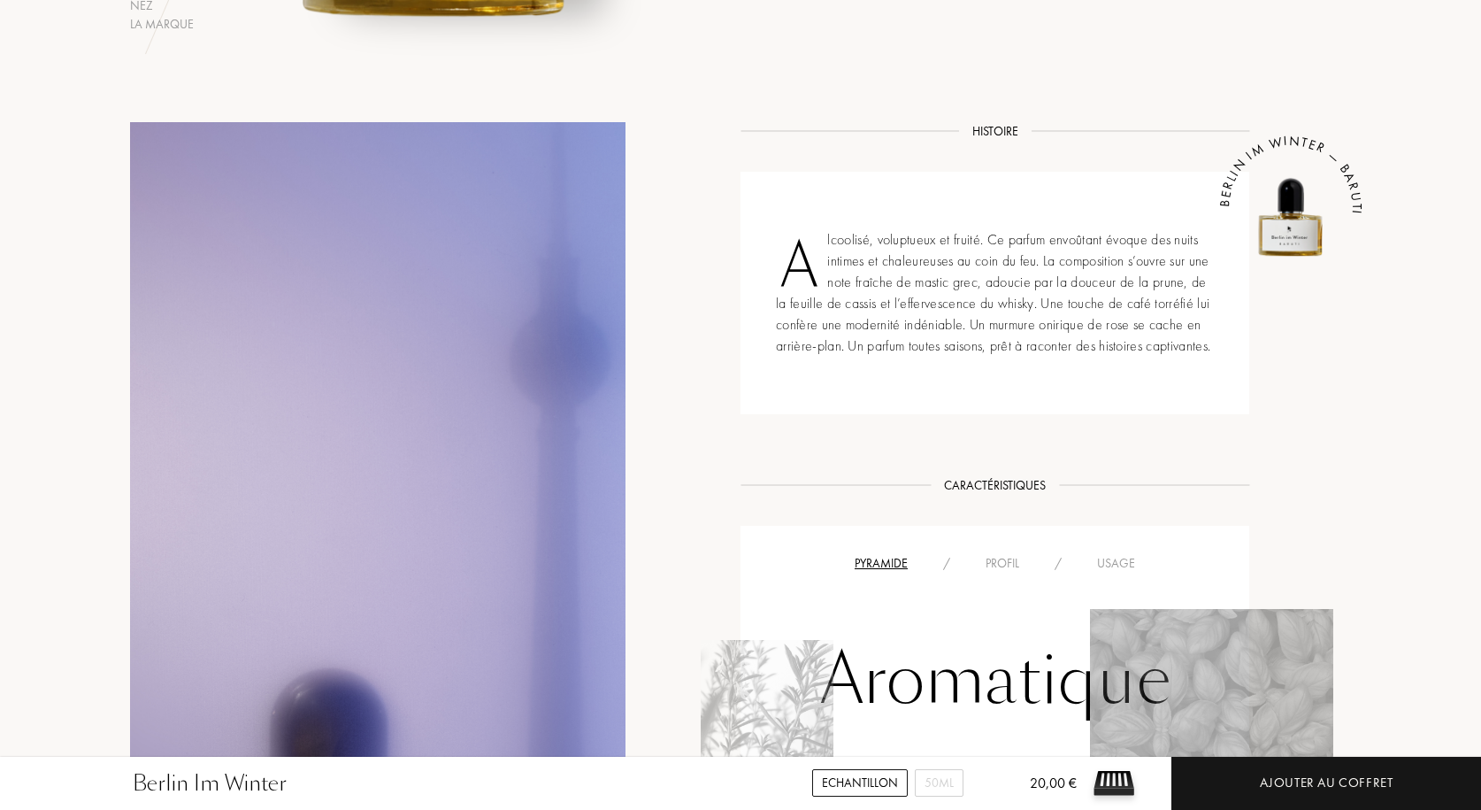
scroll to position [619, 0]
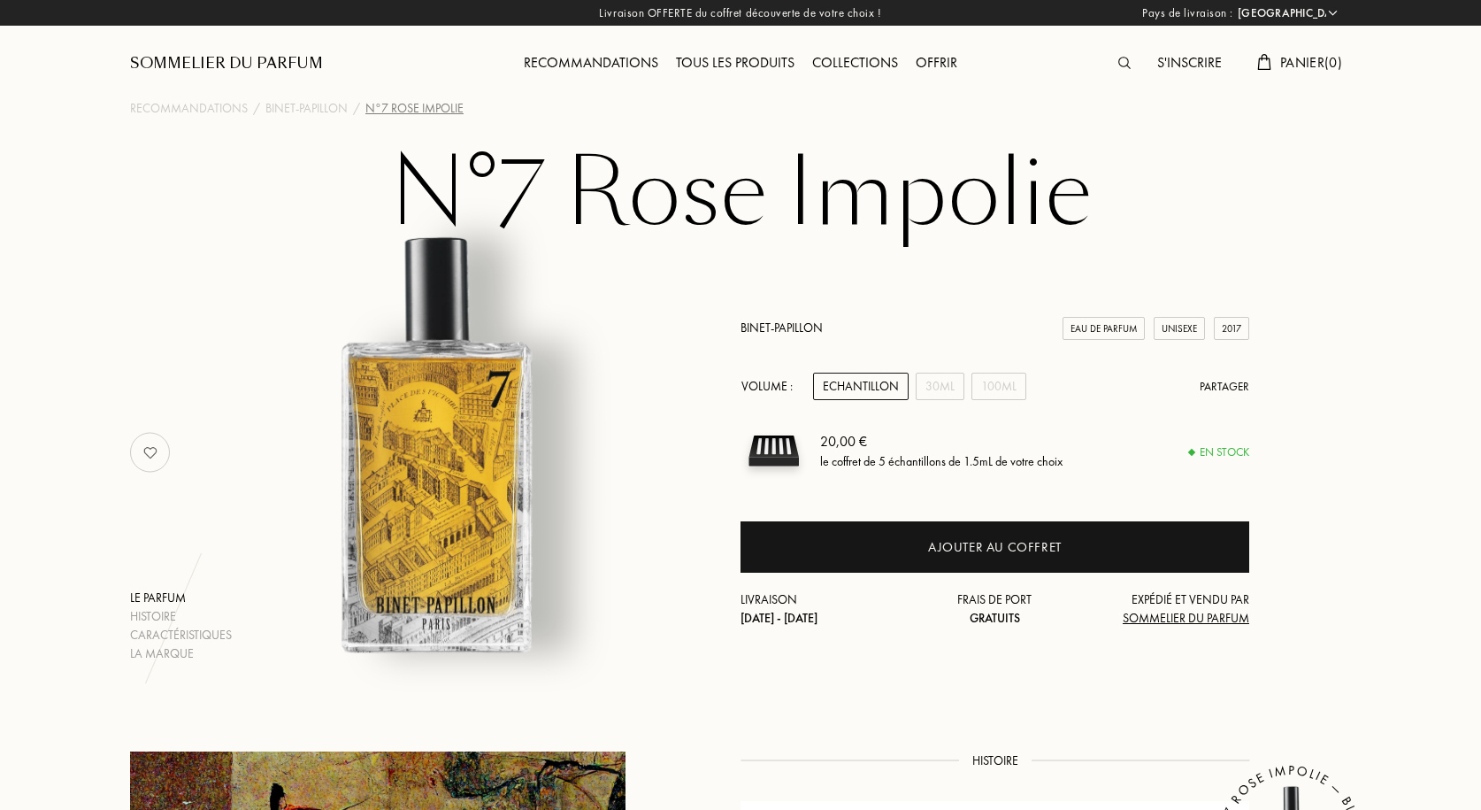
select select "FR"
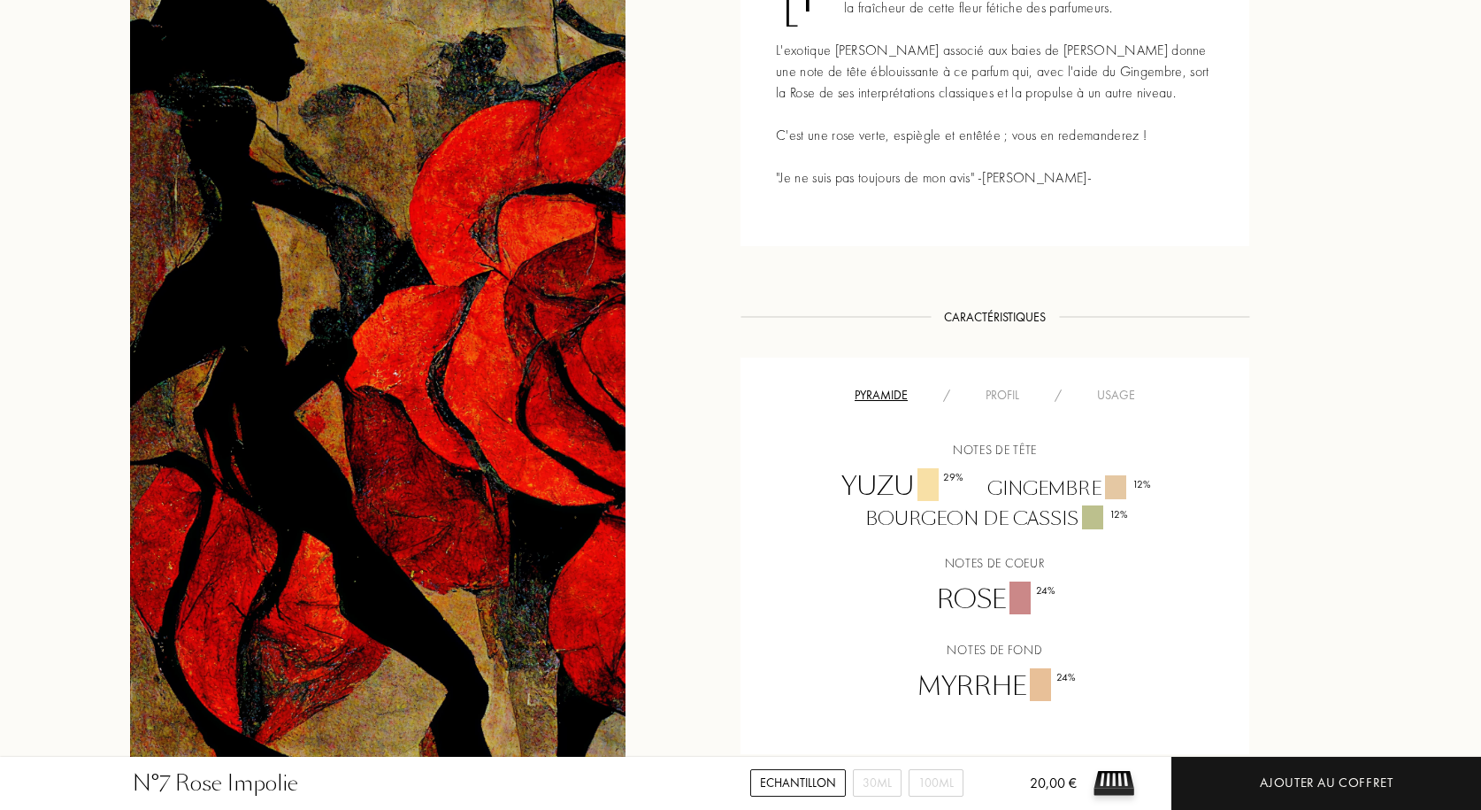
scroll to position [1062, 0]
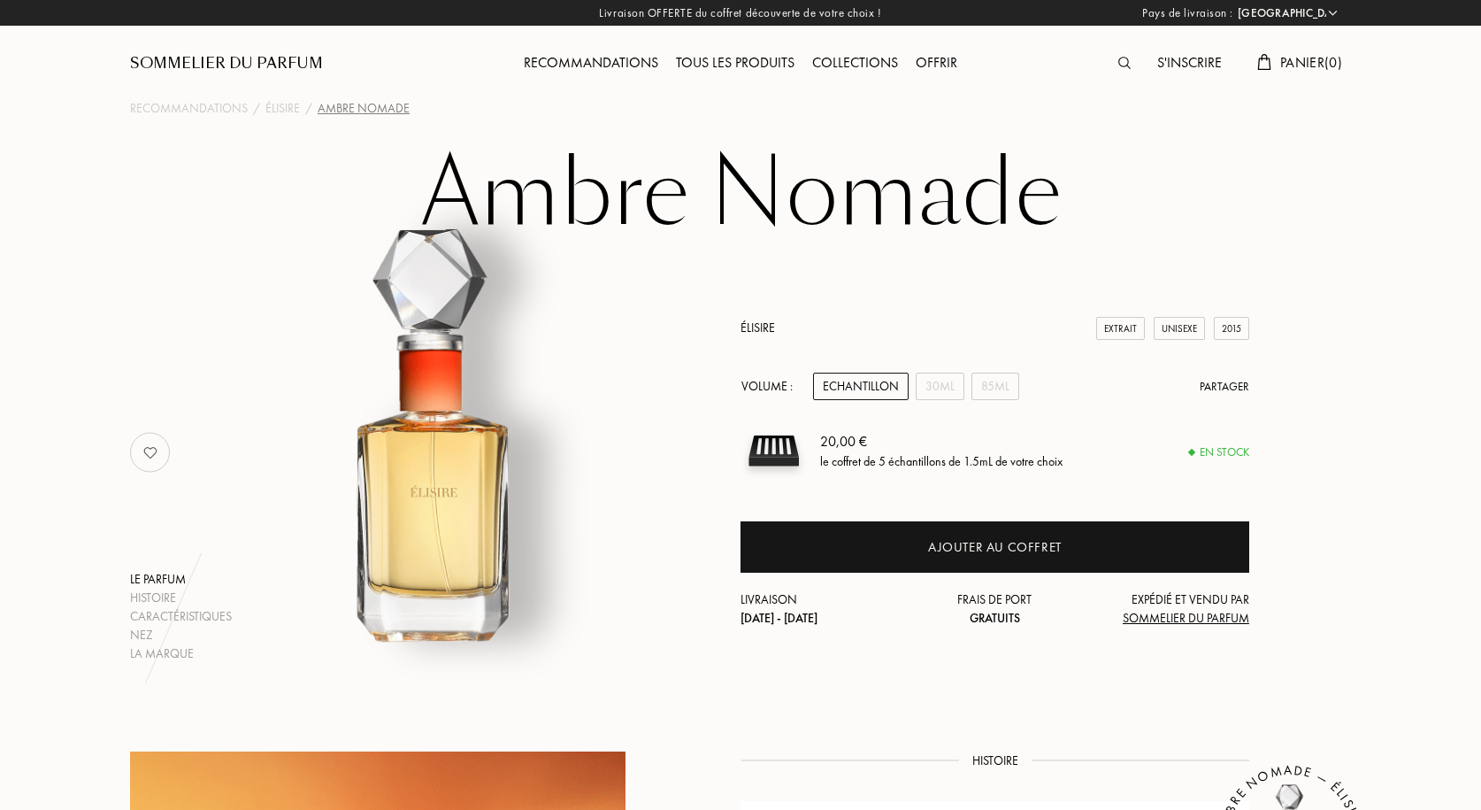
select select "FR"
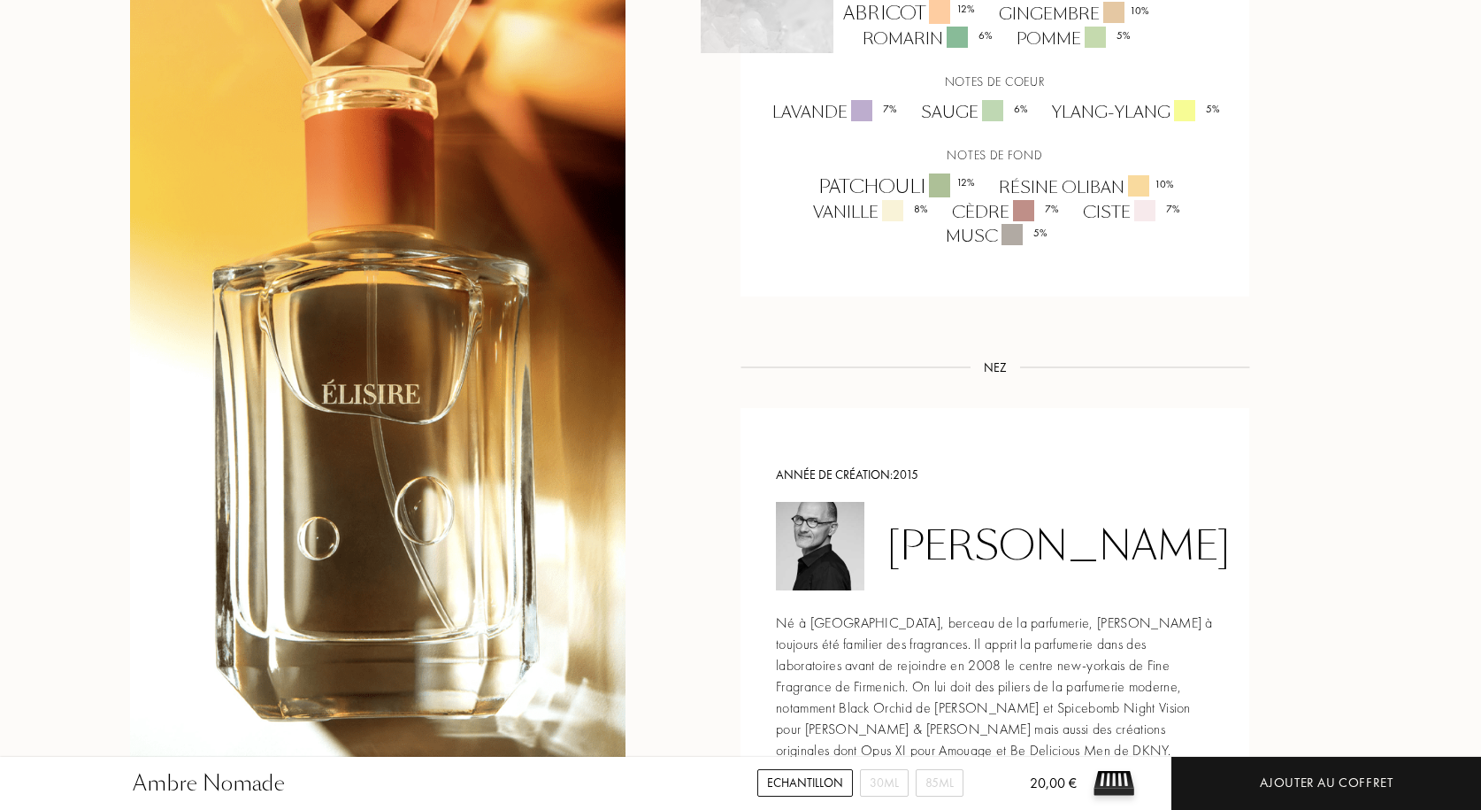
scroll to position [1150, 0]
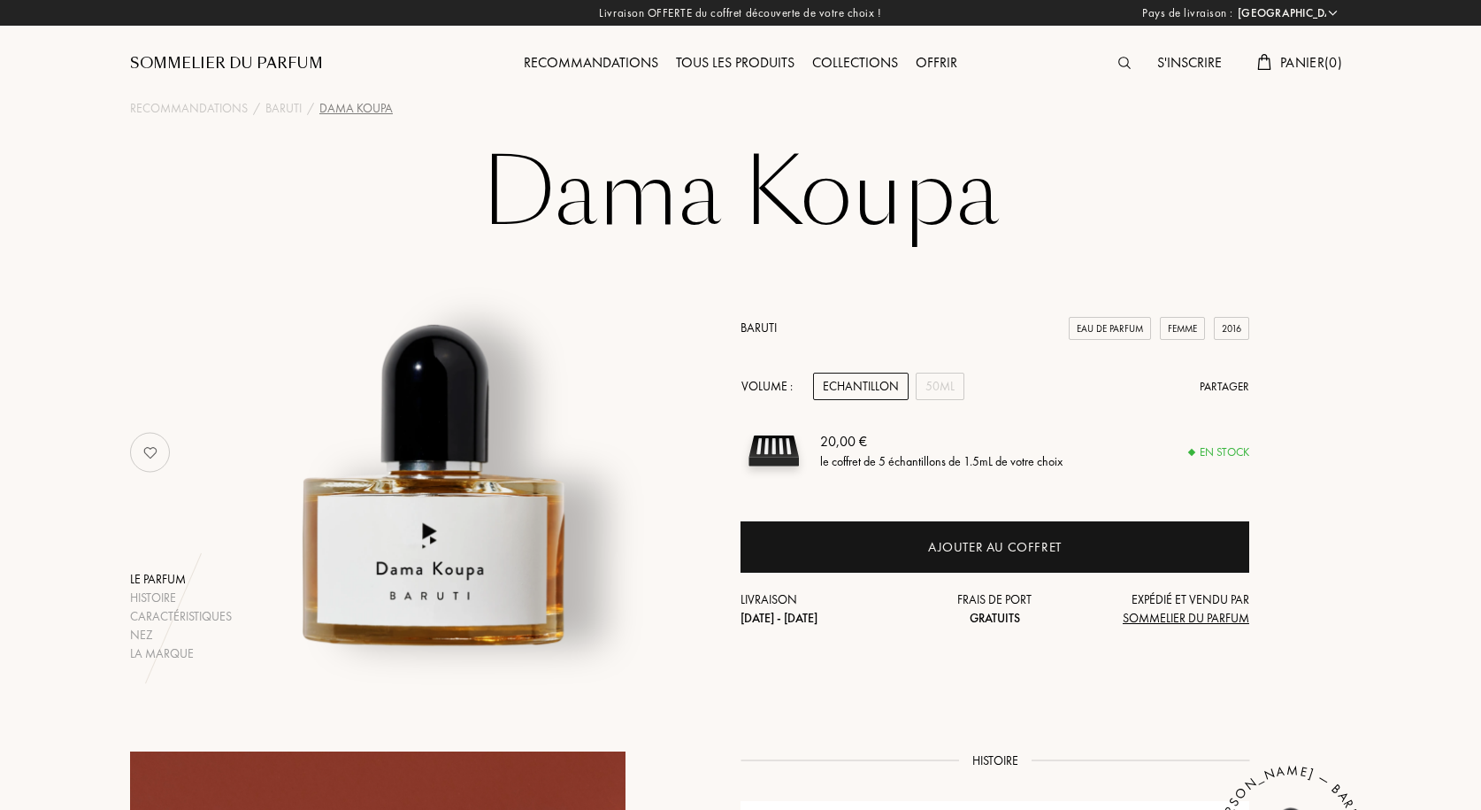
select select "FR"
click at [932, 390] on div "50mL" at bounding box center [940, 385] width 49 height 27
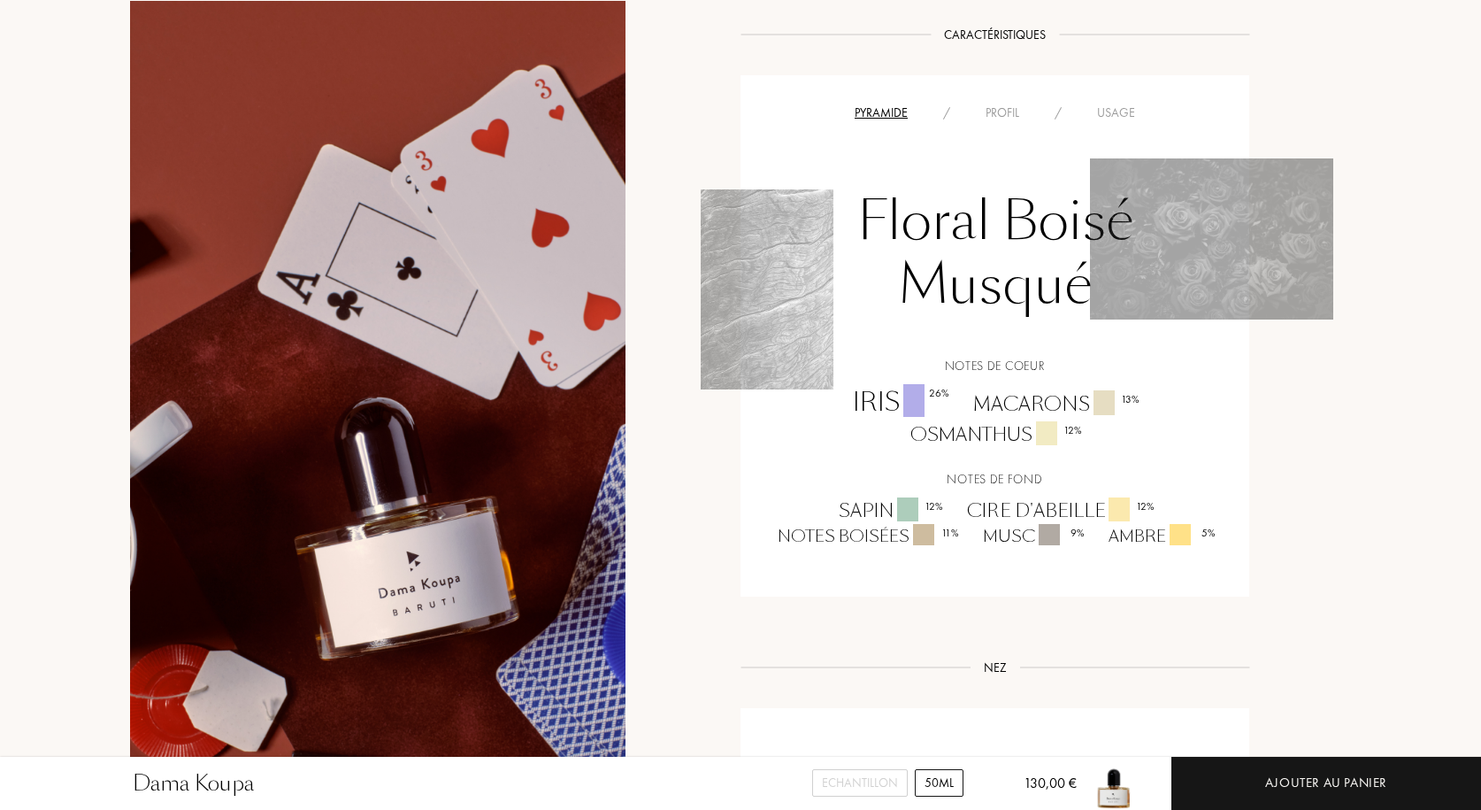
scroll to position [1150, 0]
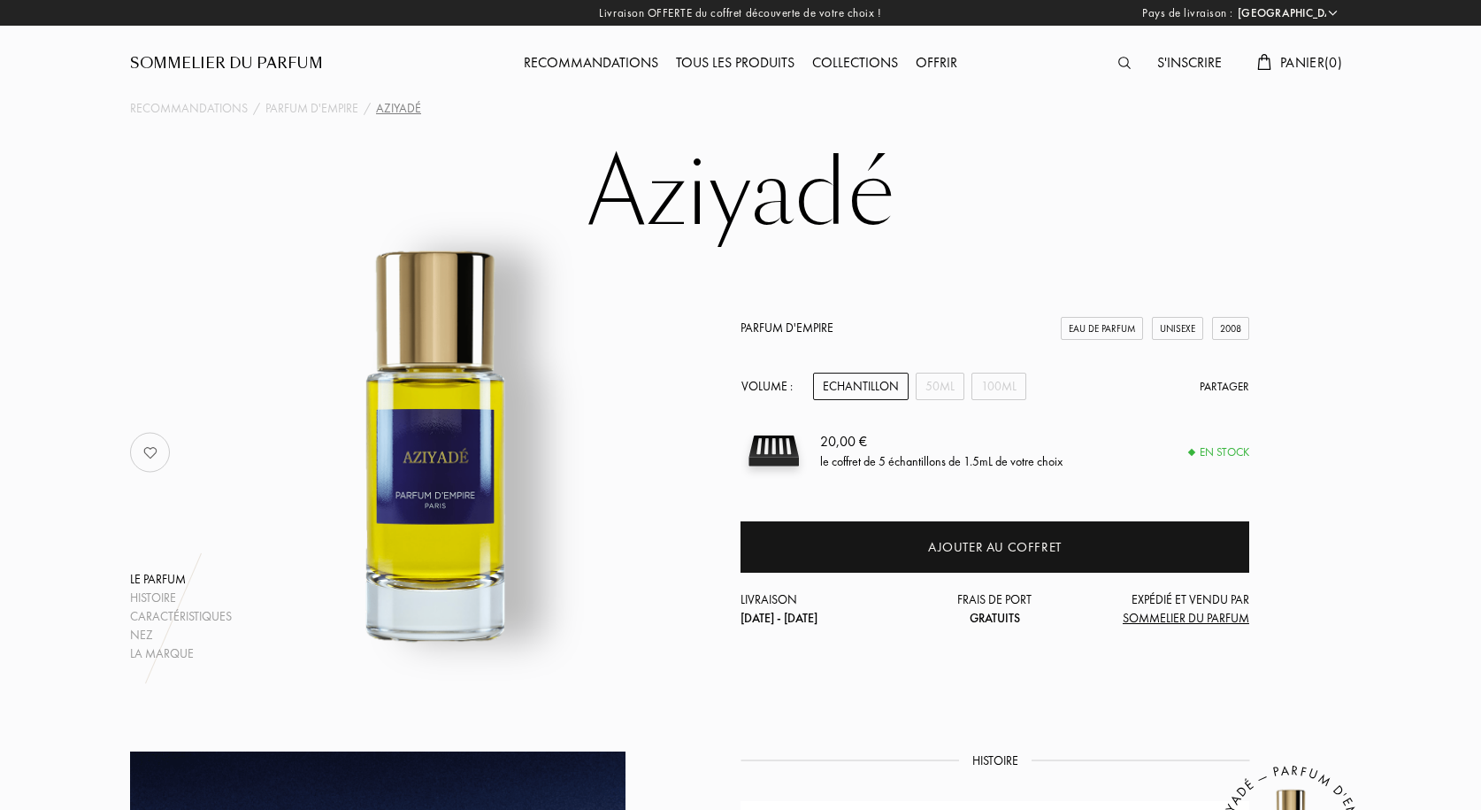
select select "FR"
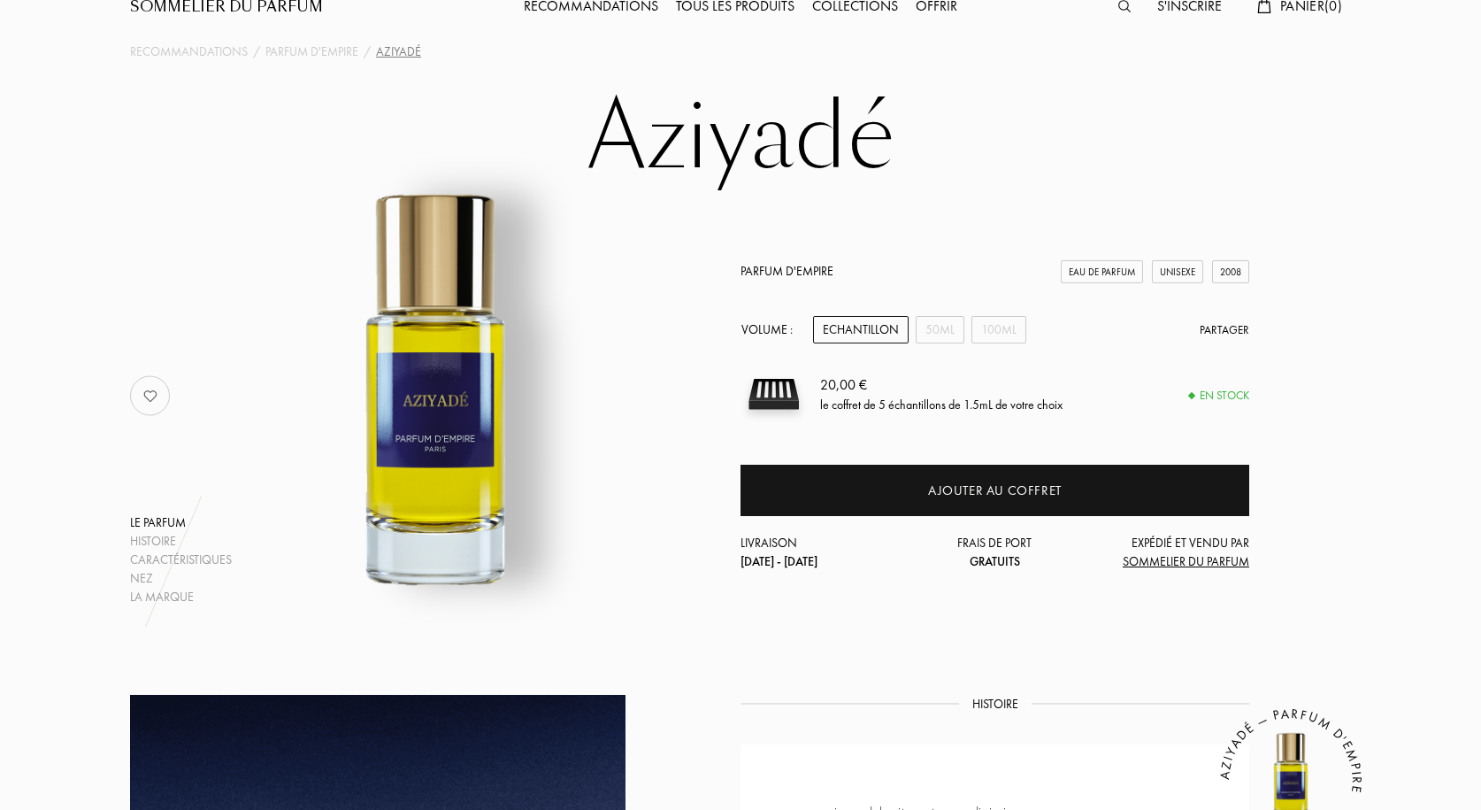
scroll to position [88, 0]
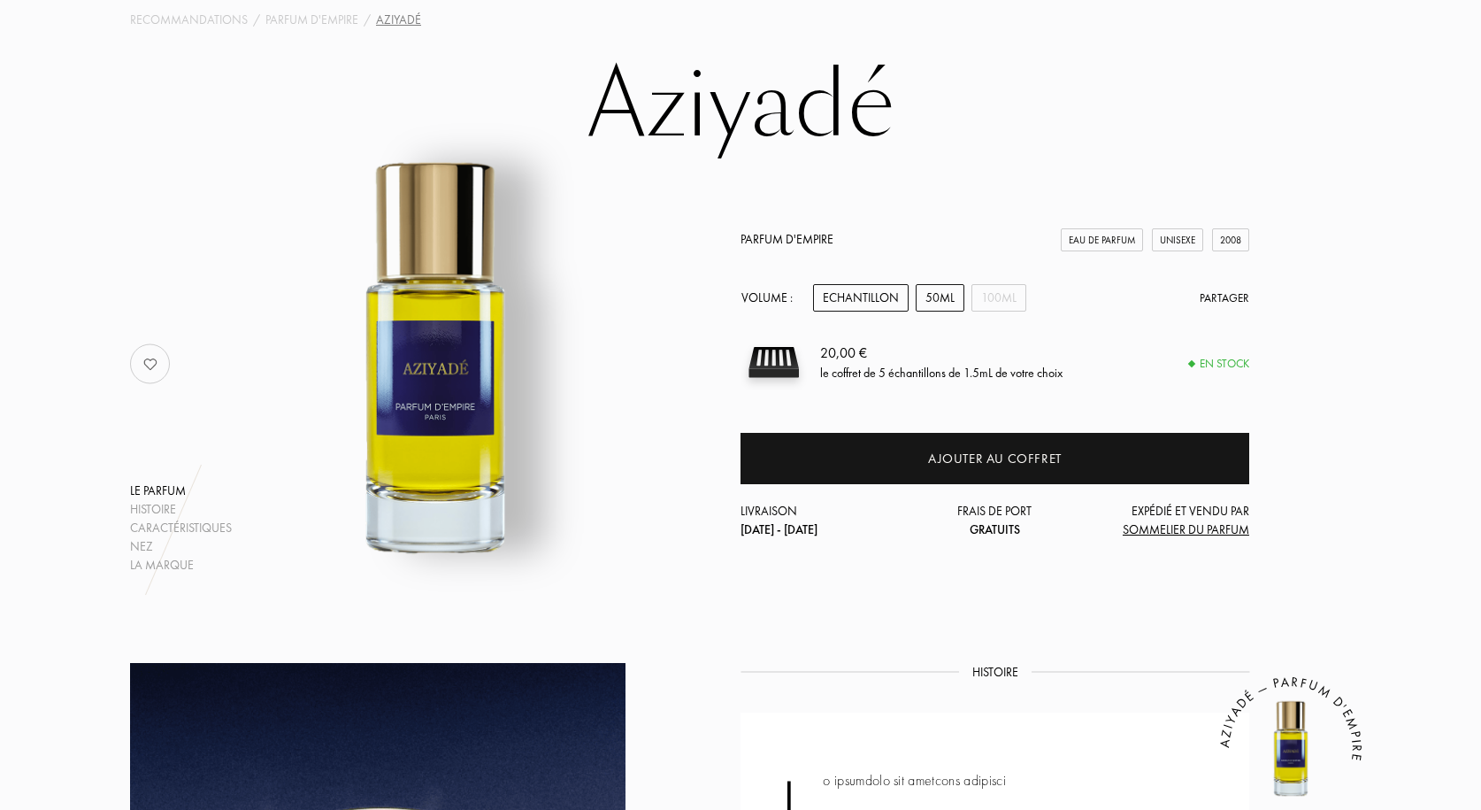
click at [948, 291] on div "50mL" at bounding box center [940, 297] width 49 height 27
click at [1002, 290] on div "100mL" at bounding box center [998, 297] width 55 height 27
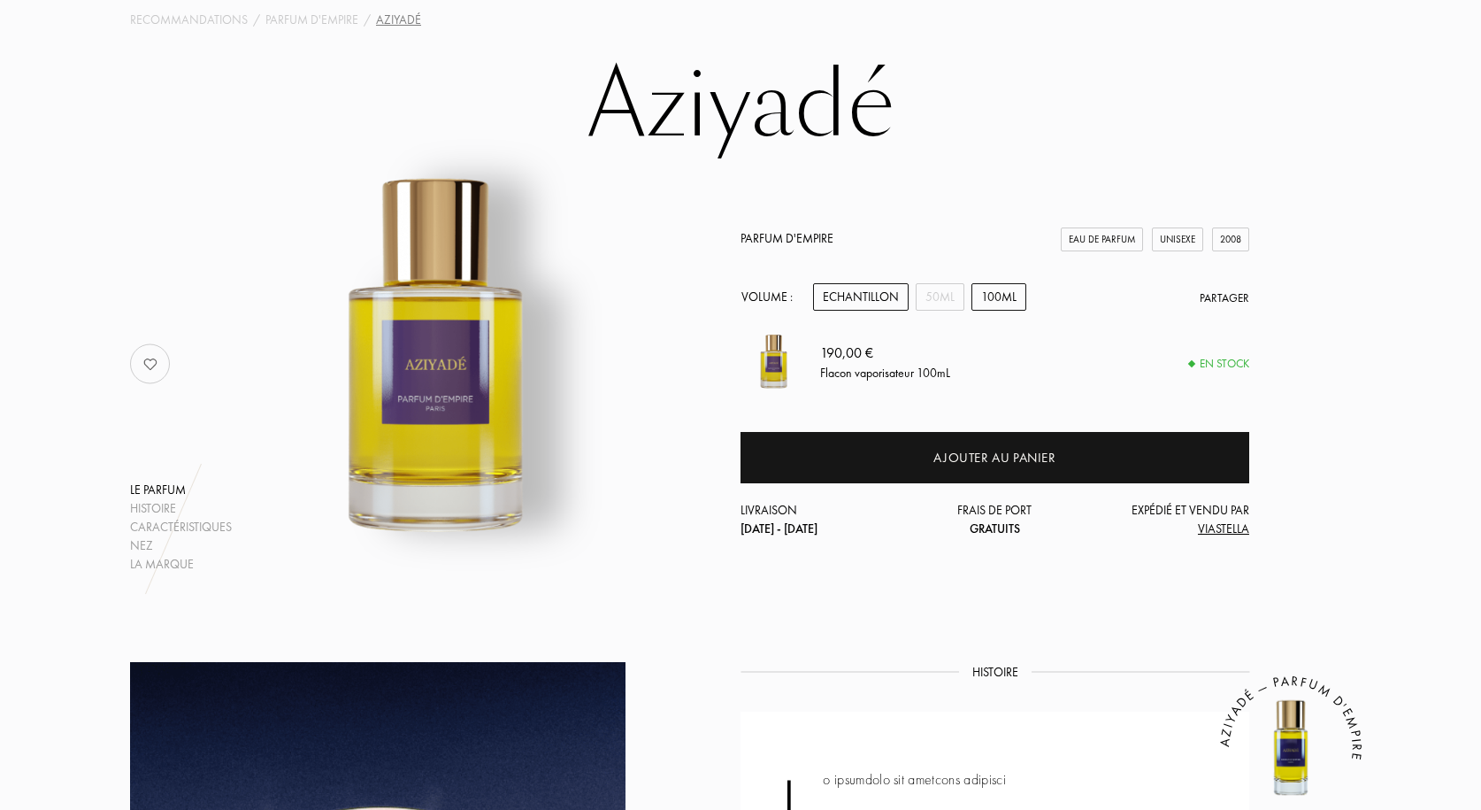
click at [859, 294] on div "Echantillon" at bounding box center [861, 296] width 96 height 27
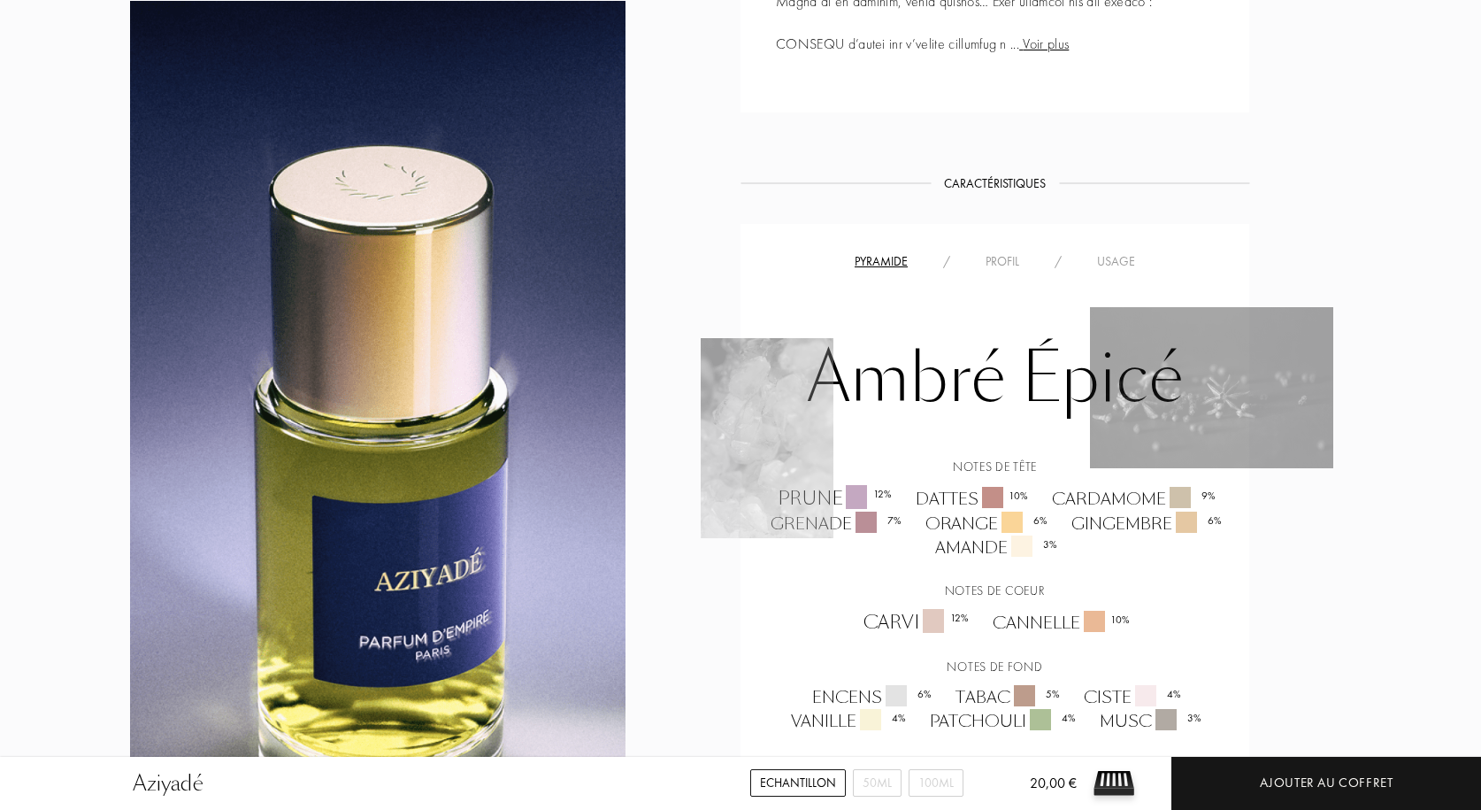
scroll to position [1504, 0]
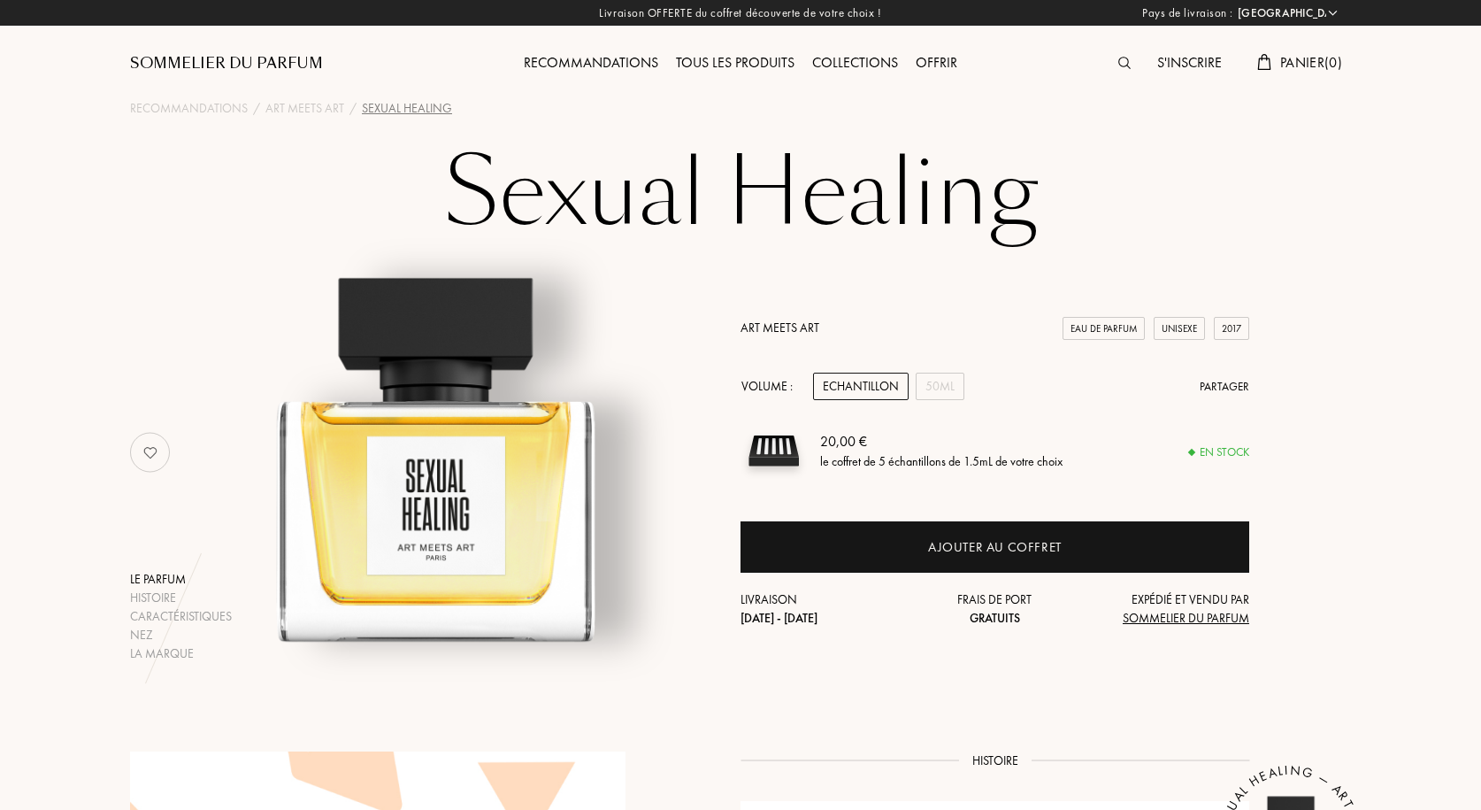
select select "FR"
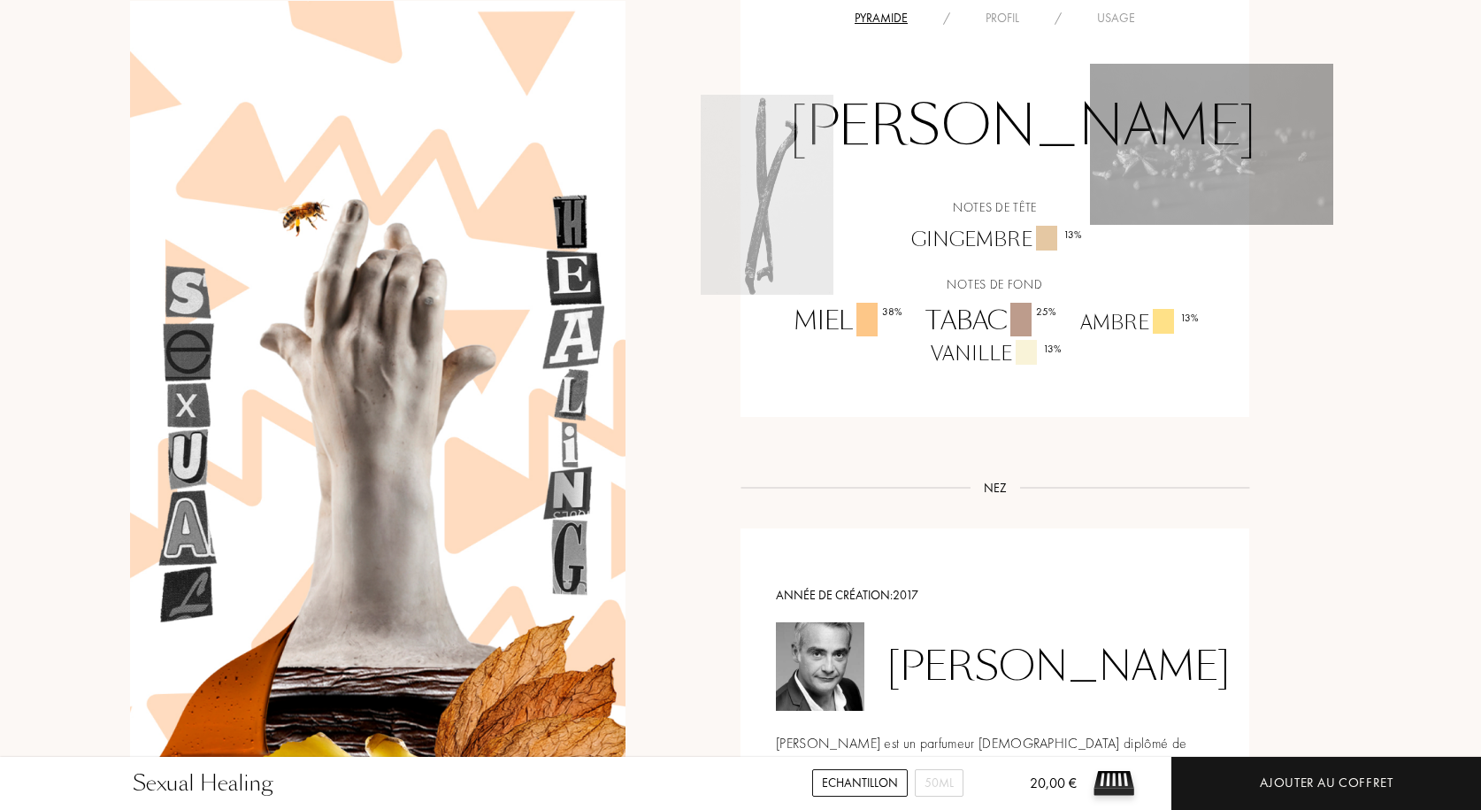
scroll to position [1327, 0]
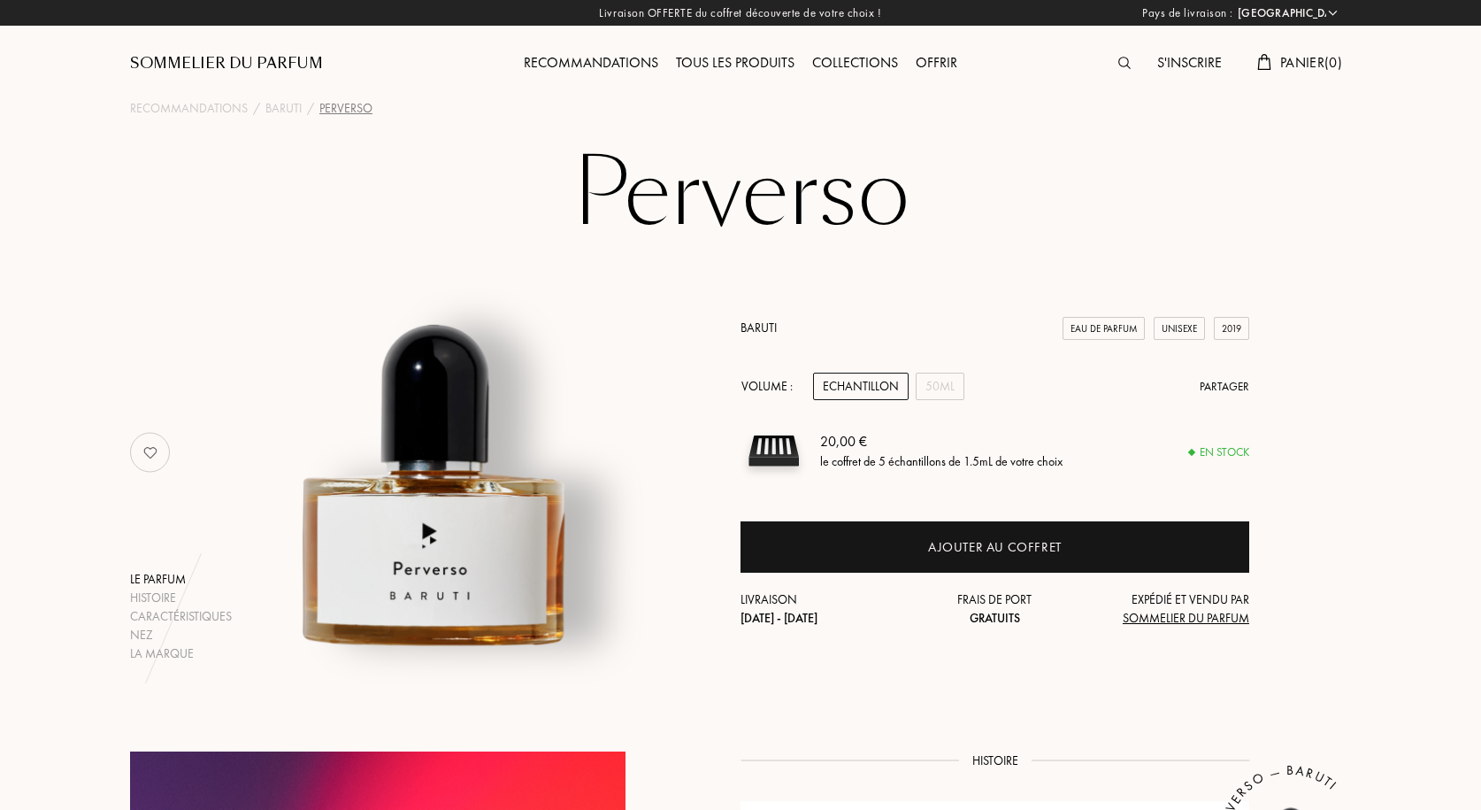
select select "FR"
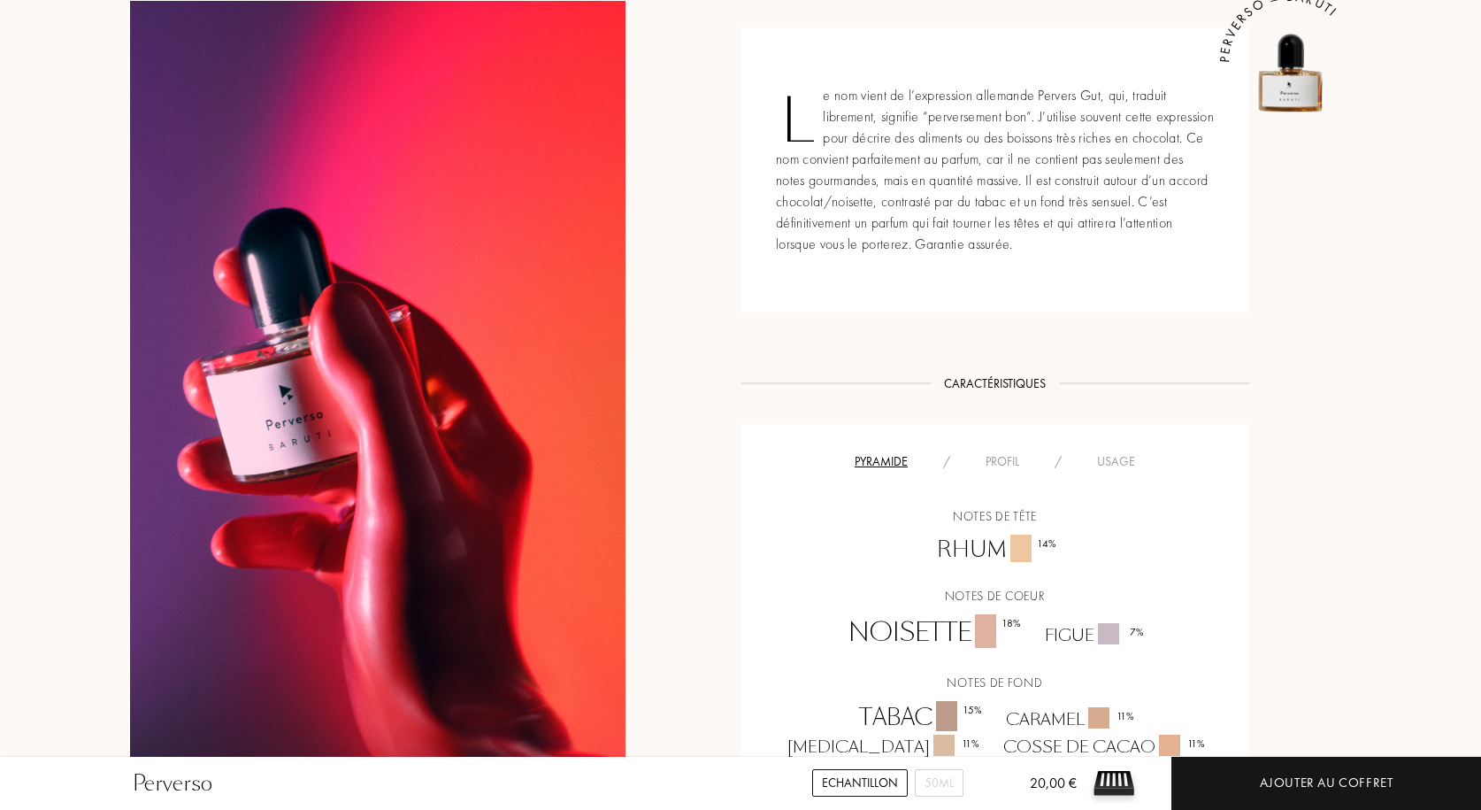
scroll to position [973, 0]
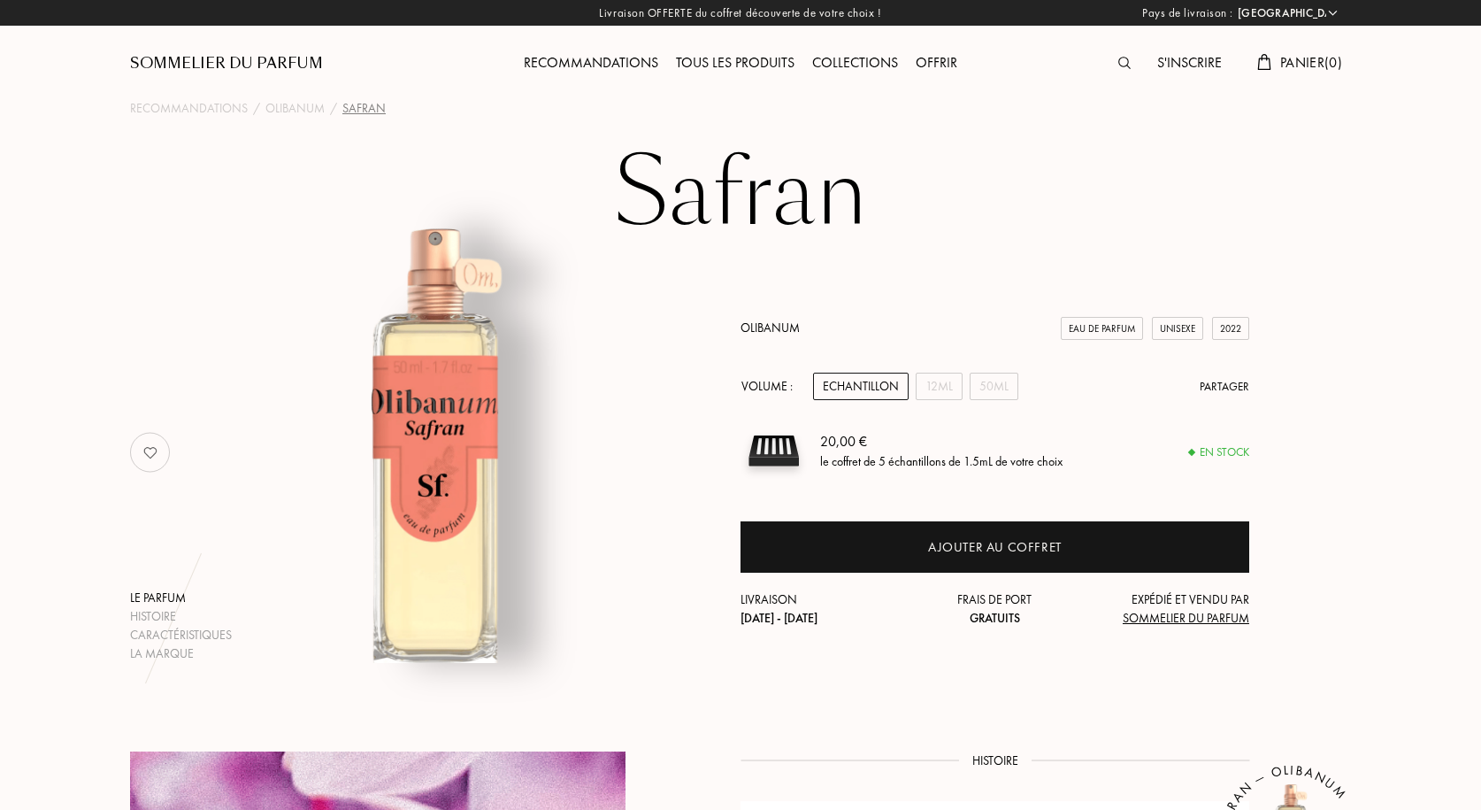
select select "FR"
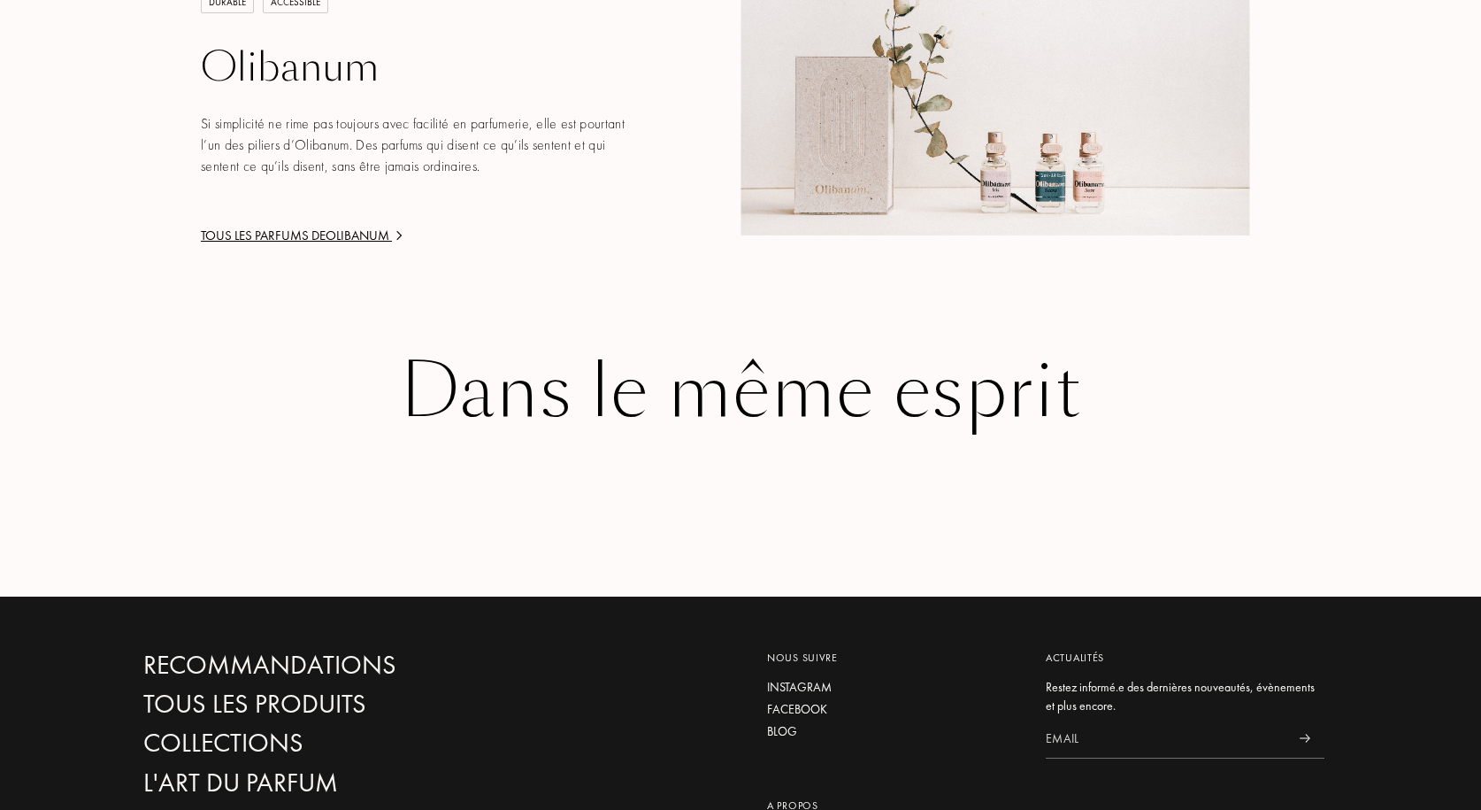
scroll to position [2035, 0]
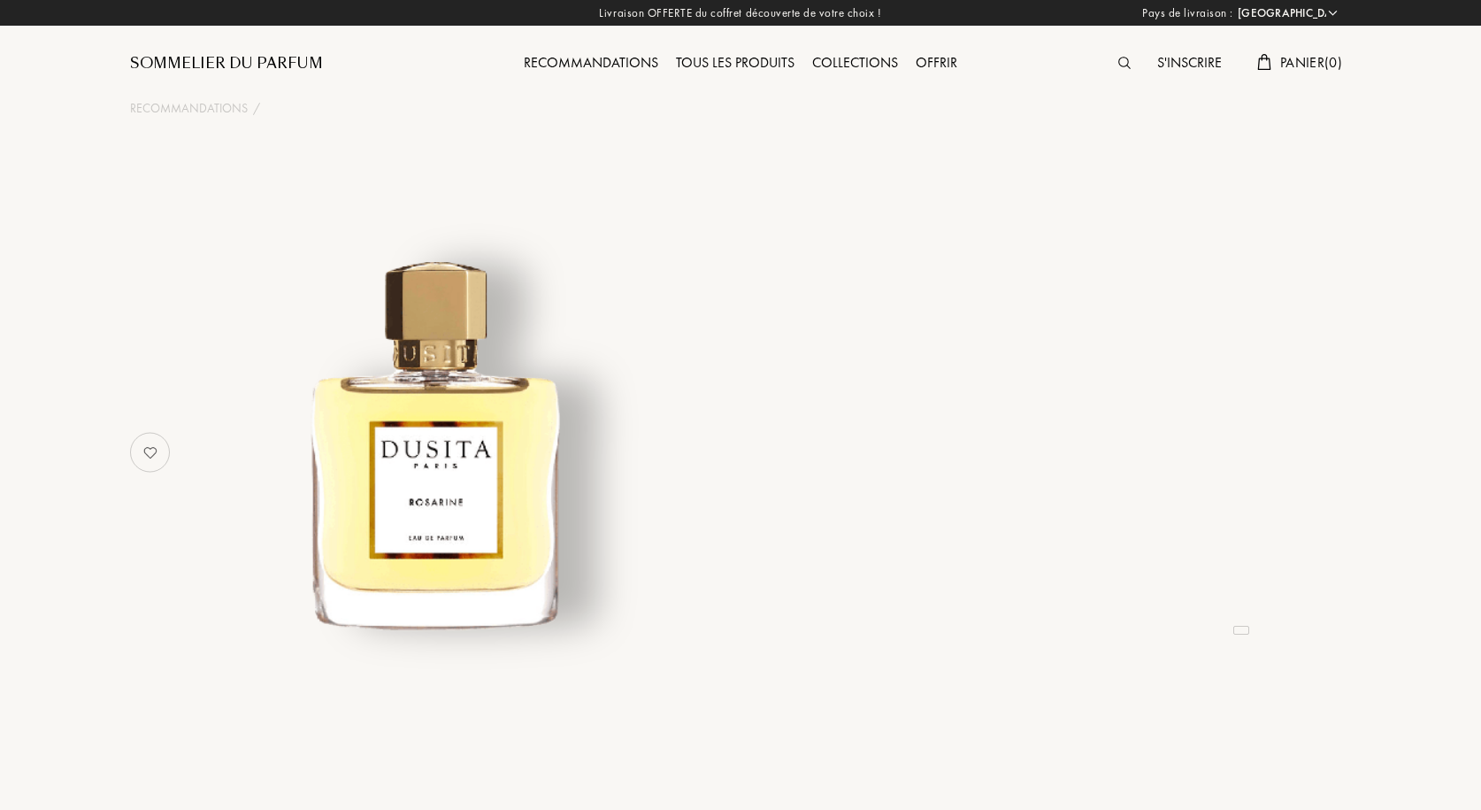
select select "FR"
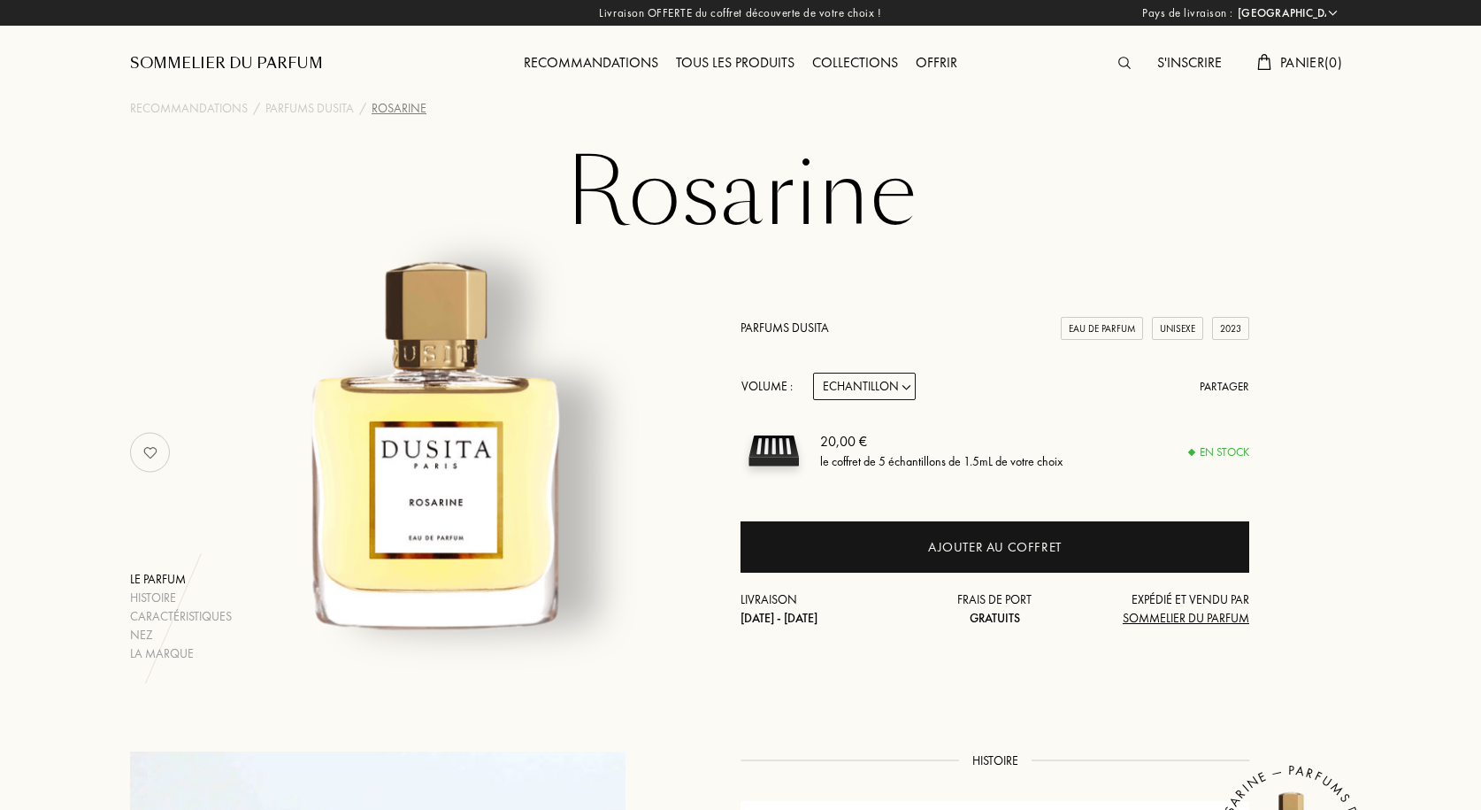
click at [887, 383] on select "Echantillon 15mL 50mL 100mL" at bounding box center [864, 385] width 103 height 27
select select "2"
click at [813, 372] on select "Echantillon 15mL 50mL 100mL" at bounding box center [864, 385] width 103 height 27
select select "2"
click at [887, 383] on select "Echantillon 15mL 50mL 100mL" at bounding box center [864, 385] width 103 height 27
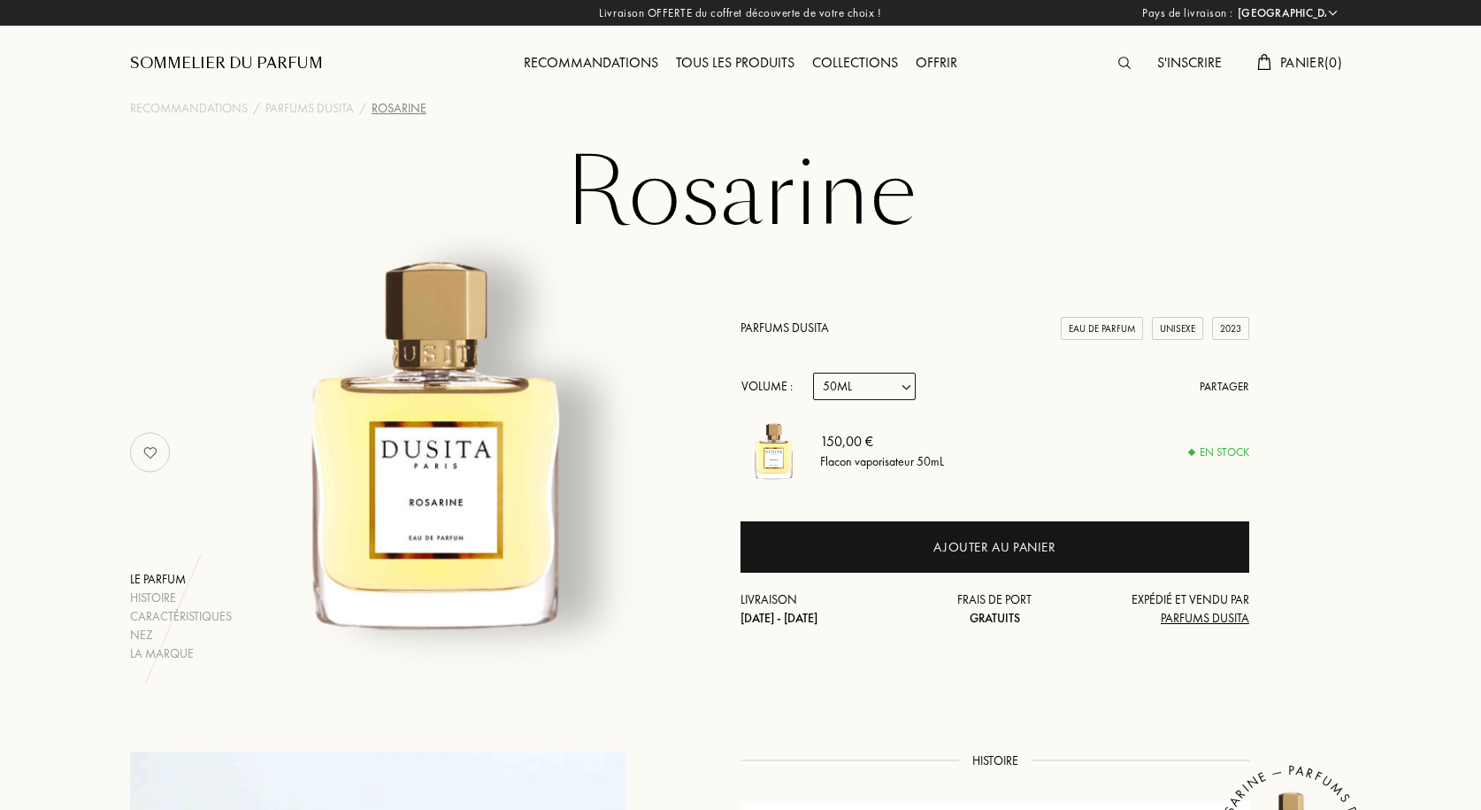
select select "3"
click at [813, 372] on select "Echantillon 15mL 50mL 100mL" at bounding box center [864, 385] width 103 height 27
select select "3"
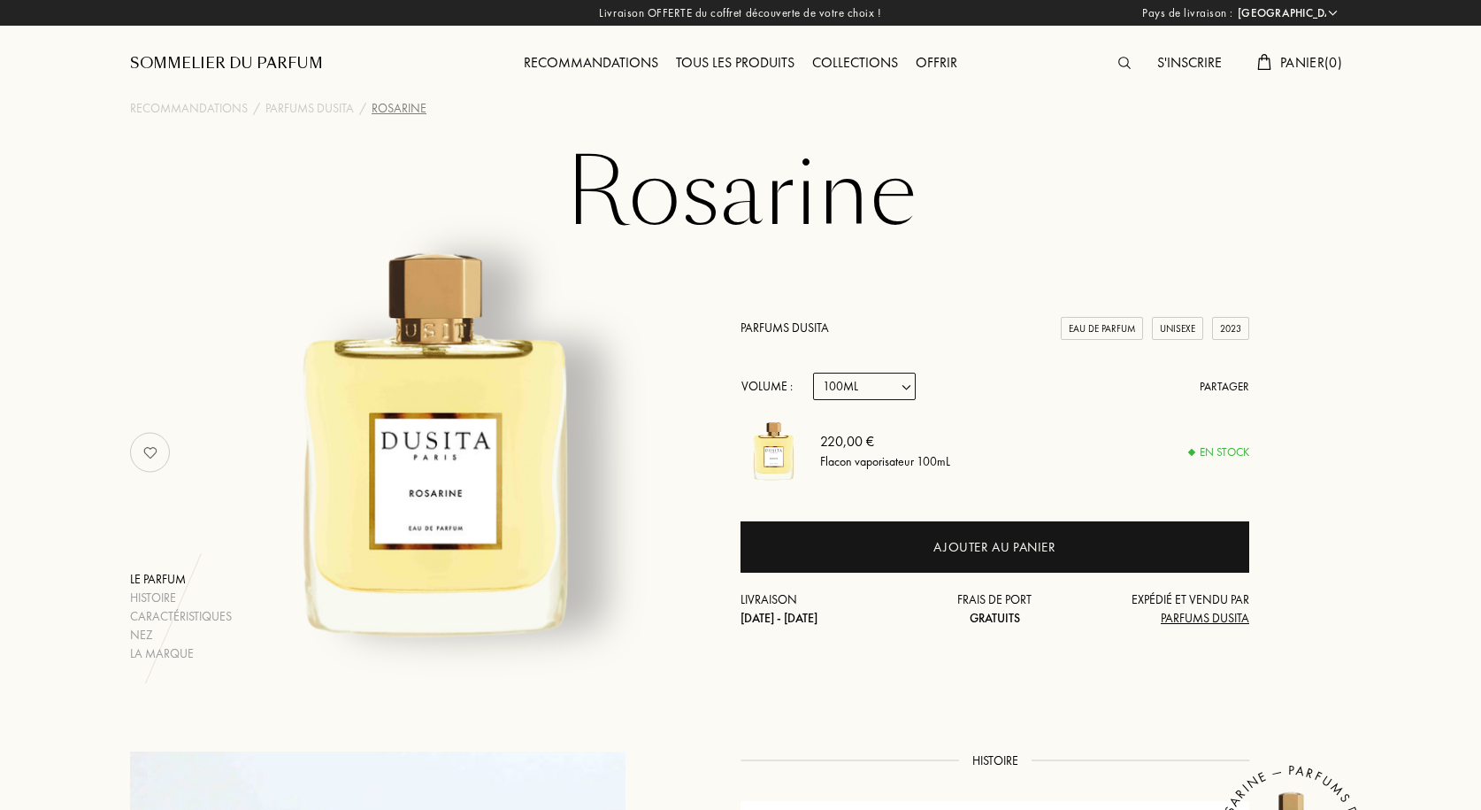
click at [883, 384] on select "Echantillon 15mL 50mL 100mL" at bounding box center [864, 385] width 103 height 27
select select "1"
click at [813, 372] on select "Echantillon 15mL 50mL 100mL" at bounding box center [864, 385] width 103 height 27
select select "1"
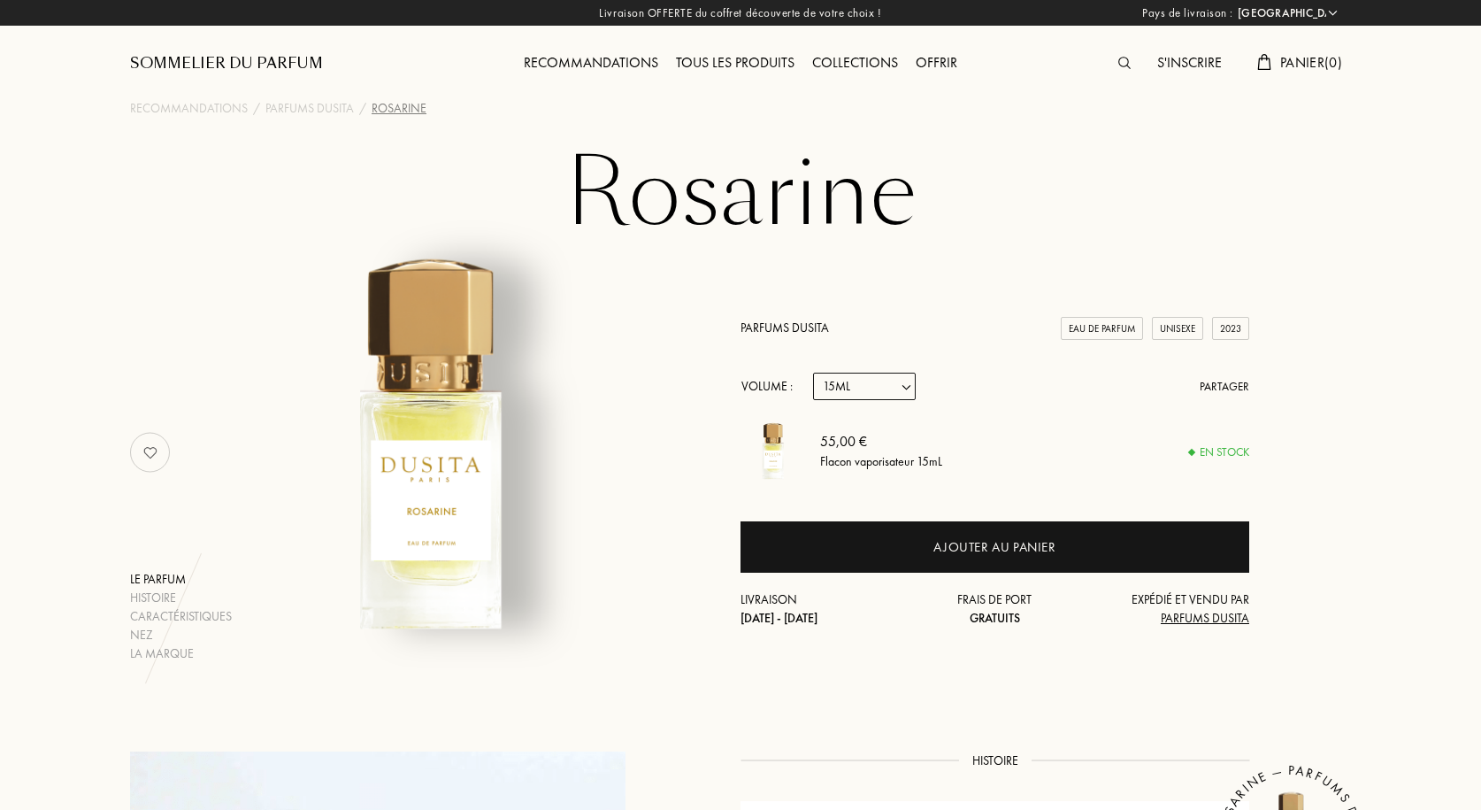
click at [873, 387] on select "Echantillon 15mL 50mL 100mL" at bounding box center [864, 385] width 103 height 27
select select "0"
click at [813, 372] on select "Echantillon 15mL 50mL 100mL" at bounding box center [864, 385] width 103 height 27
select select "0"
